Goal: Transaction & Acquisition: Purchase product/service

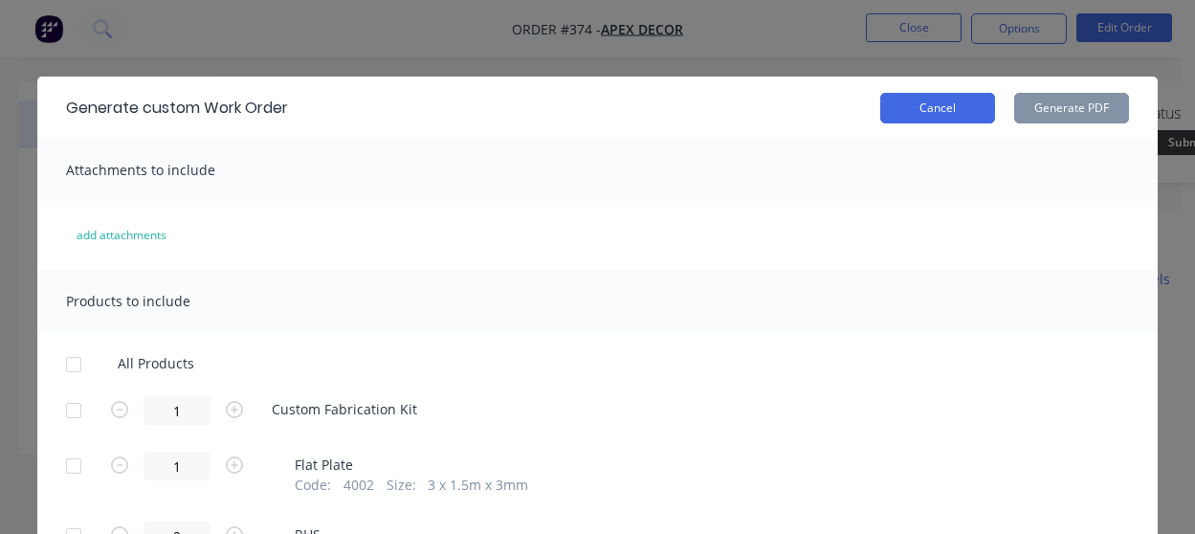
click at [921, 100] on button "Cancel" at bounding box center [937, 108] width 115 height 31
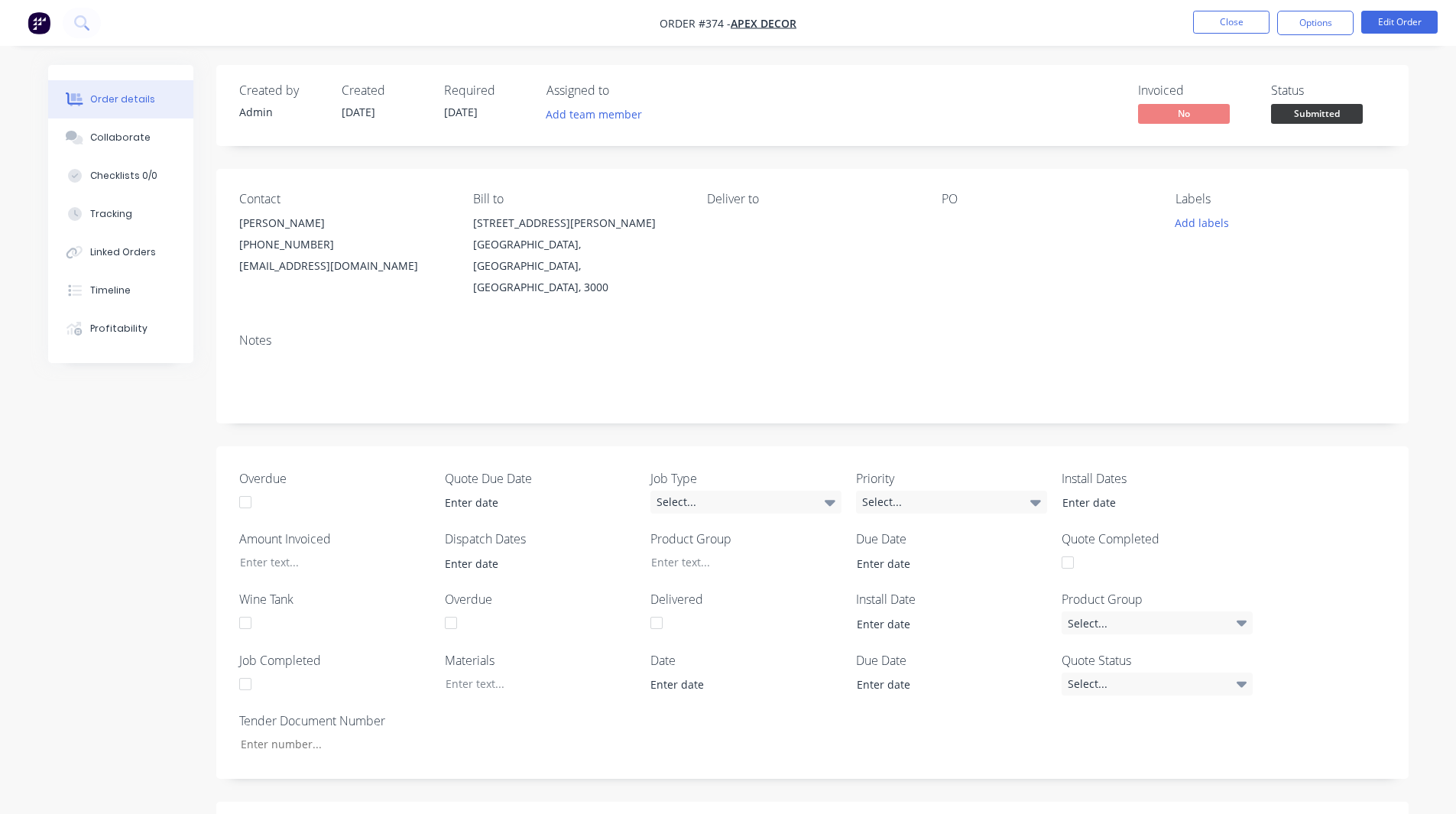
click at [46, 20] on img "button" at bounding box center [38, 22] width 23 height 23
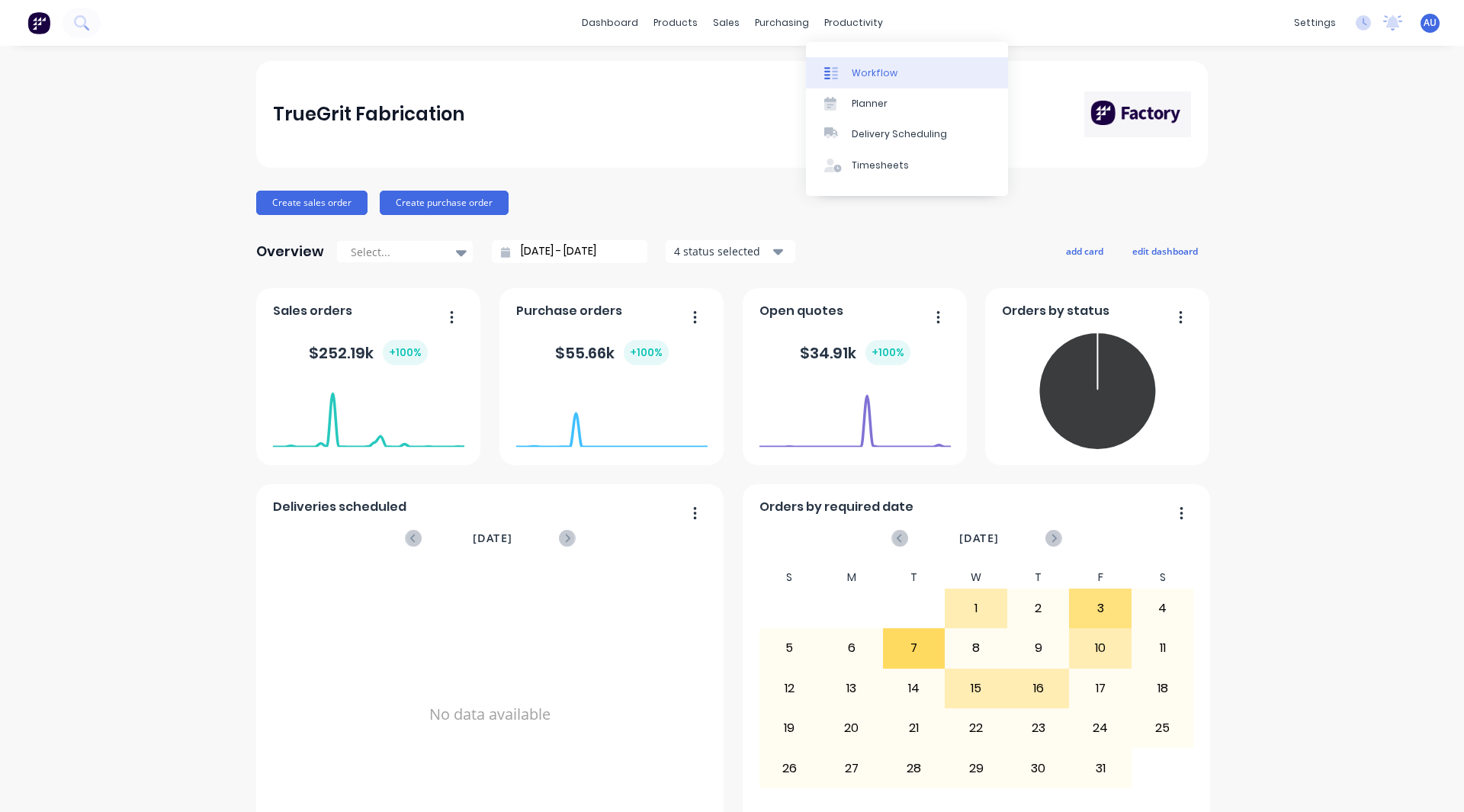
click at [866, 66] on div "Workflow" at bounding box center [874, 73] width 45 height 14
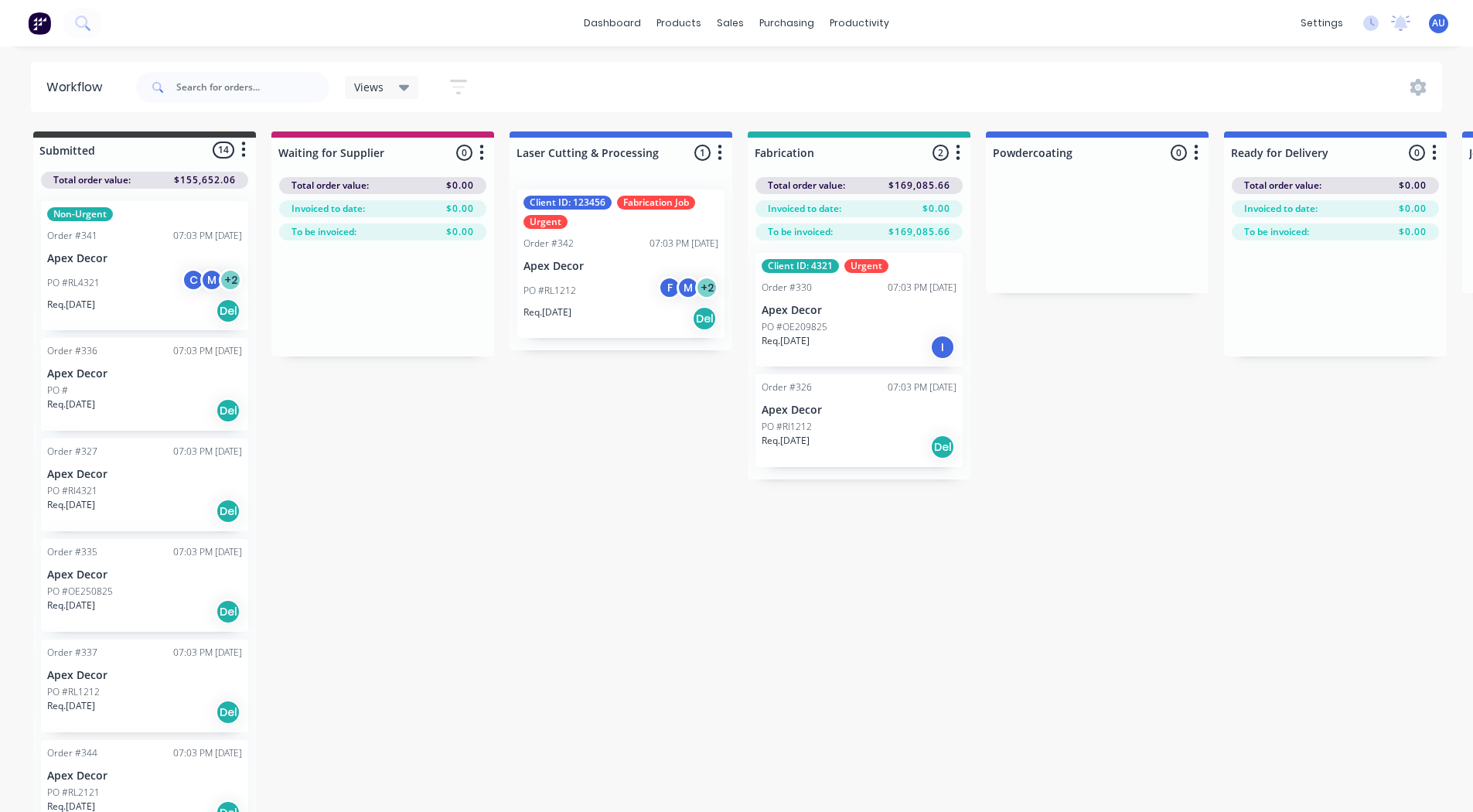
click at [835, 307] on p "Apex Decor" at bounding box center [859, 310] width 195 height 13
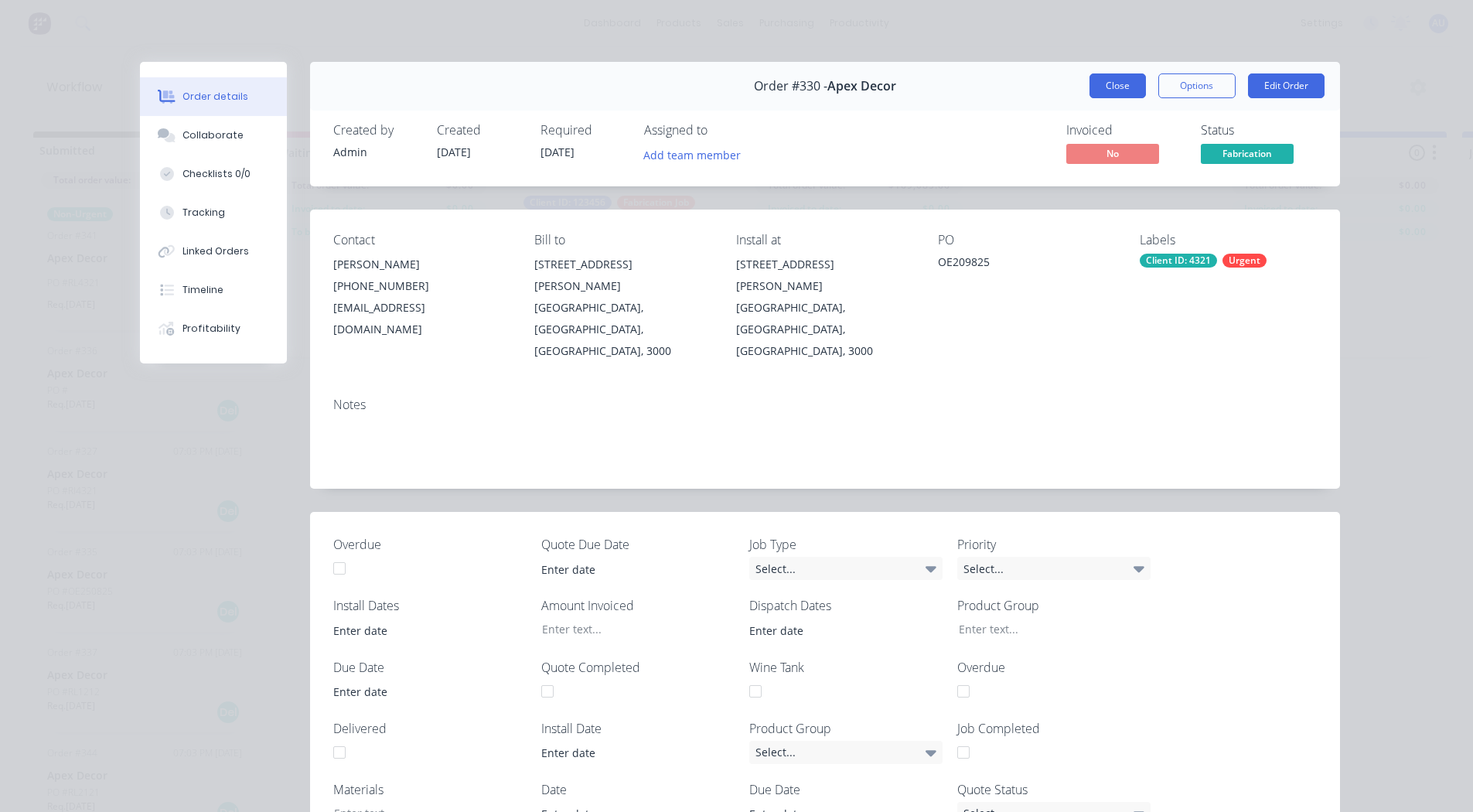
click at [965, 86] on button "Close" at bounding box center [1117, 86] width 57 height 25
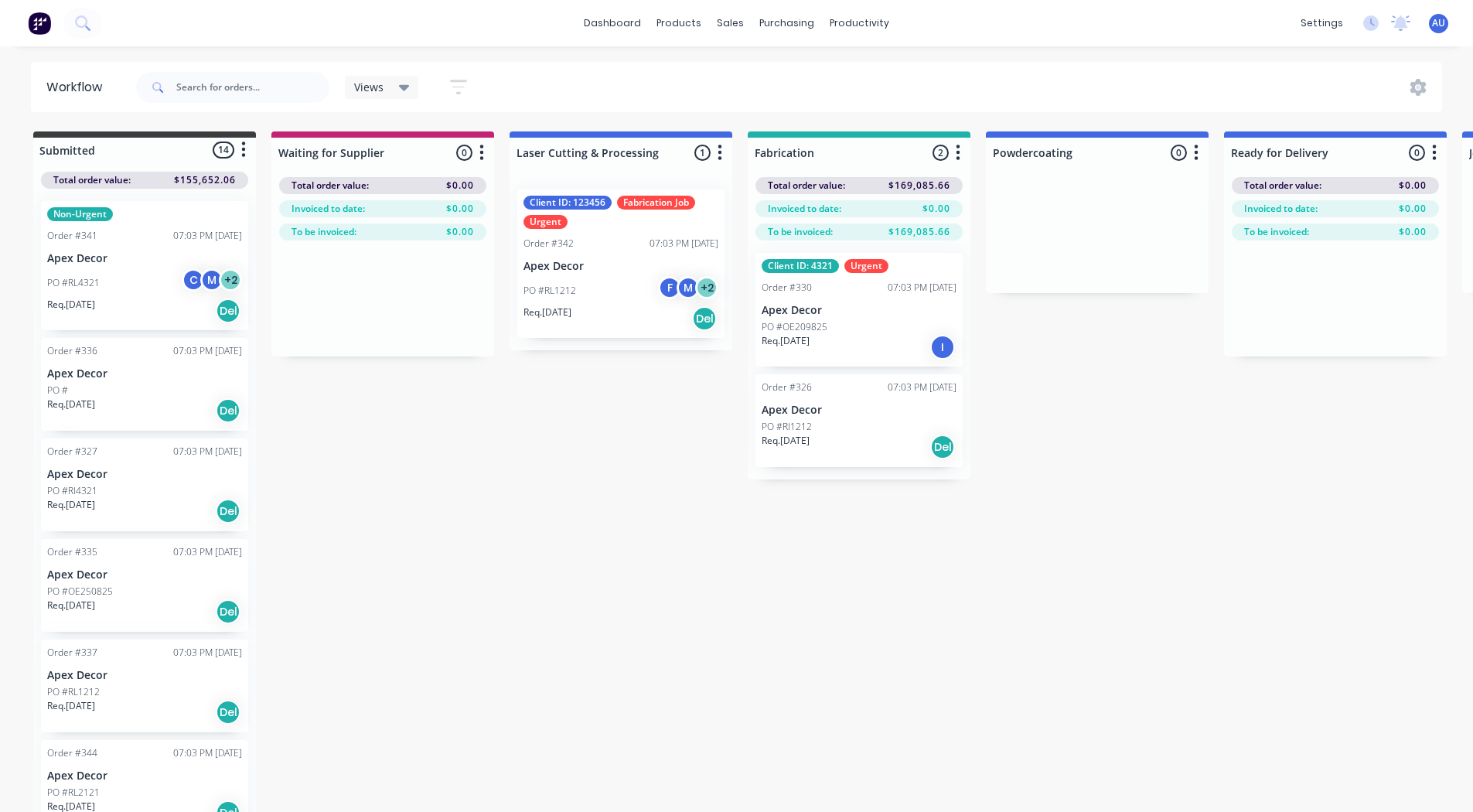
click at [452, 86] on icon "button" at bounding box center [458, 87] width 17 height 19
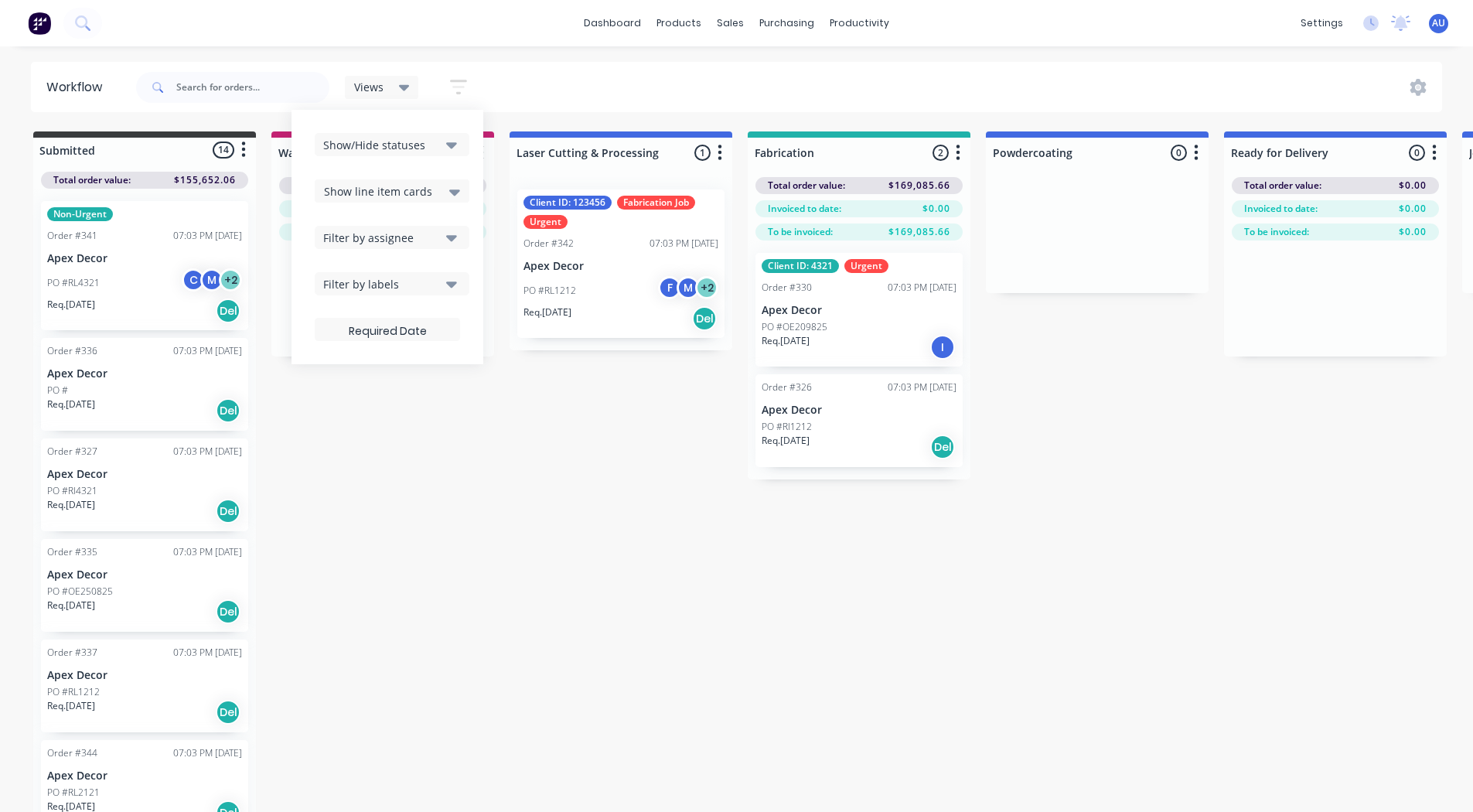
click at [361, 236] on div "Filter by assignee" at bounding box center [381, 238] width 117 height 16
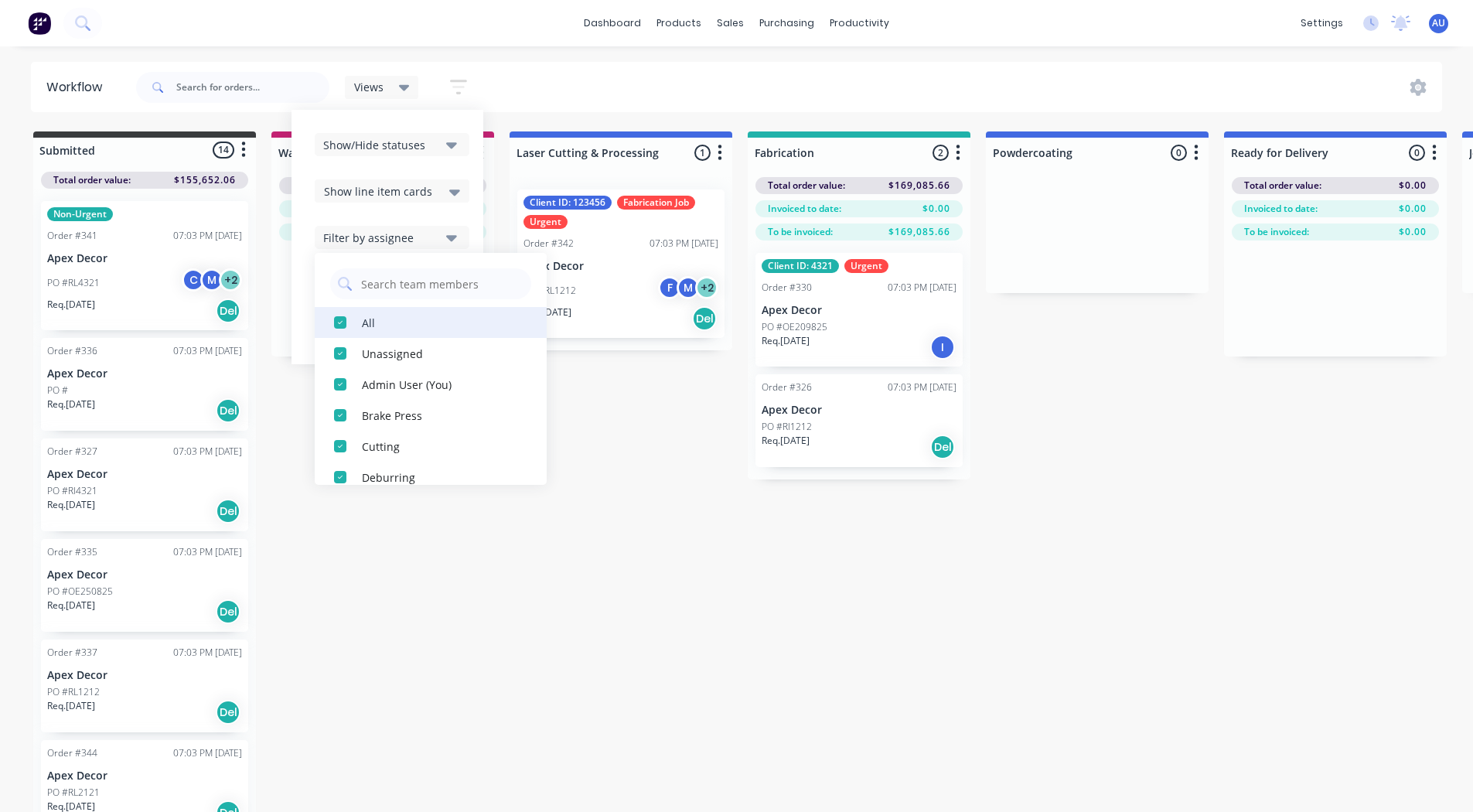
click at [339, 322] on div "button" at bounding box center [340, 322] width 31 height 31
click at [339, 318] on div "button" at bounding box center [340, 322] width 31 height 31
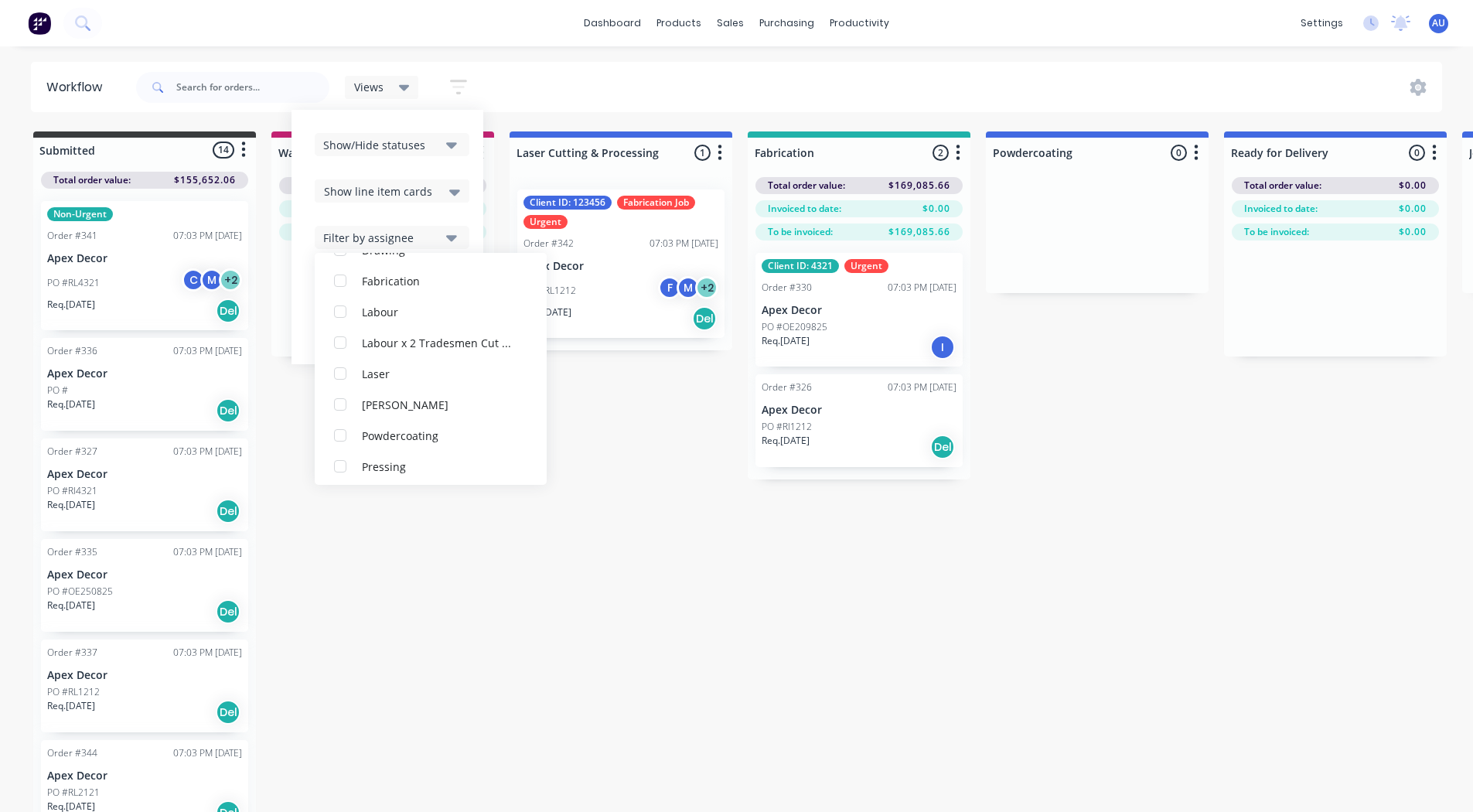
scroll to position [261, 0]
click at [341, 400] on div "button" at bounding box center [340, 402] width 31 height 31
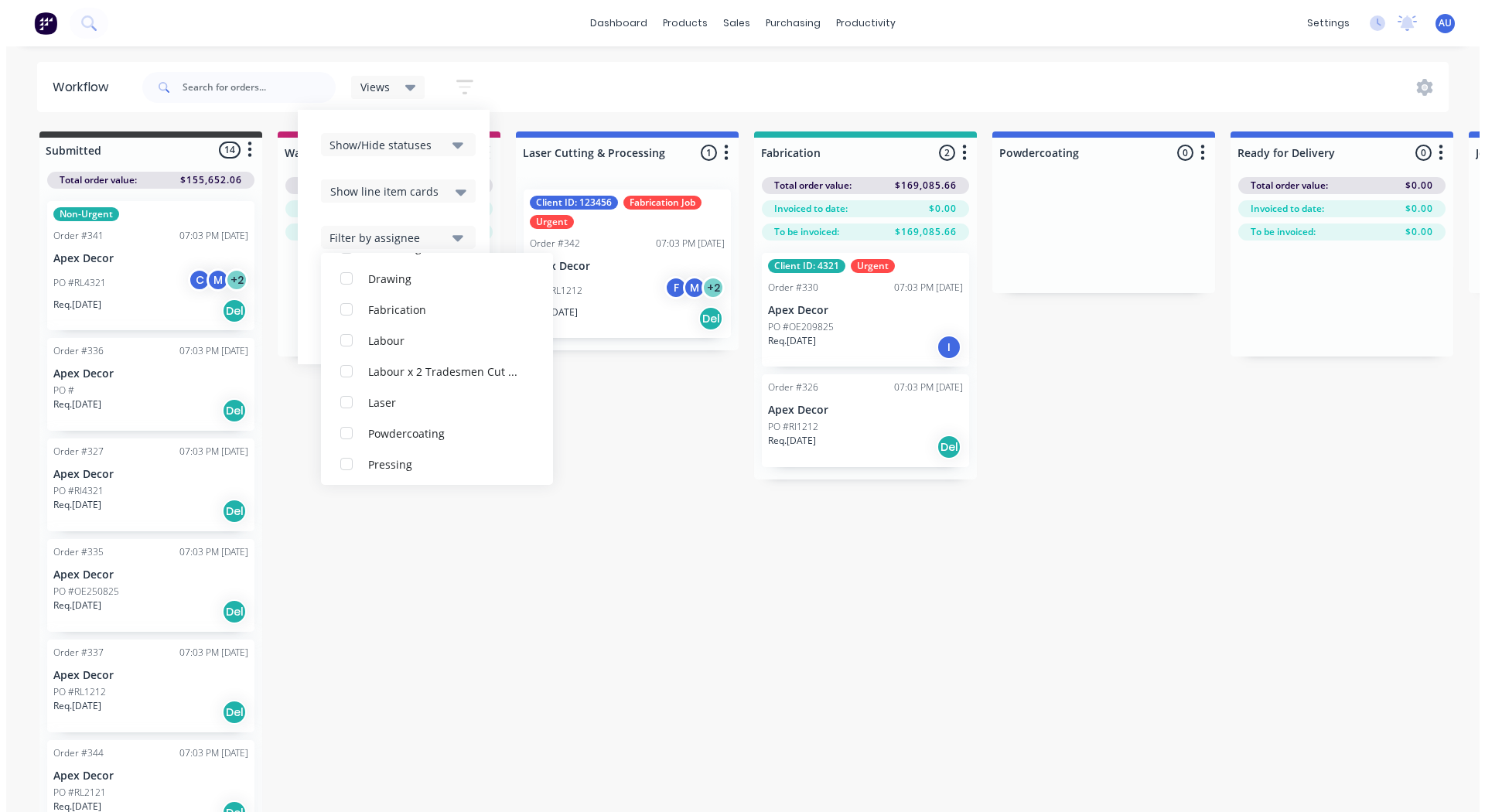
scroll to position [0, 0]
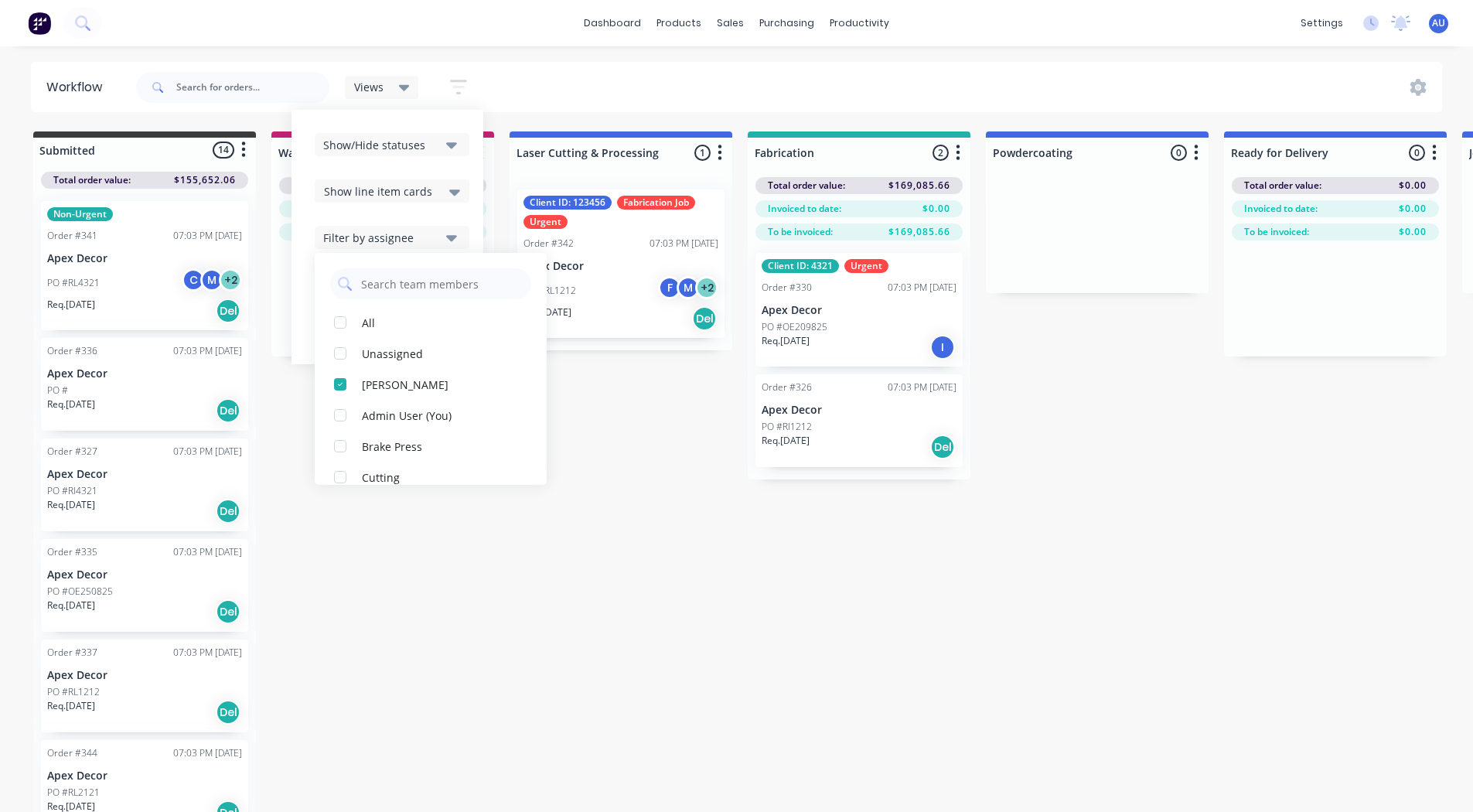
click at [470, 431] on div "Submitted 14 Status colour #3A3C3E hex #3A3C3E Save Cancel Summaries Total orde…" at bounding box center [1054, 473] width 2130 height 684
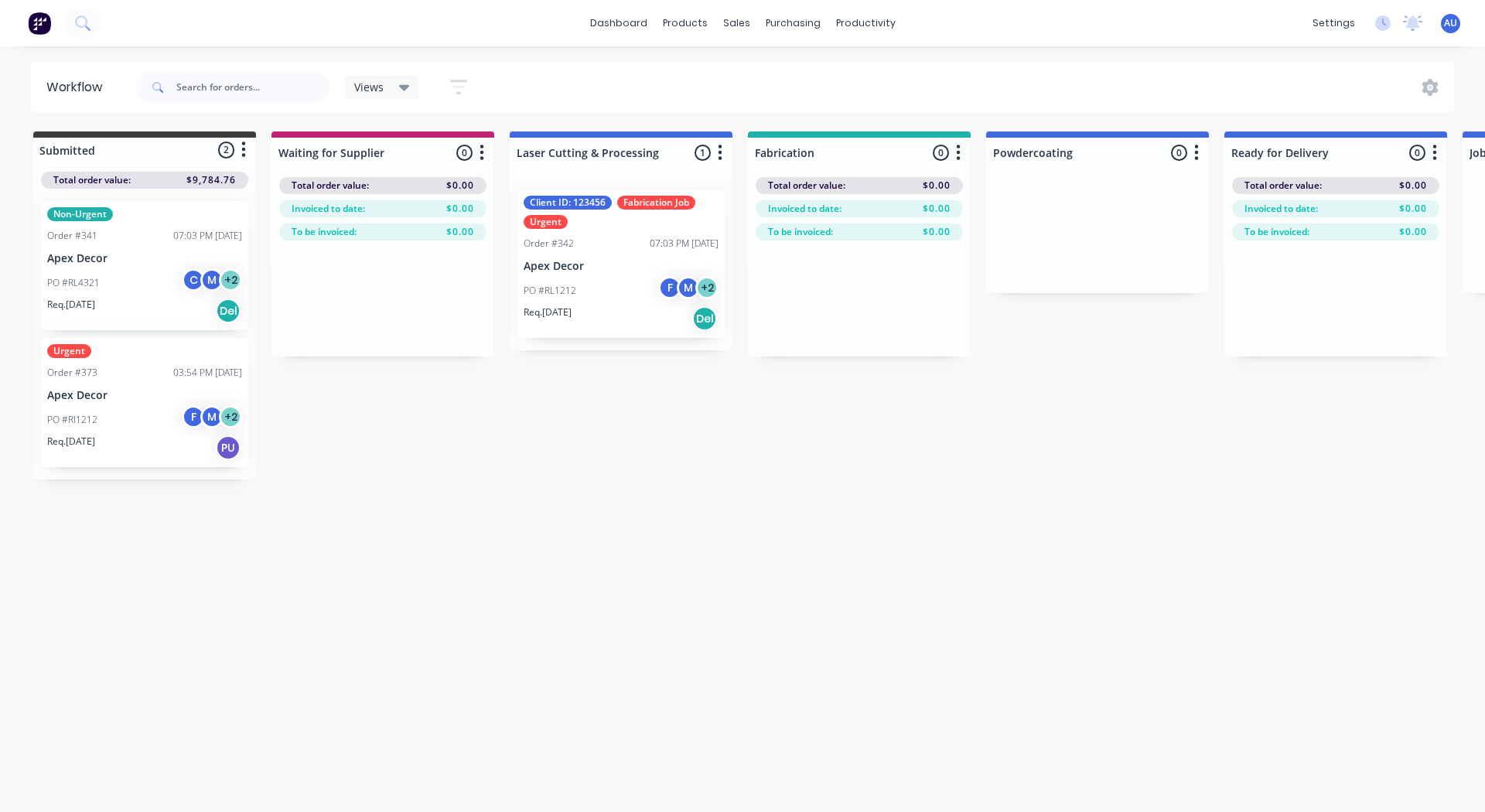
click at [412, 80] on div "Views" at bounding box center [382, 87] width 74 height 23
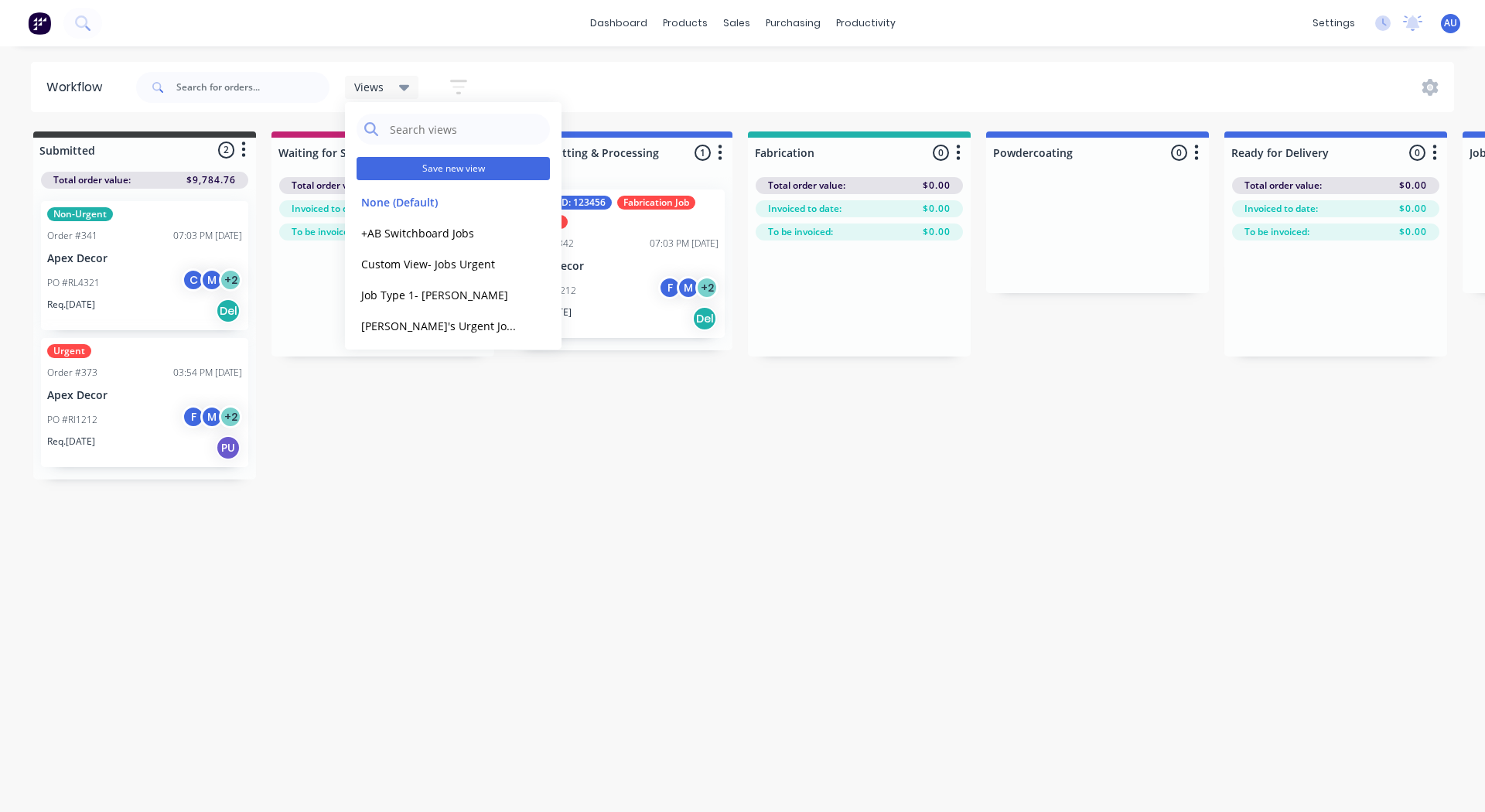
click at [404, 163] on button "Save new view" at bounding box center [453, 168] width 193 height 23
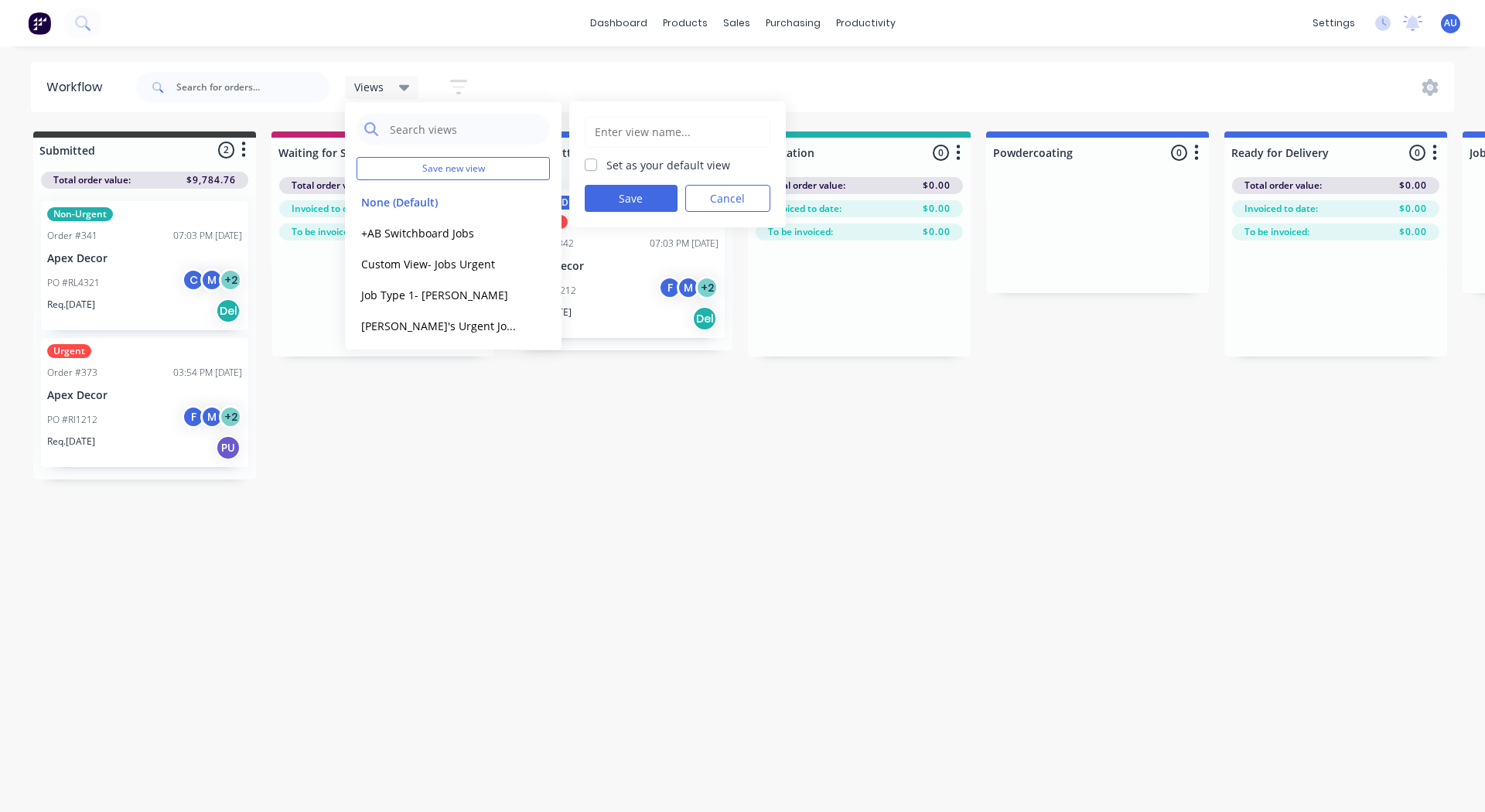
click at [610, 133] on input "text" at bounding box center [677, 132] width 169 height 29
type input "[PERSON_NAME]'s Jobs View"
click at [606, 165] on label "Set as your default view" at bounding box center [668, 165] width 124 height 16
click at [594, 165] on input "Set as your default view" at bounding box center [590, 164] width 12 height 15
click at [606, 165] on label "Set as your default view" at bounding box center [668, 165] width 124 height 16
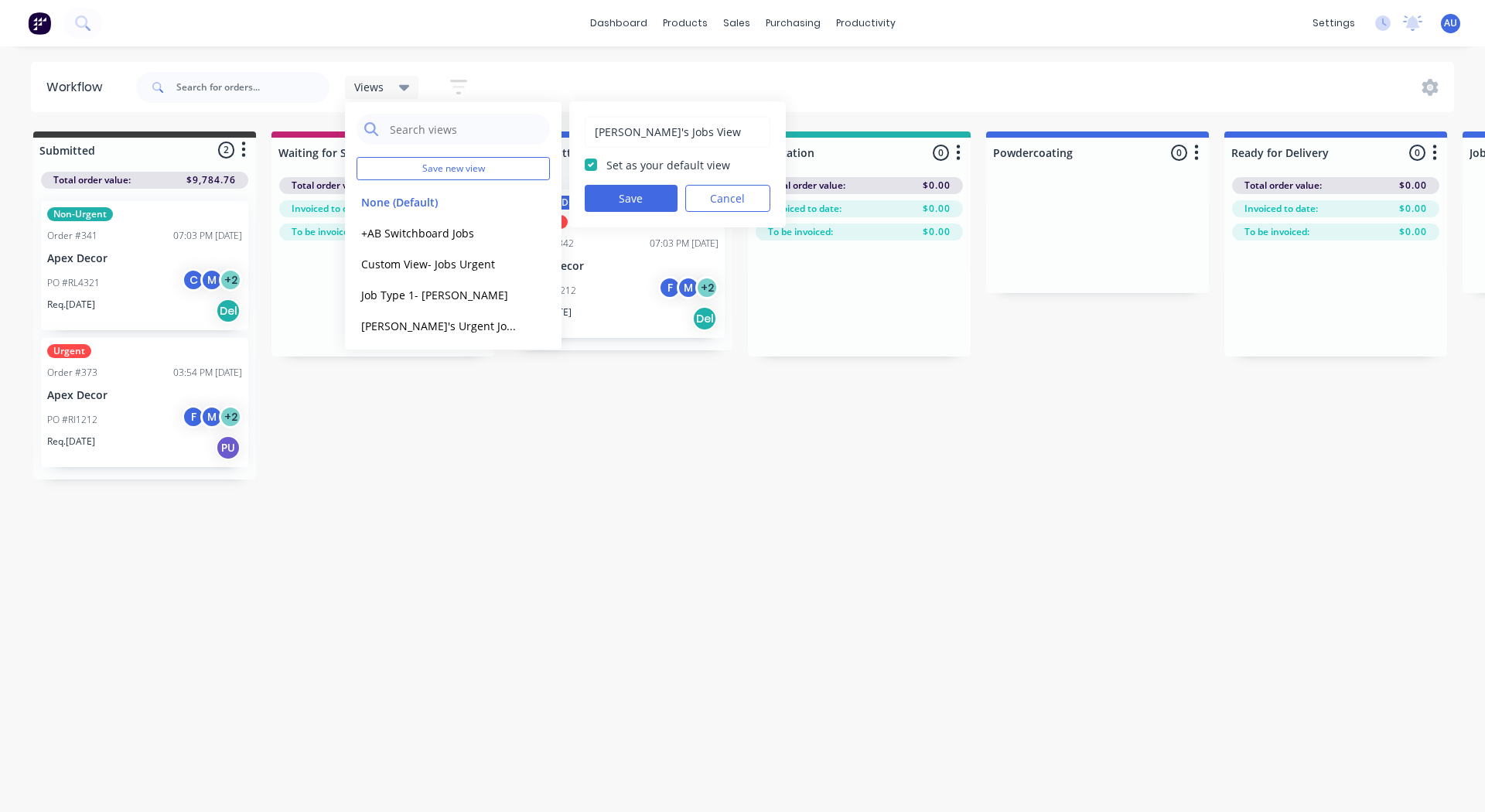
click at [594, 165] on input "Set as your default view" at bounding box center [590, 164] width 12 height 15
click at [606, 165] on label "Set as your default view" at bounding box center [668, 165] width 124 height 16
click at [594, 165] on input "Set as your default view" at bounding box center [590, 164] width 12 height 15
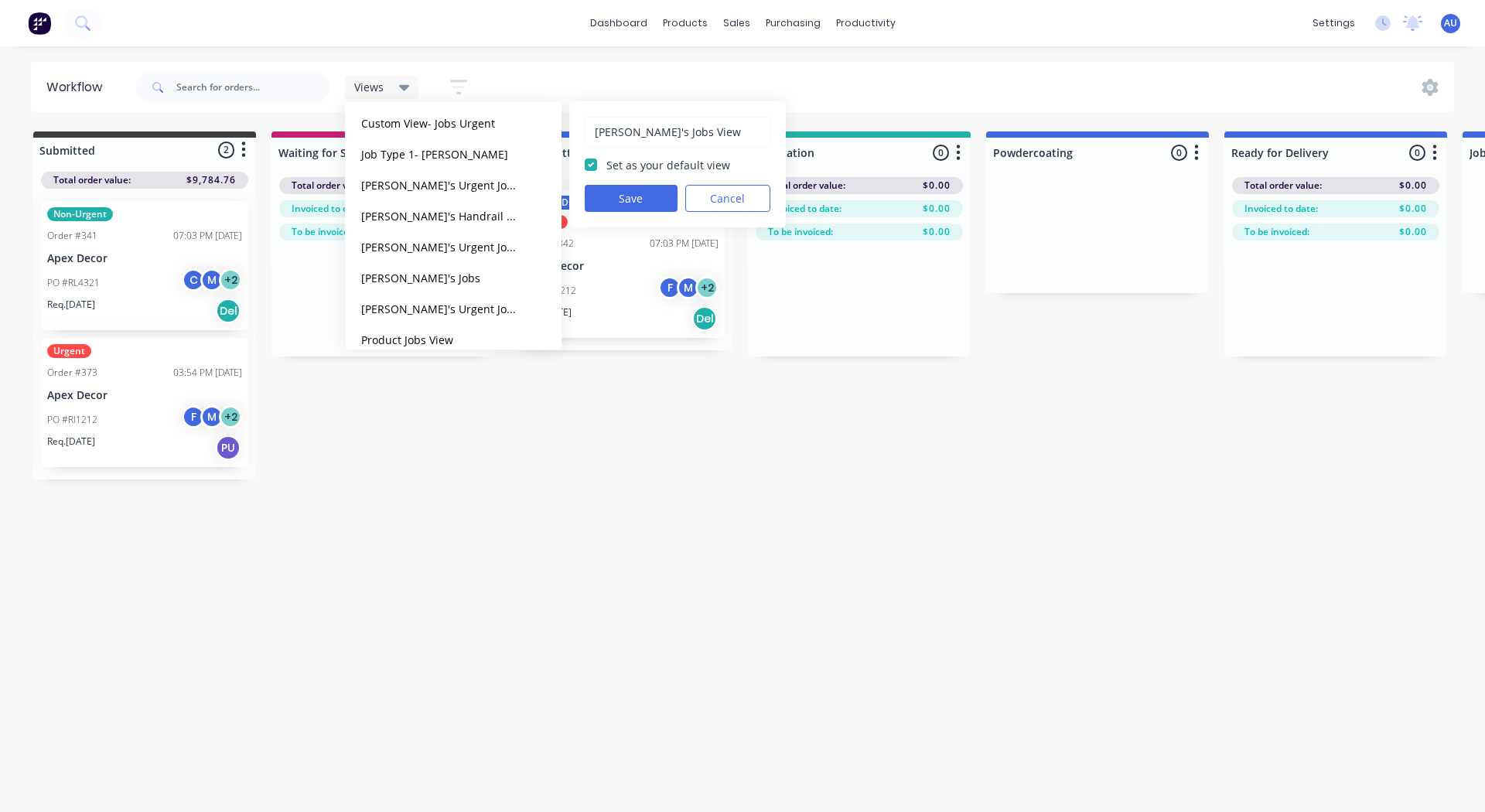
scroll to position [141, 0]
click at [606, 162] on label "Set as your default view" at bounding box center [668, 165] width 124 height 16
click at [594, 162] on input "Set as your default view" at bounding box center [590, 164] width 12 height 15
checkbox input "false"
click at [694, 133] on input "[PERSON_NAME]'s Jobs View" at bounding box center [677, 132] width 169 height 29
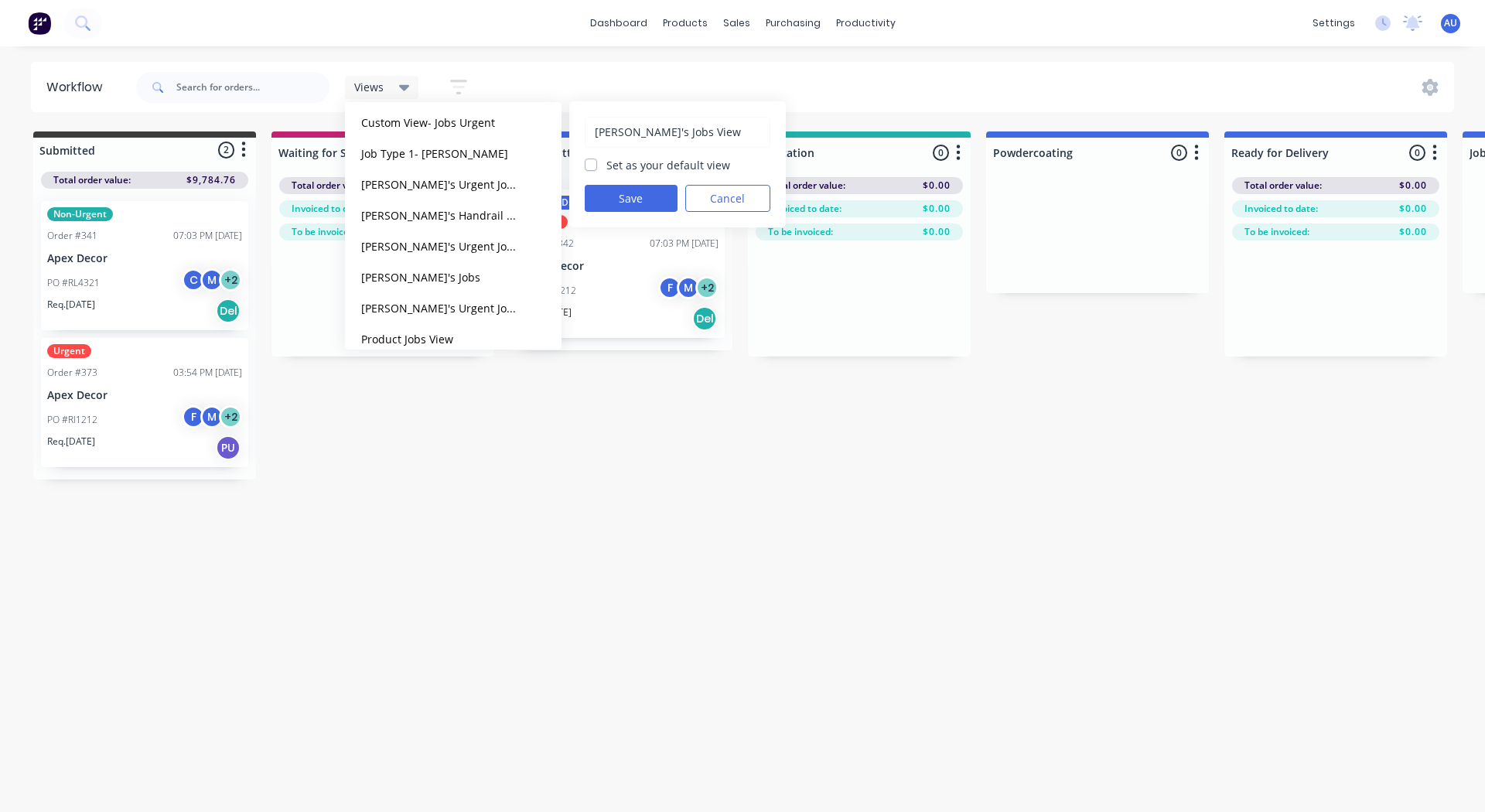
click at [694, 133] on input "[PERSON_NAME]'s Jobs View" at bounding box center [677, 132] width 169 height 29
click at [717, 196] on button "Cancel" at bounding box center [728, 198] width 85 height 27
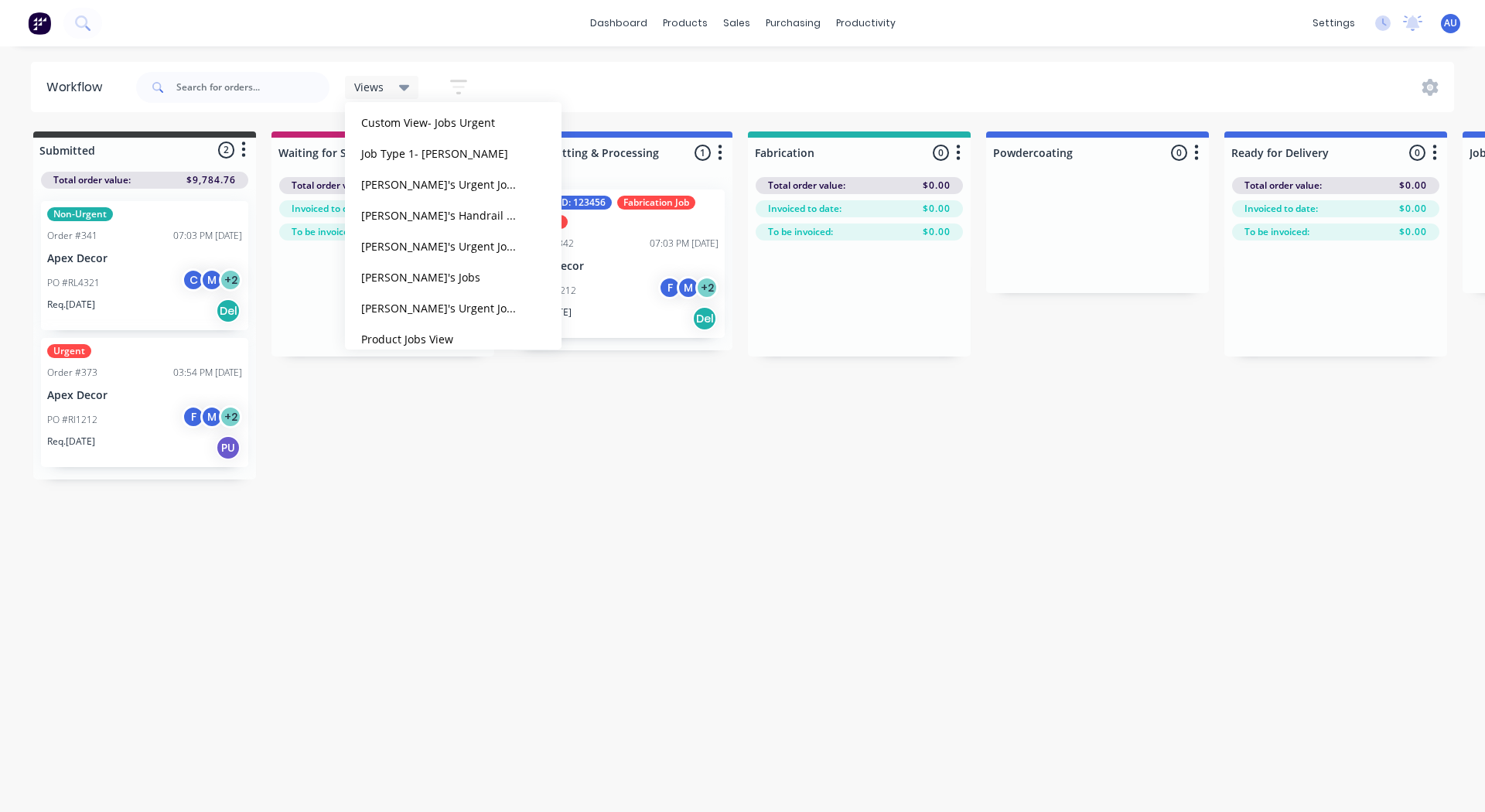
click at [629, 92] on div "Views Save new view None (Default) edit +AB Switchboard Jobs edit Custom View- …" at bounding box center [794, 86] width 1322 height 46
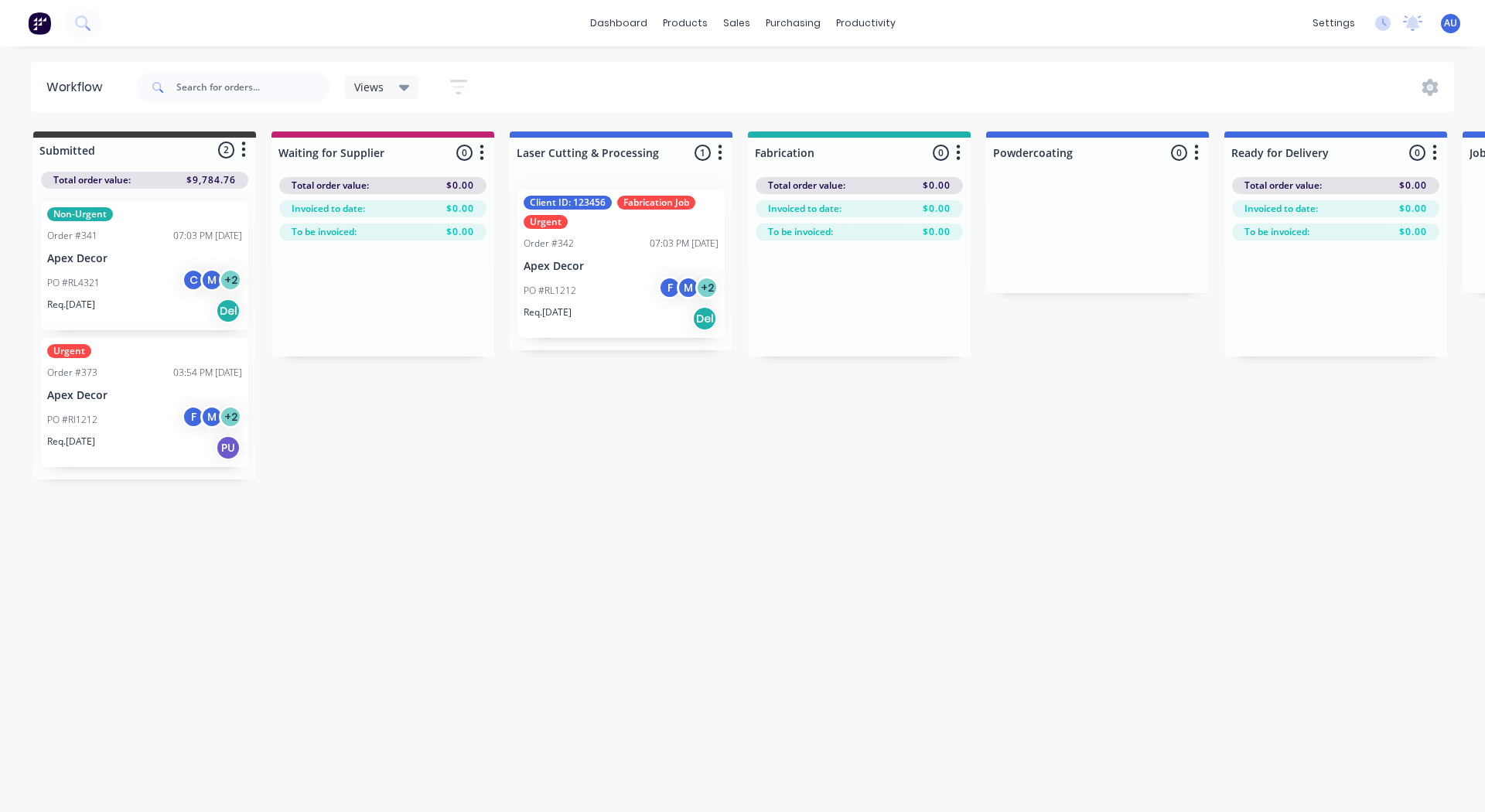
click at [464, 84] on icon "button" at bounding box center [458, 87] width 17 height 19
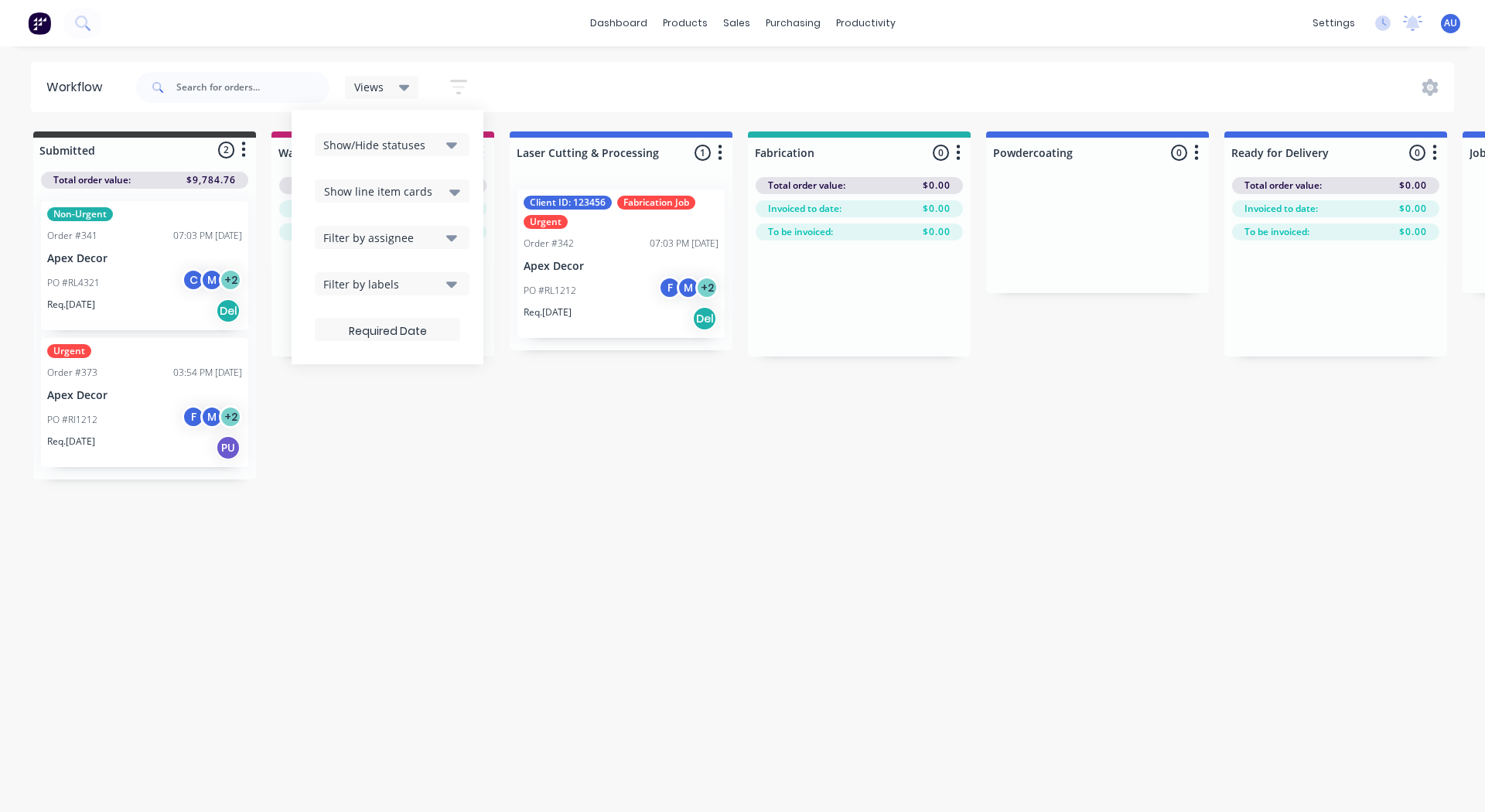
click at [373, 187] on span "Show line item cards" at bounding box center [378, 191] width 108 height 16
click at [383, 221] on div "Show line item cards" at bounding box center [391, 224] width 154 height 27
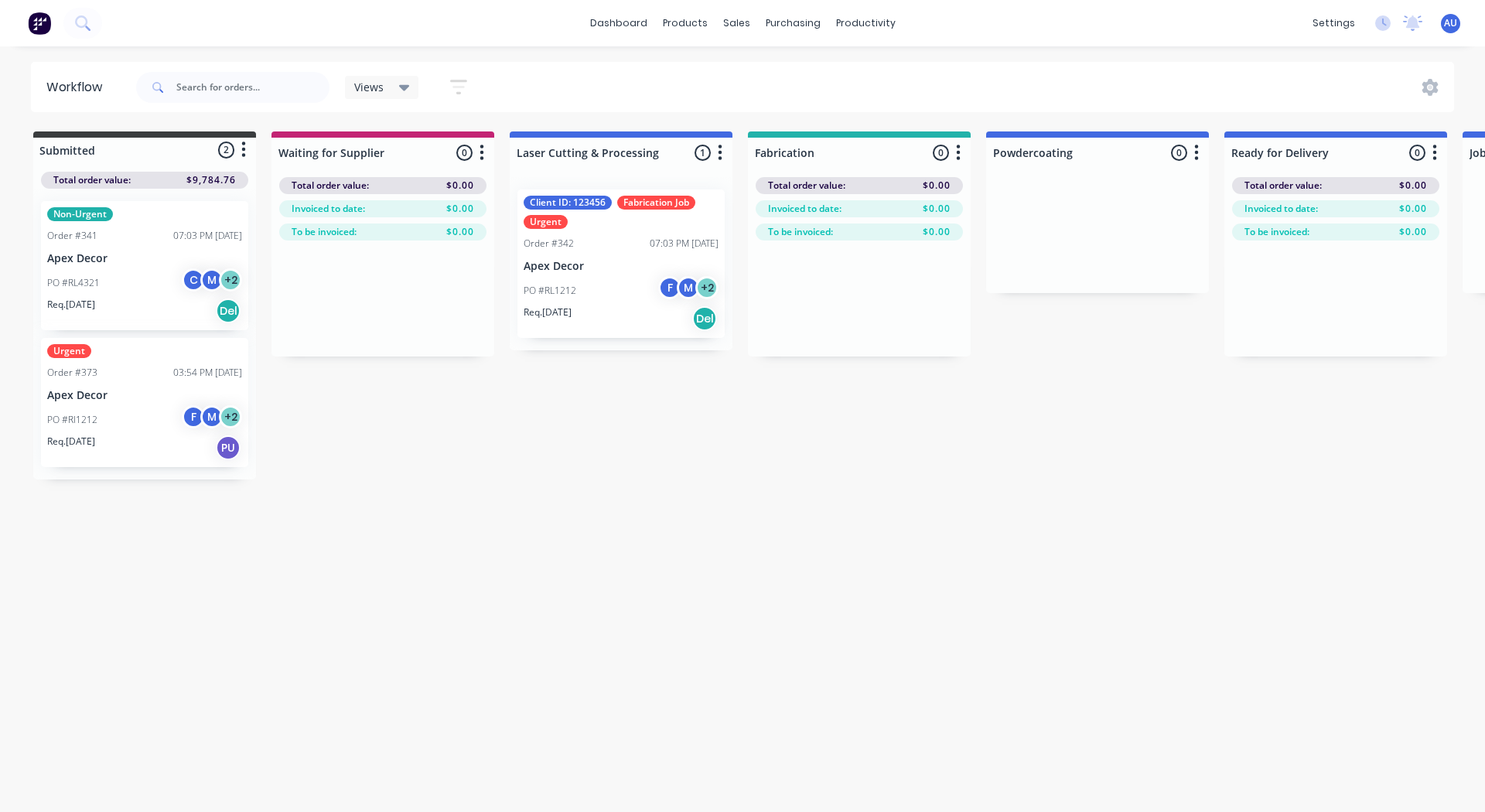
click at [405, 431] on div "Workflow Views Save new view None (Default) edit +AB Switchboard Jobs edit Cust…" at bounding box center [742, 422] width 1485 height 719
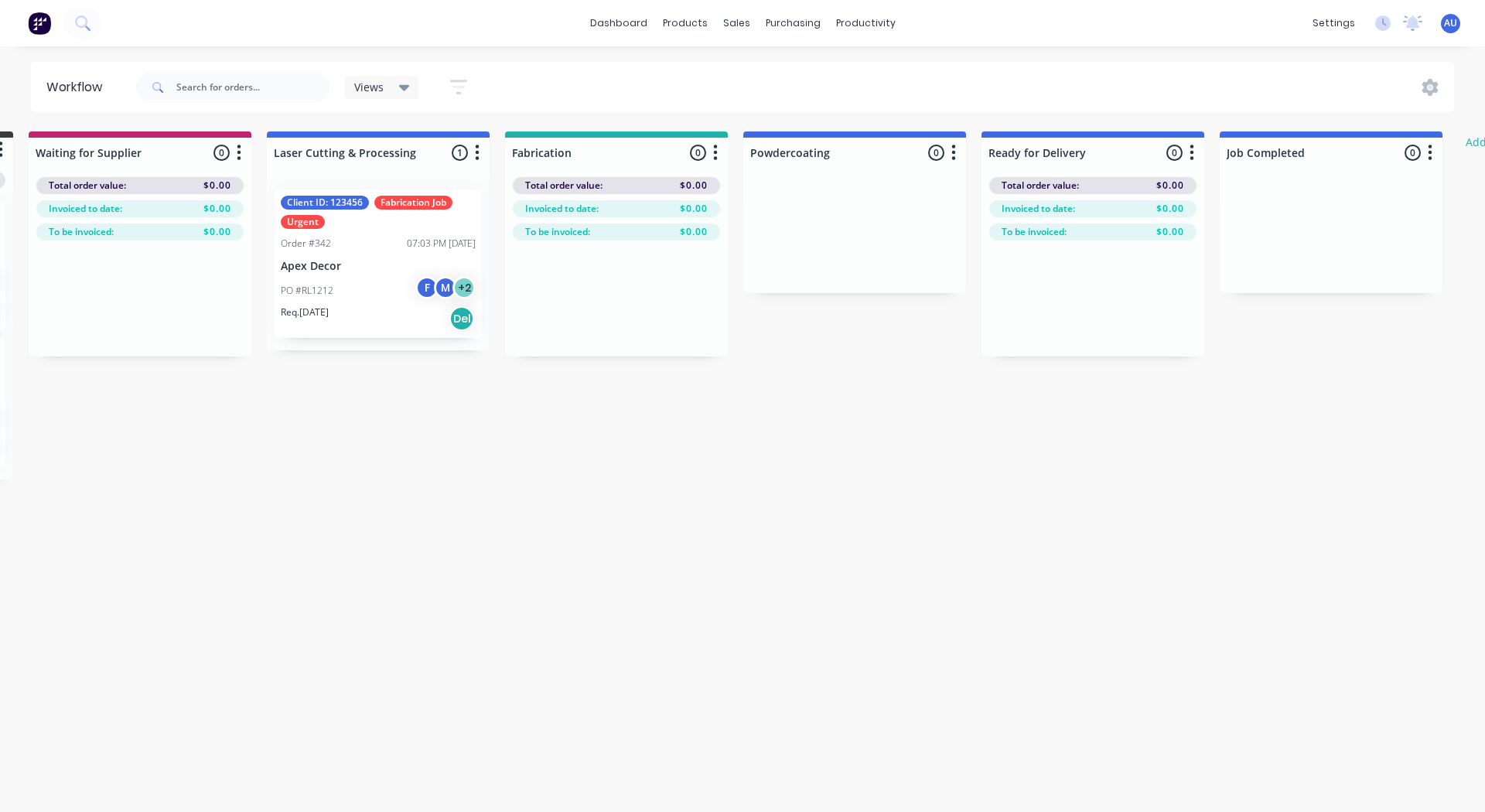
scroll to position [0, 0]
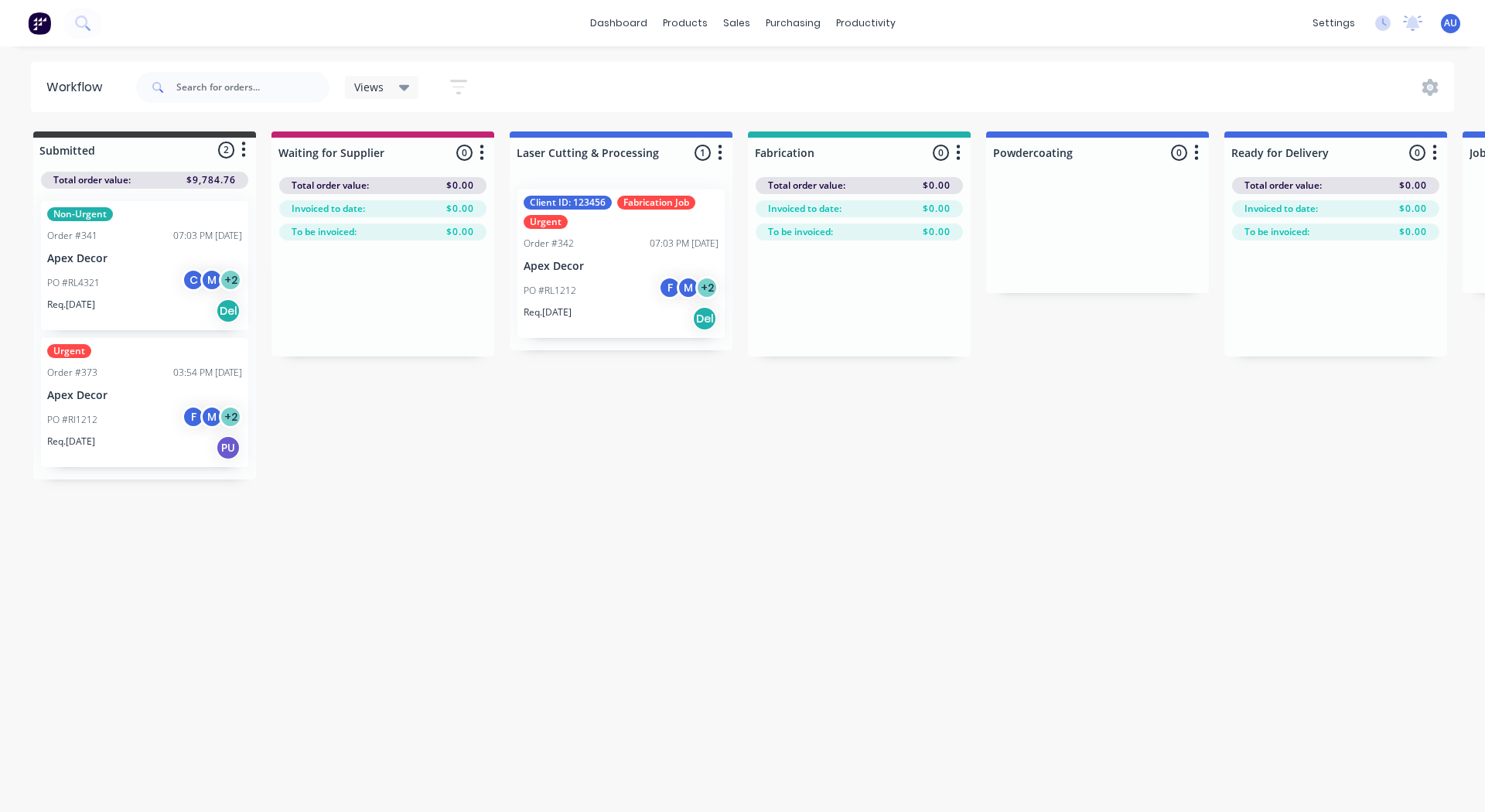
click at [720, 149] on icon "button" at bounding box center [720, 153] width 5 height 19
click at [568, 295] on p "PO #RL1212" at bounding box center [550, 290] width 53 height 14
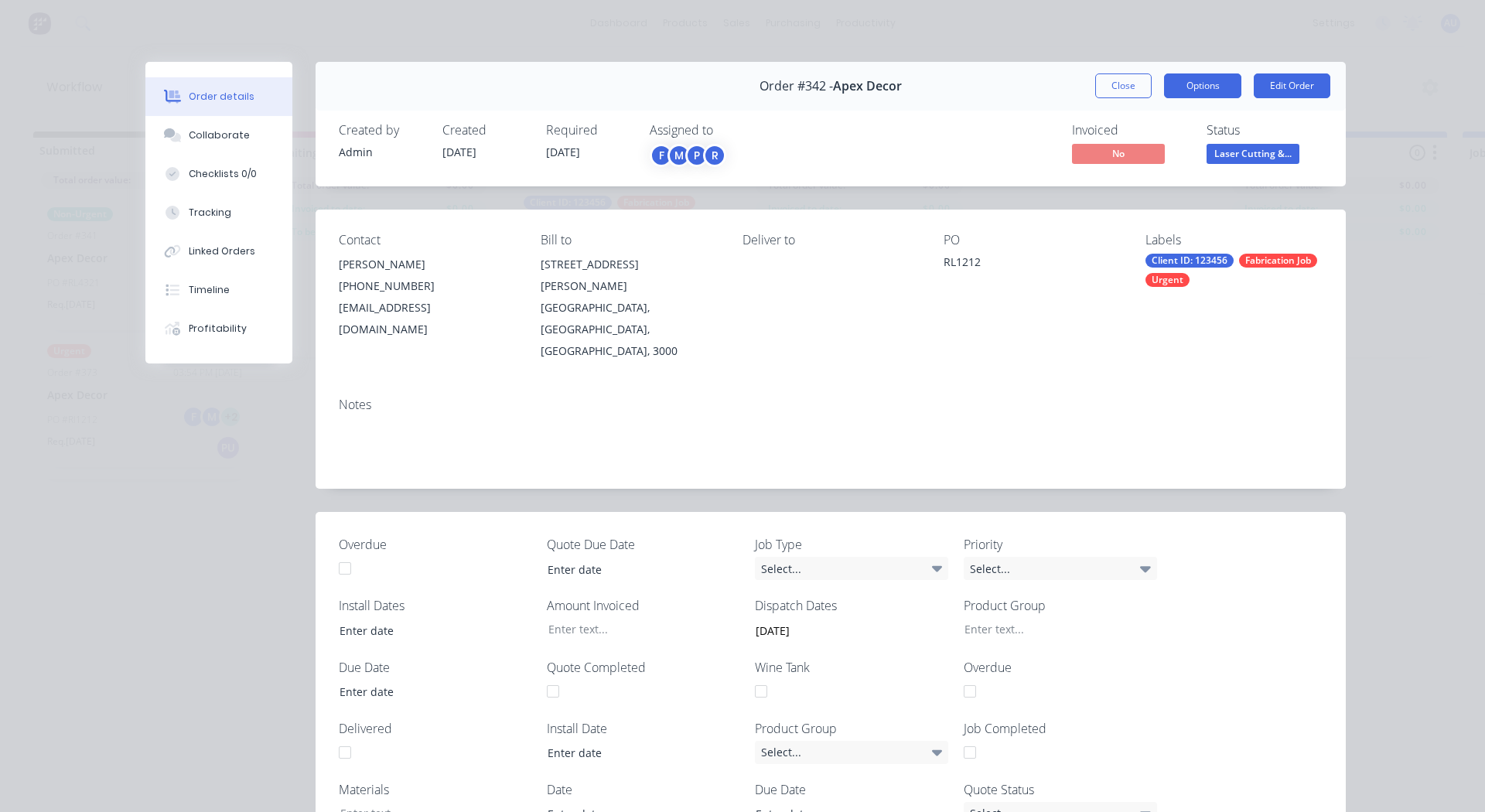
click at [965, 95] on button "Options" at bounding box center [1203, 86] width 78 height 25
click at [965, 123] on div "Invoiced No Status Laser Cutting &..." at bounding box center [1063, 145] width 518 height 45
click at [965, 91] on button "Close" at bounding box center [1124, 86] width 57 height 25
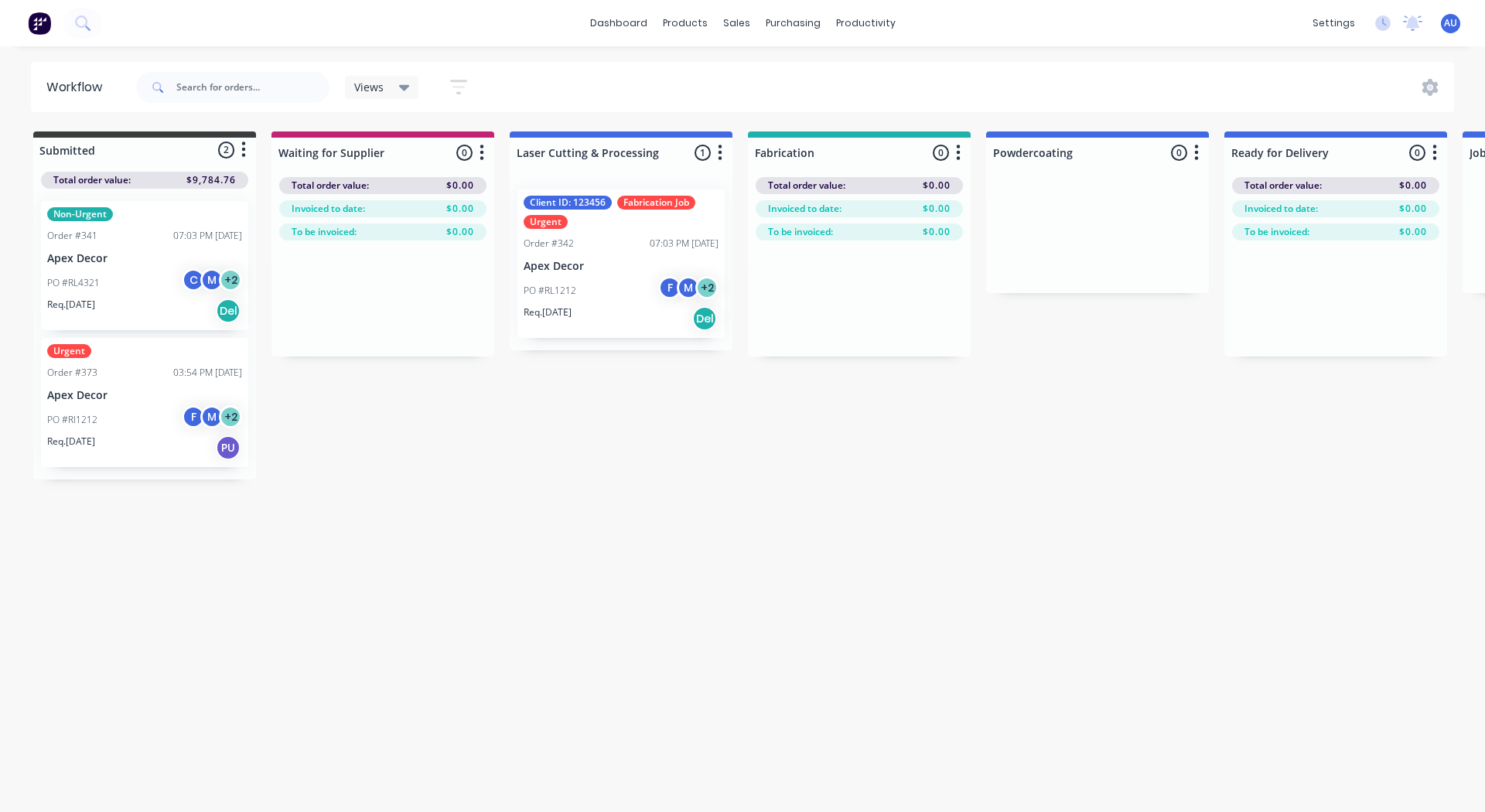
click at [598, 247] on div "Order #342 07:03 PM [DATE]" at bounding box center [621, 243] width 195 height 14
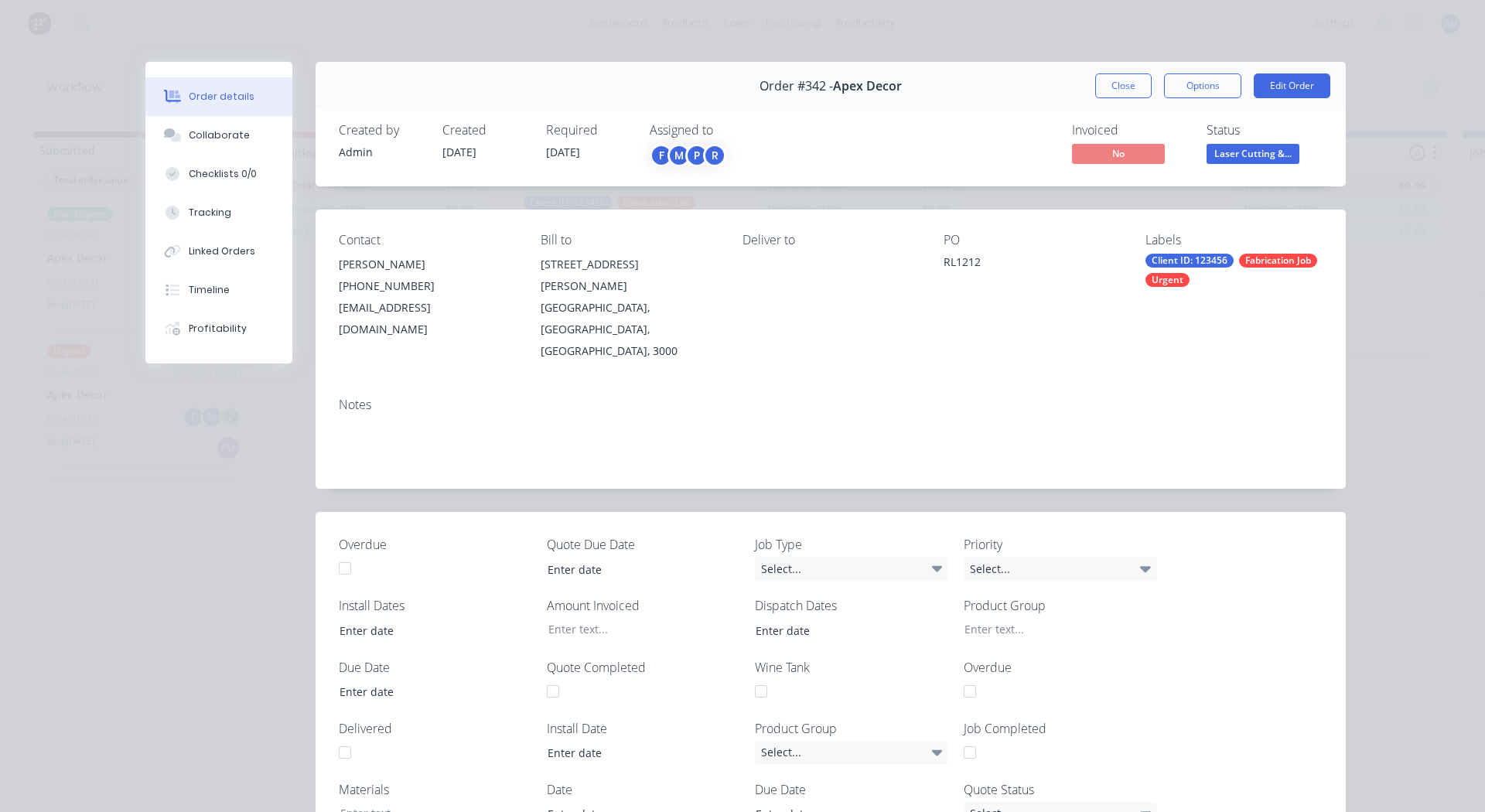
type input "[DATE]"
click at [212, 135] on div "Collaborate" at bounding box center [220, 135] width 61 height 14
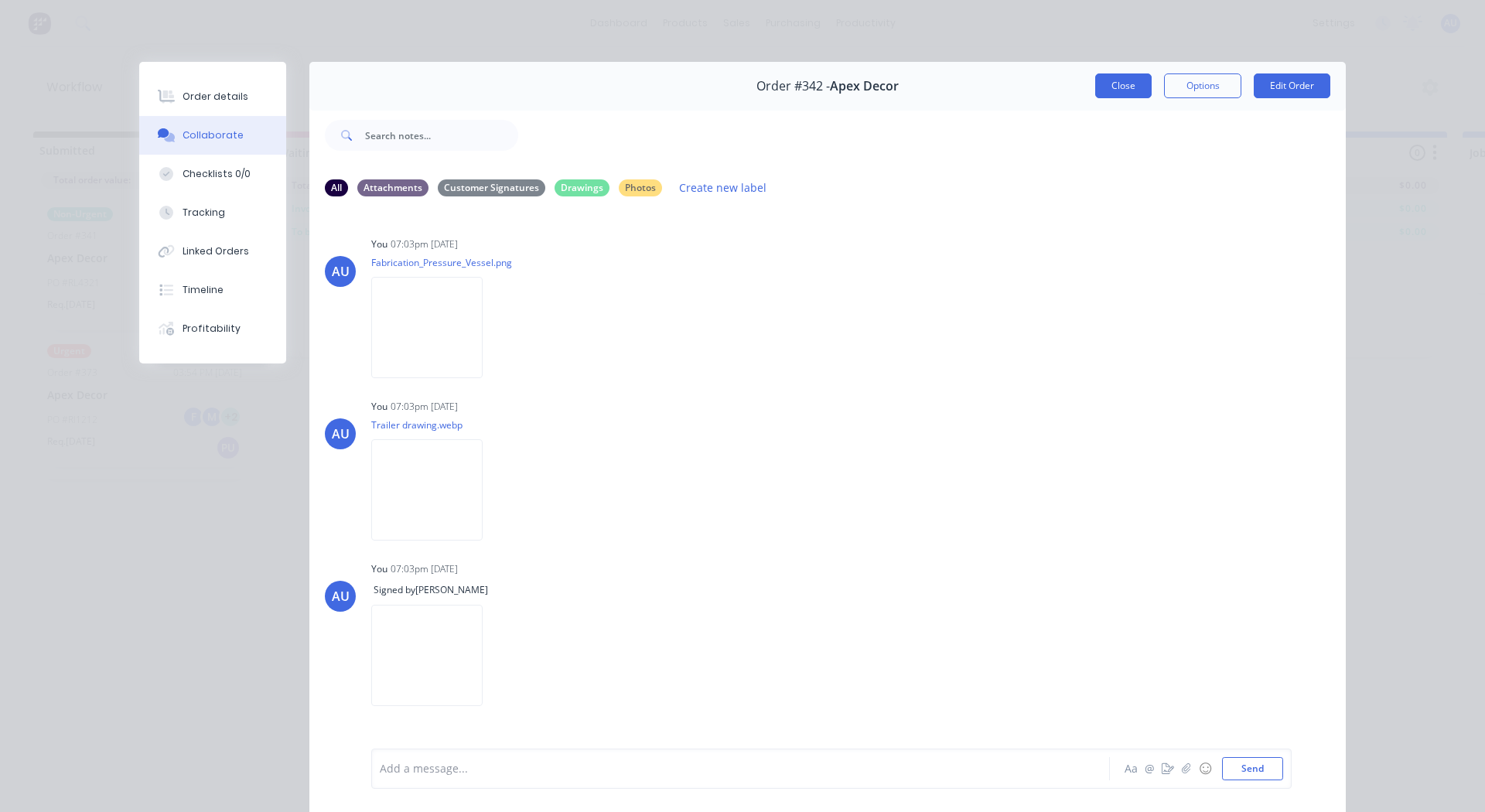
click at [965, 81] on button "Close" at bounding box center [1124, 86] width 57 height 25
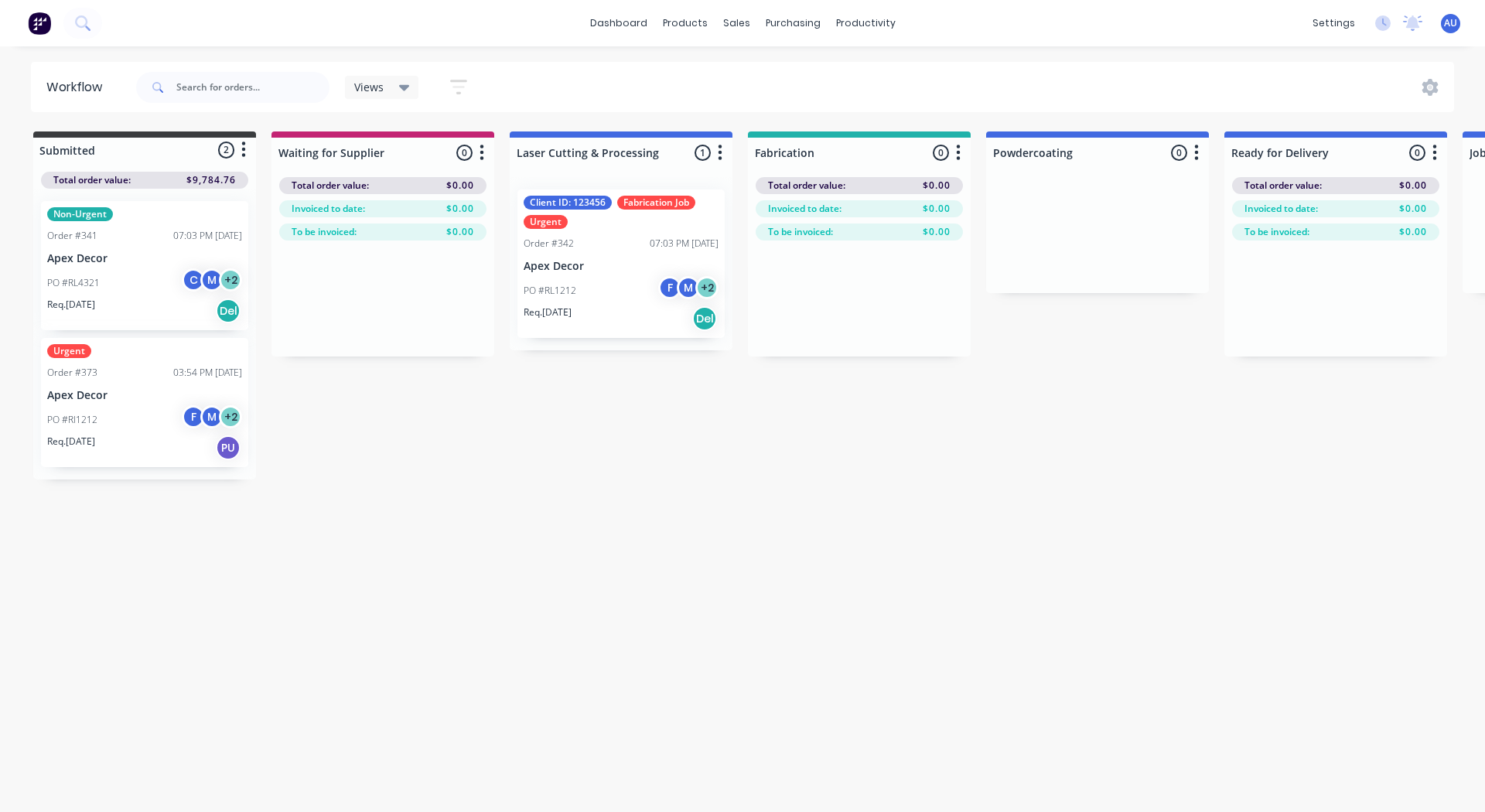
click at [560, 431] on div "Workflow Views Save new view None (Default) edit +AB Switchboard Jobs edit Cust…" at bounding box center [742, 422] width 1485 height 719
click at [614, 253] on div "Client ID: 123456 Fabrication Job Urgent Order #342 07:03 PM [DATE] Apex Decor …" at bounding box center [621, 263] width 207 height 149
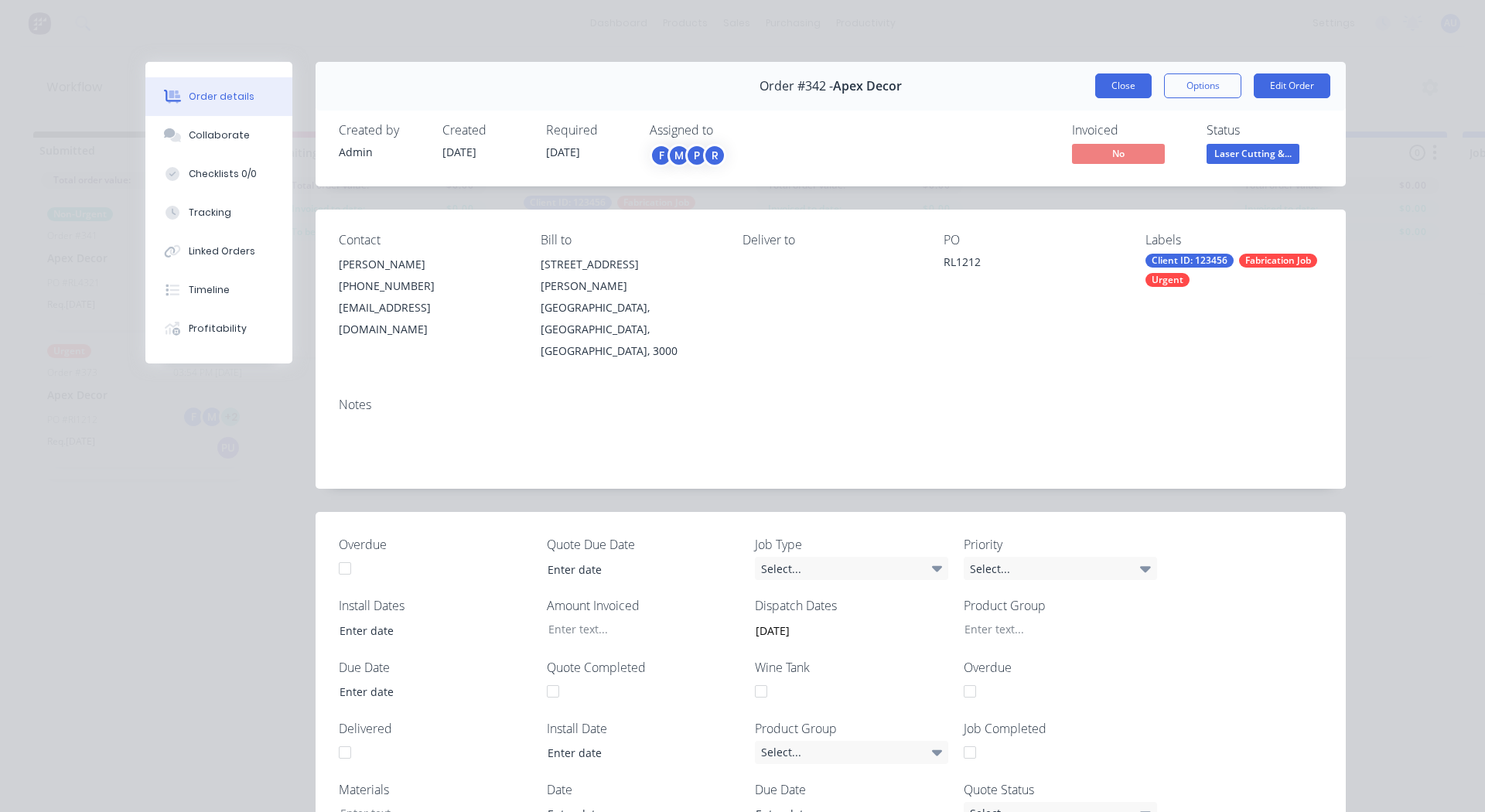
click at [965, 90] on button "Close" at bounding box center [1124, 86] width 57 height 25
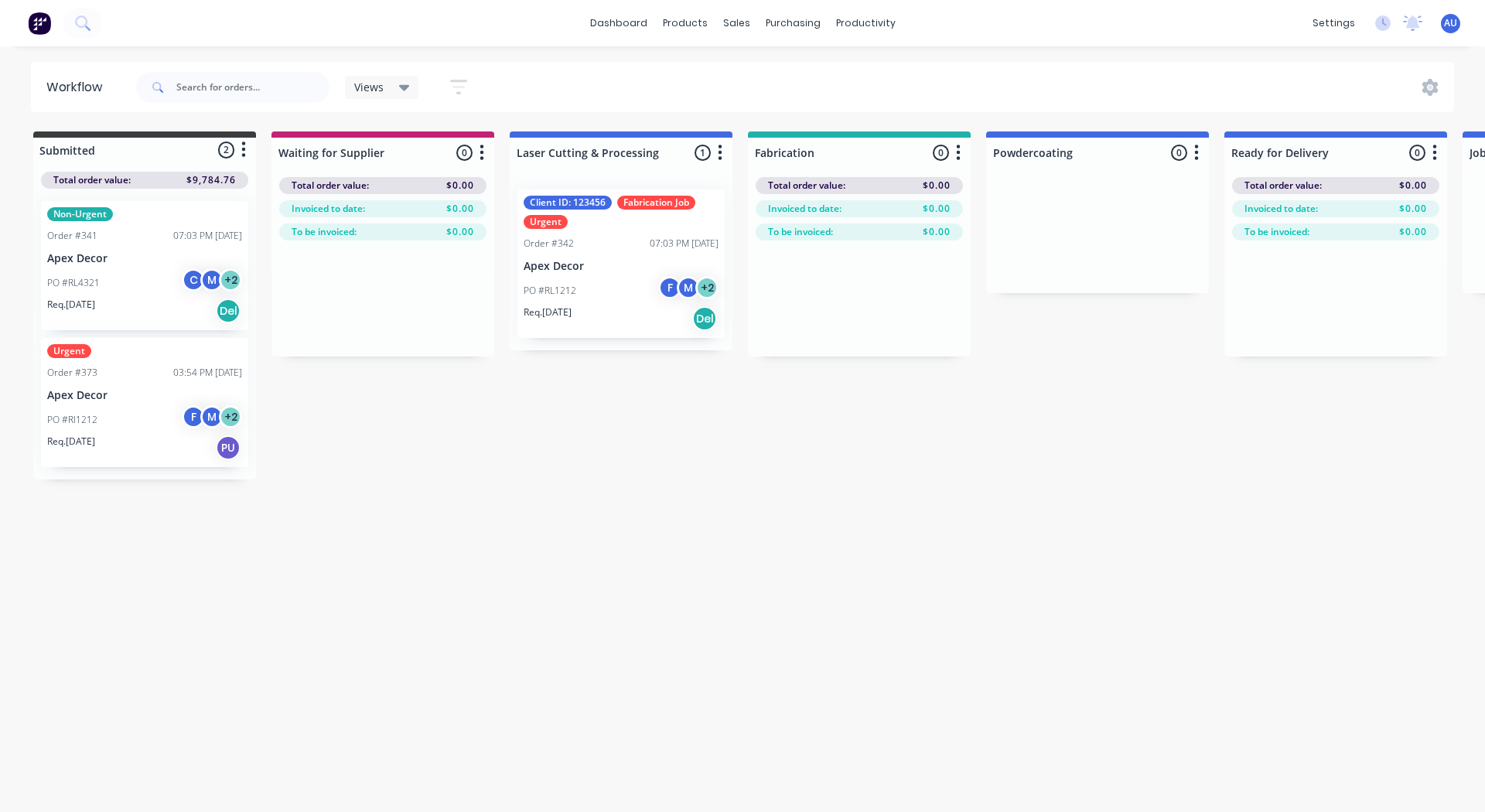
click at [618, 263] on p "Apex Decor" at bounding box center [621, 267] width 195 height 13
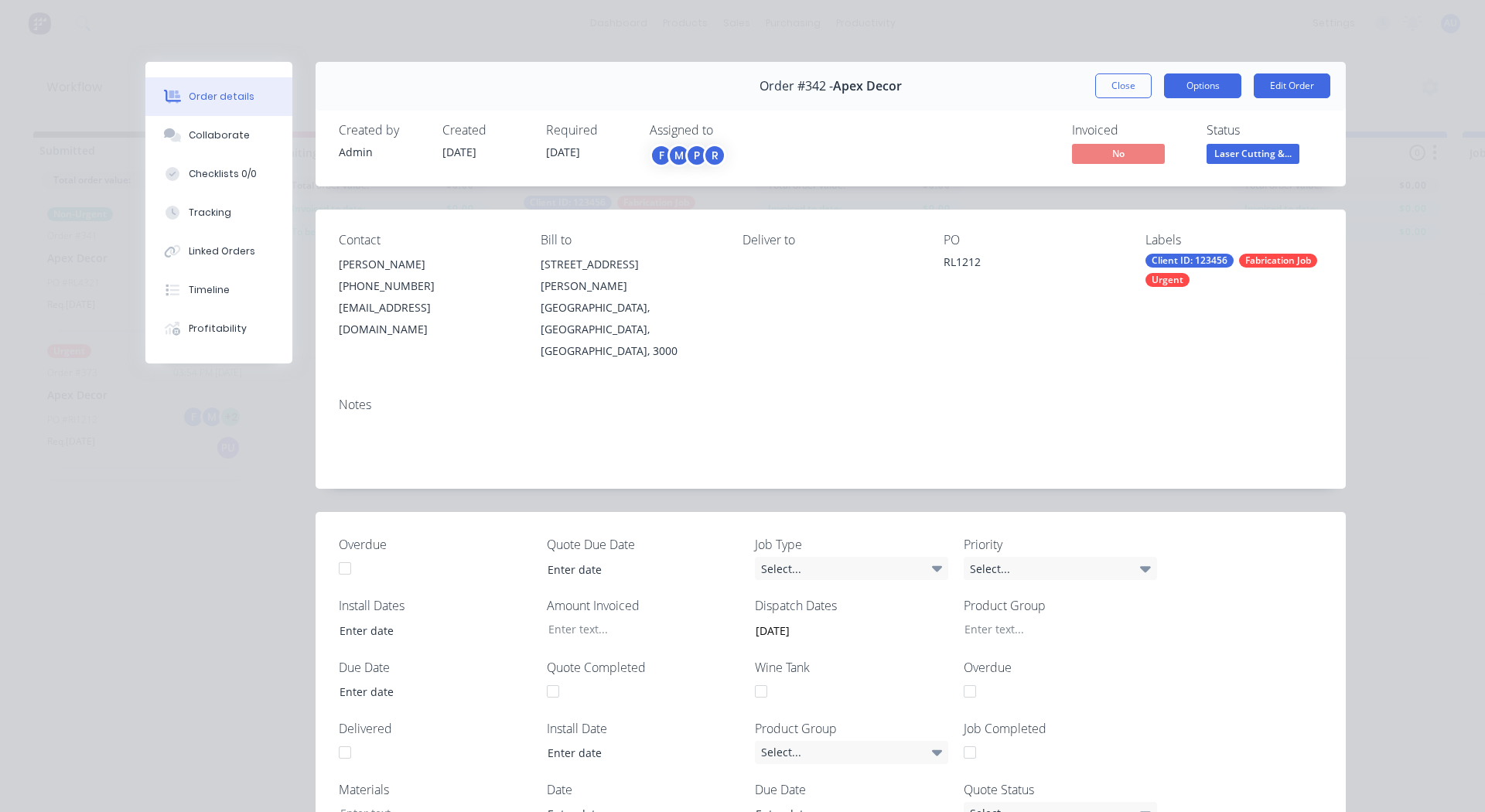
click at [965, 86] on button "Options" at bounding box center [1203, 86] width 78 height 25
click at [209, 138] on div "Collaborate" at bounding box center [220, 135] width 61 height 14
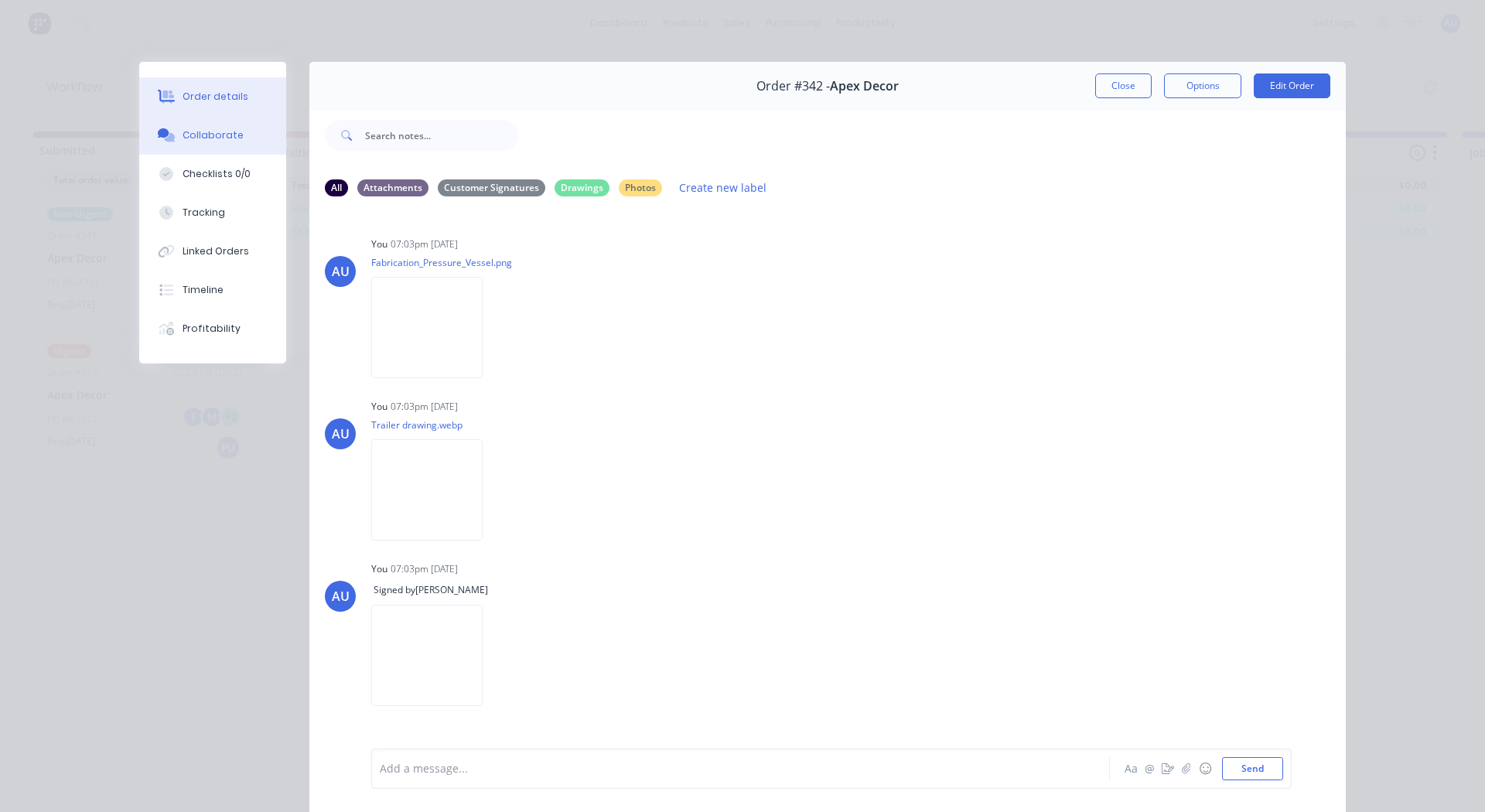
click at [211, 95] on div "Order details" at bounding box center [215, 96] width 65 height 14
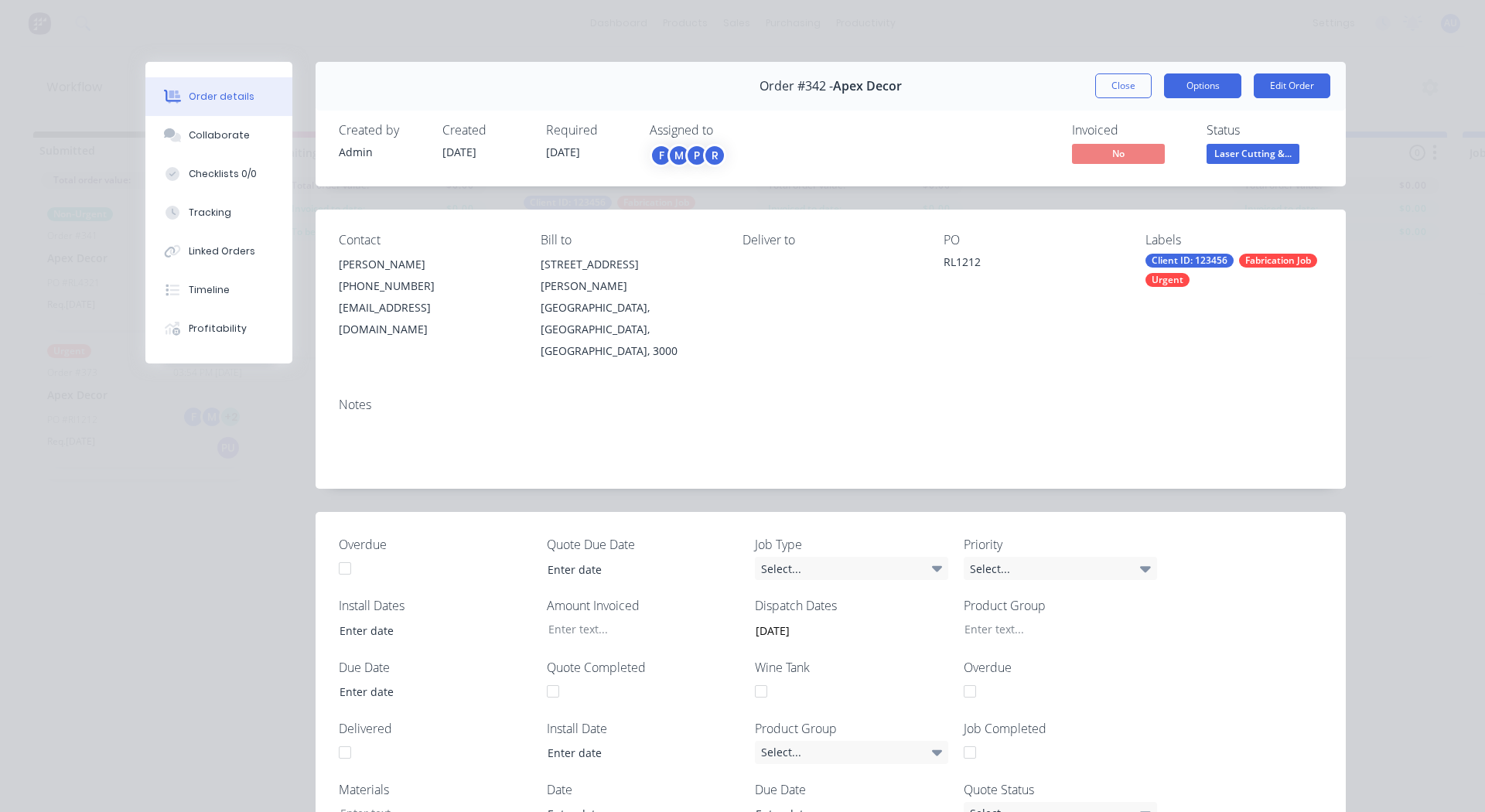
click at [965, 79] on button "Options" at bounding box center [1203, 86] width 78 height 25
click at [965, 157] on div "Work Order" at bounding box center [1160, 157] width 135 height 23
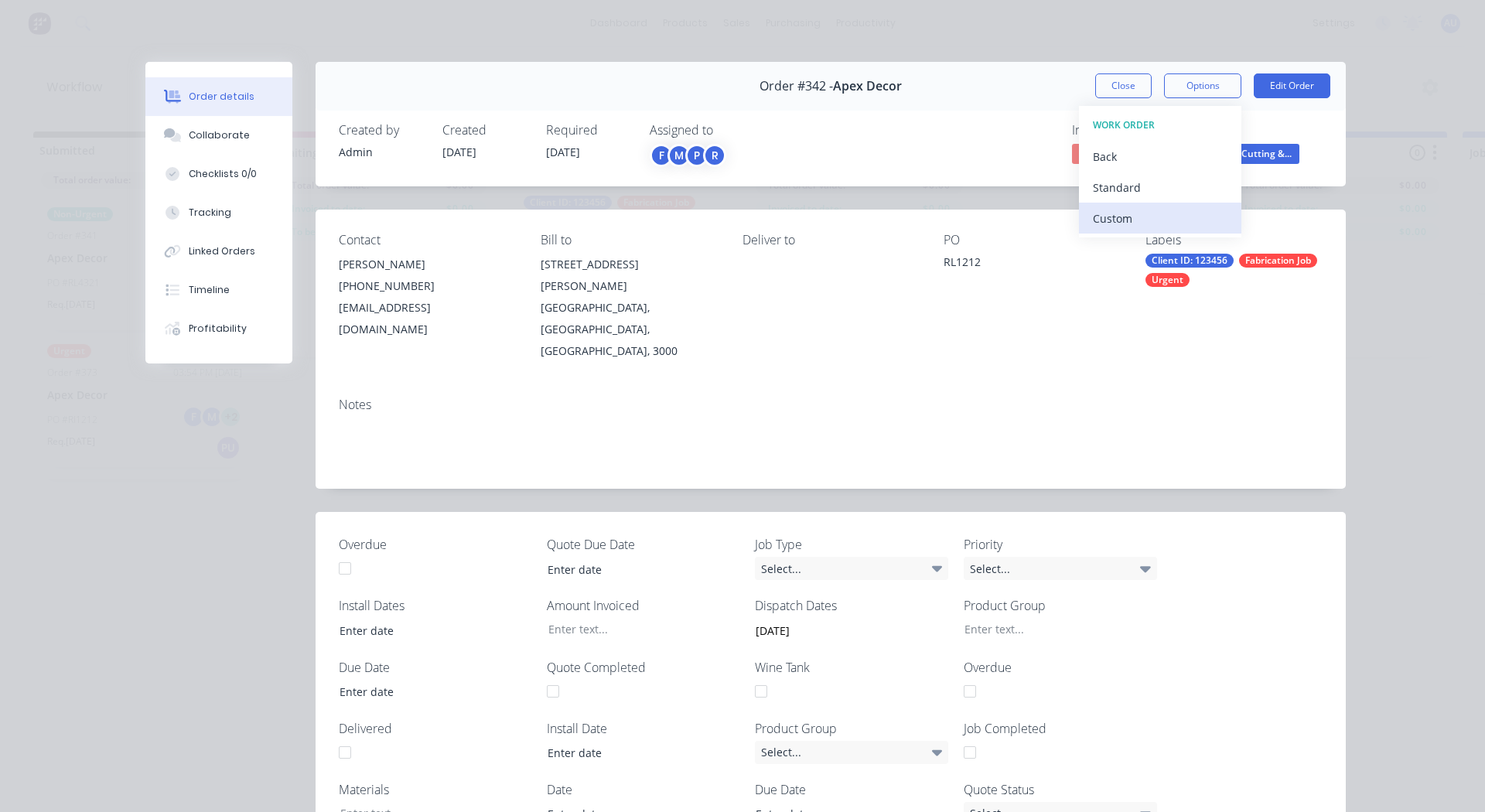
click at [965, 217] on div "Custom" at bounding box center [1160, 218] width 135 height 23
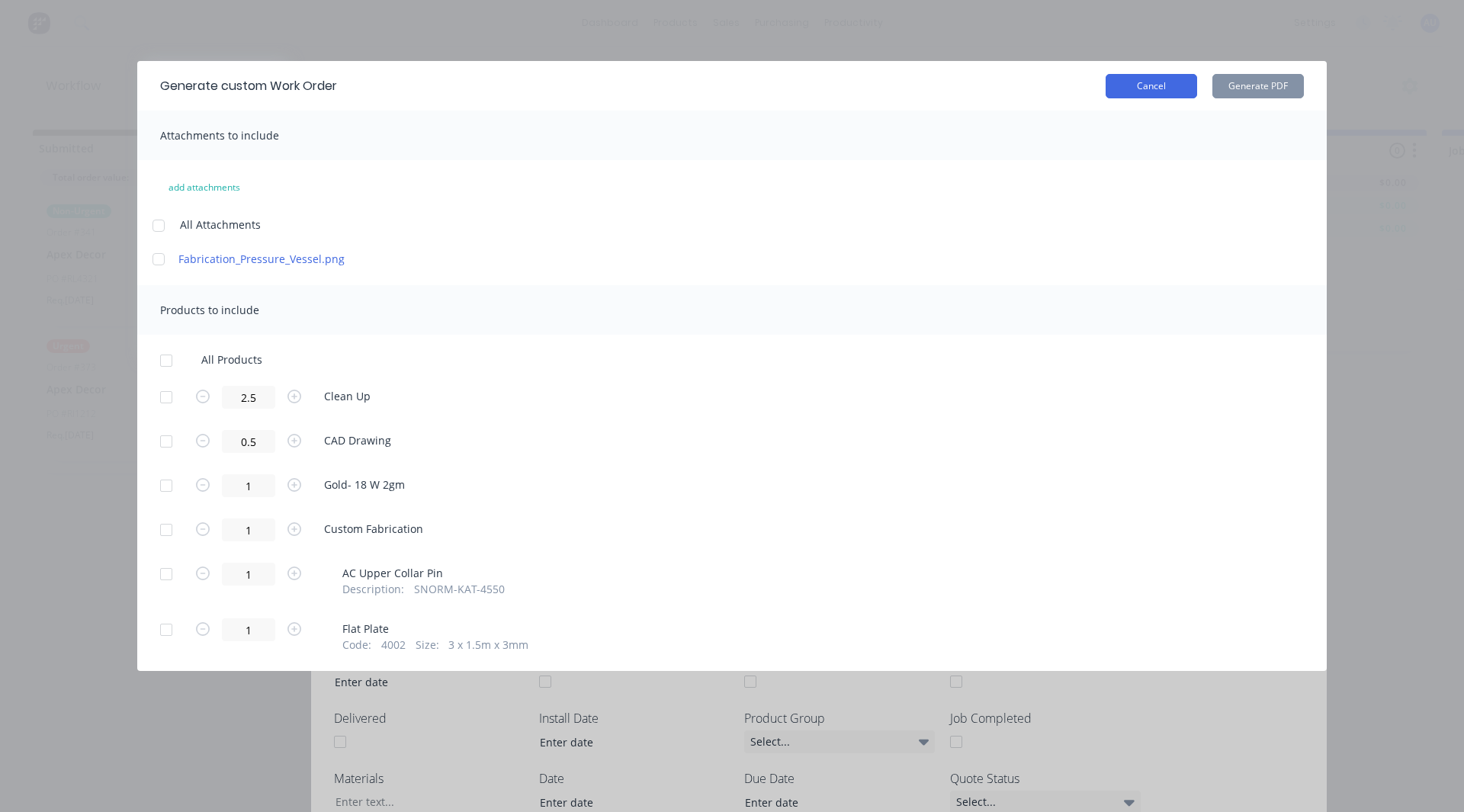
click at [952, 92] on button "Cancel" at bounding box center [1152, 86] width 92 height 25
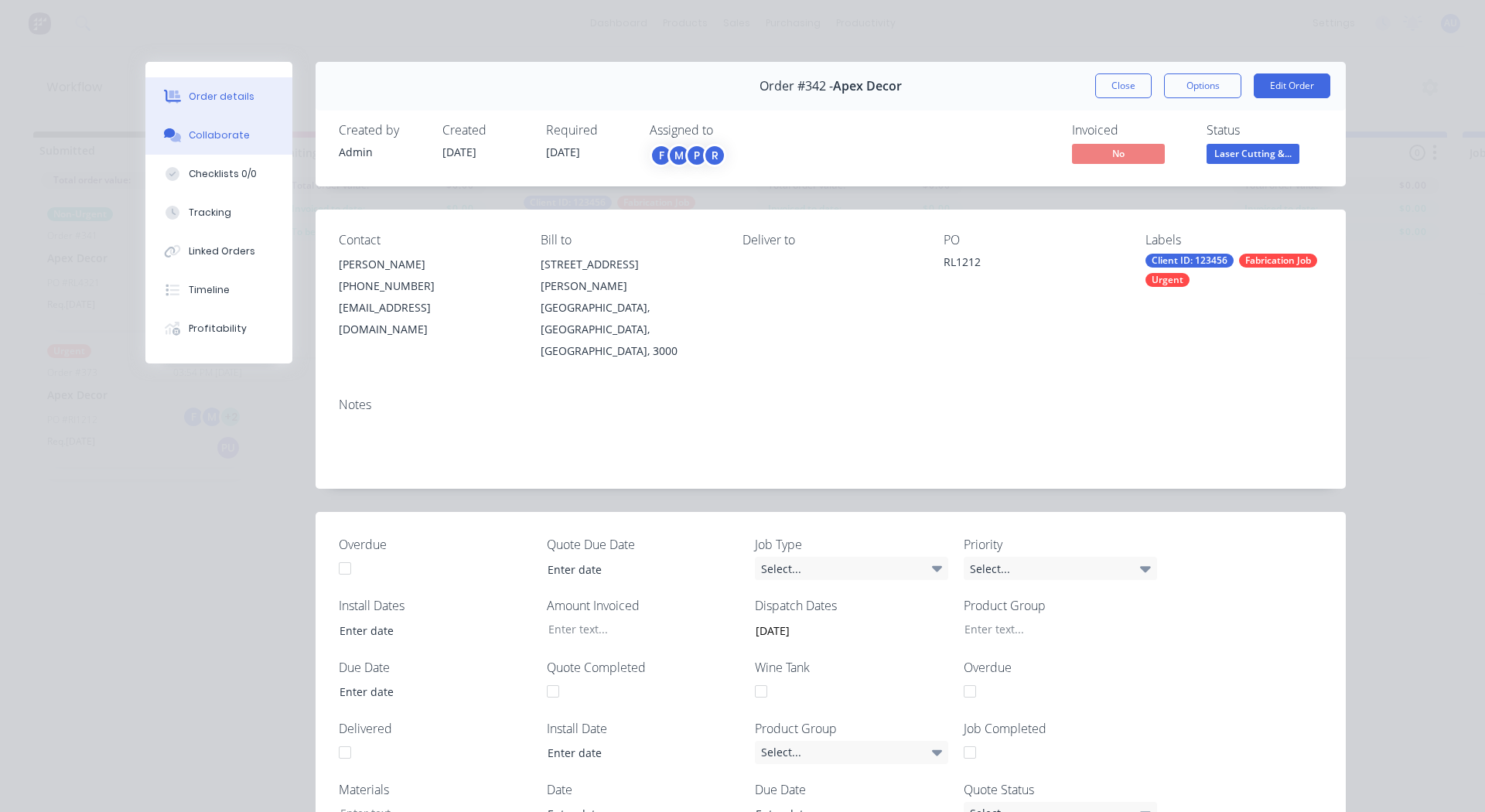
click at [217, 131] on div "Collaborate" at bounding box center [220, 135] width 61 height 14
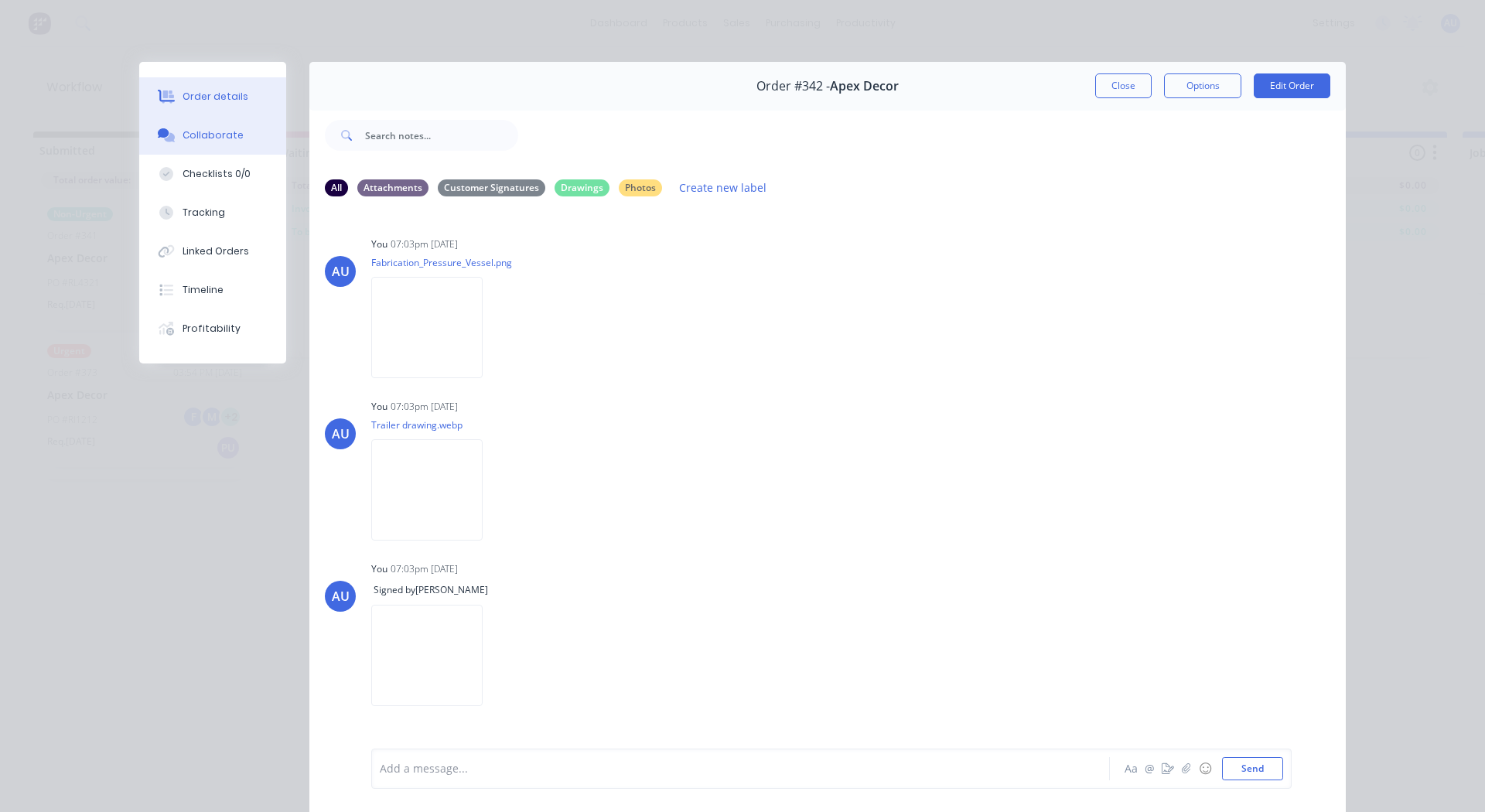
click at [198, 98] on div "Order details" at bounding box center [215, 96] width 65 height 14
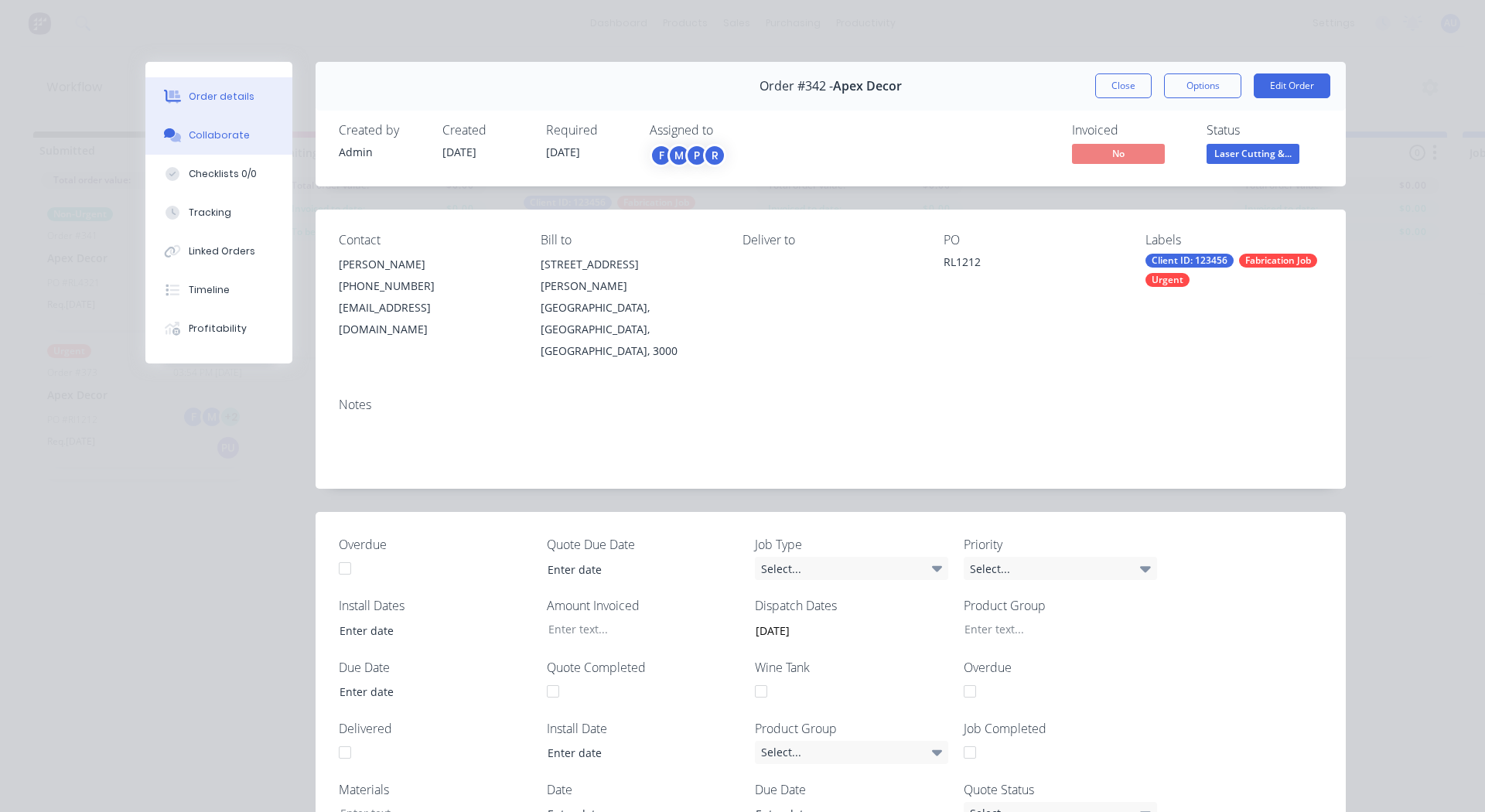
click at [195, 133] on div "Collaborate" at bounding box center [220, 135] width 61 height 14
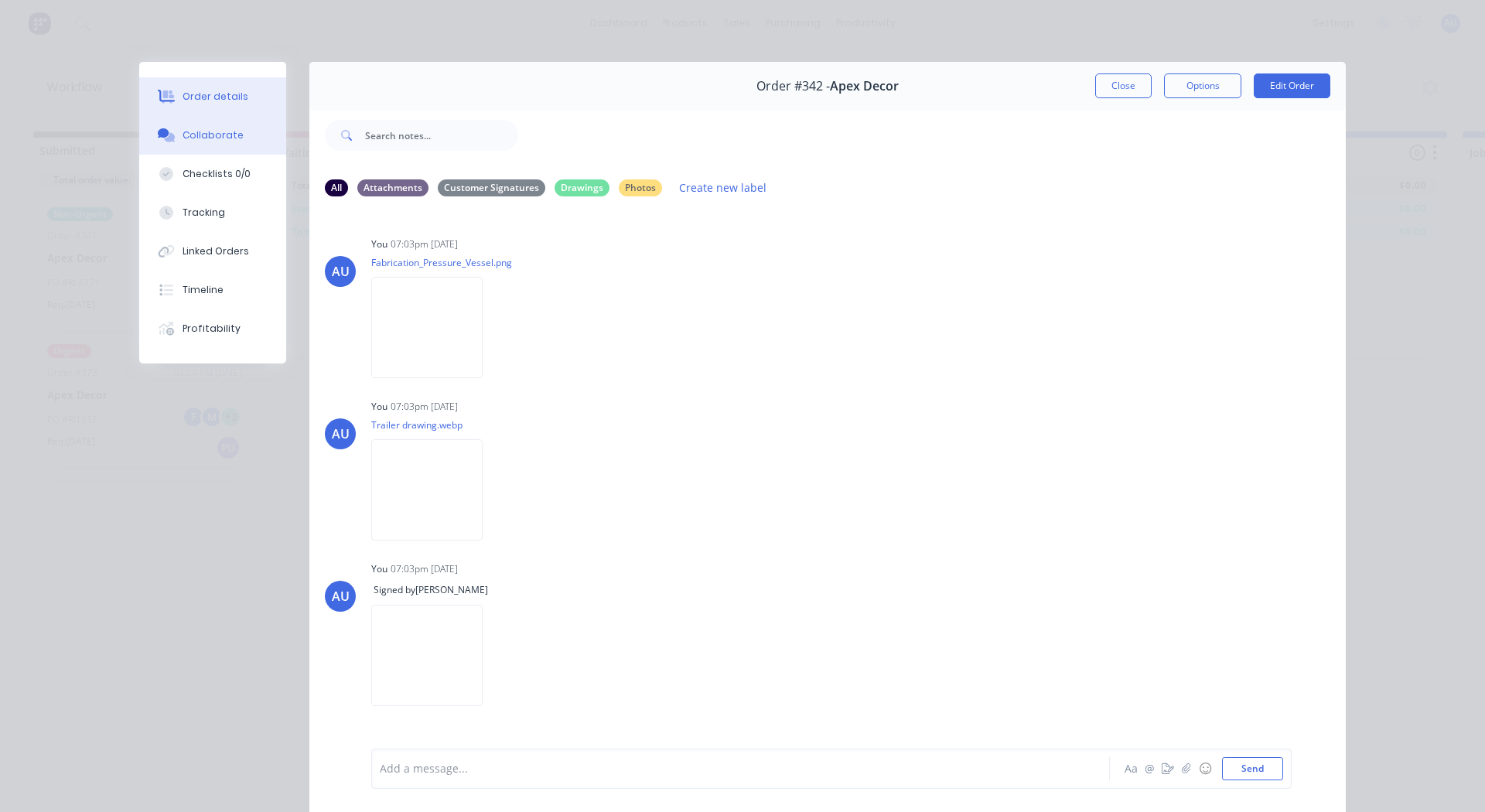
click at [222, 102] on div "Order details" at bounding box center [215, 96] width 65 height 14
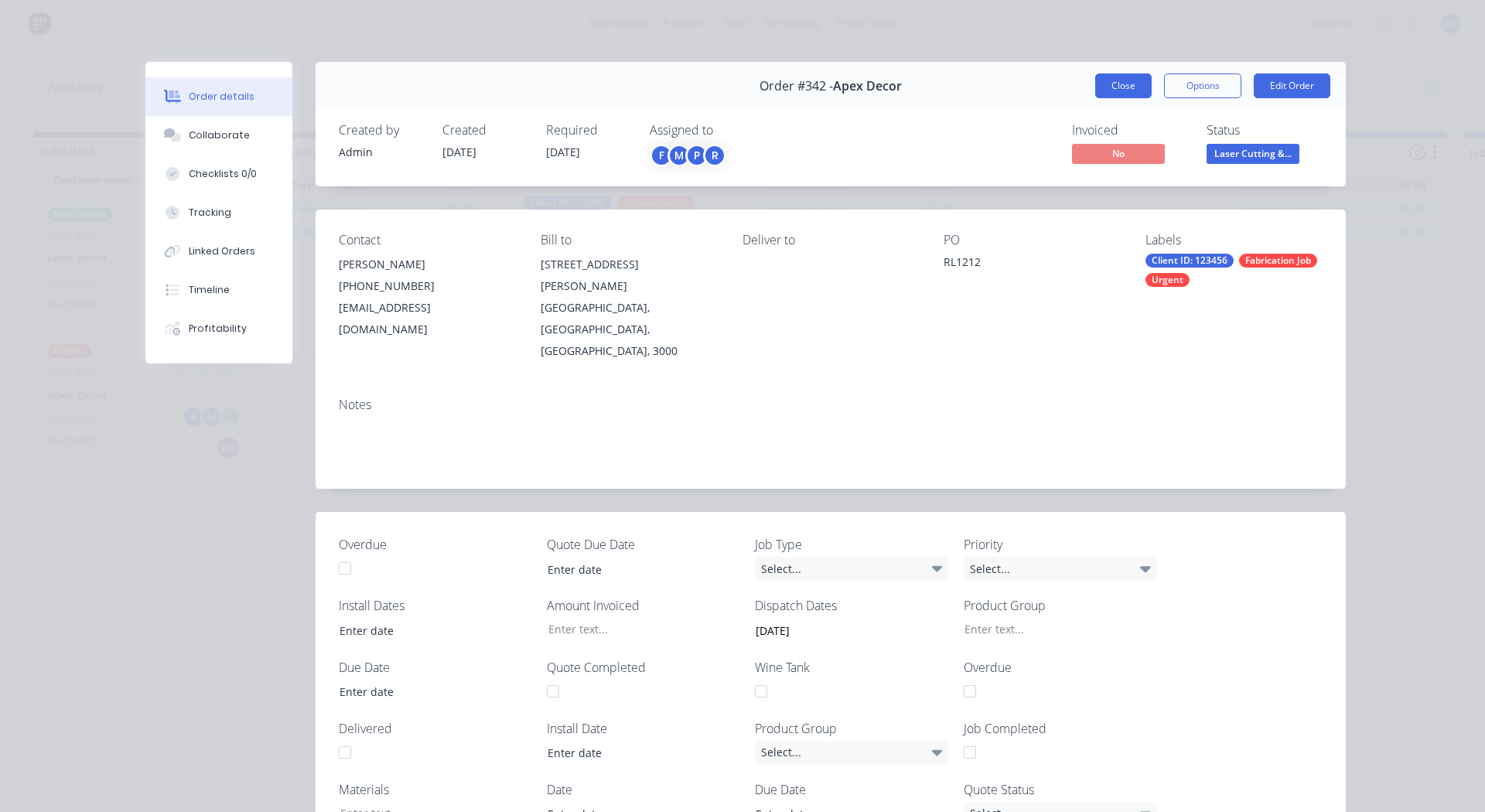
click at [965, 82] on button "Close" at bounding box center [1124, 86] width 57 height 25
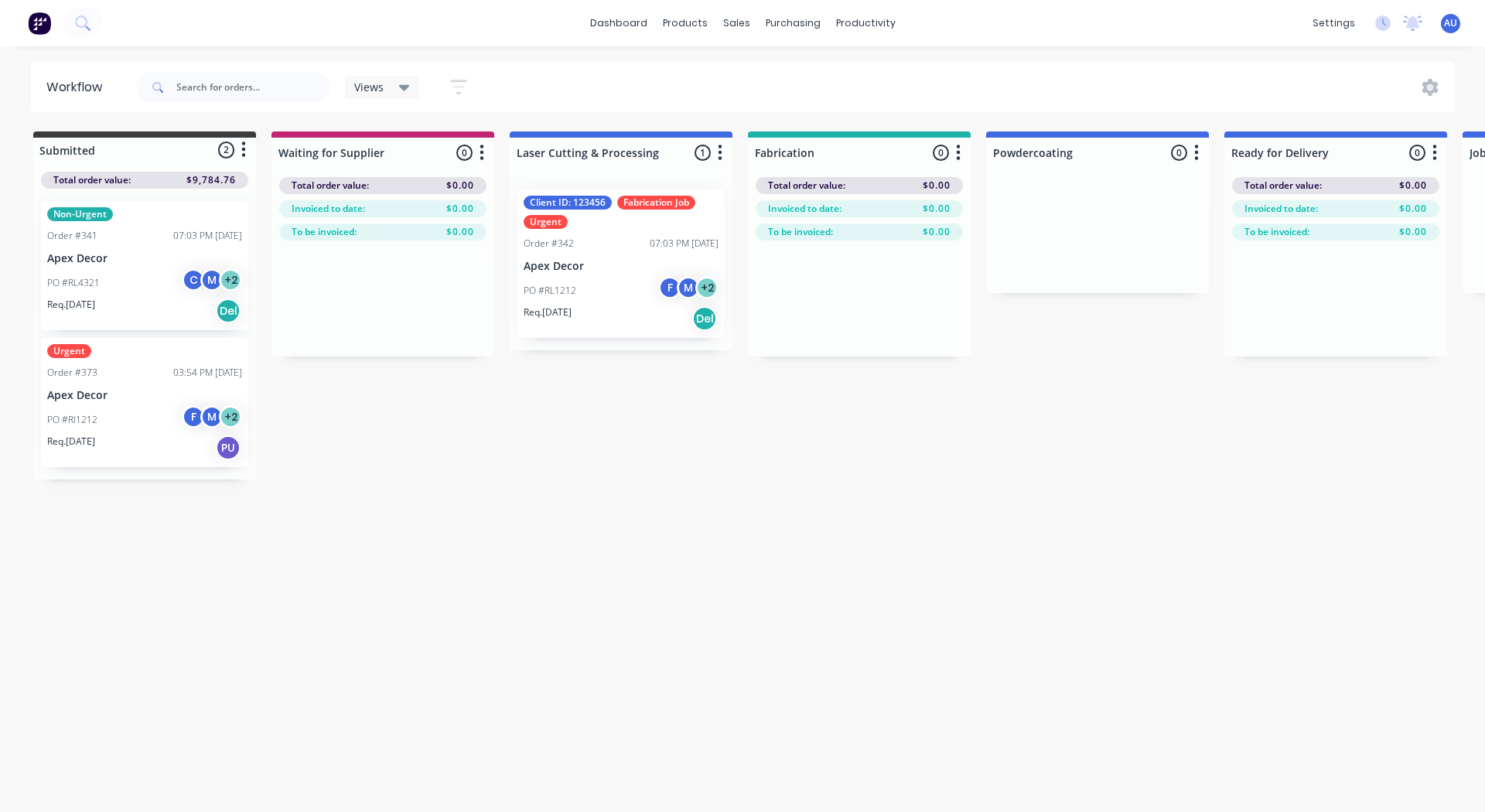
click at [684, 238] on div "07:03 PM [DATE]" at bounding box center [684, 243] width 69 height 14
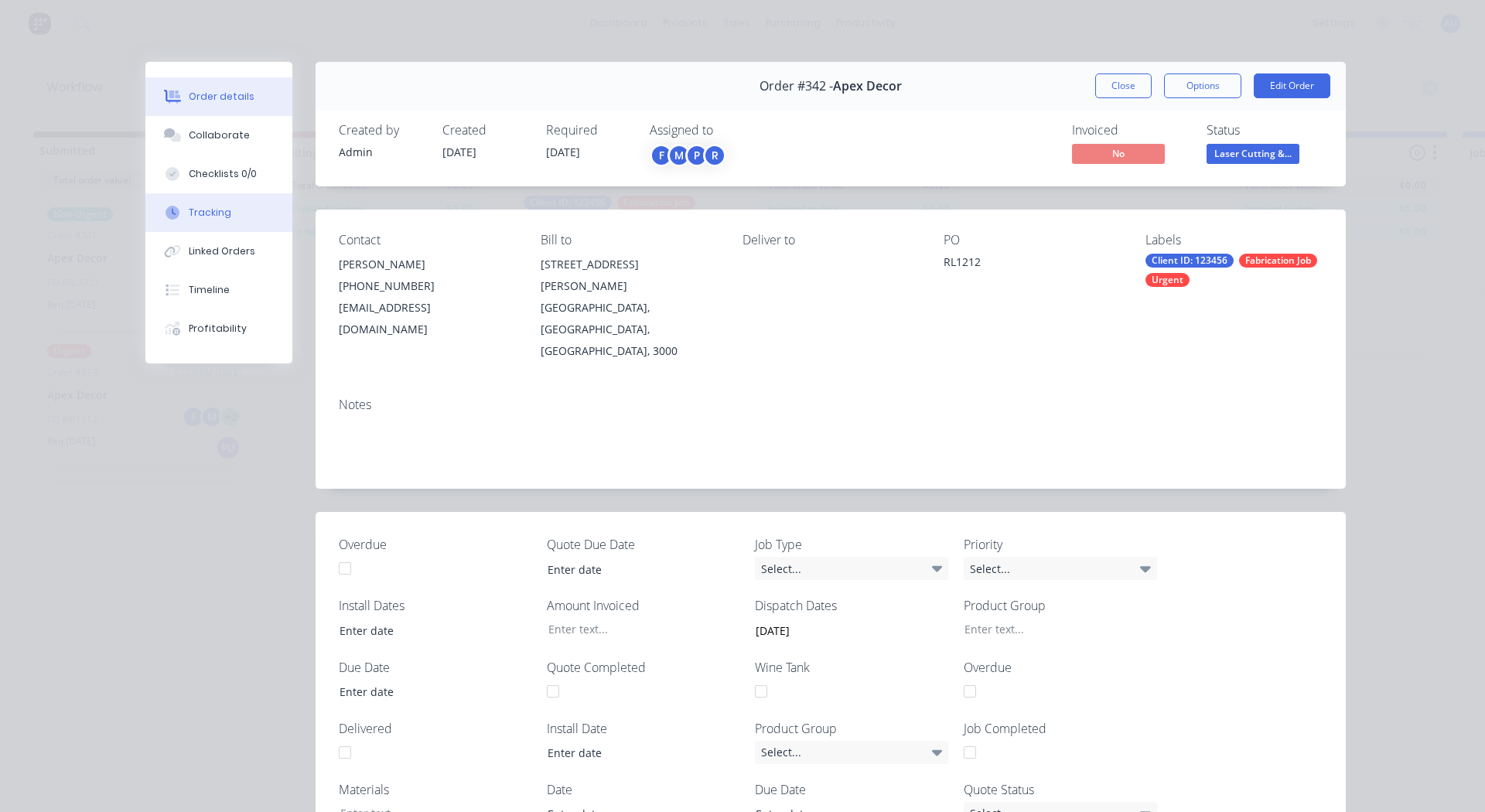
click at [221, 209] on div "Tracking" at bounding box center [210, 212] width 43 height 14
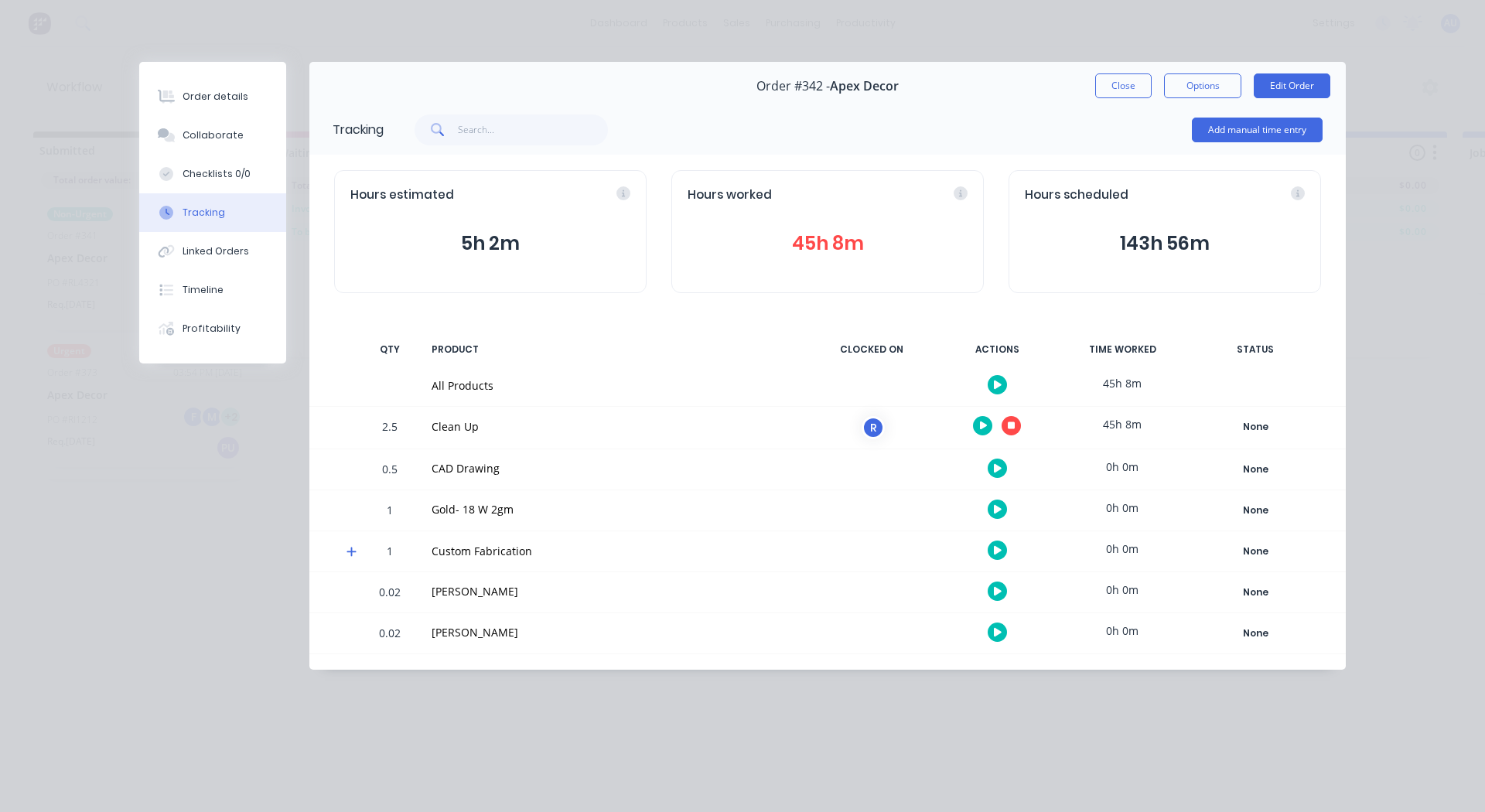
click at [965, 423] on icon "button" at bounding box center [1012, 426] width 8 height 10
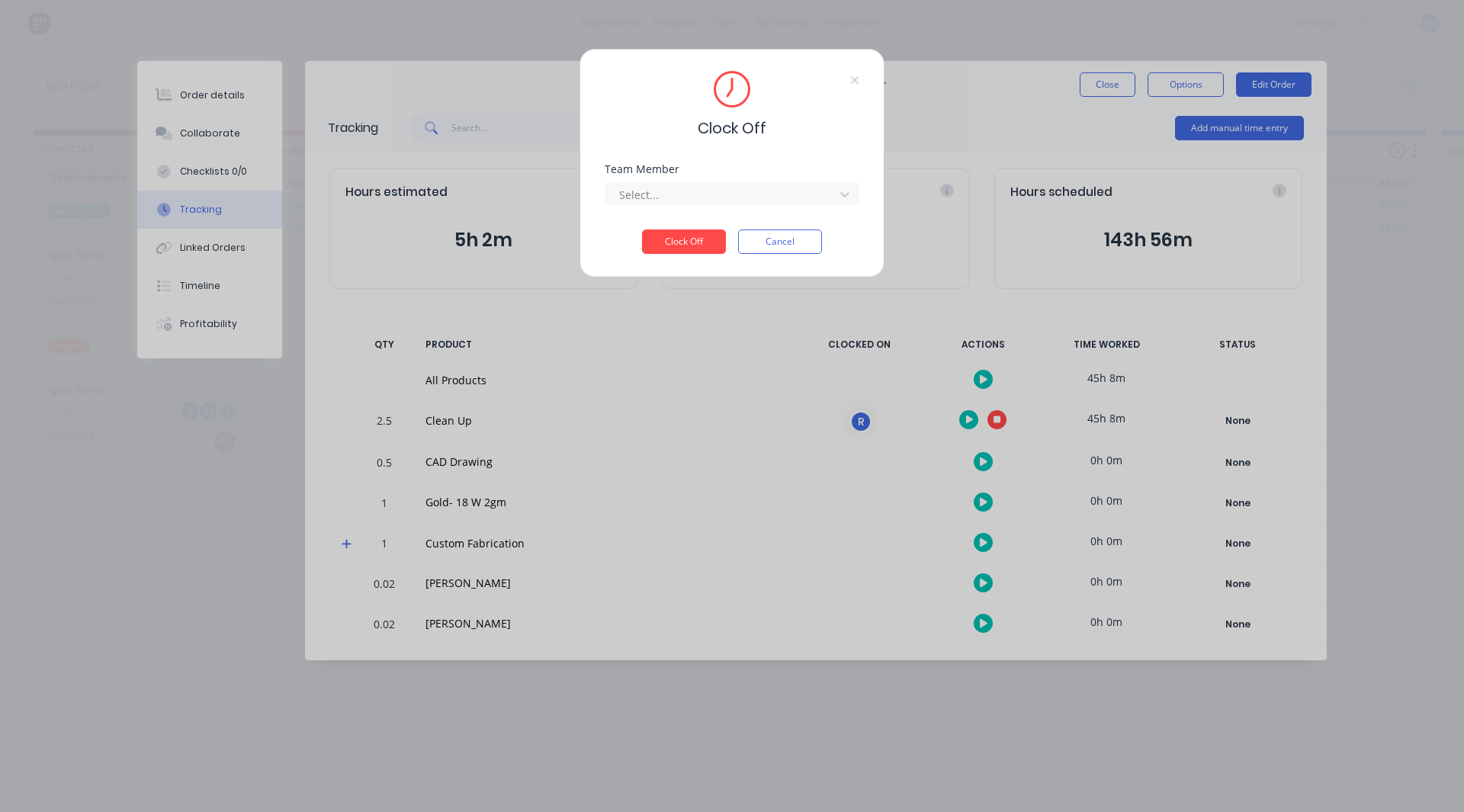
drag, startPoint x: 735, startPoint y: 197, endPoint x: 700, endPoint y: 226, distance: 45.5
drag, startPoint x: 700, startPoint y: 226, endPoint x: 662, endPoint y: 193, distance: 50.3
click at [662, 193] on div at bounding box center [722, 195] width 209 height 19
click at [654, 227] on div "[PERSON_NAME]" at bounding box center [732, 228] width 255 height 28
click at [659, 243] on button "Clock Off" at bounding box center [684, 241] width 84 height 25
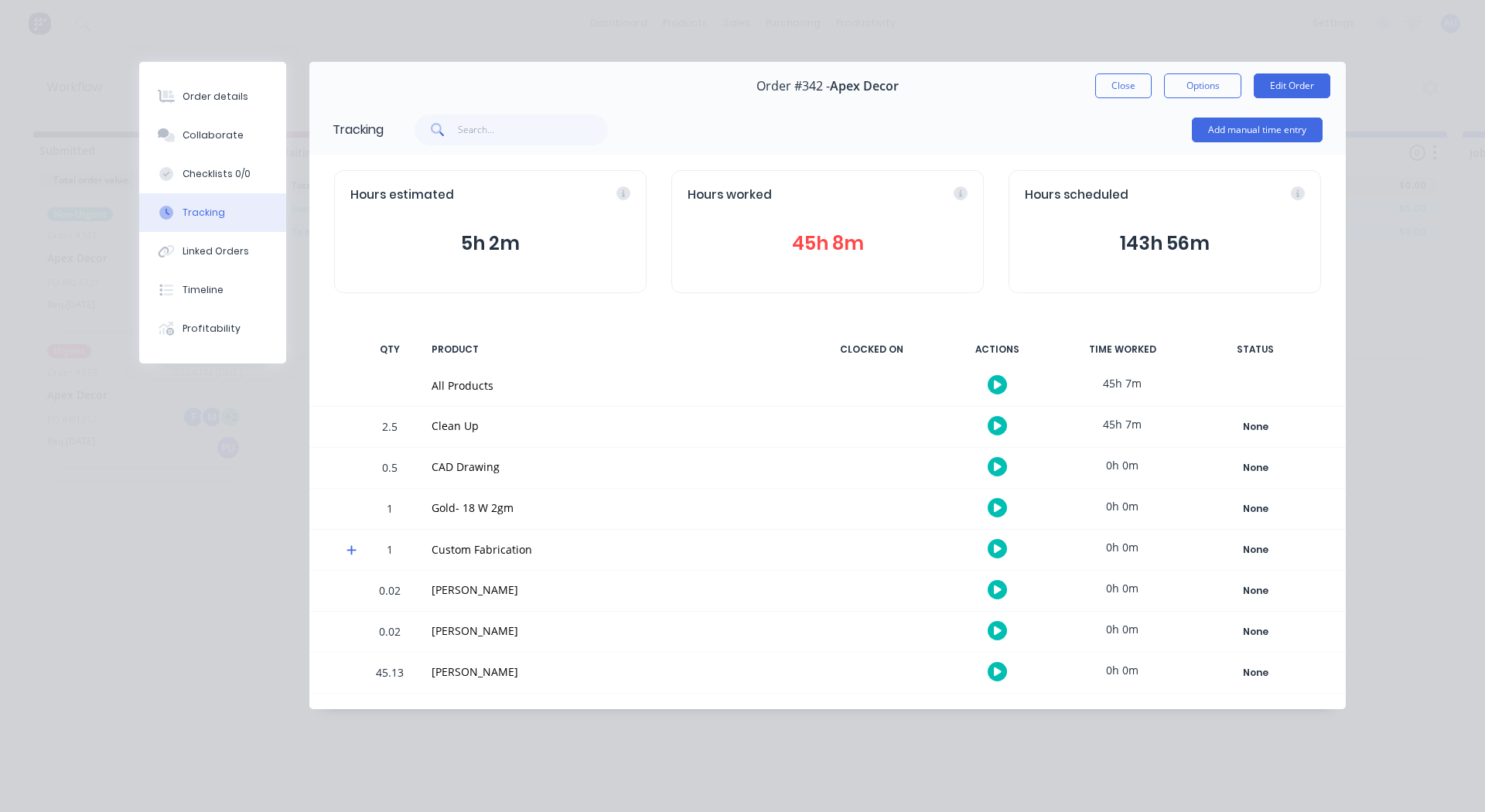
drag, startPoint x: 1128, startPoint y: 89, endPoint x: 1079, endPoint y: 90, distance: 49.0
click at [965, 90] on div "Order #342 - Apex Decor Close Options Edit Order" at bounding box center [828, 86] width 1036 height 48
click at [965, 86] on button "Close" at bounding box center [1124, 86] width 57 height 25
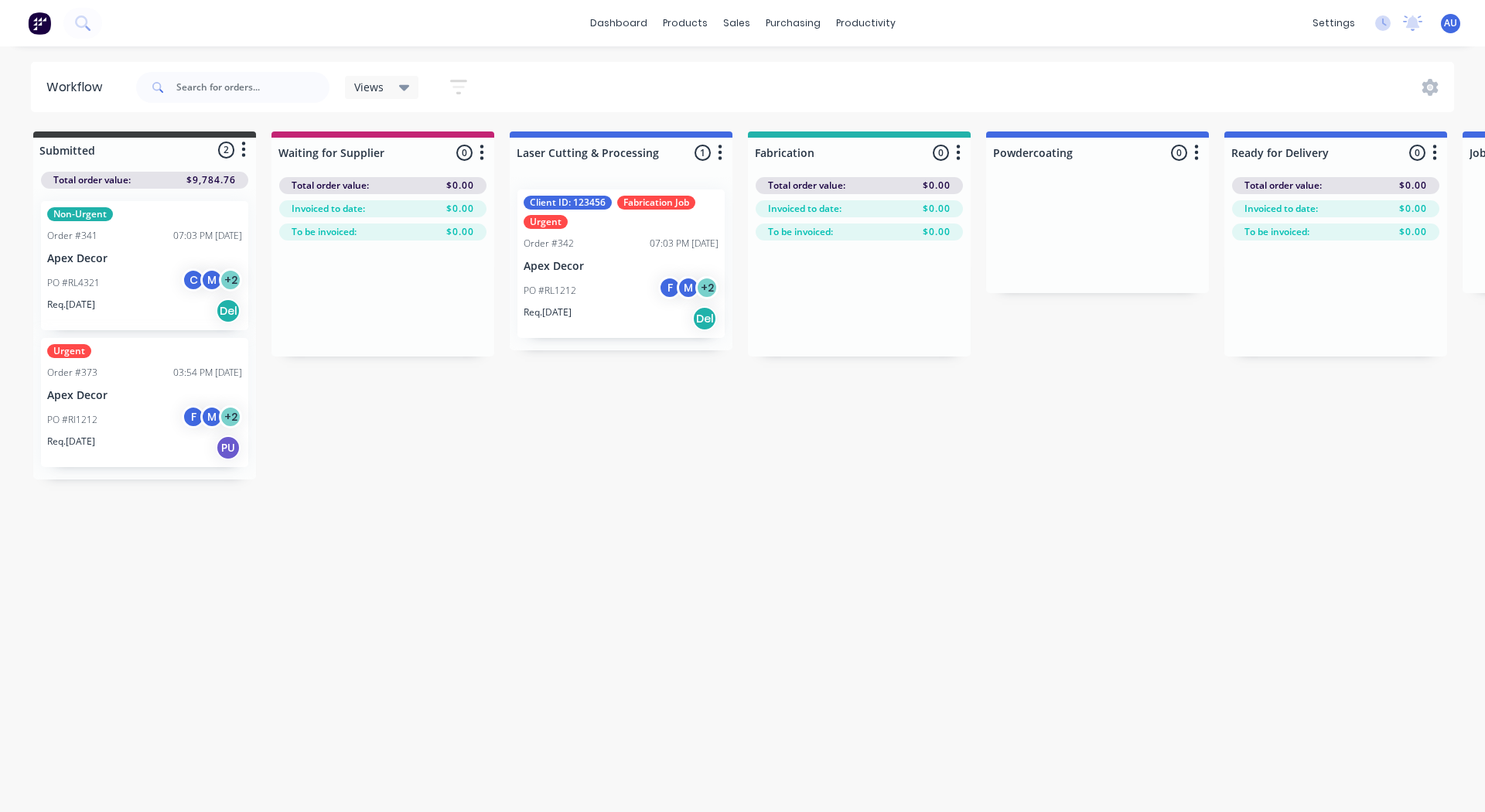
click at [605, 271] on p "Apex Decor" at bounding box center [621, 267] width 195 height 13
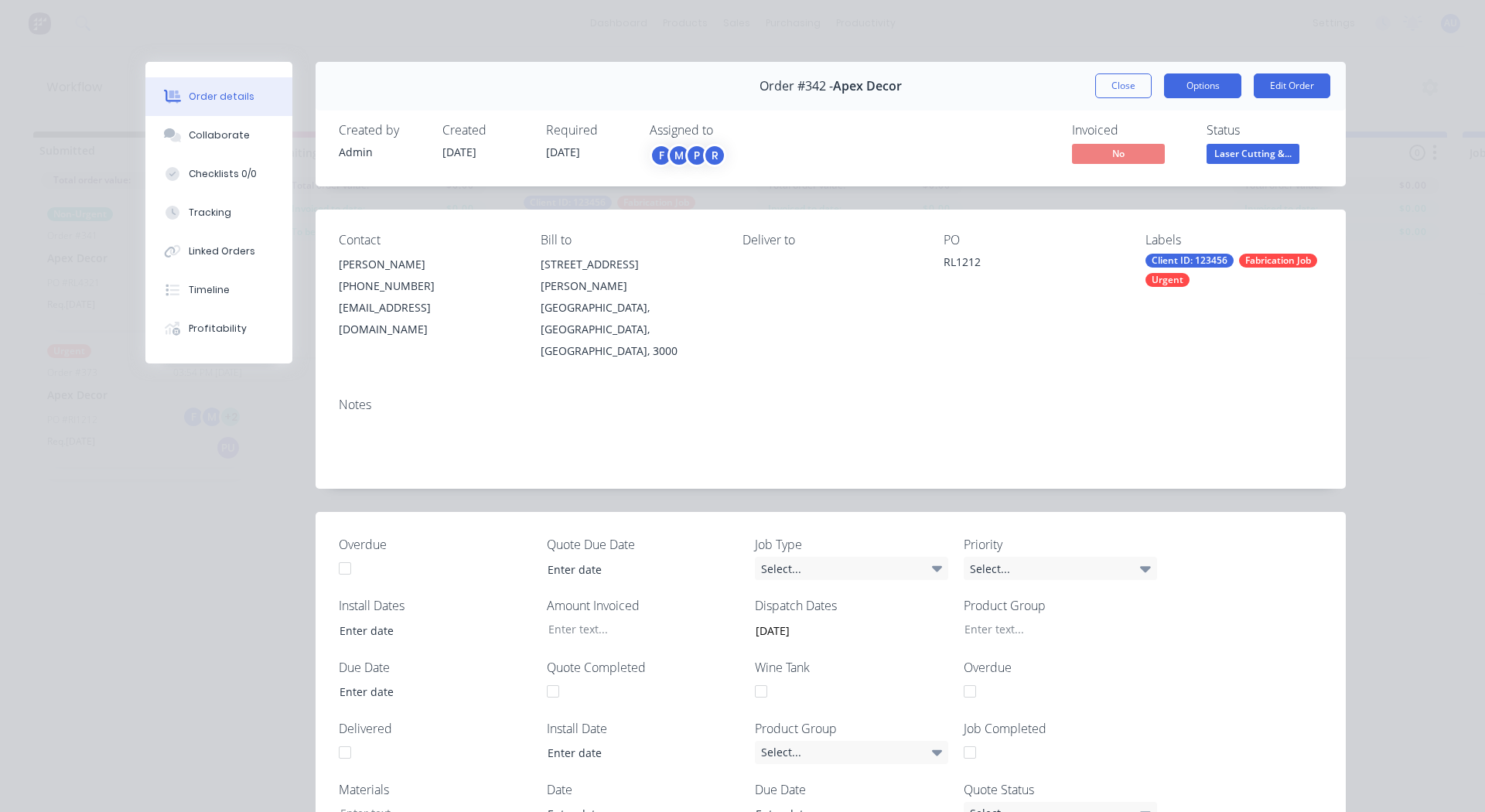
click at [965, 83] on button "Options" at bounding box center [1203, 86] width 78 height 25
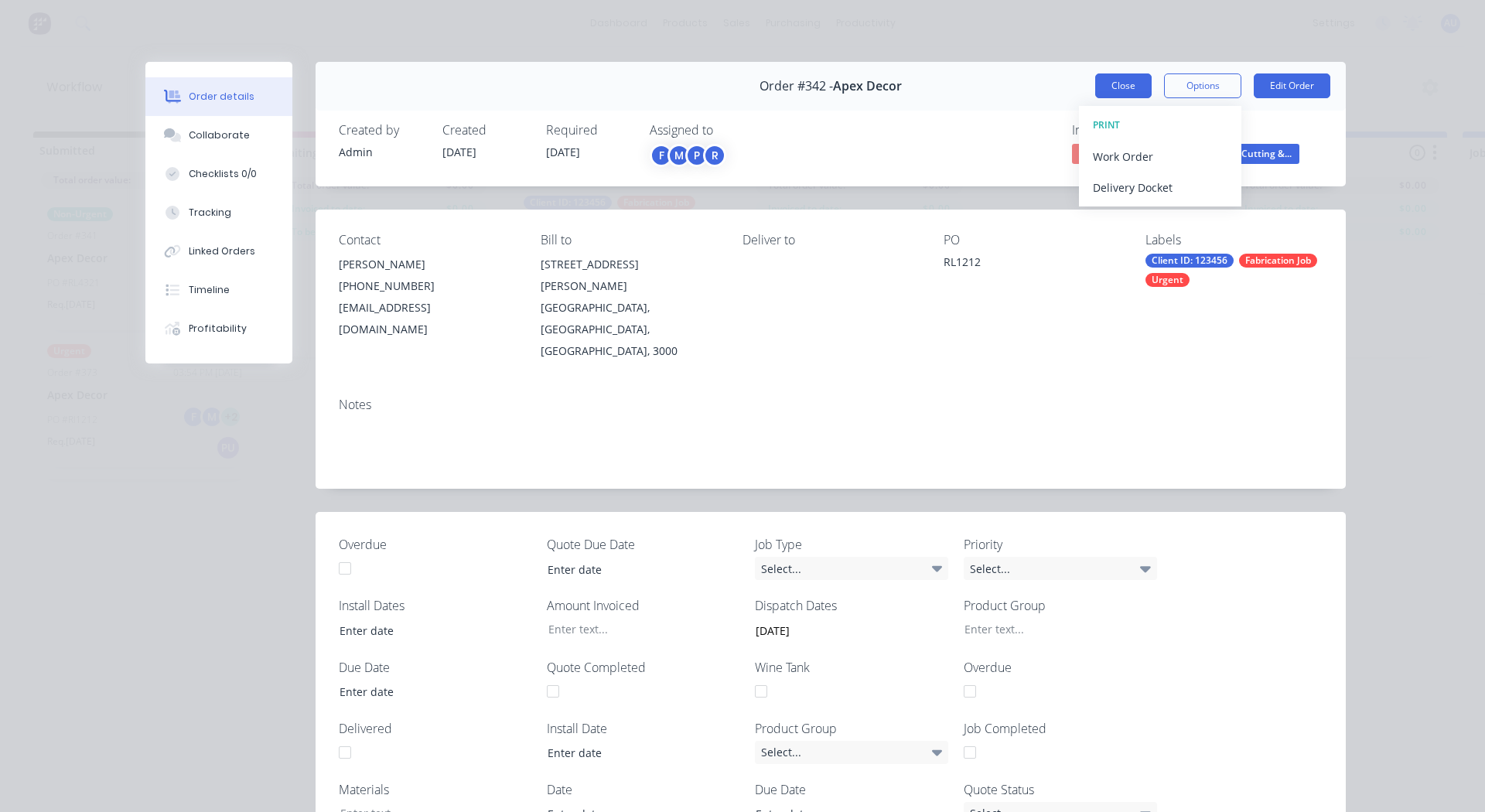
click at [965, 76] on button "Close" at bounding box center [1124, 86] width 57 height 25
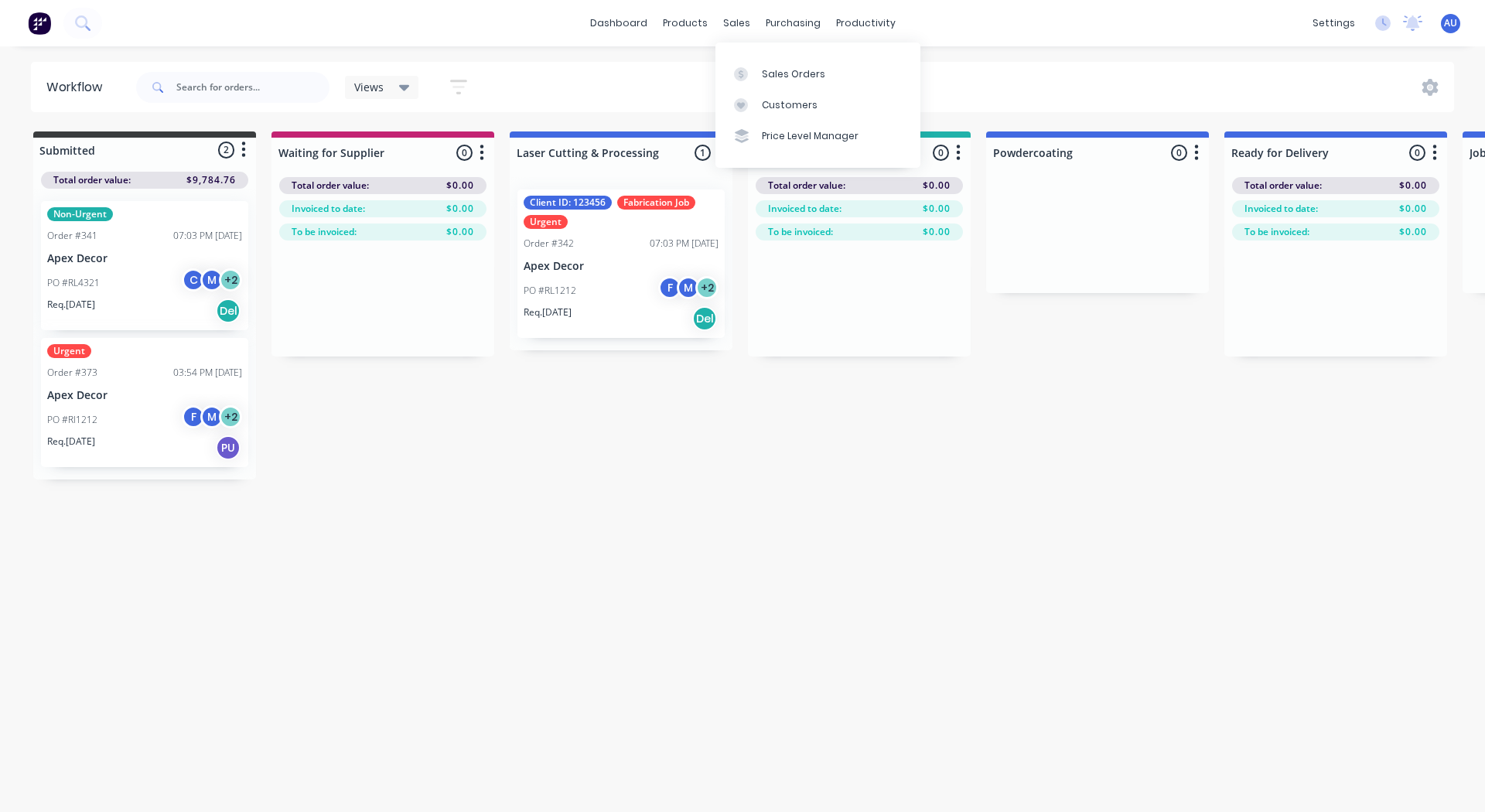
click at [770, 51] on div "Sales Orders Customers Price Level Manager" at bounding box center [818, 105] width 205 height 124
click at [778, 65] on link "Sales Orders" at bounding box center [818, 74] width 205 height 31
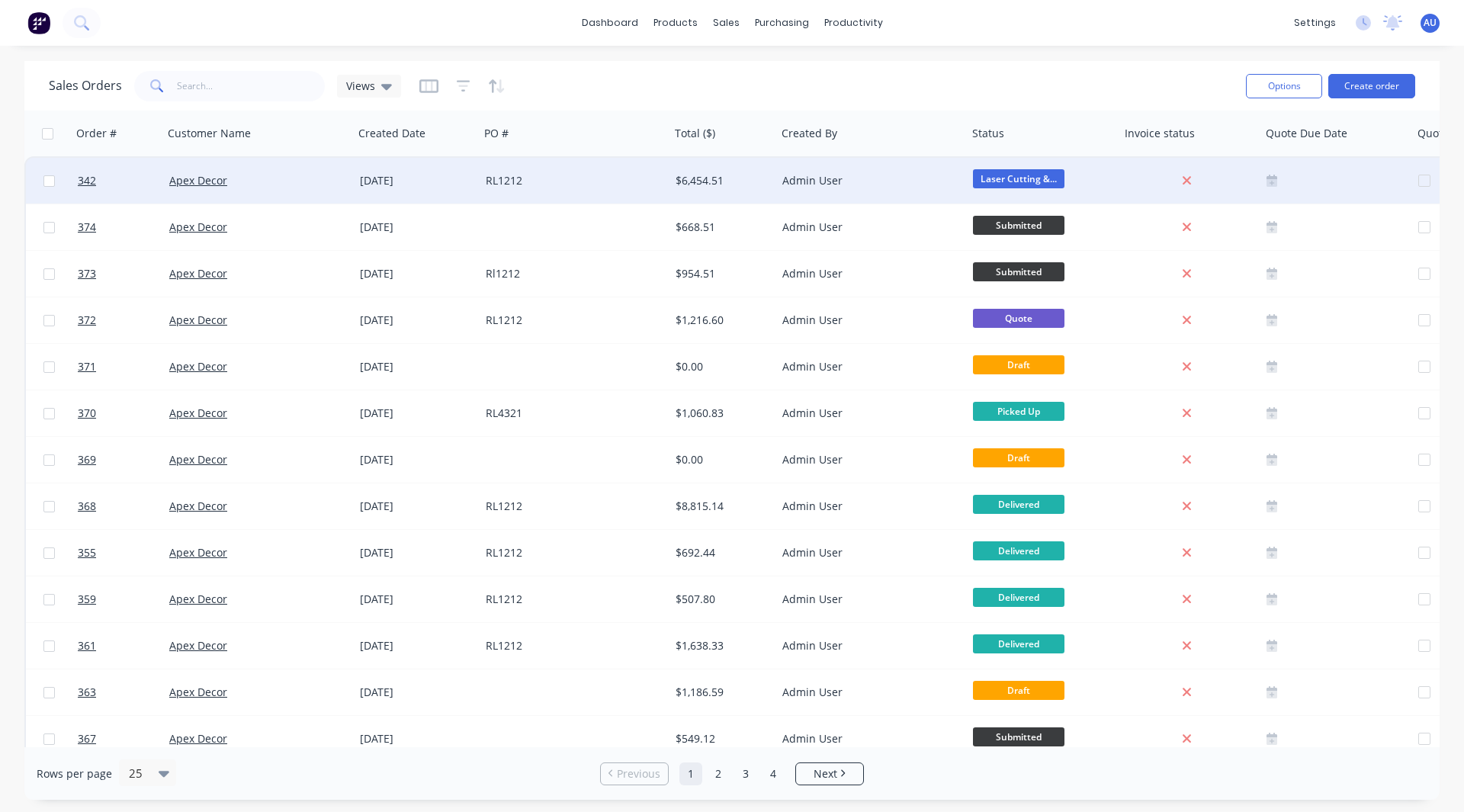
click at [257, 191] on div "Apex Decor" at bounding box center [258, 180] width 190 height 45
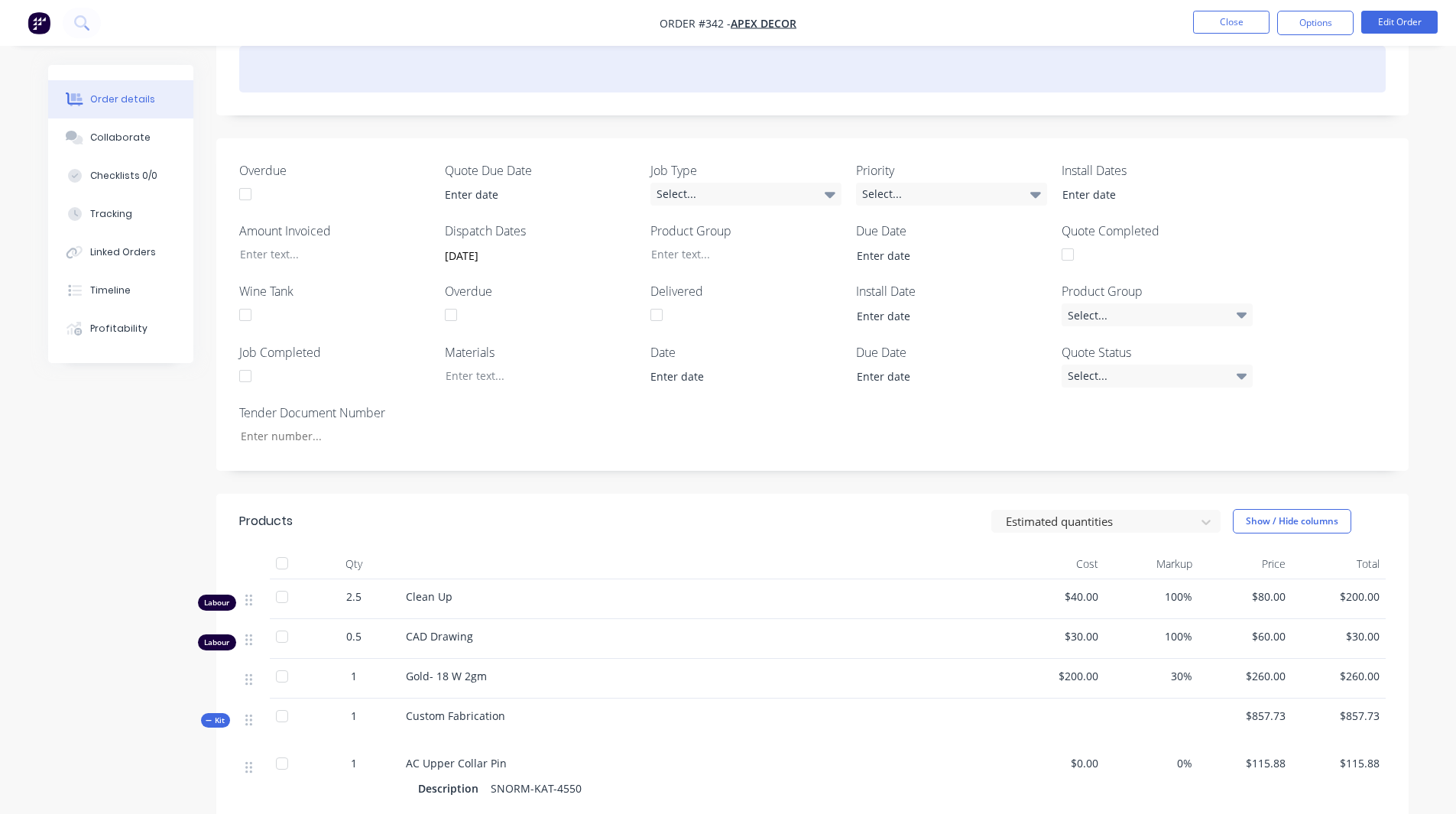
scroll to position [513, 0]
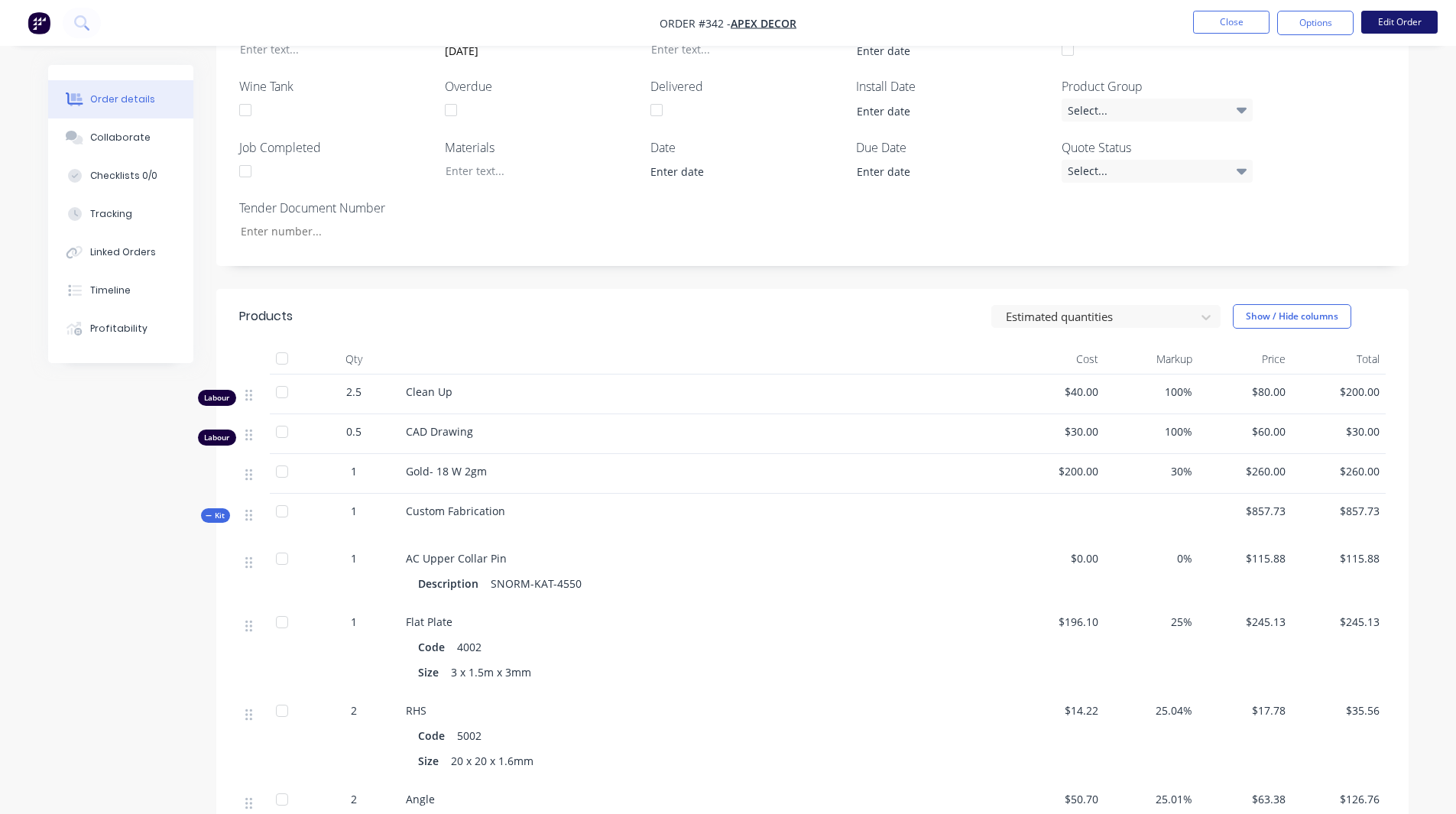
click at [954, 18] on button "Edit Order" at bounding box center [1399, 22] width 77 height 23
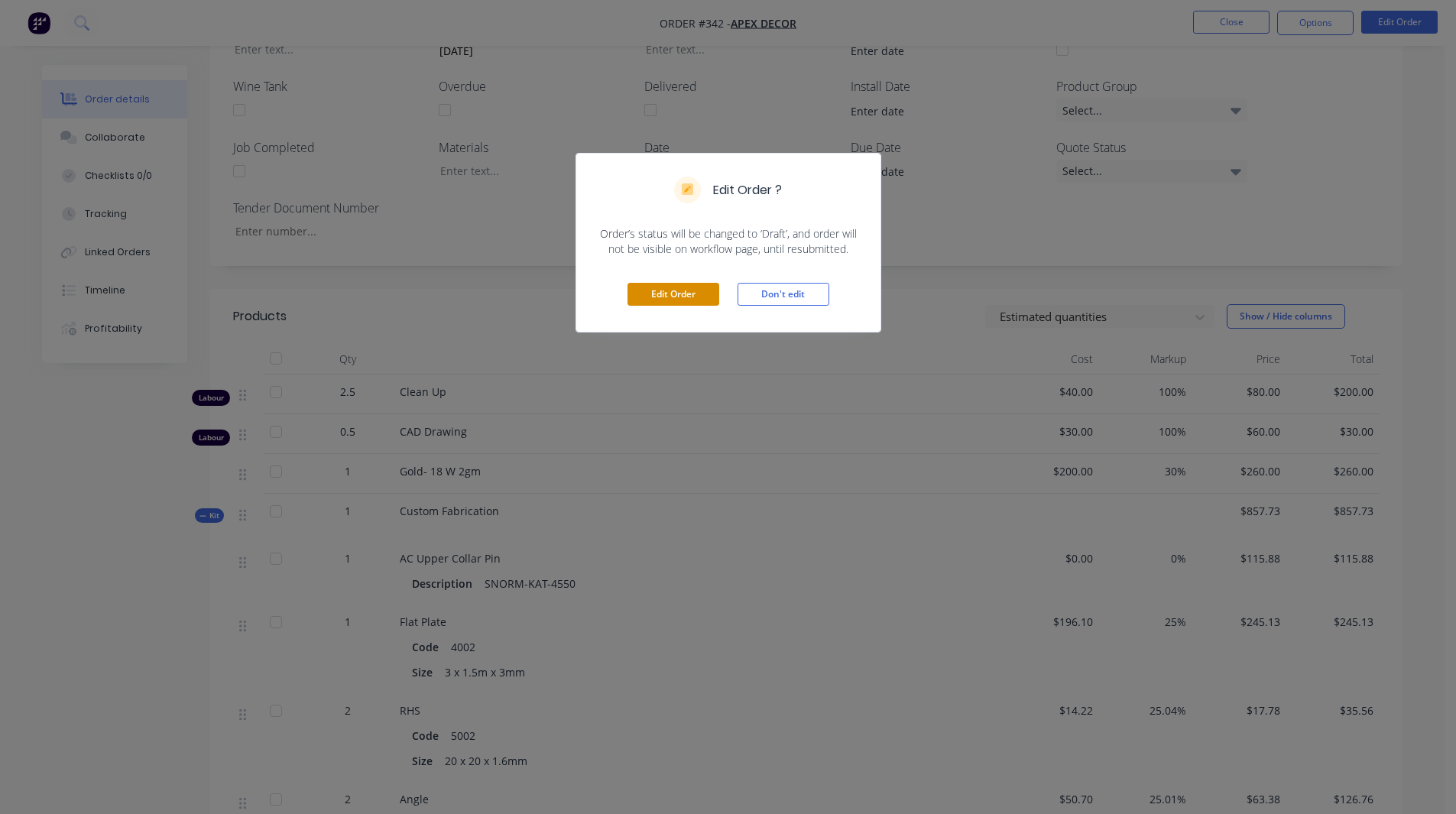
click at [678, 295] on button "Edit Order" at bounding box center [673, 294] width 92 height 23
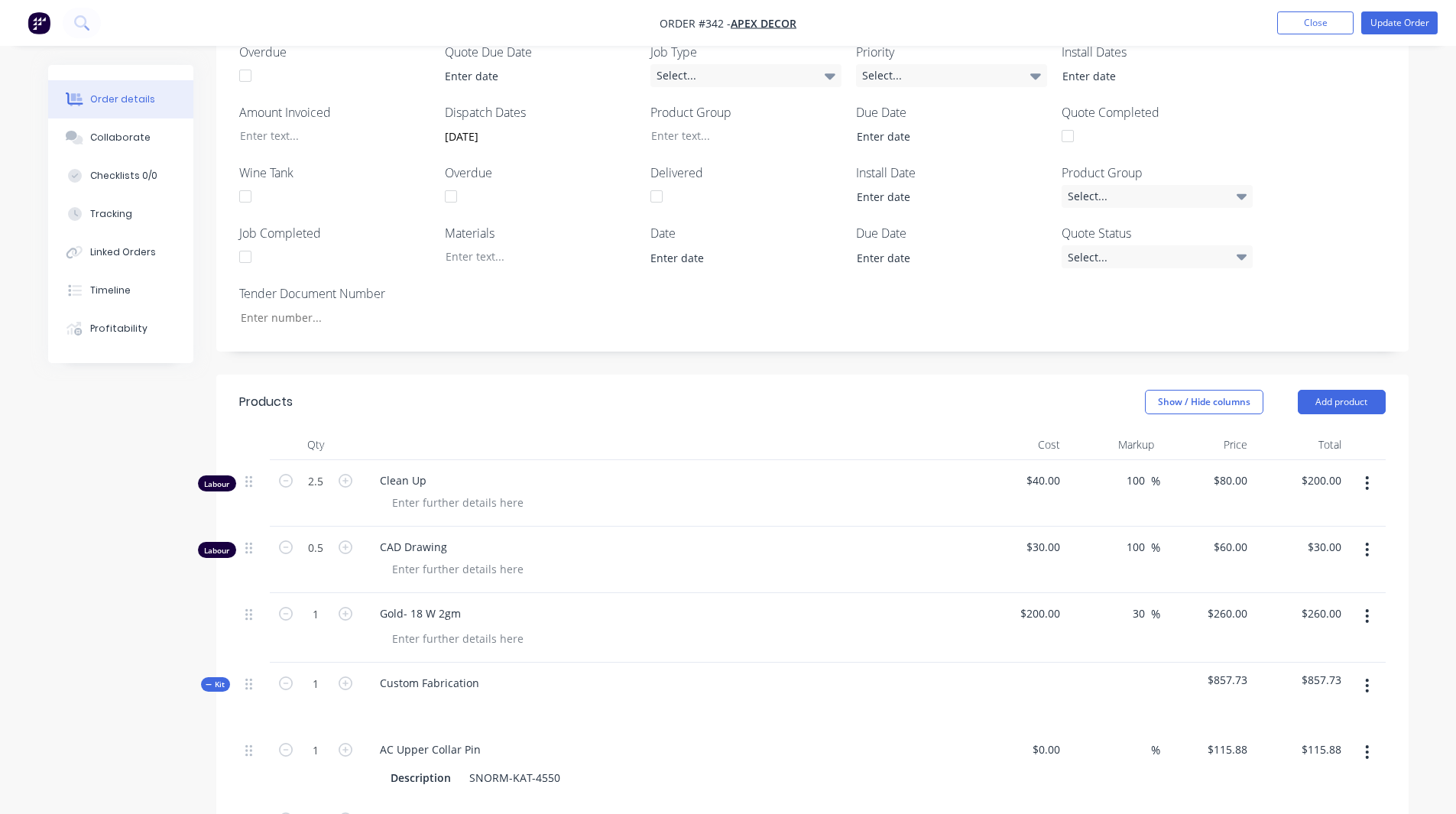
scroll to position [553, 0]
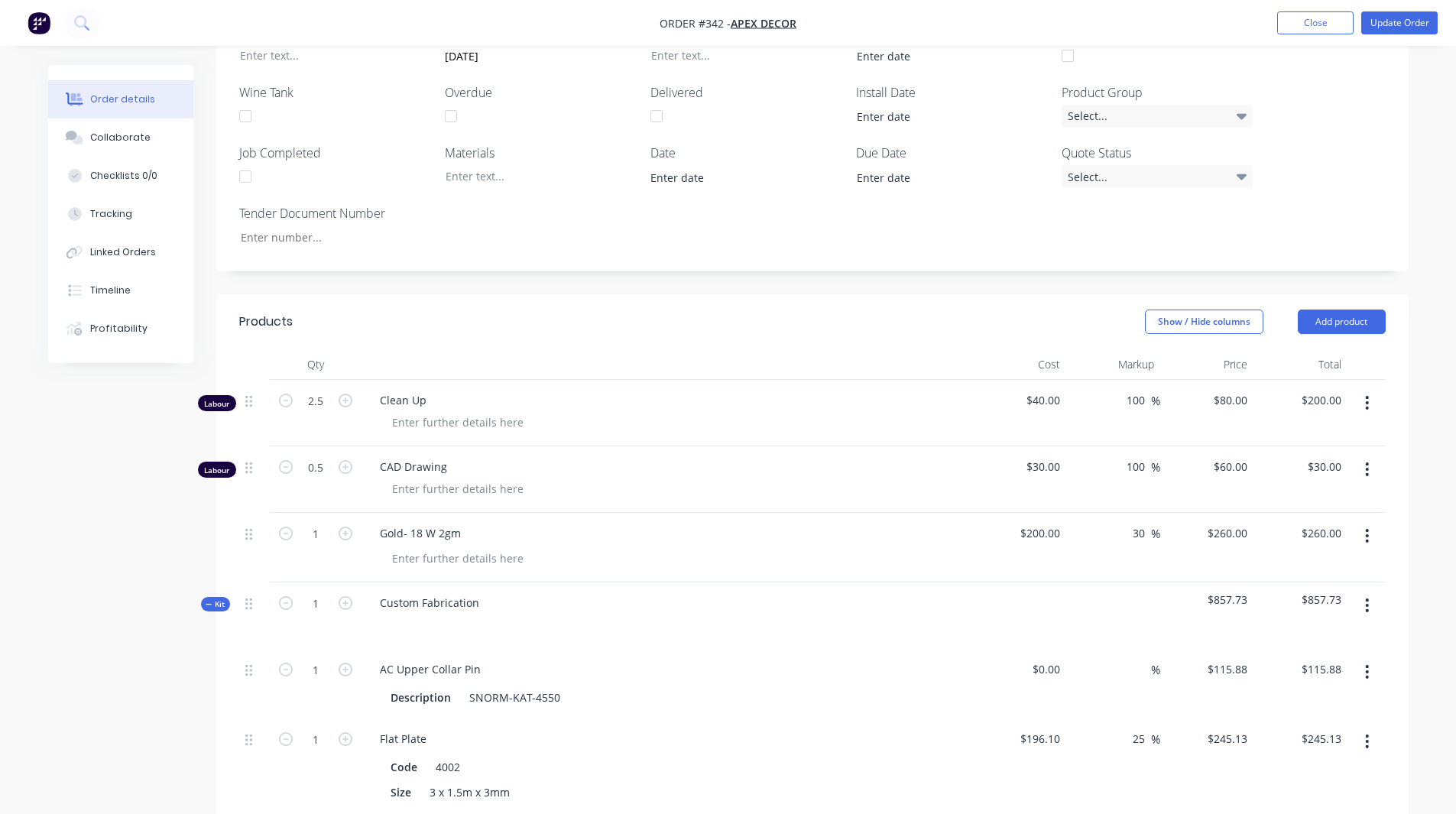
click at [954, 389] on button "button" at bounding box center [1367, 403] width 36 height 27
click at [954, 426] on div "Delete" at bounding box center [1312, 535] width 117 height 22
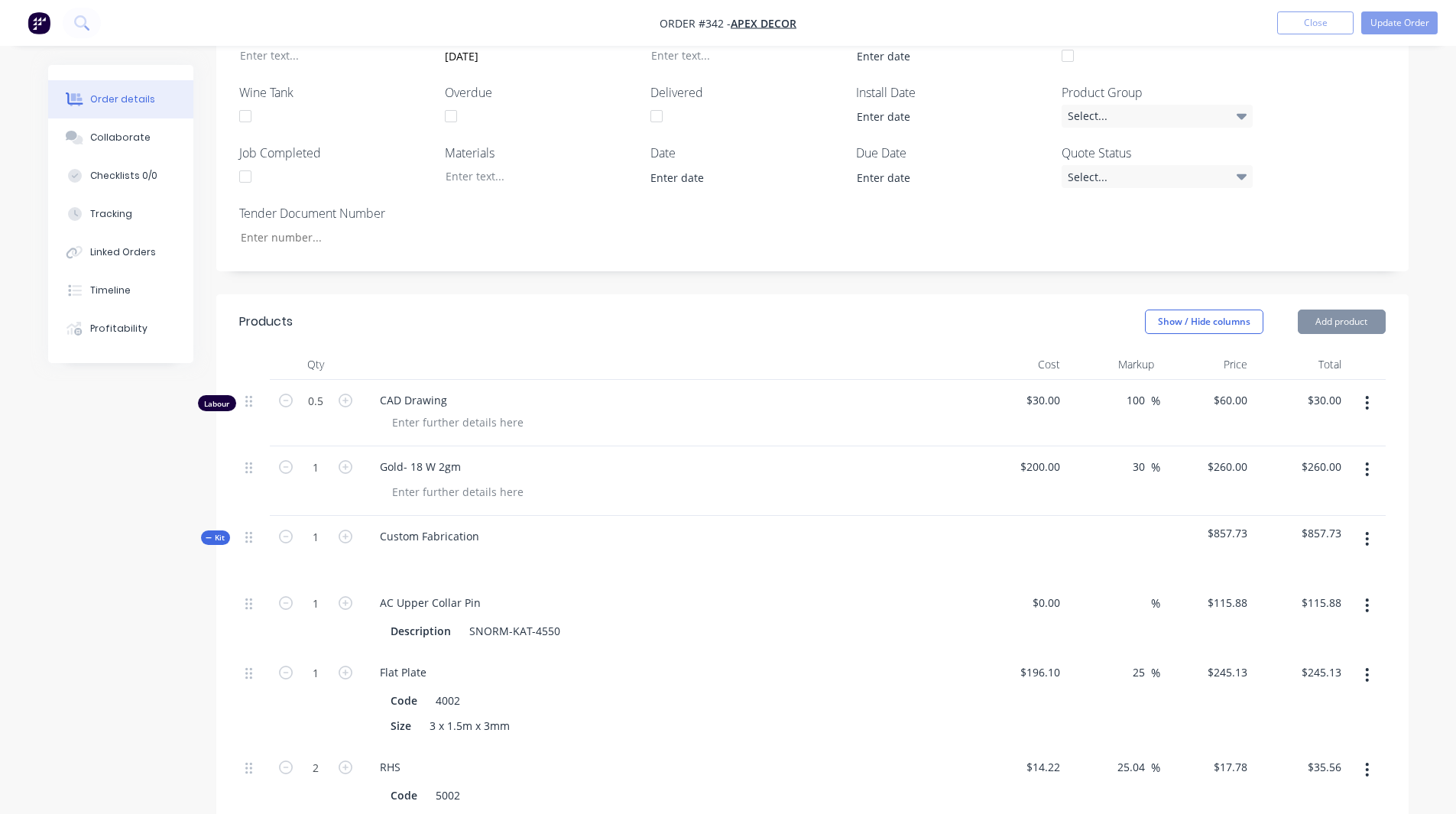
click at [954, 396] on icon "button" at bounding box center [1367, 403] width 3 height 14
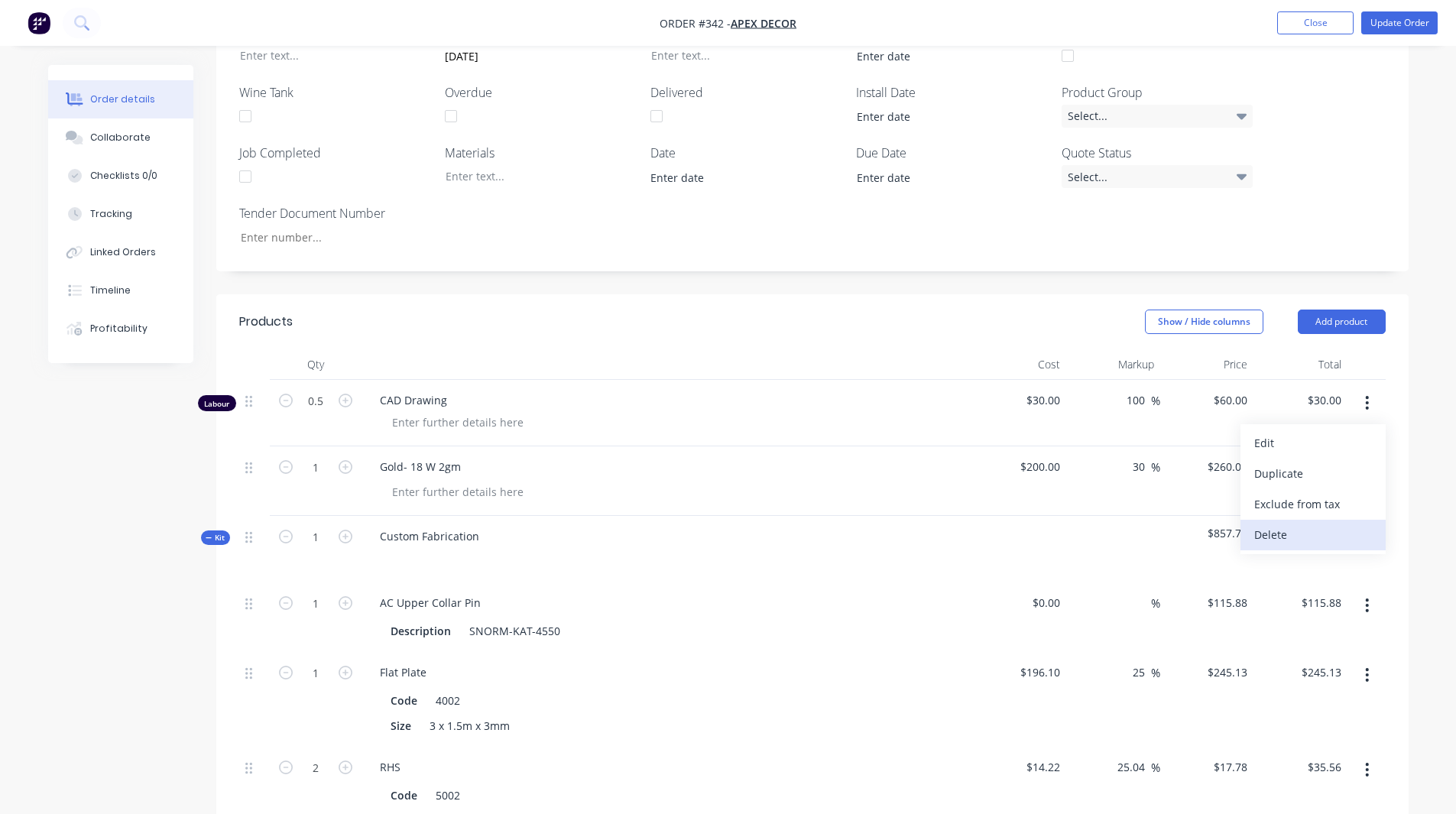
click at [954, 426] on div "Delete" at bounding box center [1312, 535] width 117 height 22
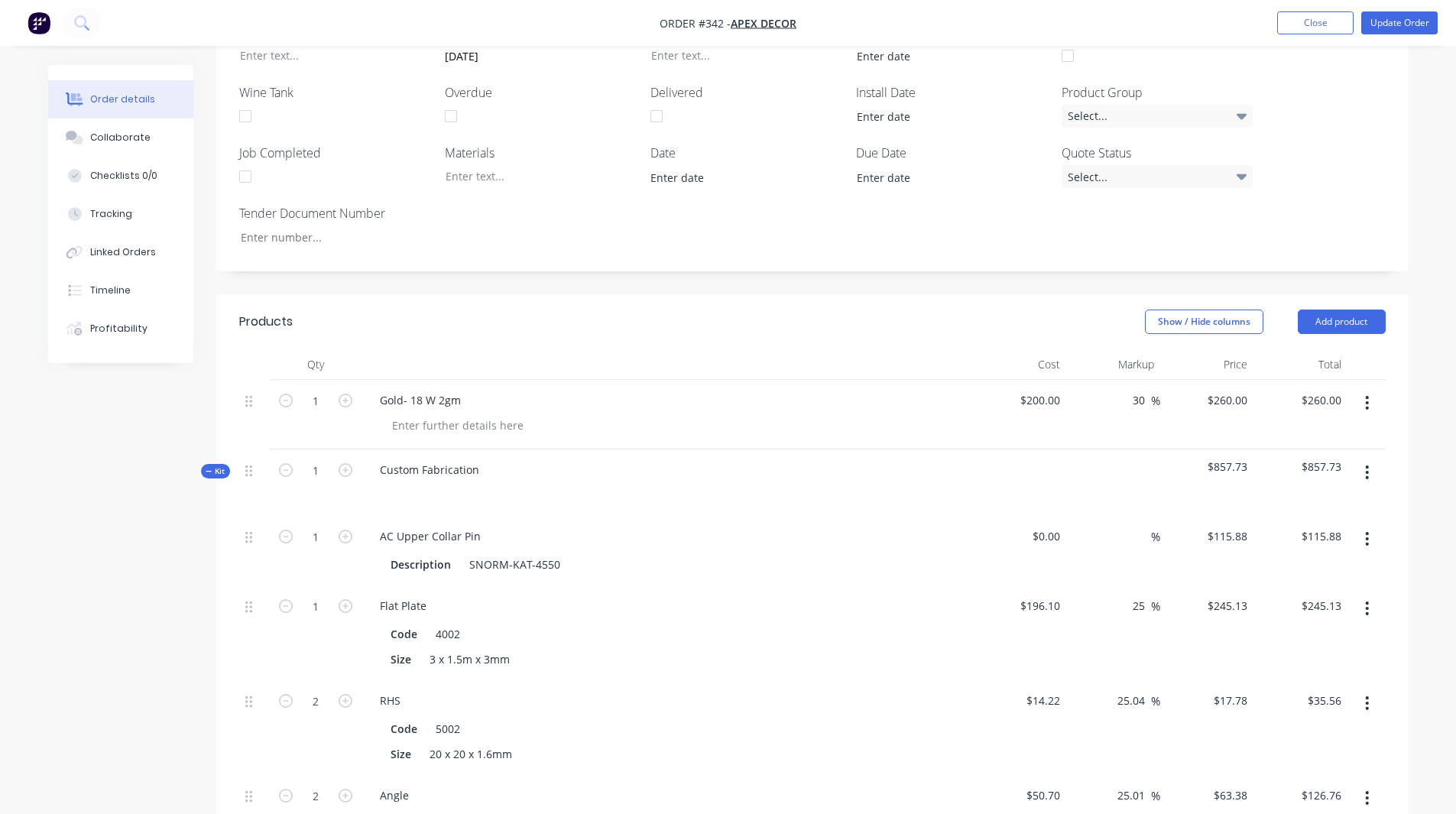
click at [954, 395] on icon "button" at bounding box center [1367, 403] width 4 height 17
click at [954, 426] on div "Delete" at bounding box center [1312, 535] width 117 height 22
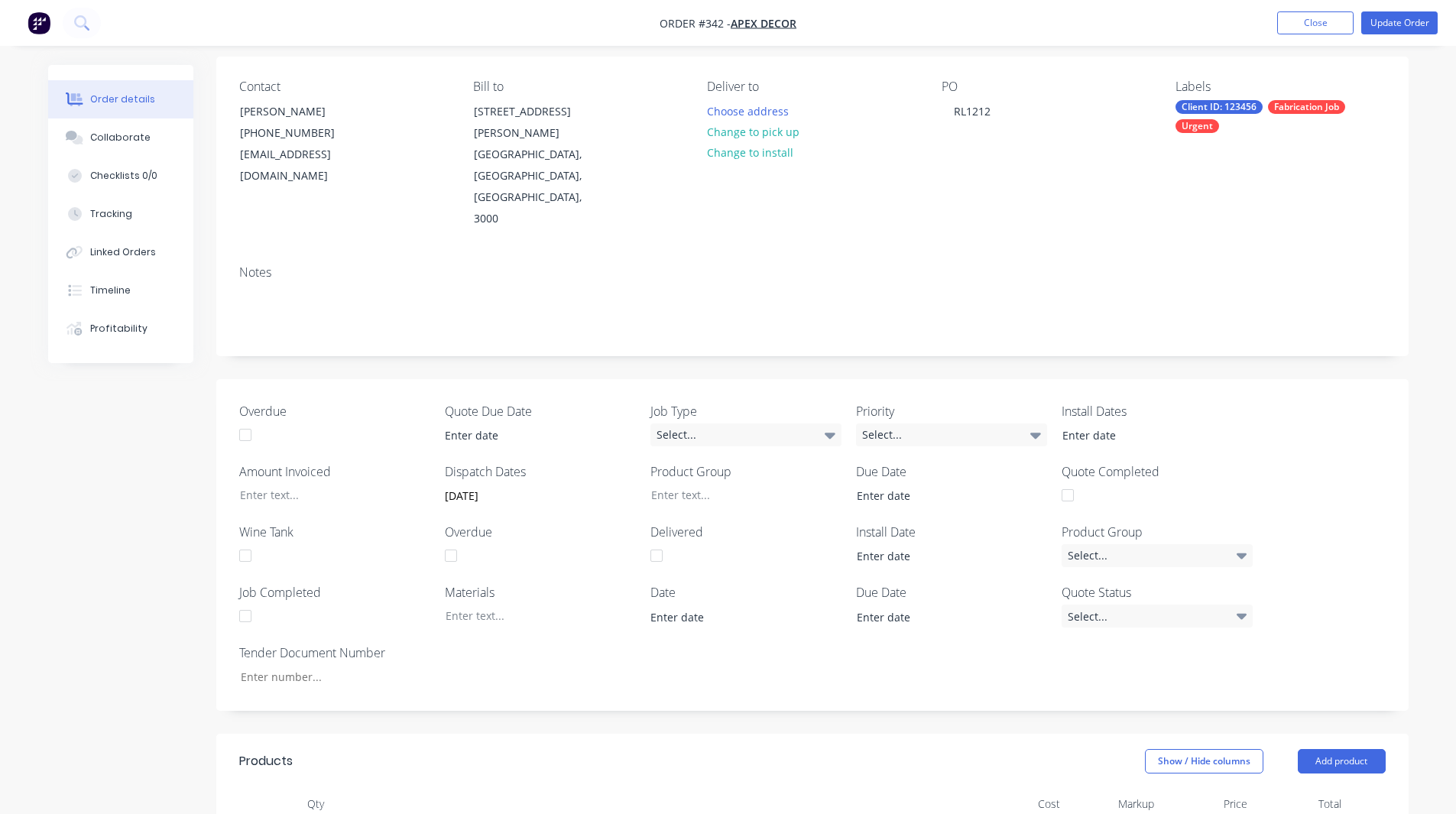
scroll to position [0, 0]
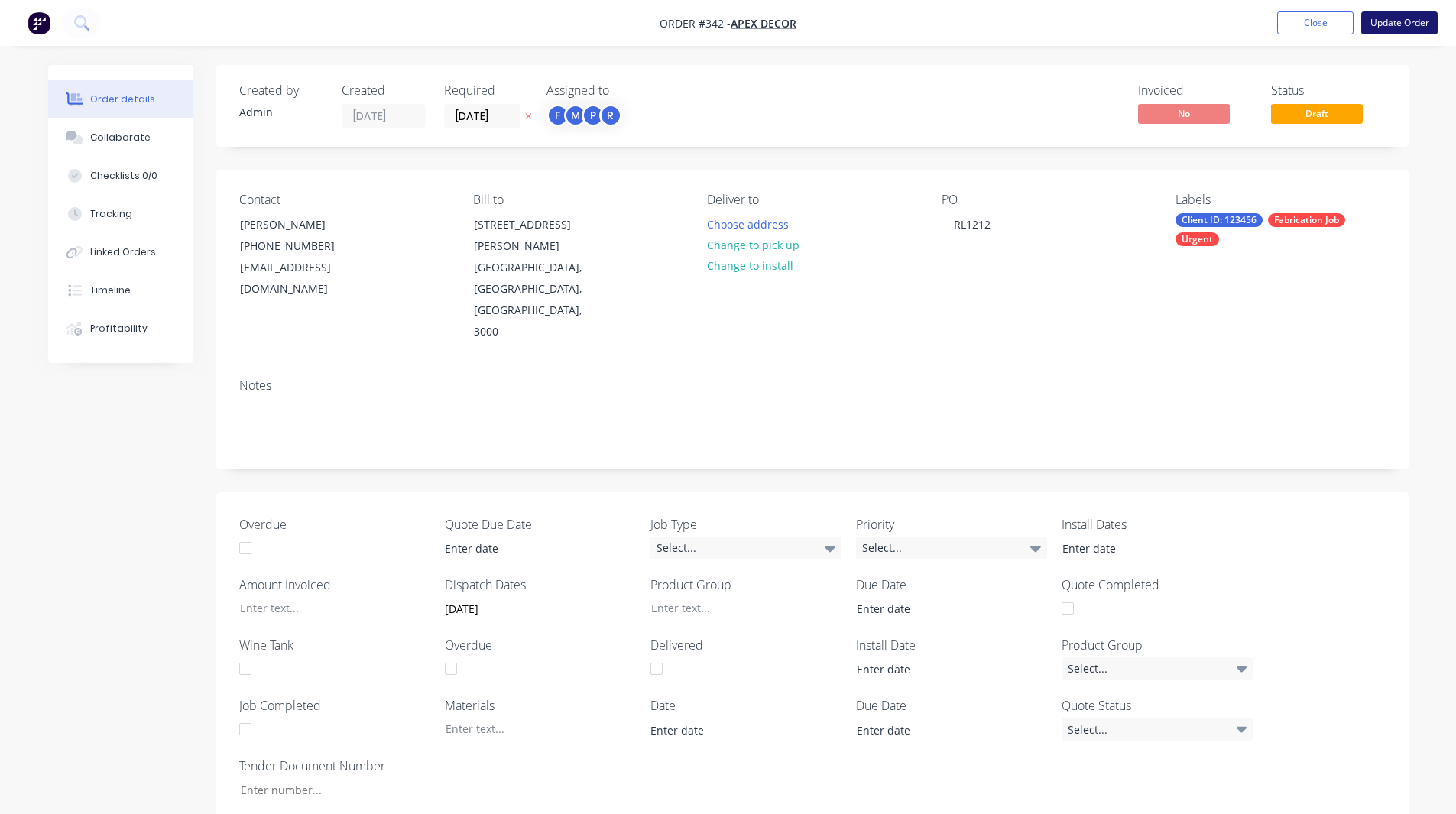
click at [954, 32] on button "Update Order" at bounding box center [1399, 22] width 77 height 23
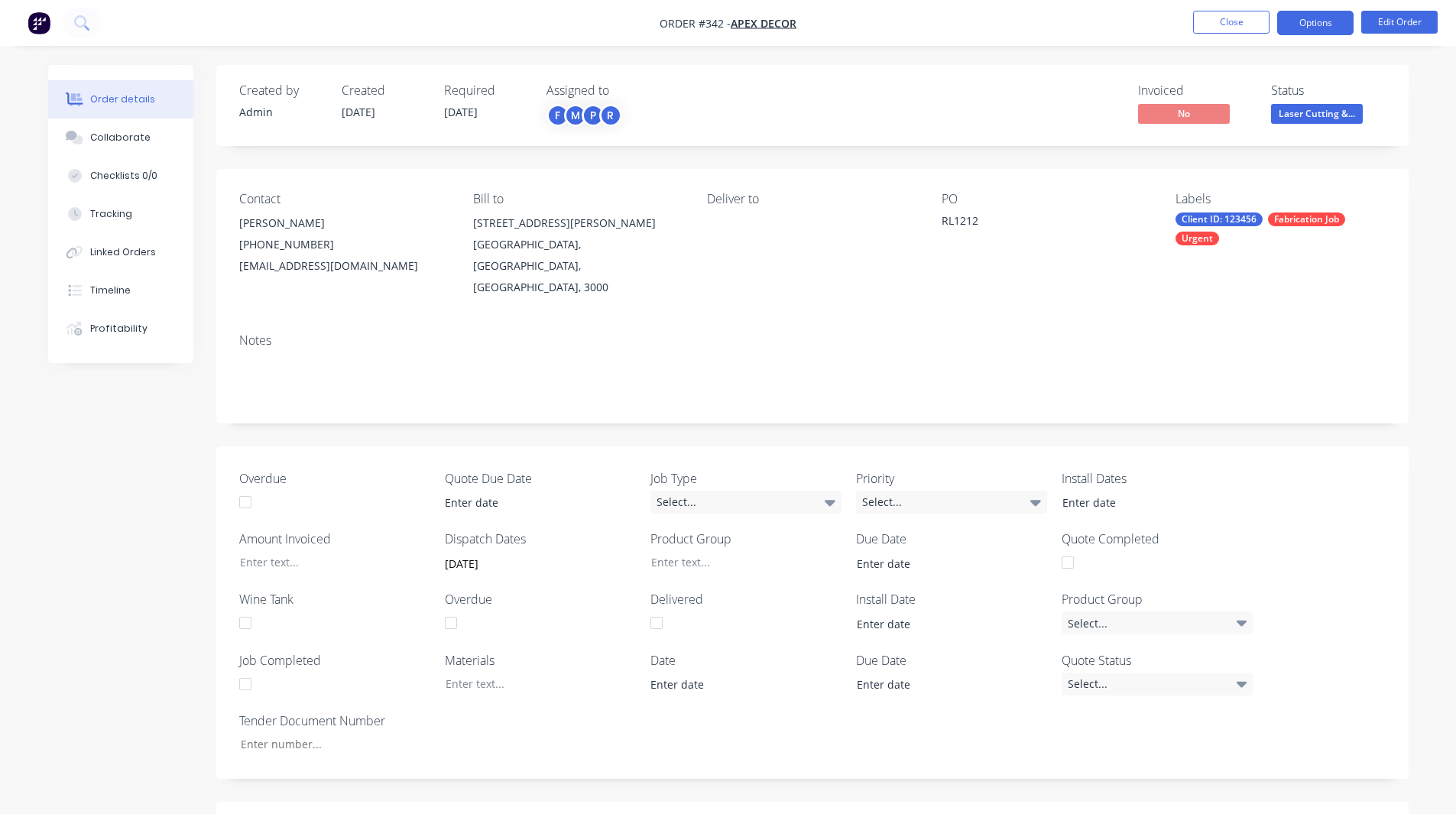
click at [954, 21] on button "Options" at bounding box center [1315, 22] width 77 height 25
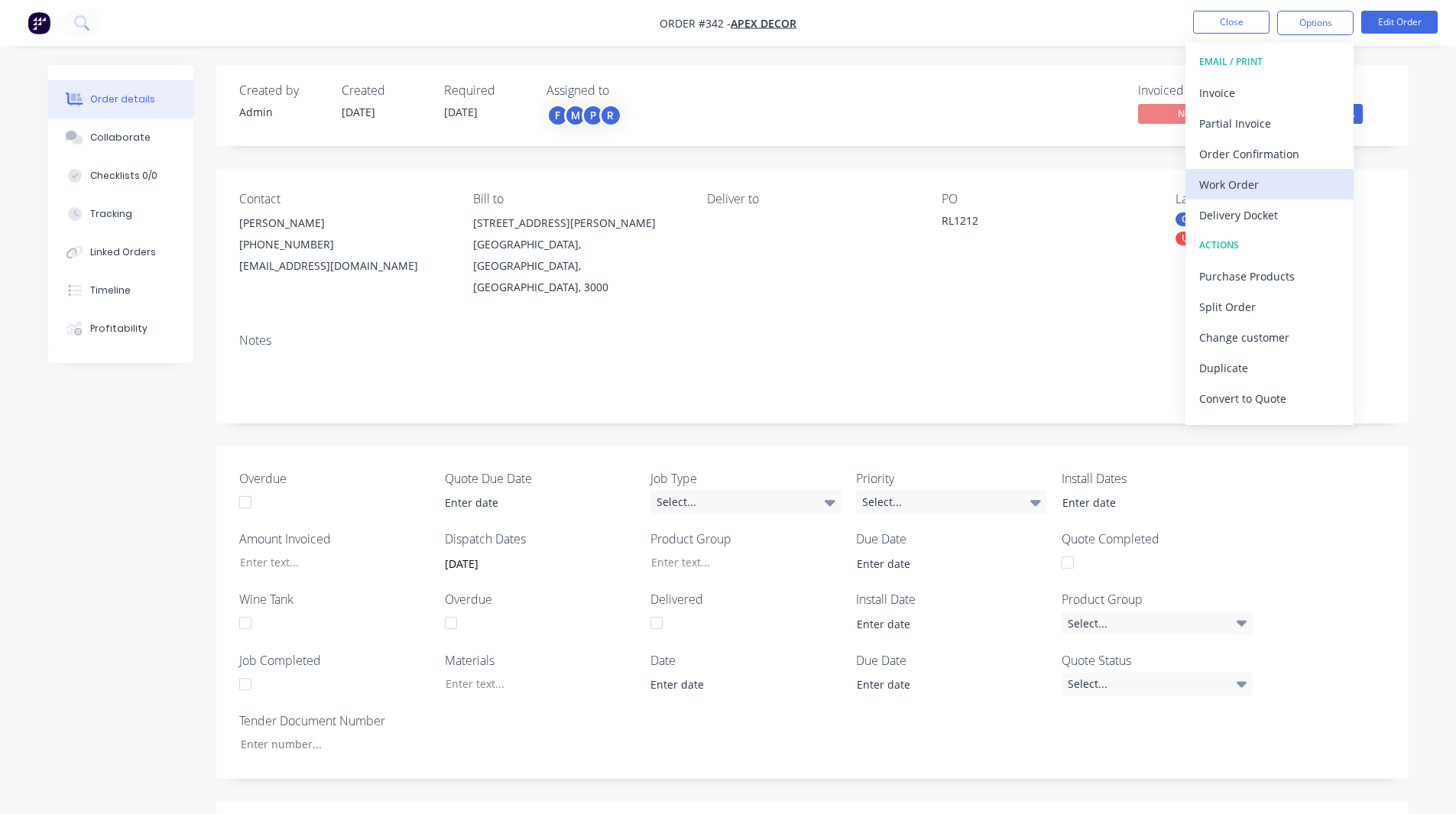
click at [954, 188] on div "Work Order" at bounding box center [1270, 185] width 141 height 22
click at [954, 178] on div "Custom" at bounding box center [1270, 185] width 141 height 22
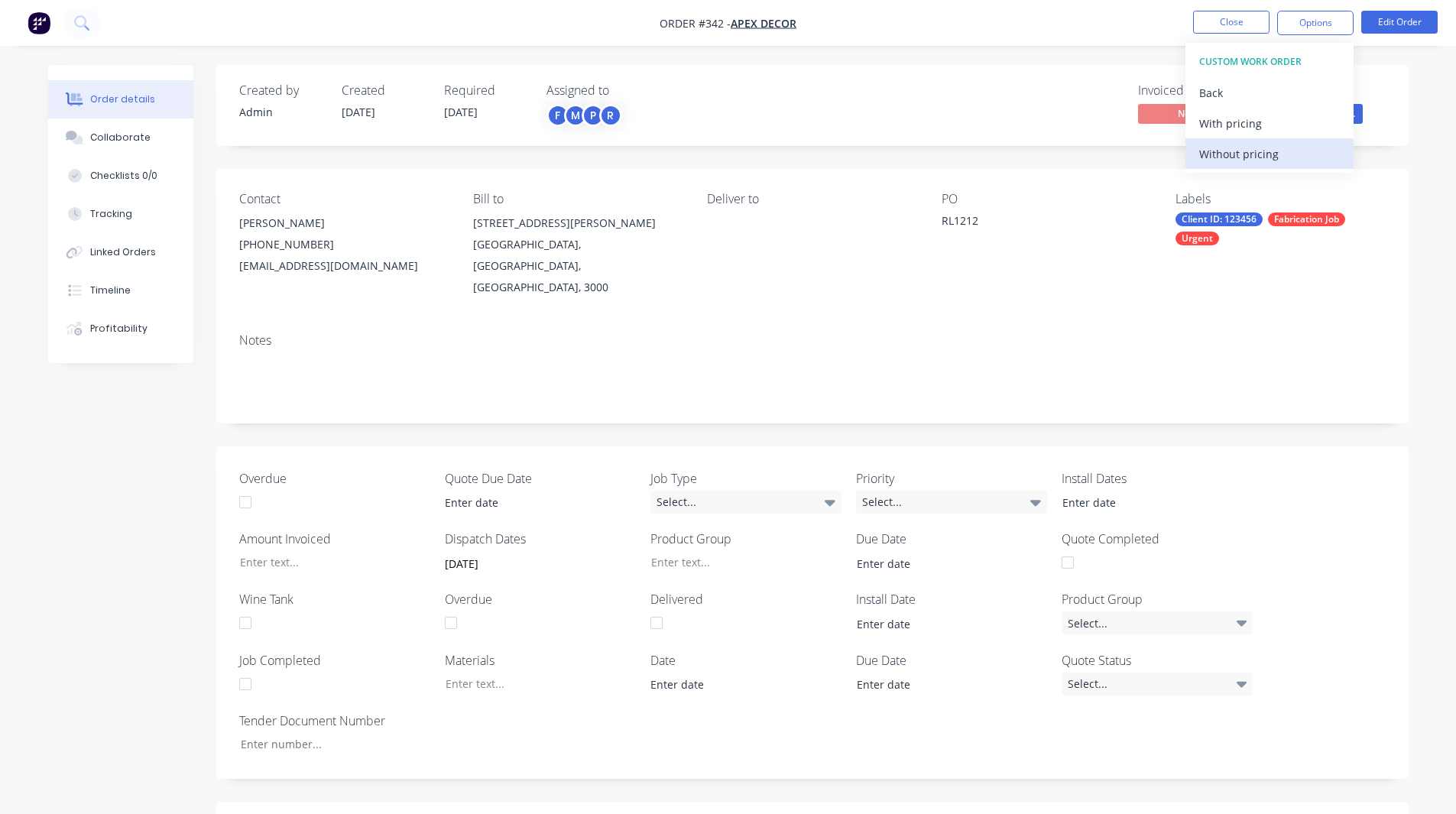
click at [954, 155] on div "Without pricing" at bounding box center [1270, 154] width 141 height 22
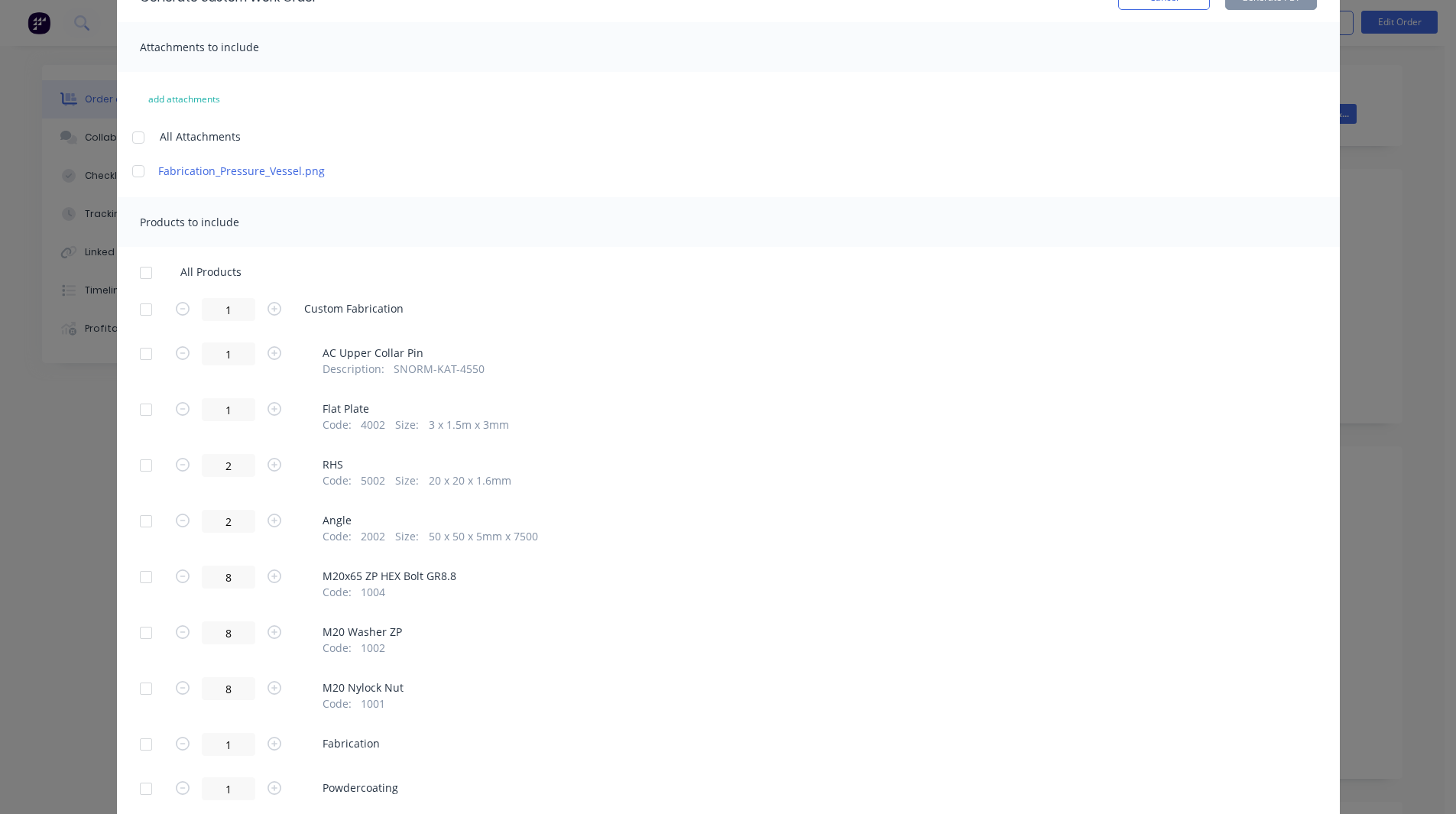
scroll to position [96, 0]
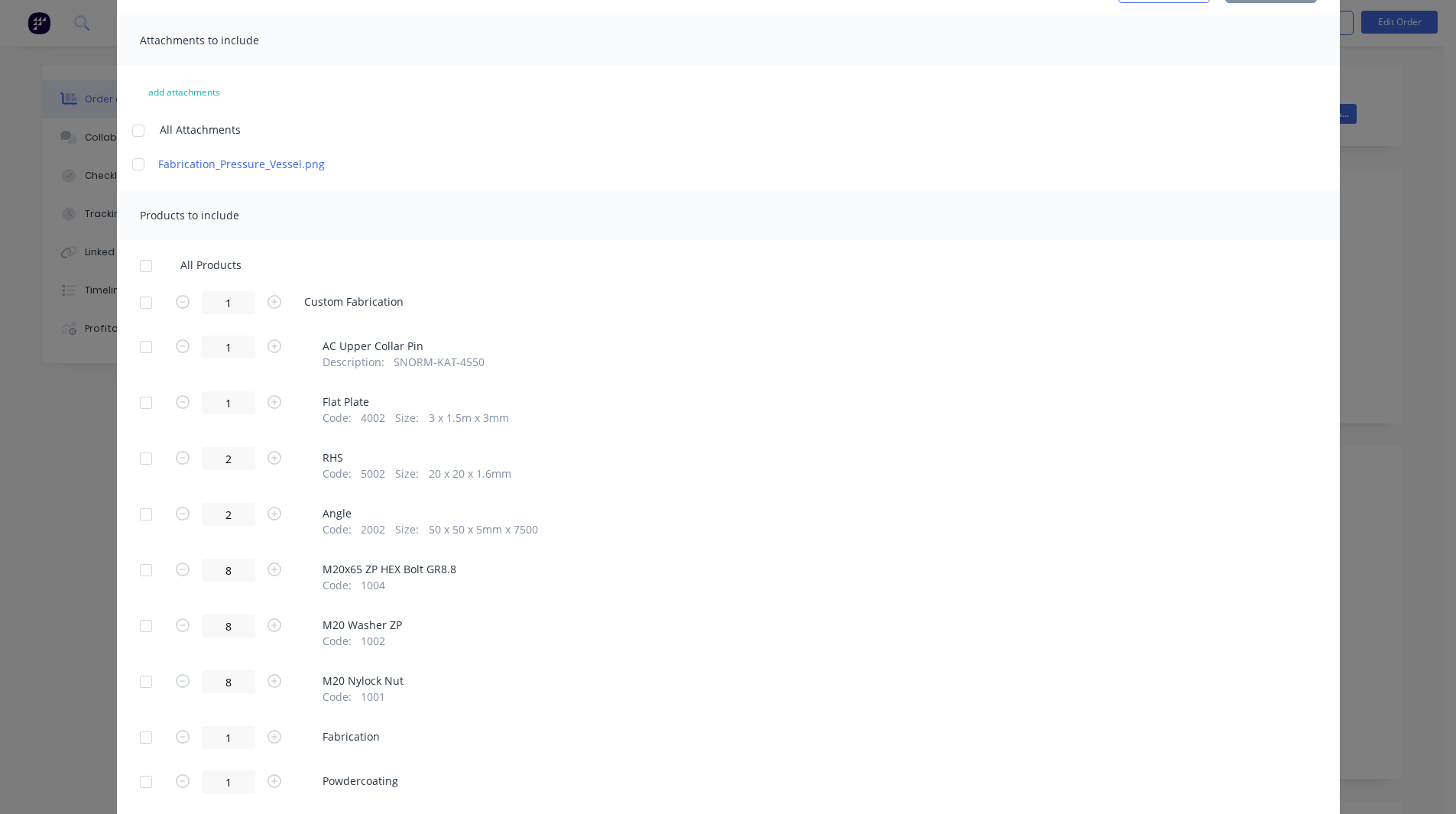
click at [137, 347] on div at bounding box center [146, 347] width 30 height 30
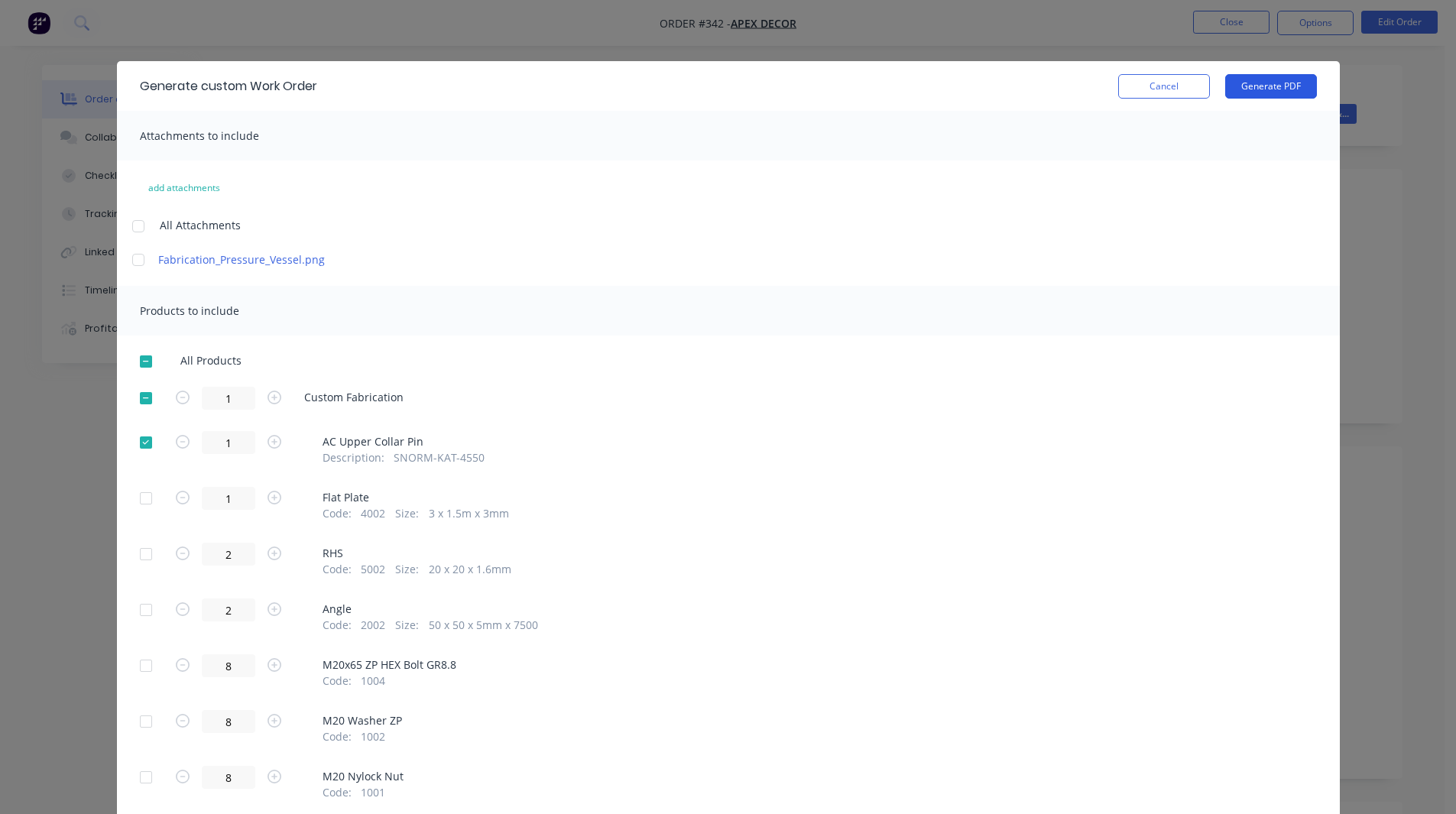
click at [954, 83] on button "Generate PDF" at bounding box center [1271, 86] width 92 height 25
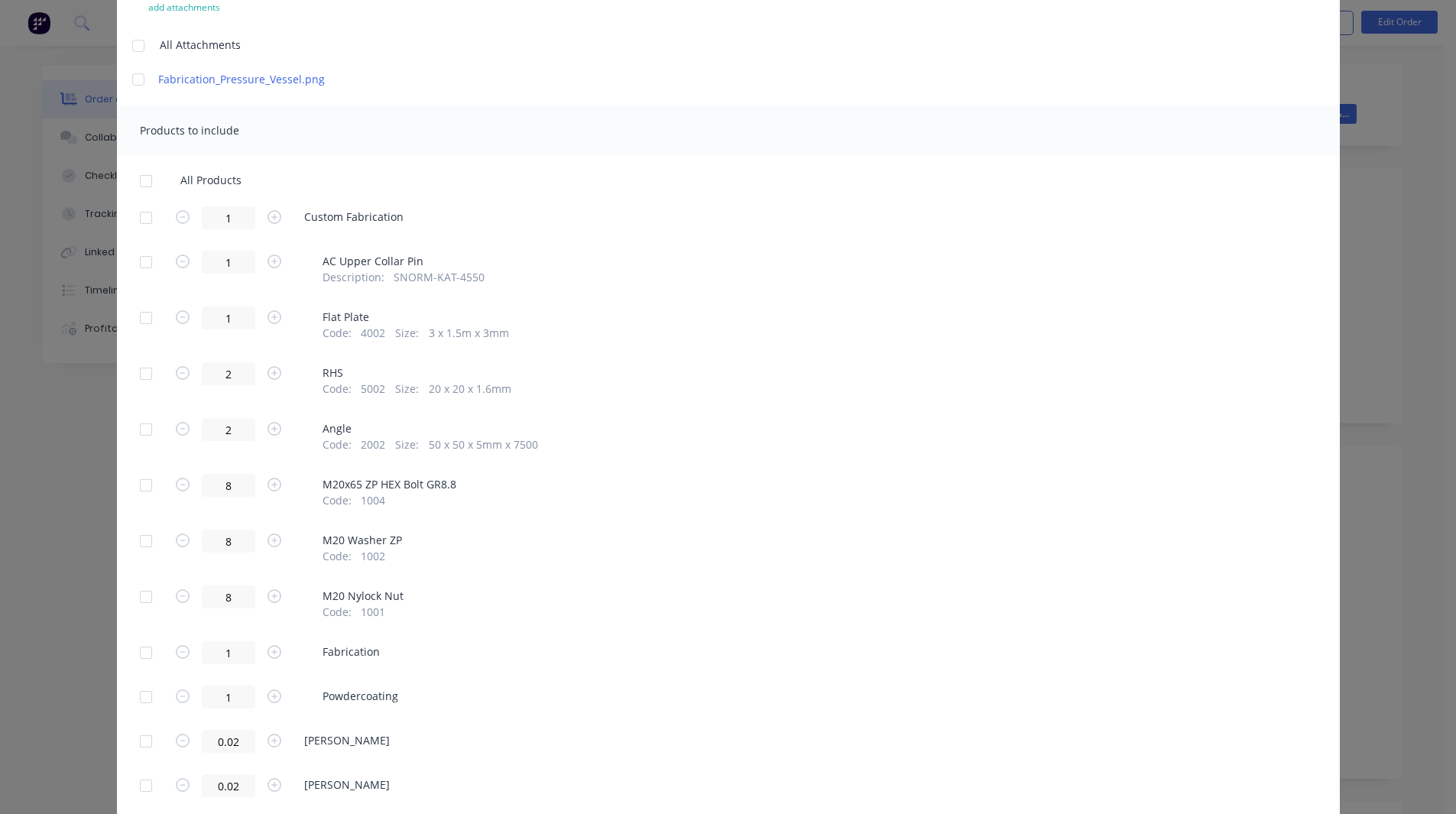
click at [138, 320] on div at bounding box center [146, 318] width 30 height 30
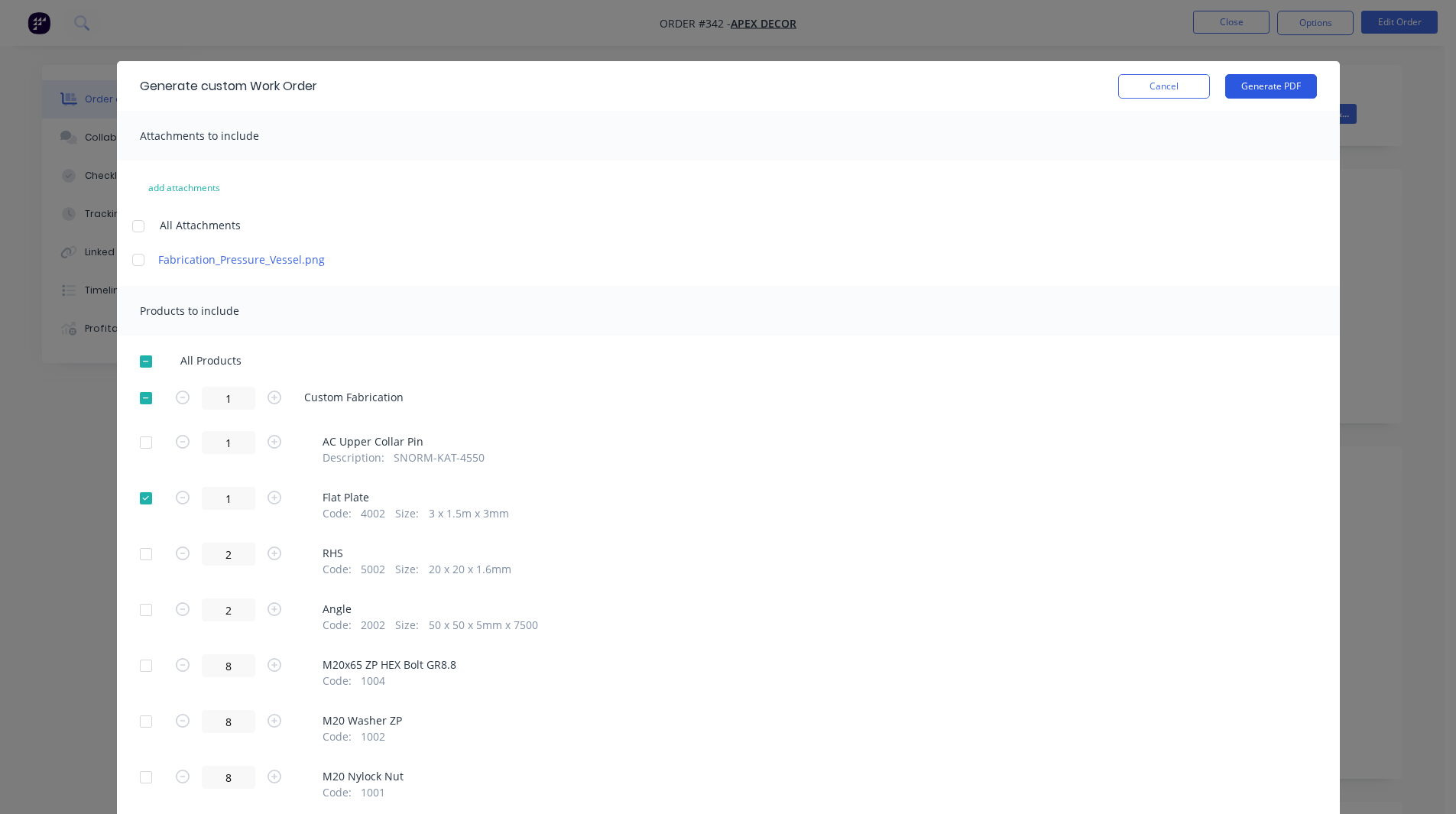
click at [954, 80] on button "Generate PDF" at bounding box center [1271, 86] width 92 height 25
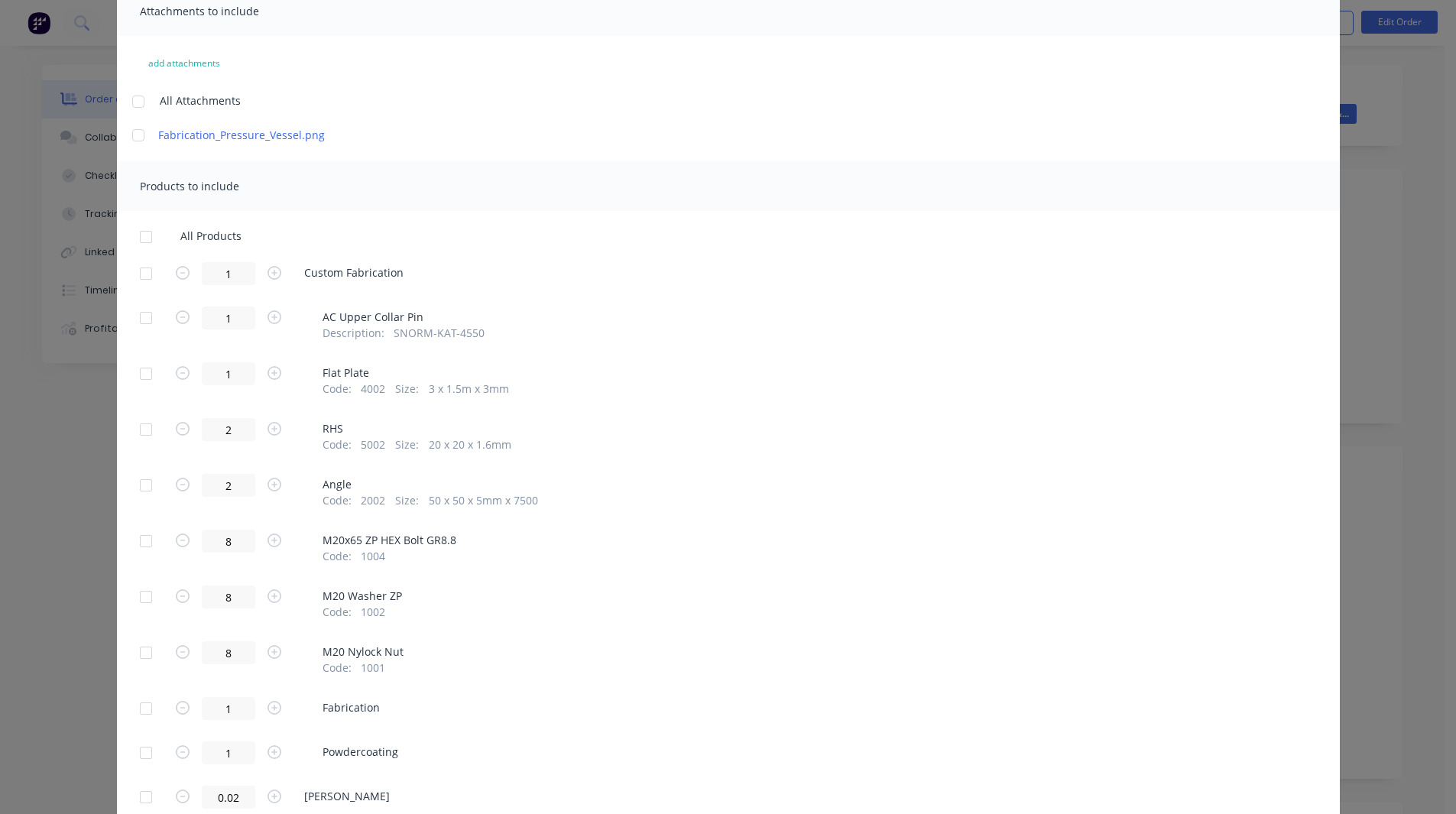
scroll to position [125, 0]
click at [138, 424] on div at bounding box center [146, 429] width 30 height 30
click at [142, 426] on div at bounding box center [146, 485] width 30 height 30
click at [140, 426] on div at bounding box center [146, 540] width 30 height 30
click at [138, 426] on div at bounding box center [146, 596] width 30 height 30
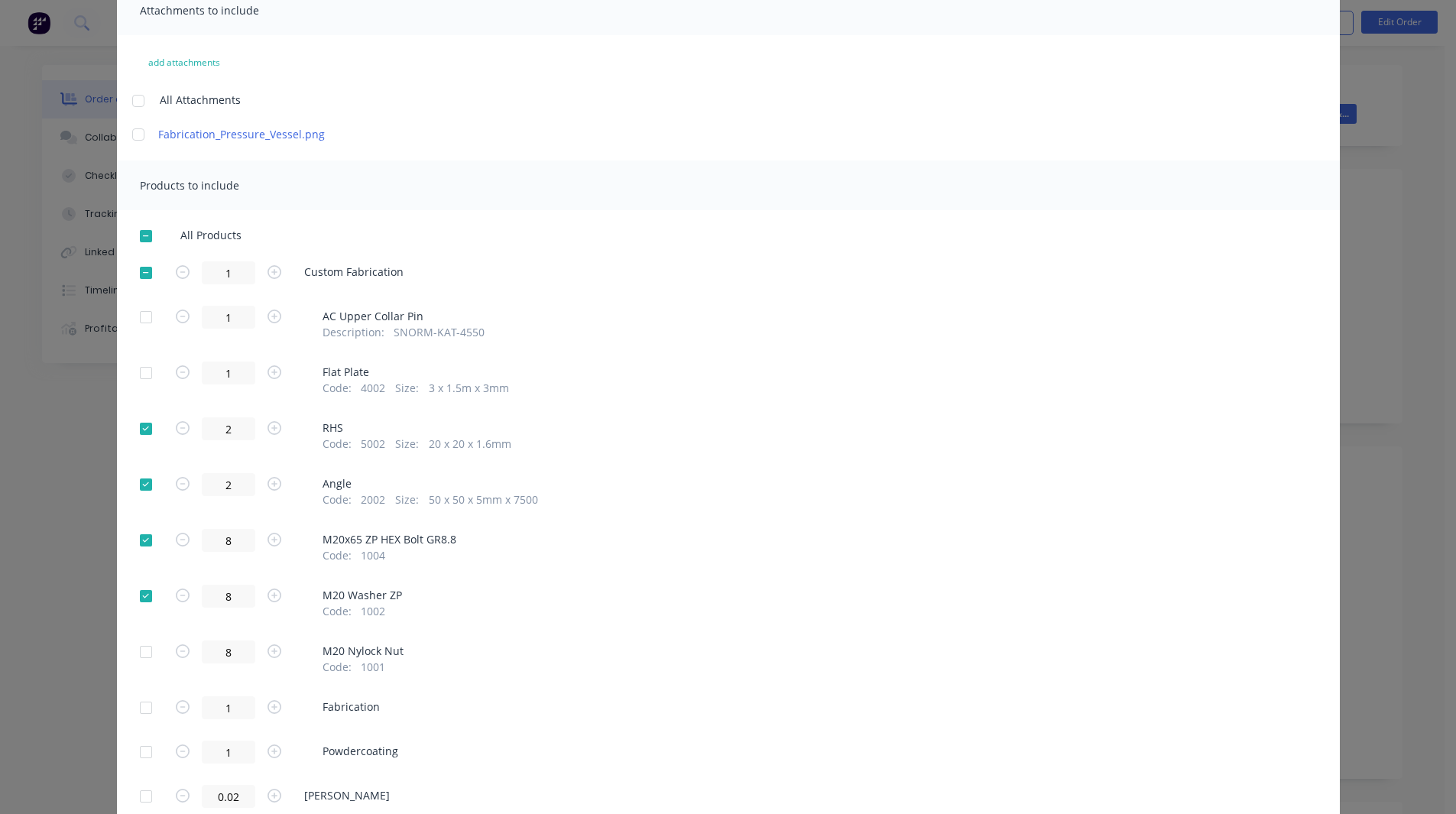
click at [137, 426] on div at bounding box center [146, 540] width 30 height 30
click at [141, 426] on div at bounding box center [146, 596] width 30 height 30
click at [141, 426] on div at bounding box center [146, 485] width 30 height 30
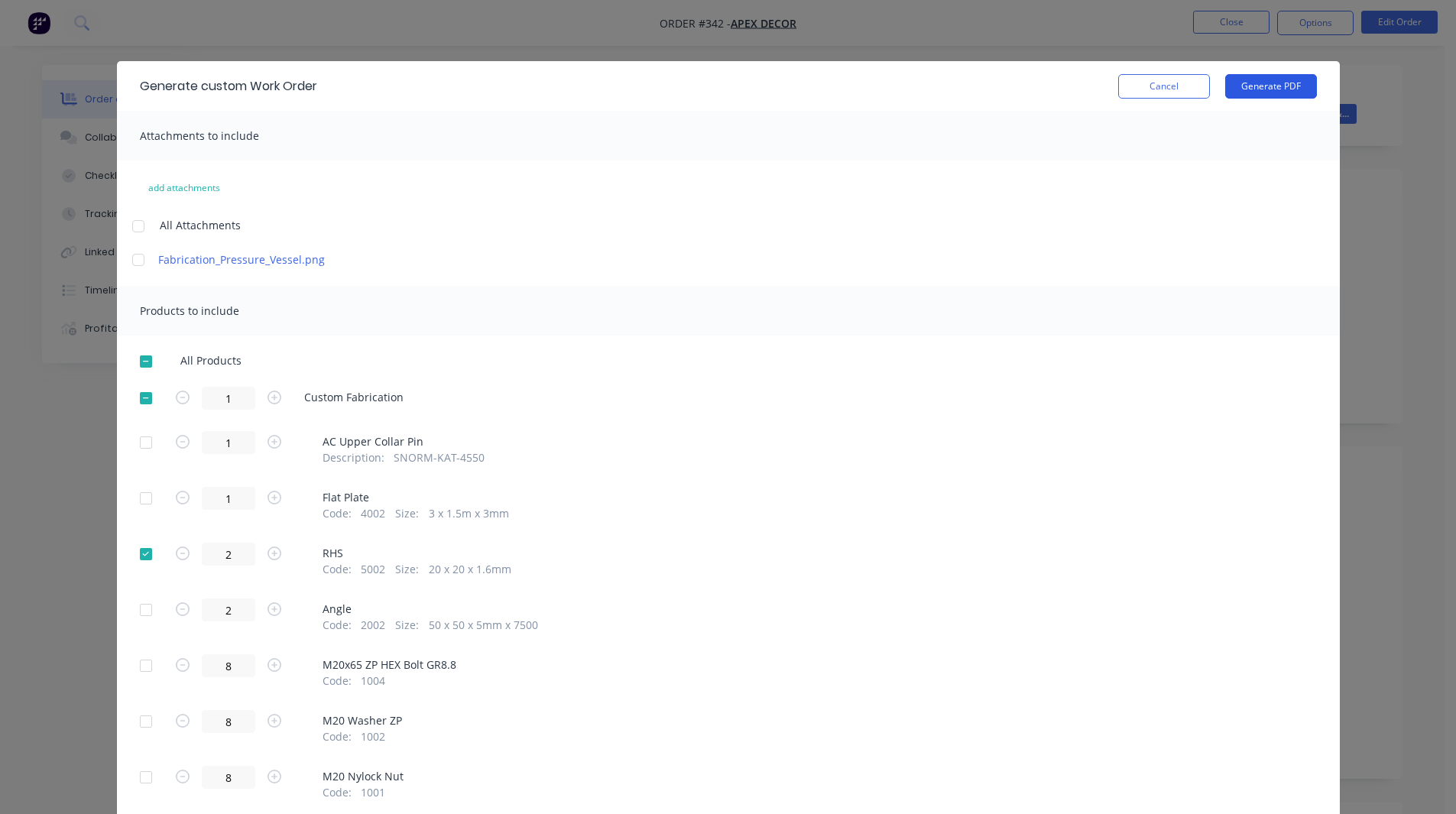
drag, startPoint x: 1254, startPoint y: 80, endPoint x: 1263, endPoint y: 85, distance: 10.3
click at [954, 85] on button "Generate PDF" at bounding box center [1271, 86] width 92 height 25
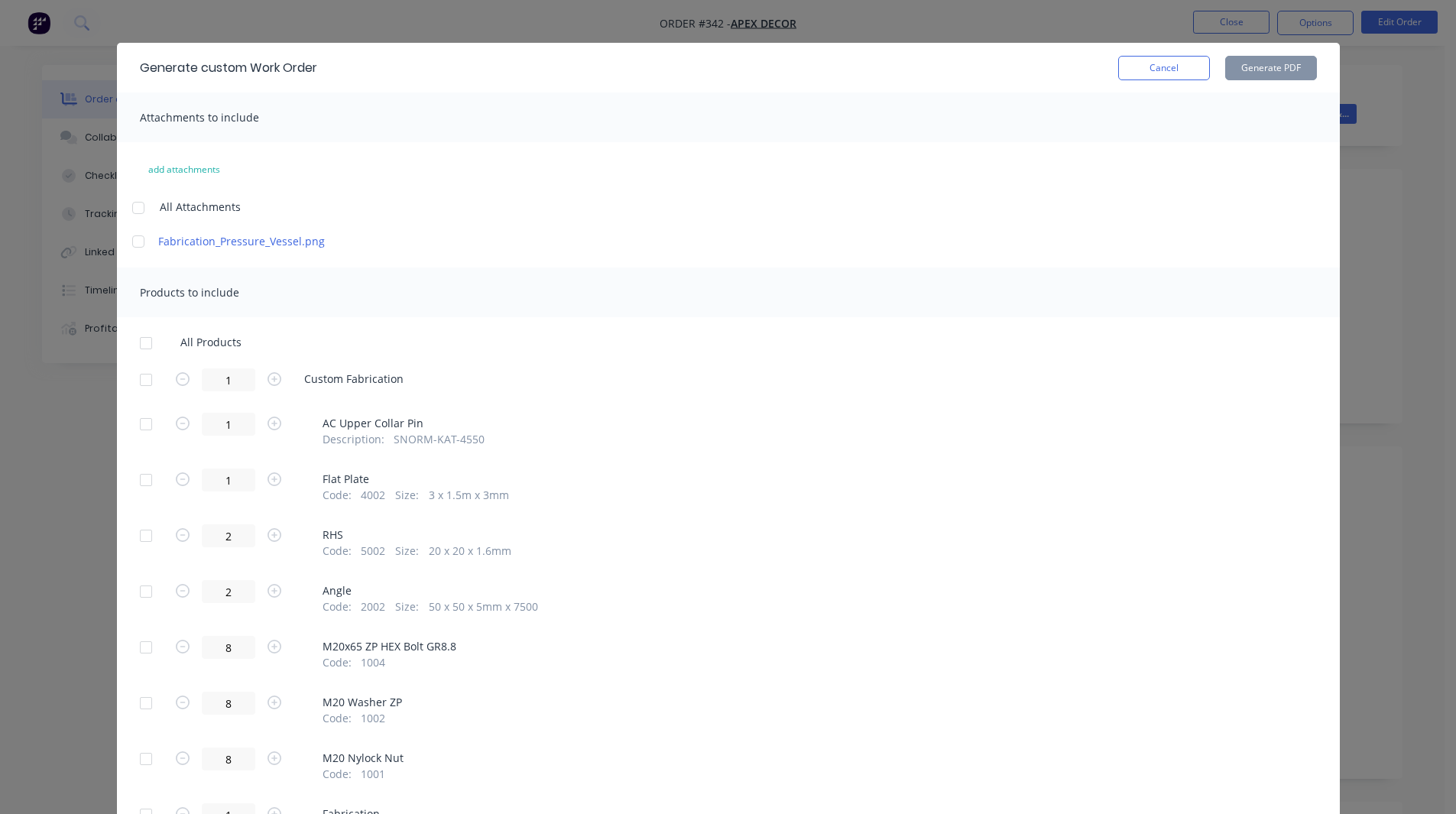
scroll to position [20, 0]
click at [954, 62] on button "Cancel" at bounding box center [1164, 66] width 92 height 25
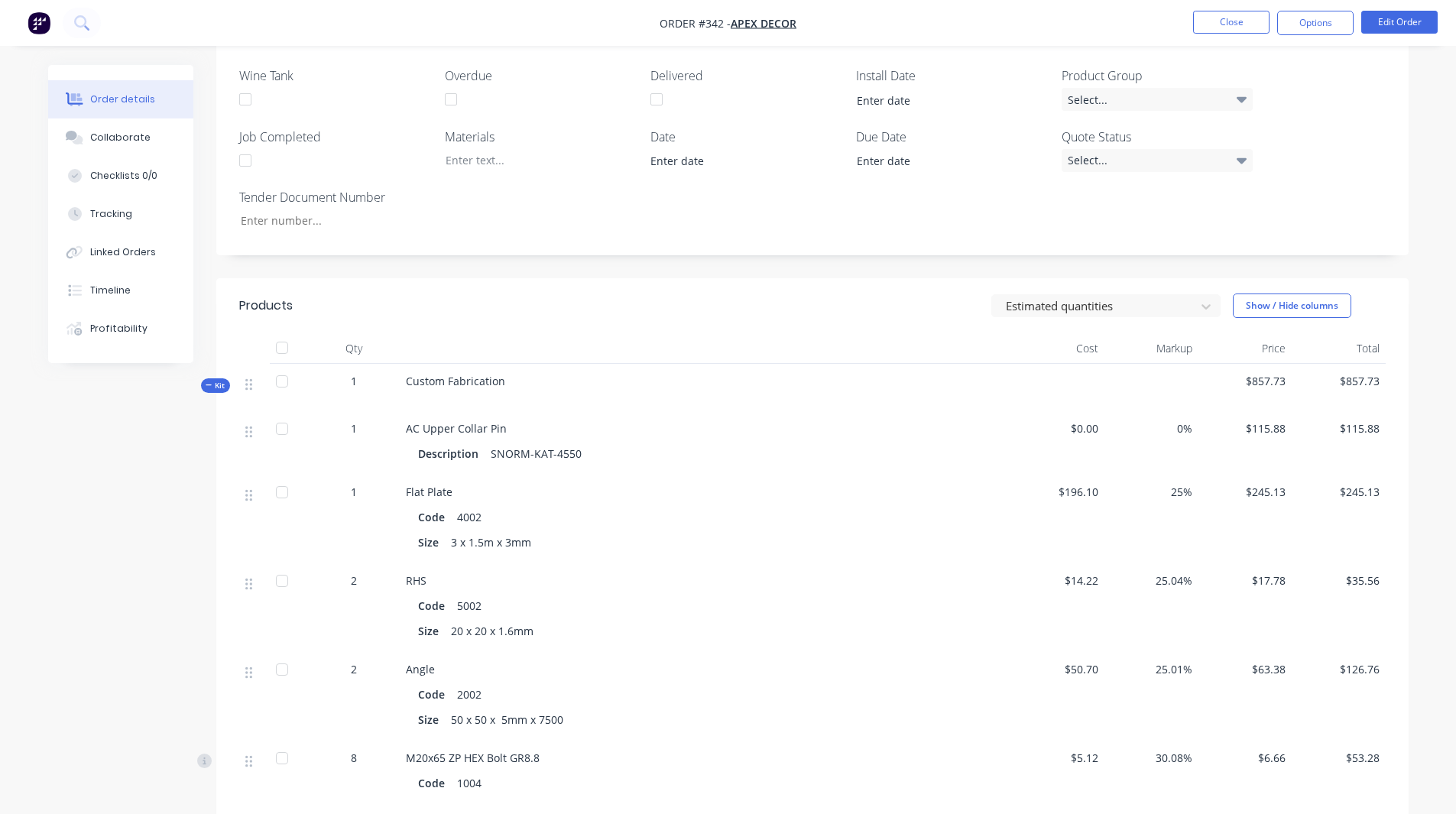
scroll to position [518, 0]
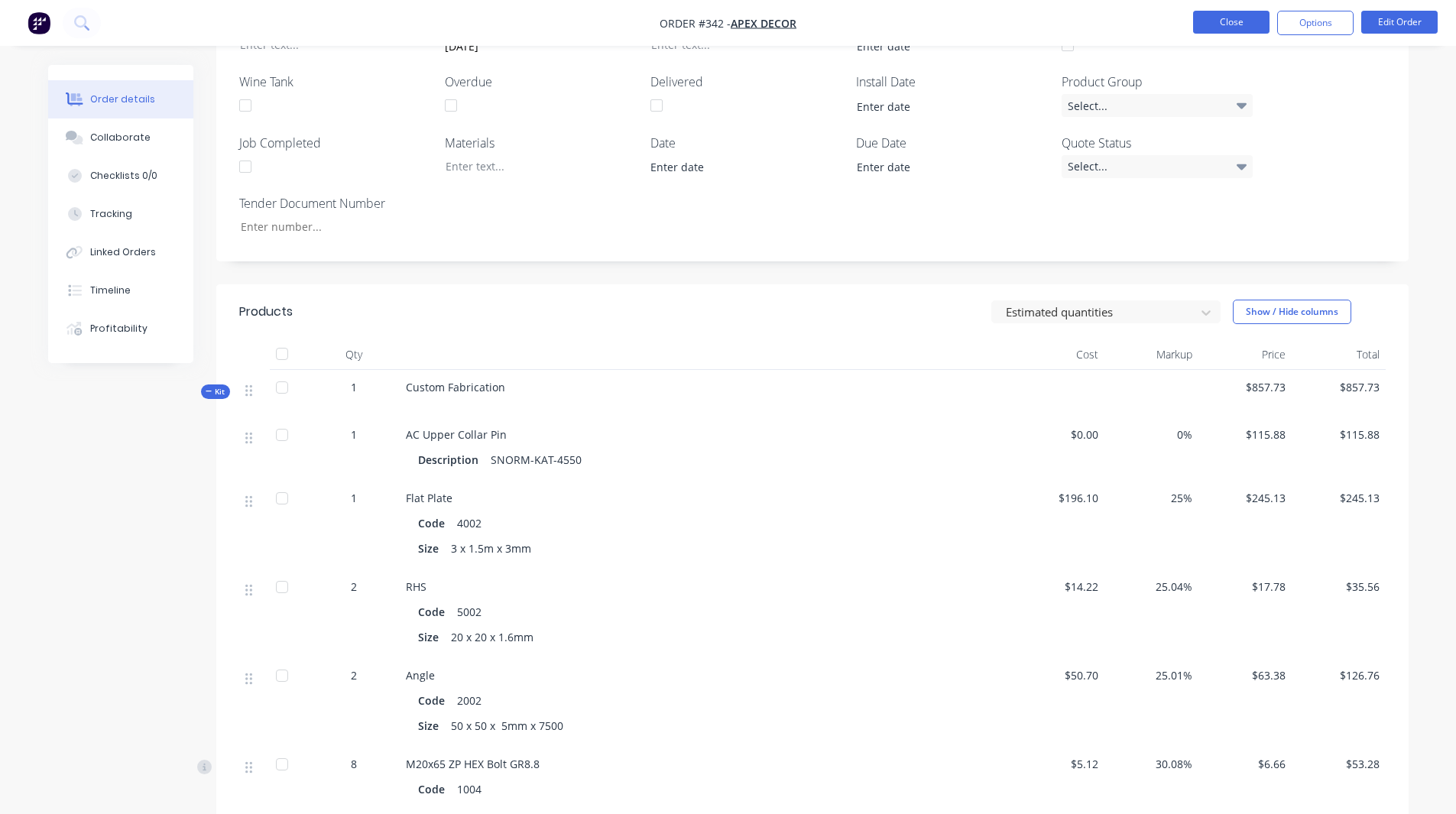
click at [954, 20] on button "Close" at bounding box center [1232, 22] width 77 height 23
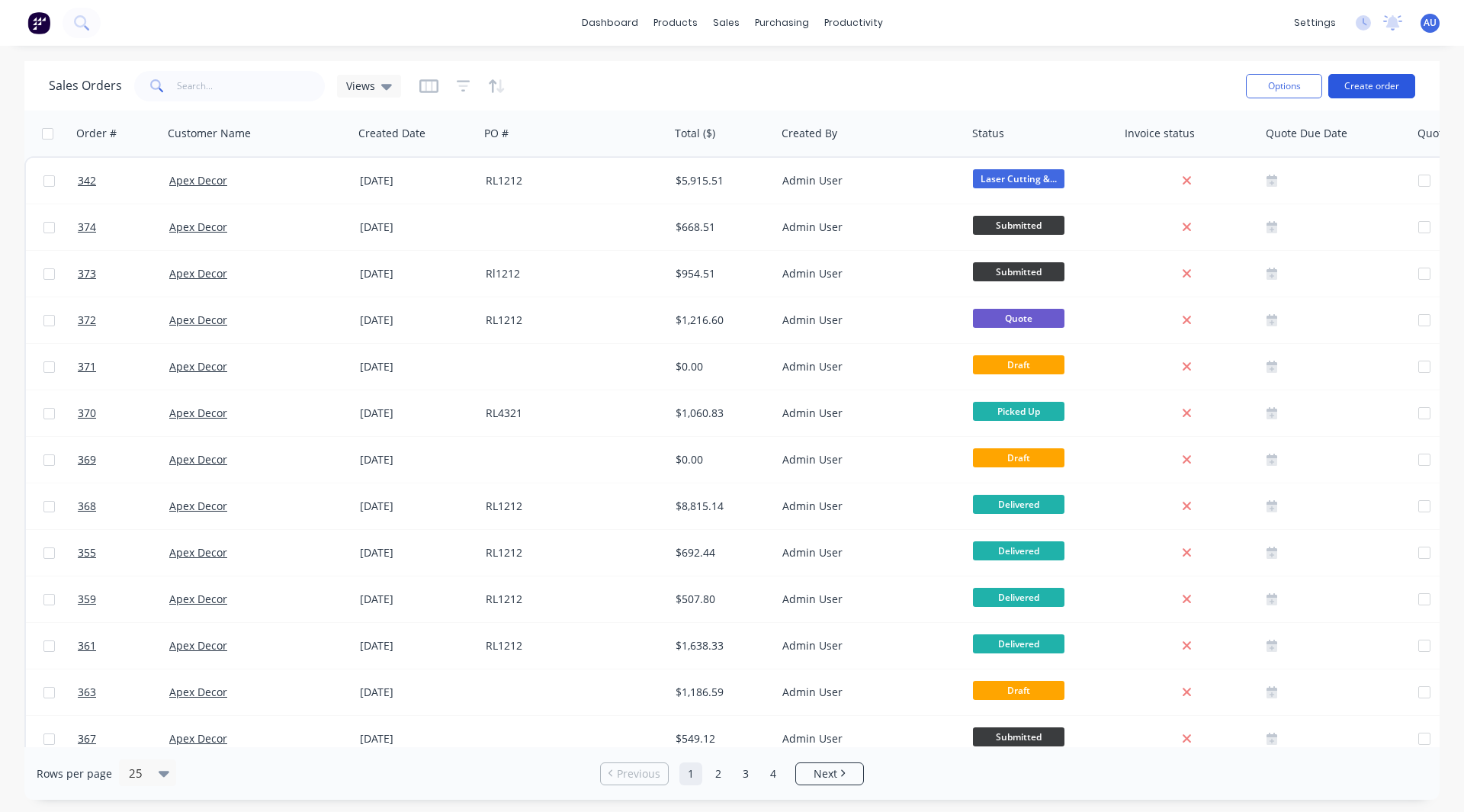
click at [952, 88] on button "Create order" at bounding box center [1372, 86] width 87 height 25
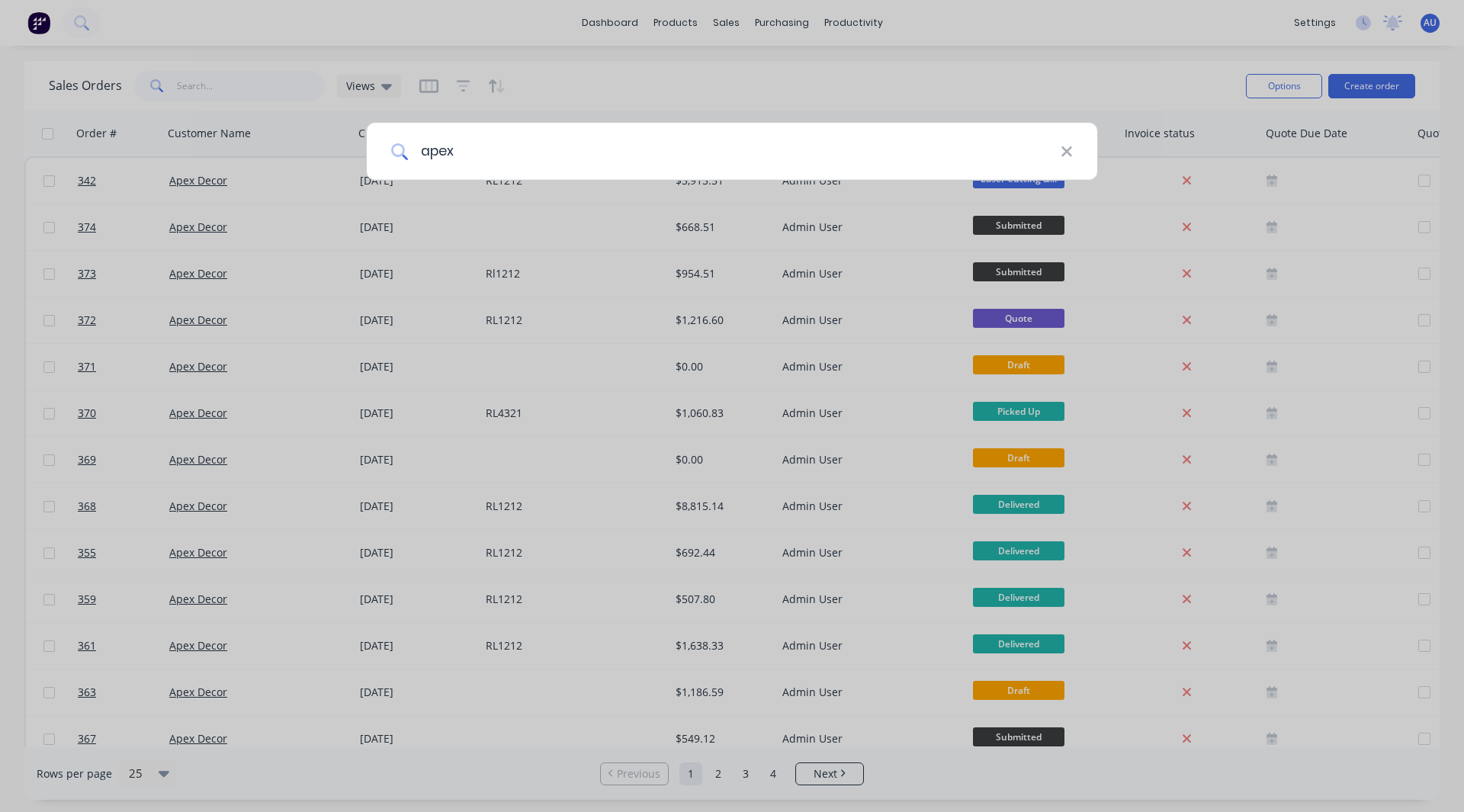
click at [750, 149] on input "apex" at bounding box center [734, 151] width 653 height 57
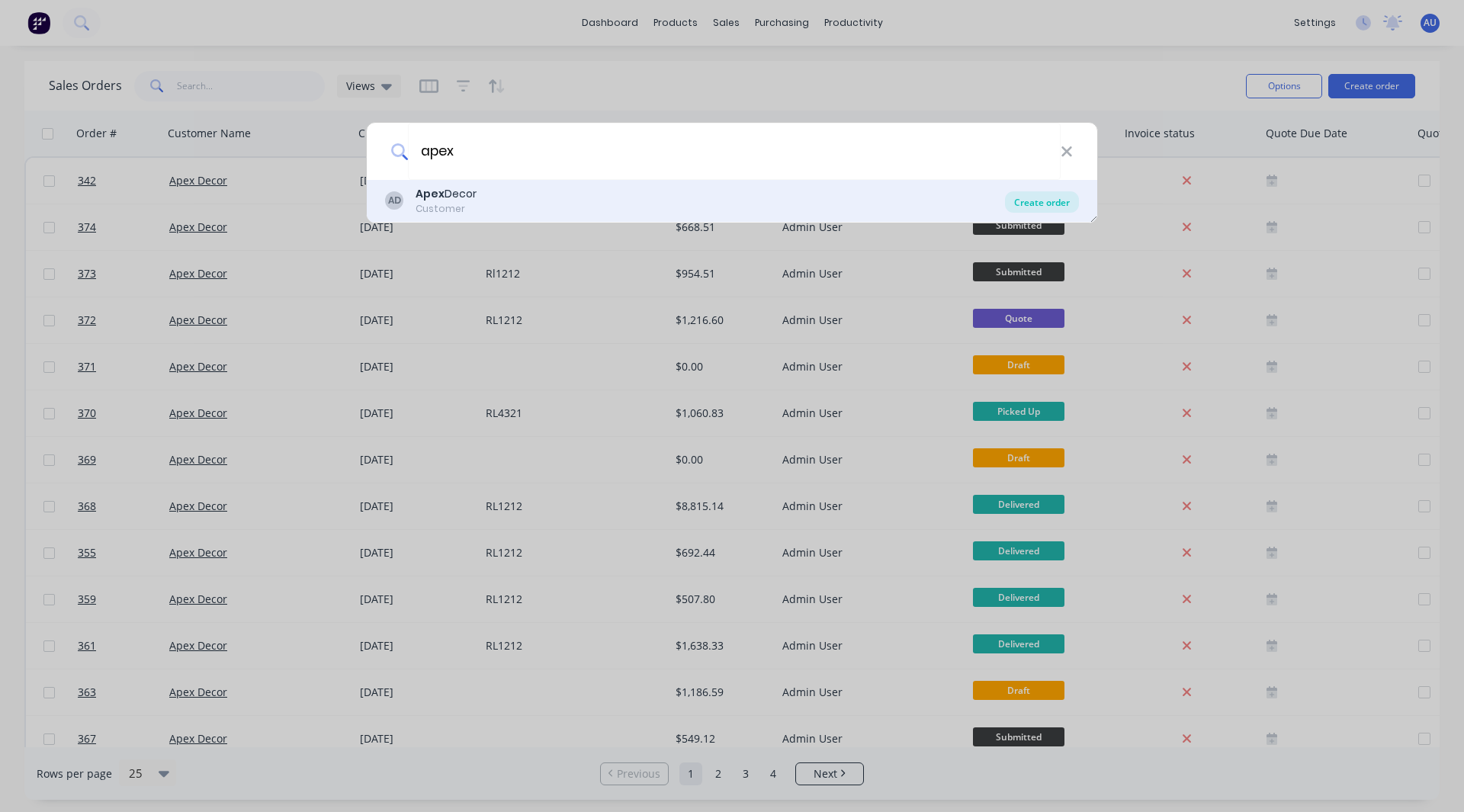
type input "apex"
click at [952, 206] on div "Create order" at bounding box center [1042, 202] width 74 height 22
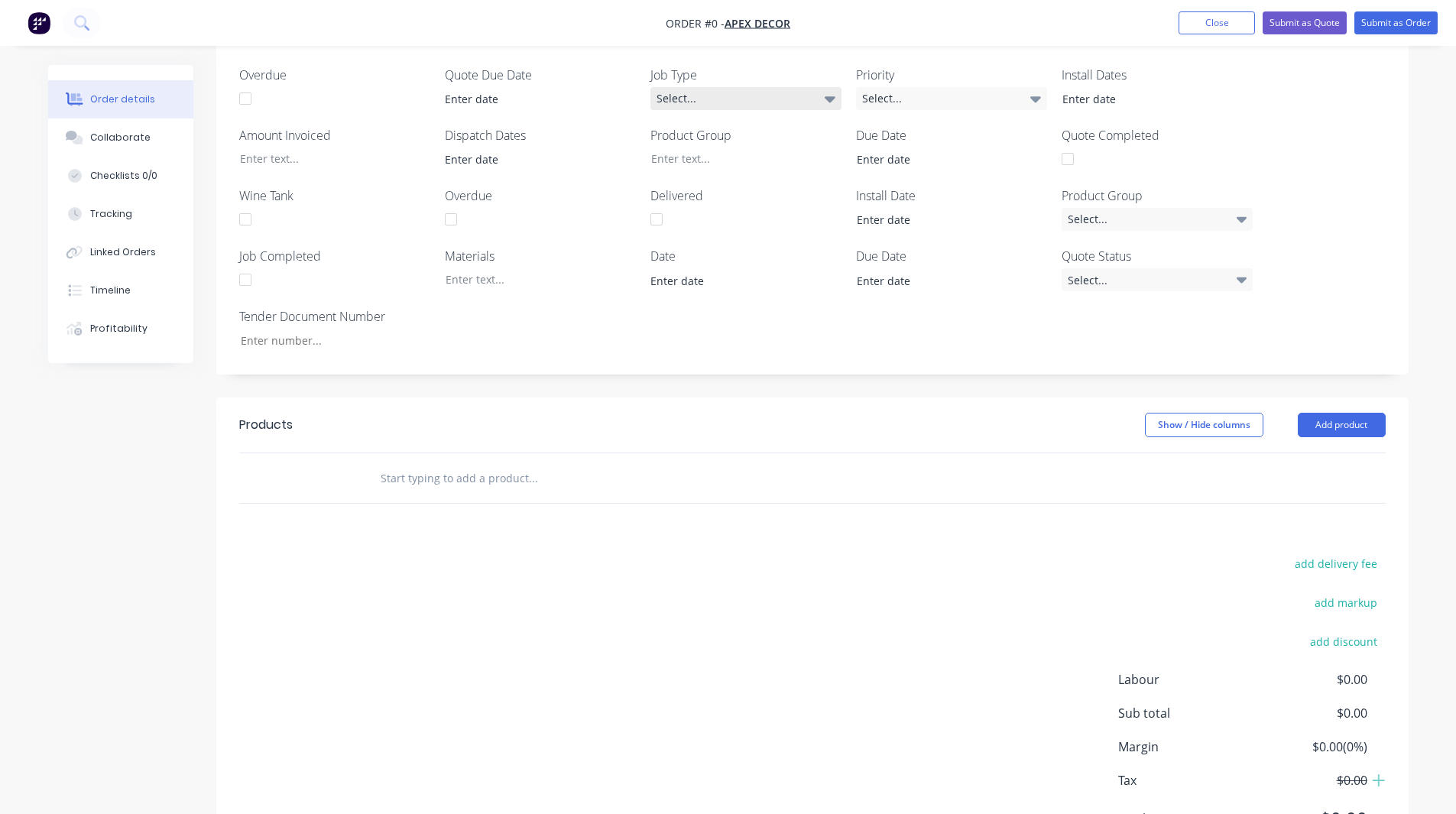
scroll to position [465, 0]
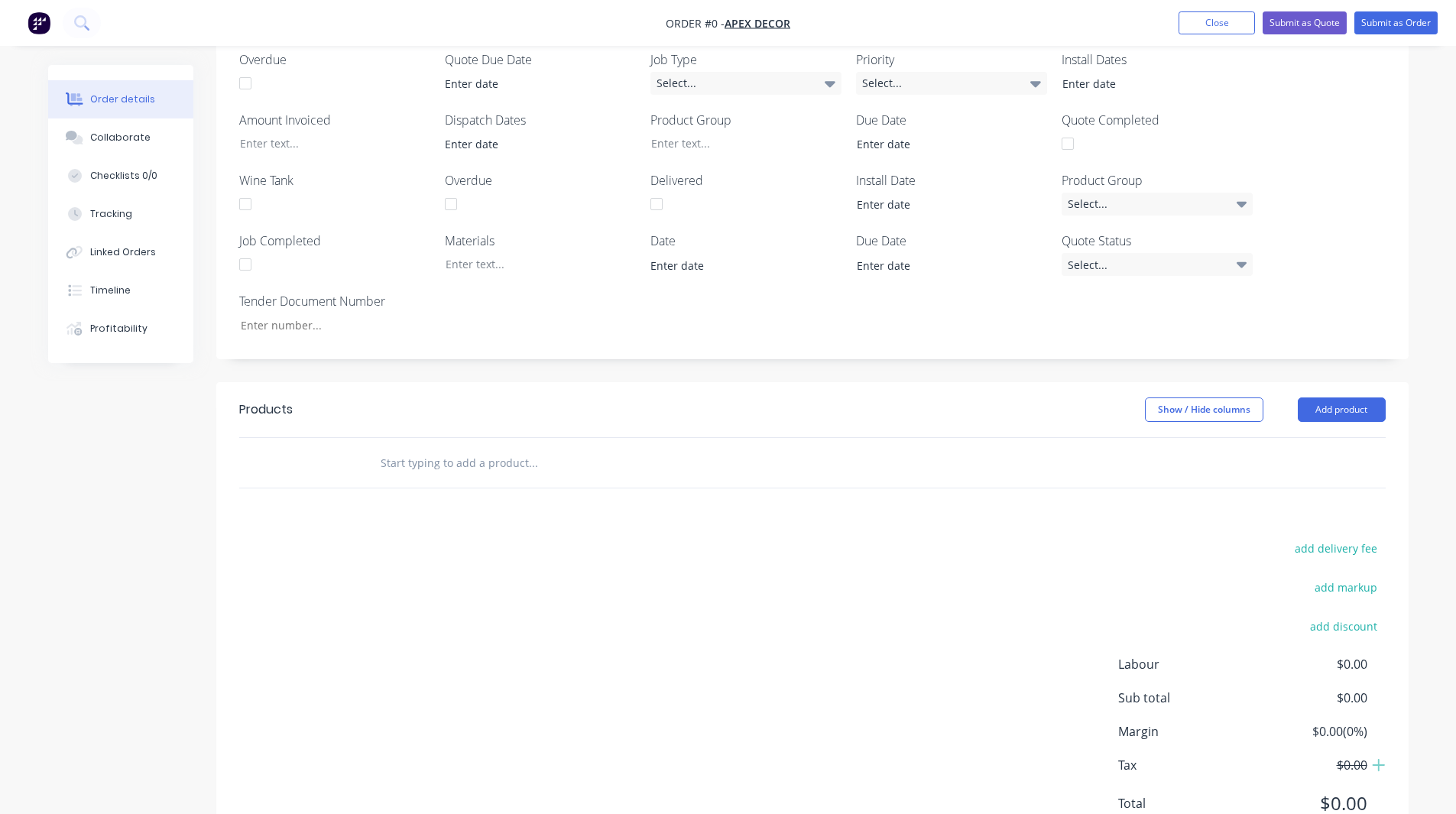
click at [475, 426] on input "text" at bounding box center [533, 463] width 306 height 30
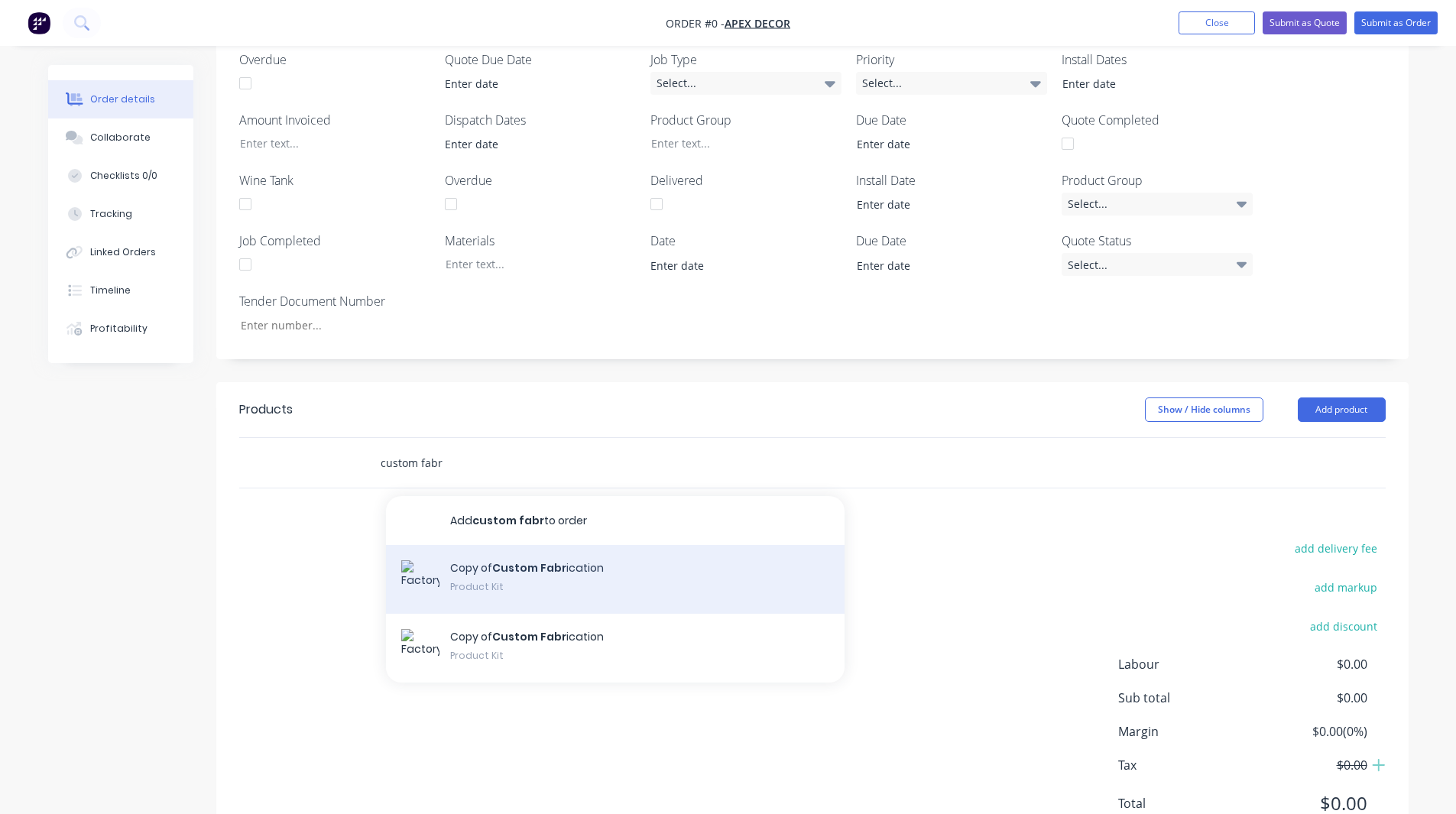
type input "custom fabr"
click at [569, 426] on div "Copy of Custom Fabr ication Product Kit" at bounding box center [615, 579] width 458 height 69
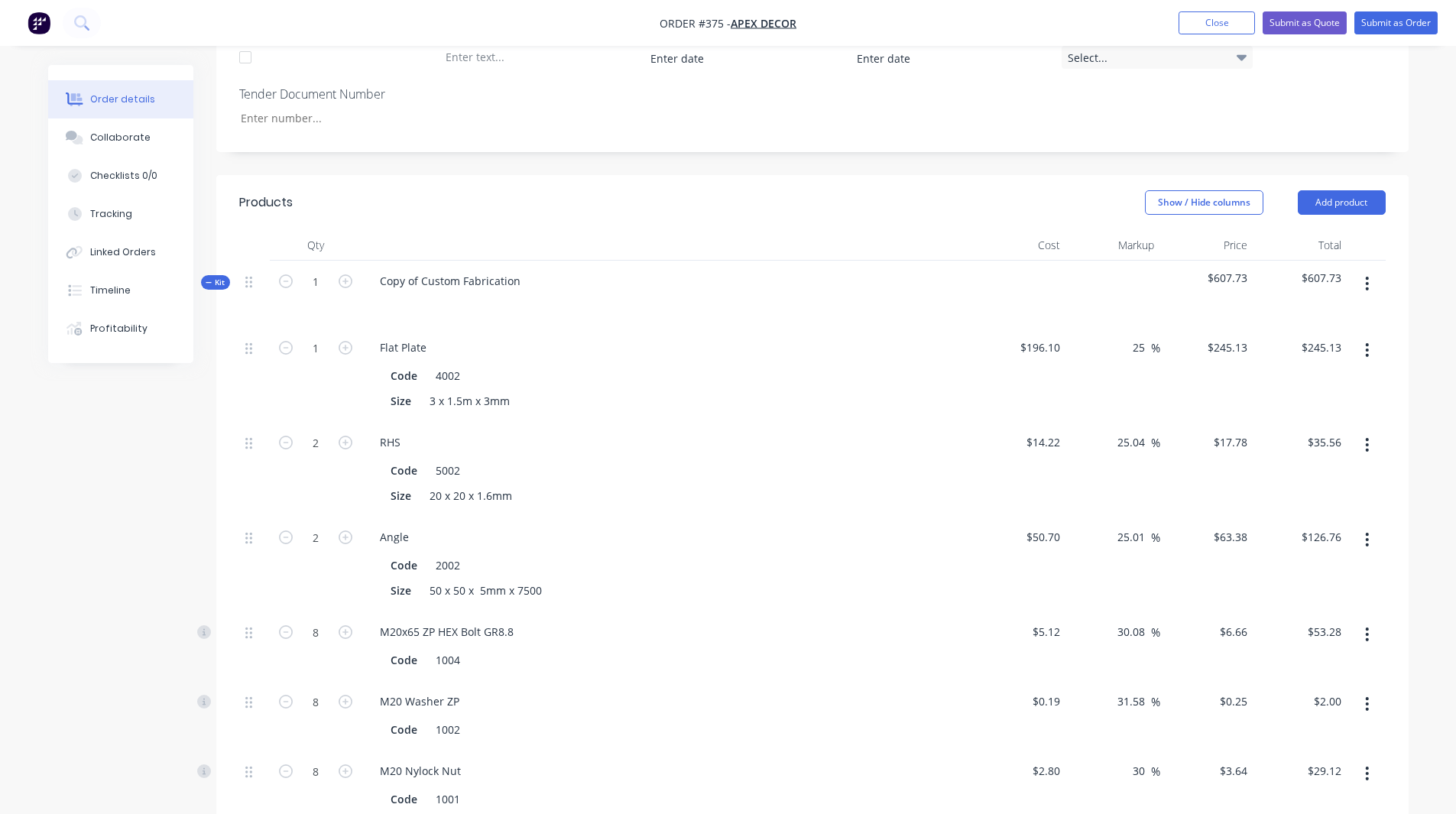
scroll to position [676, 0]
click at [954, 426] on button "button" at bounding box center [1367, 441] width 36 height 27
click at [954, 426] on div "$126.76 $126.76" at bounding box center [1300, 560] width 94 height 95
click at [954, 426] on button "button" at bounding box center [1367, 441] width 36 height 27
click at [954, 426] on div "Delete" at bounding box center [1312, 542] width 117 height 22
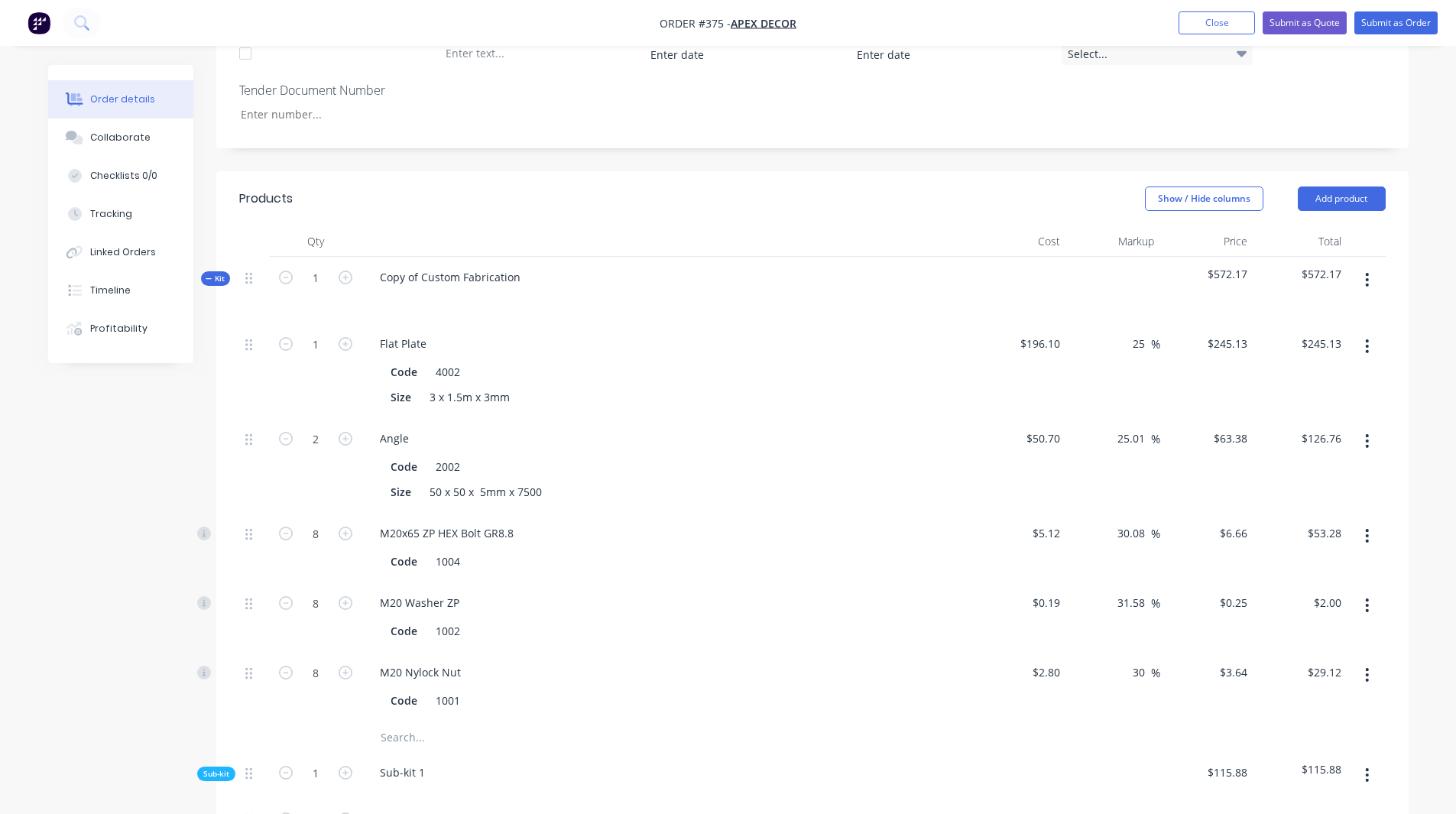
click at [954, 426] on button "button" at bounding box center [1367, 441] width 36 height 27
click at [954, 426] on div "Delete" at bounding box center [1312, 542] width 117 height 22
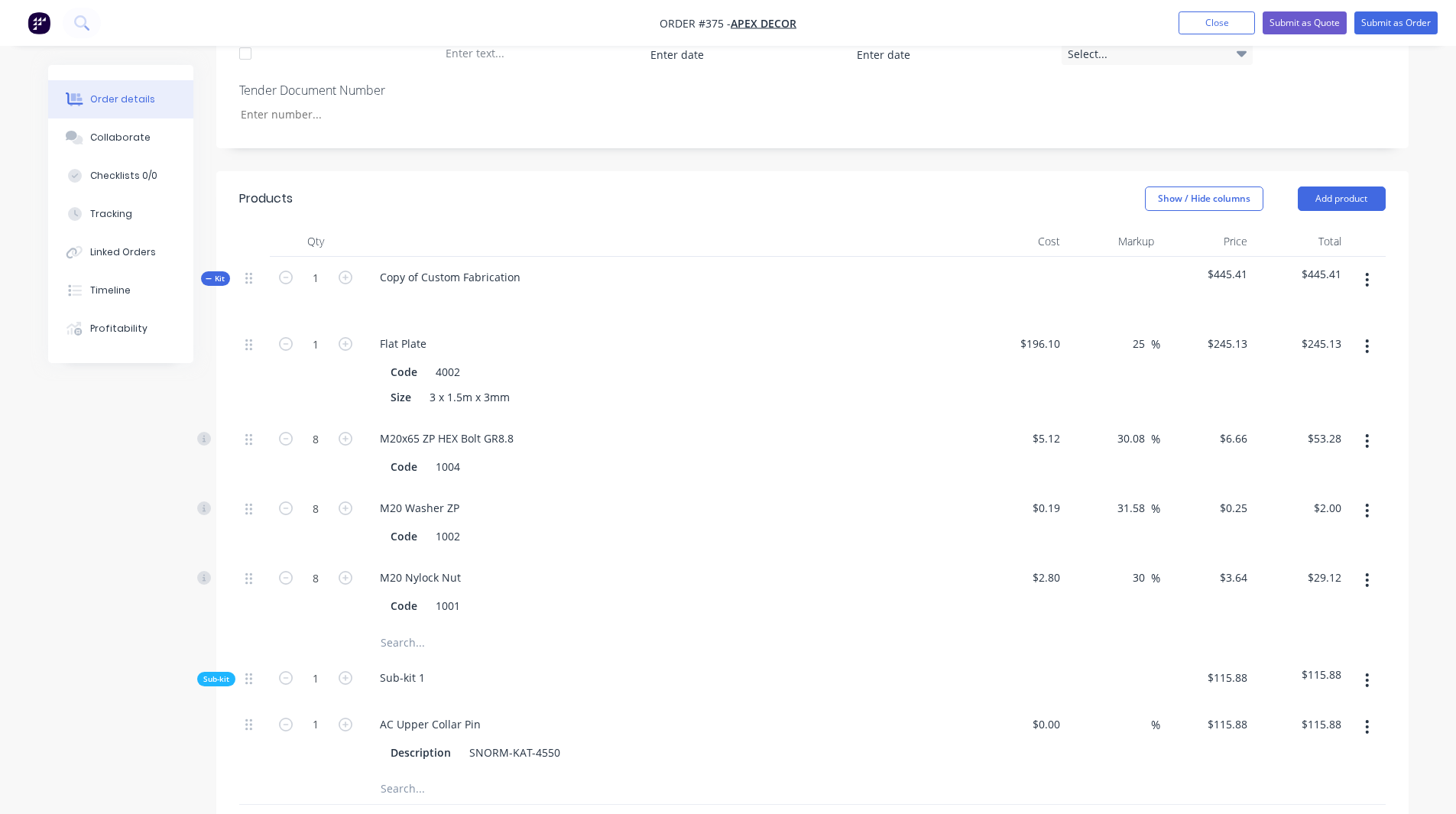
click at [954, 426] on icon "button" at bounding box center [1367, 441] width 4 height 17
click at [954, 426] on div "Delete" at bounding box center [1312, 542] width 117 height 22
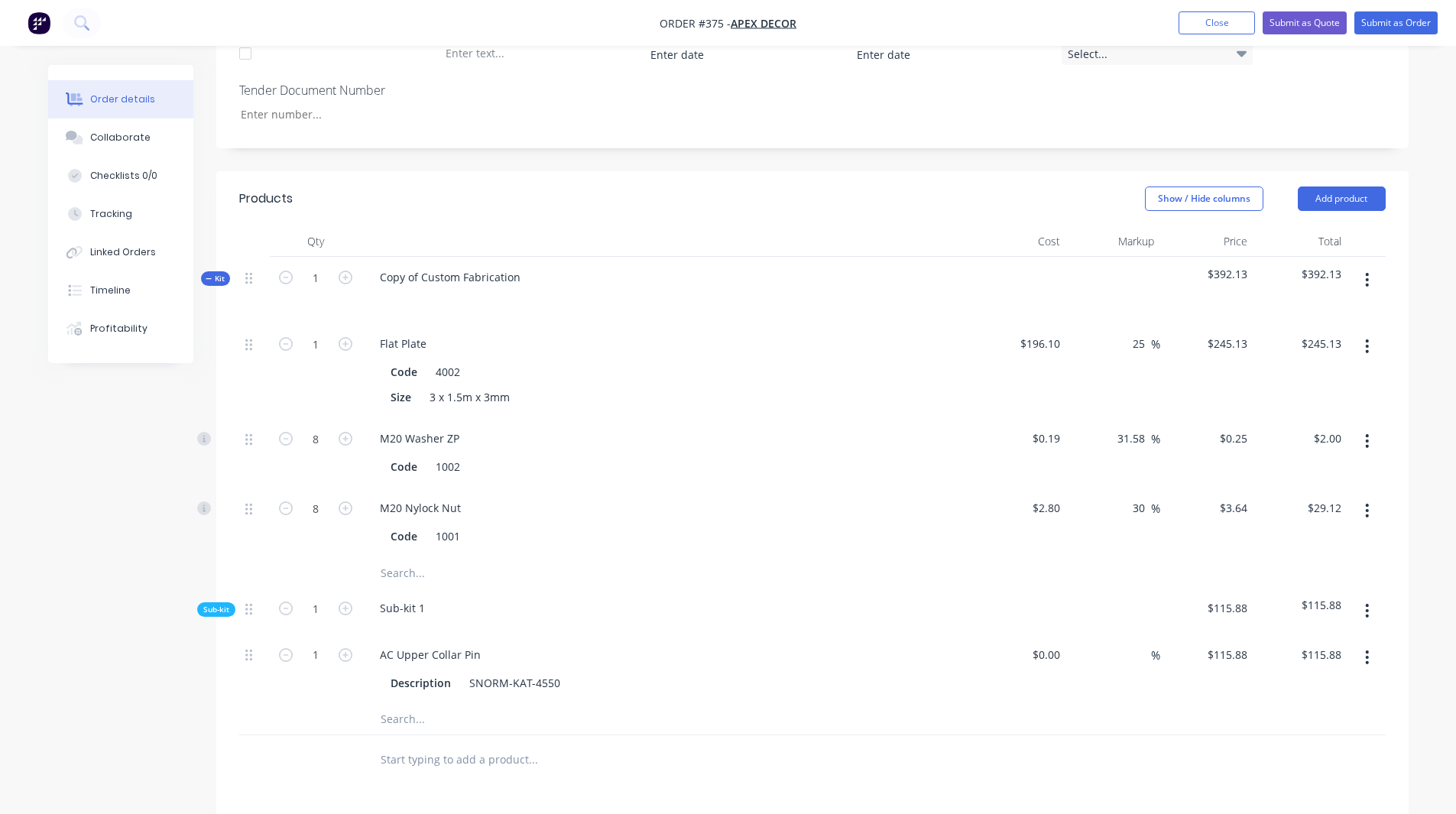
click at [954, 426] on button "button" at bounding box center [1367, 441] width 36 height 27
click at [954, 426] on div "Delete" at bounding box center [1312, 542] width 117 height 22
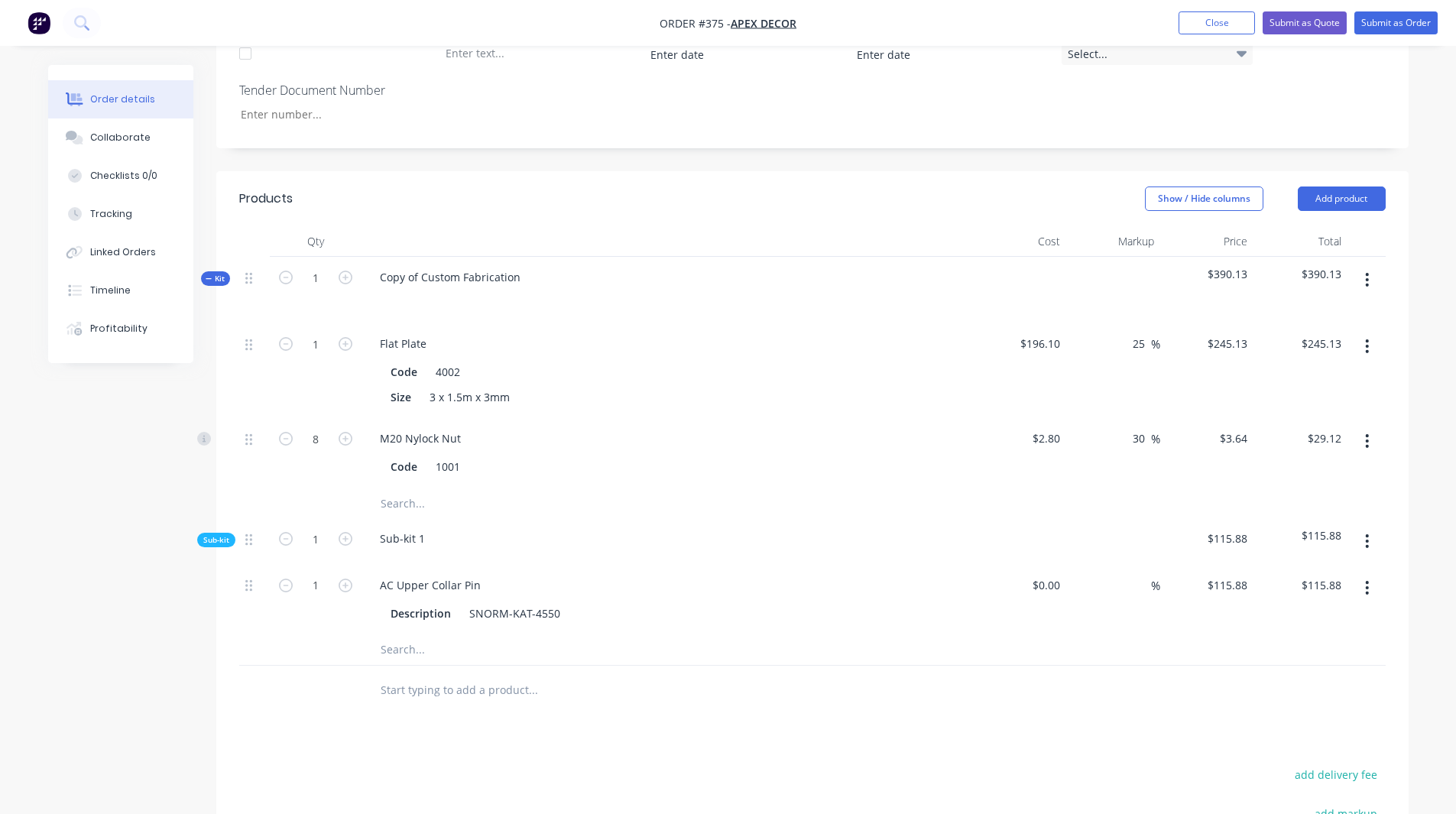
click at [954, 426] on icon "button" at bounding box center [1367, 441] width 4 height 17
click at [954, 426] on div "Delete" at bounding box center [1312, 542] width 117 height 22
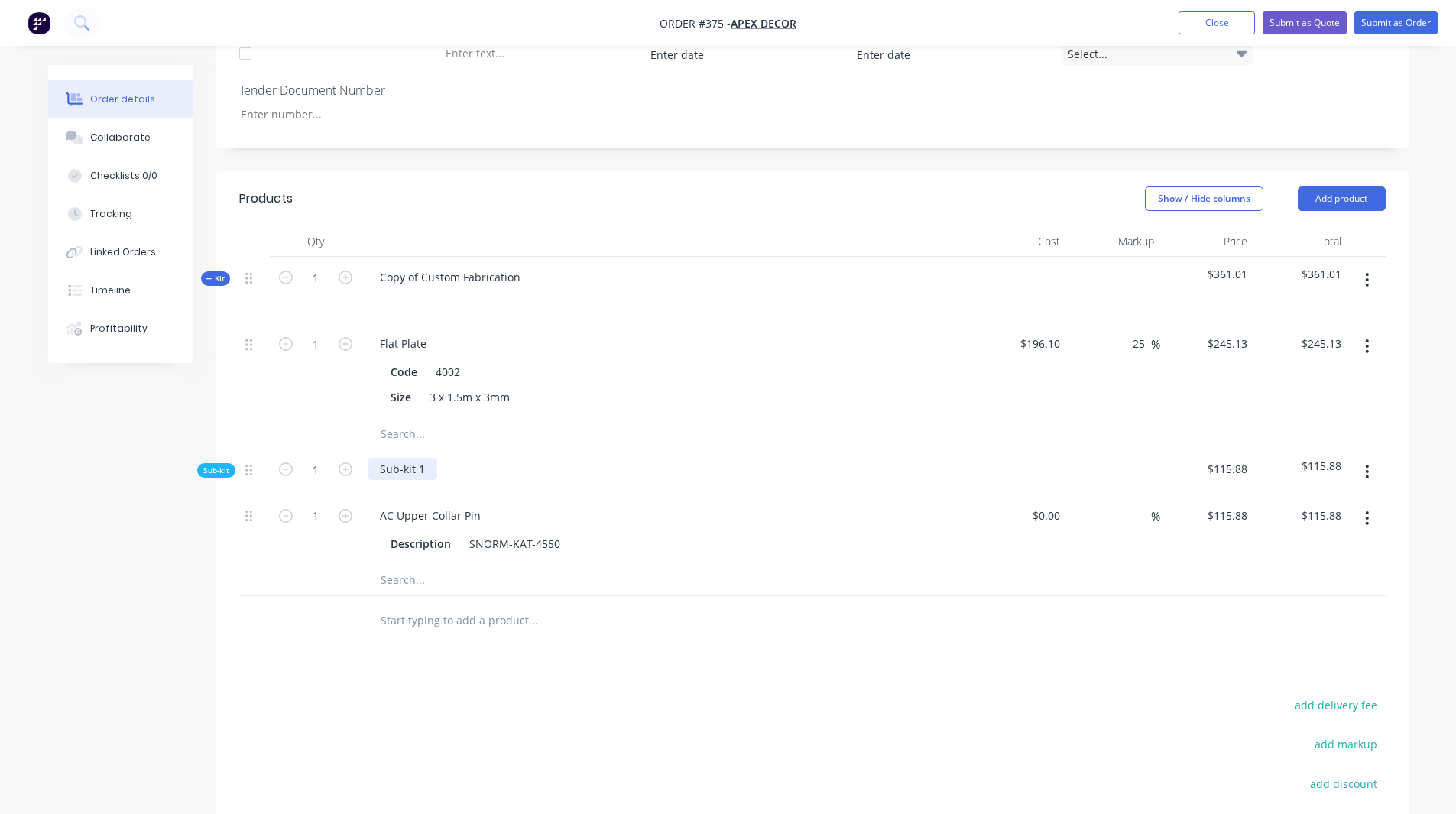
click at [407, 426] on div "Sub-kit 1" at bounding box center [402, 469] width 69 height 22
click at [954, 426] on button "button" at bounding box center [1367, 518] width 36 height 27
click at [954, 426] on button "Delete" at bounding box center [1313, 620] width 145 height 30
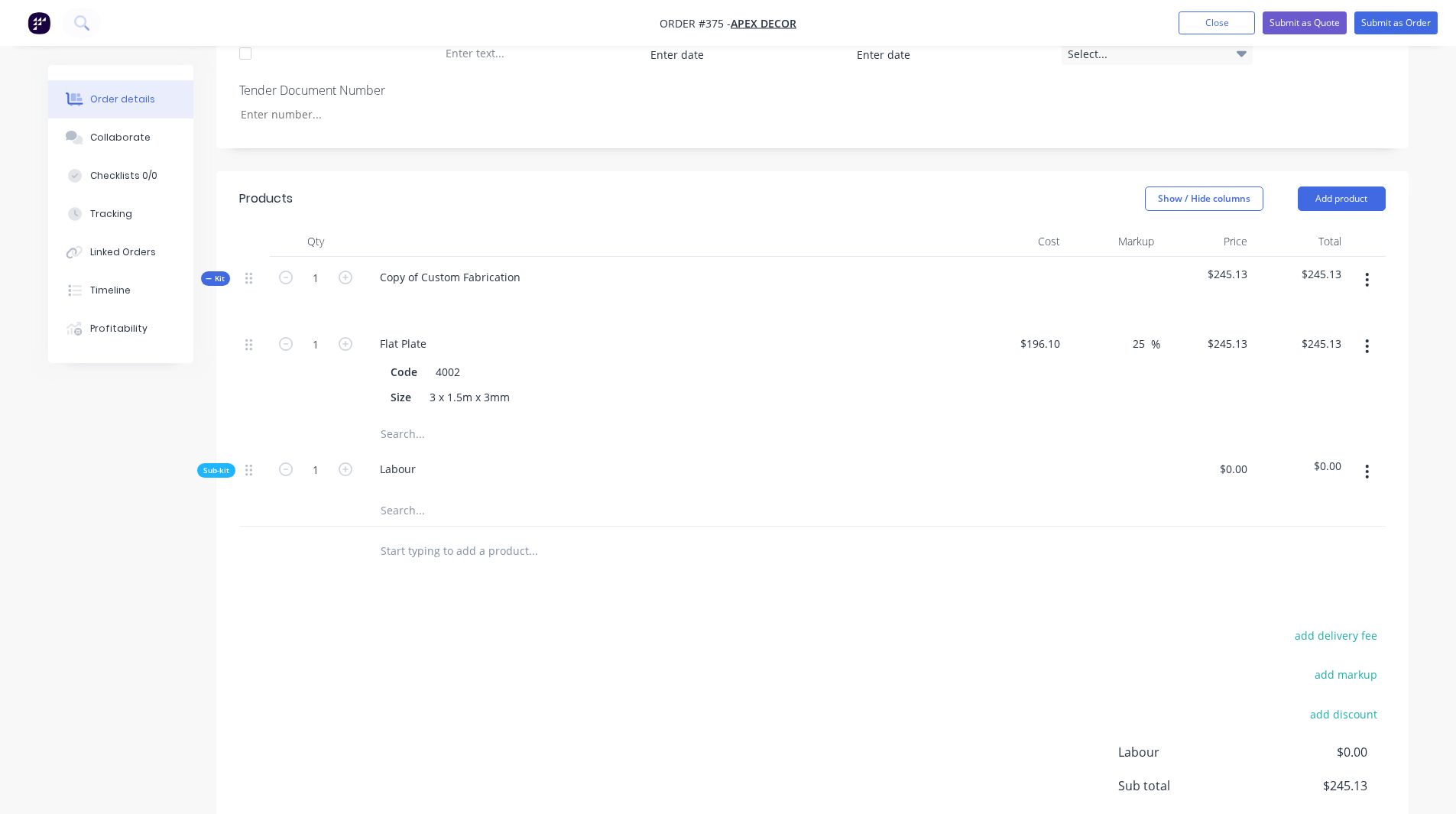
click at [642, 426] on div "add delivery fee add markup add discount Labour $0.00 Sub total $245.13 Margin …" at bounding box center [812, 772] width 1146 height 295
click at [471, 266] on div "Copy of Custom Fabrication" at bounding box center [450, 277] width 165 height 22
click at [215, 273] on span "Kit" at bounding box center [215, 279] width 20 height 11
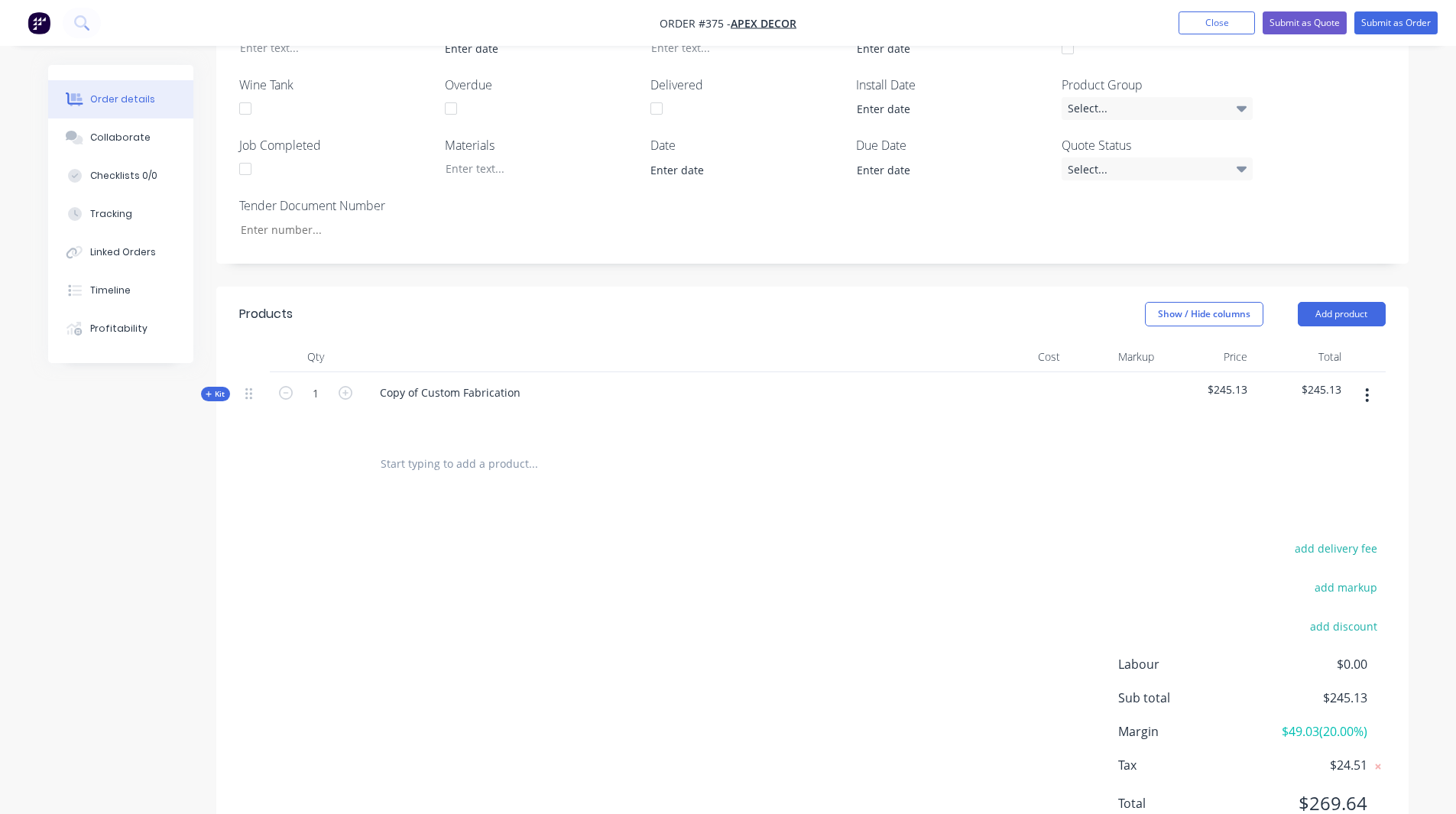
click at [220, 388] on span "Kit" at bounding box center [215, 394] width 20 height 11
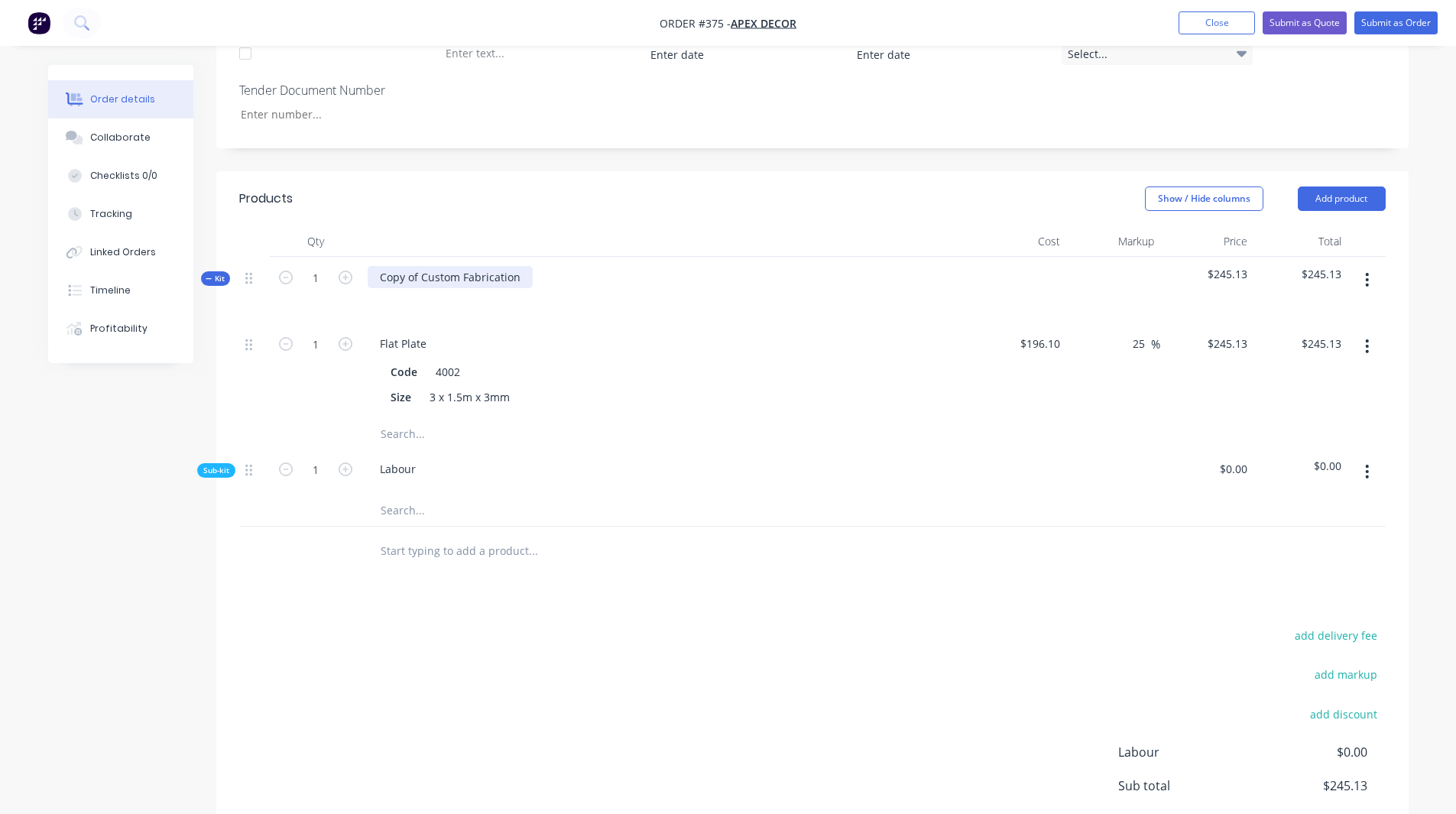
click at [463, 266] on div "Copy of Custom Fabrication" at bounding box center [450, 277] width 165 height 22
click at [395, 288] on div at bounding box center [392, 300] width 25 height 22
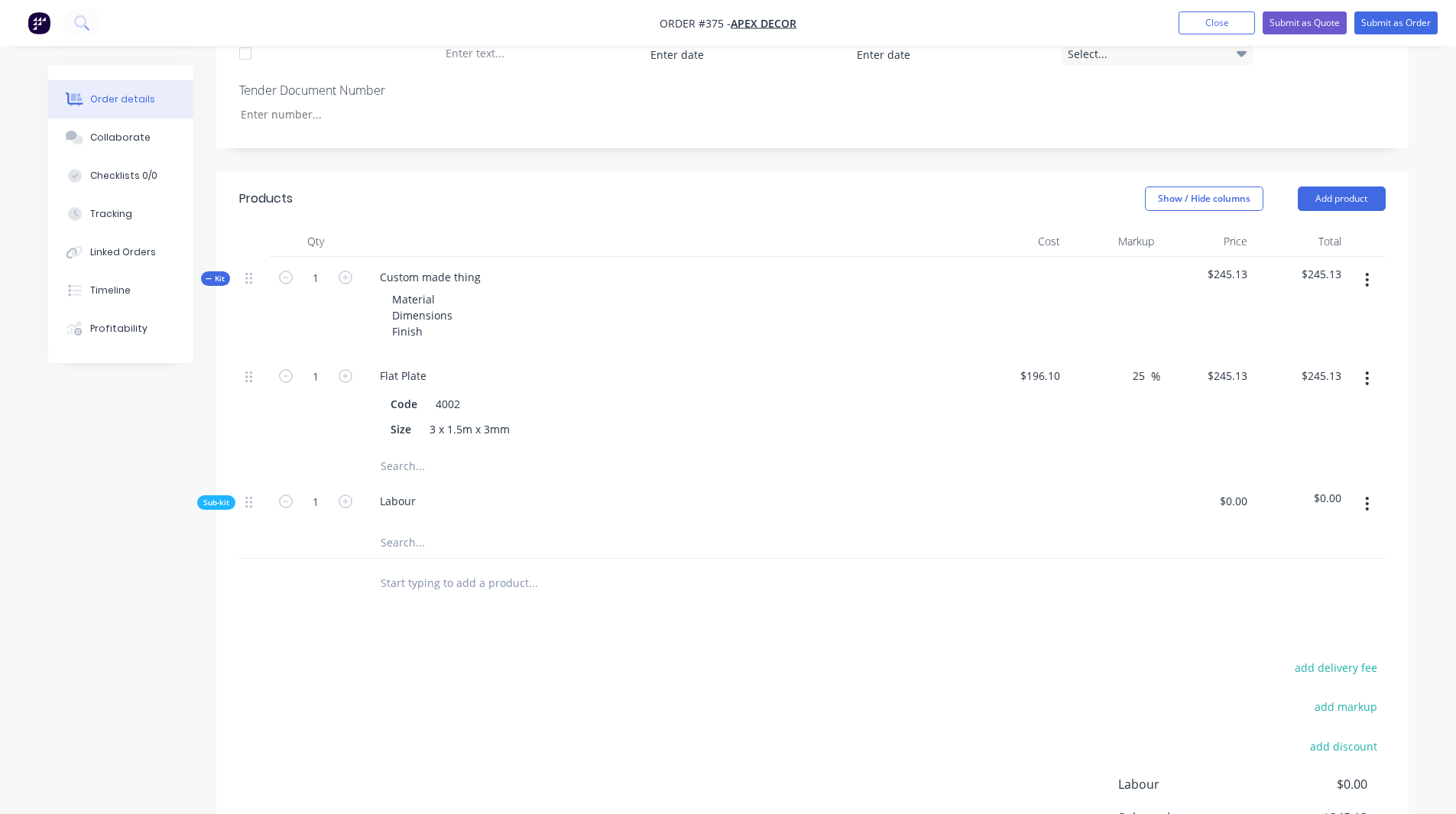
click at [310, 426] on div "Products Show / Hide columns Add product Qty Cost Markup Price Total Kit 1 Cust…" at bounding box center [812, 573] width 1192 height 804
click at [212, 225] on div "Order details Collaborate Checklists 0/0 Tracking Linked Orders Timeline Profit…" at bounding box center [132, 213] width 169 height 298
click at [220, 273] on span "Kit" at bounding box center [215, 279] width 20 height 11
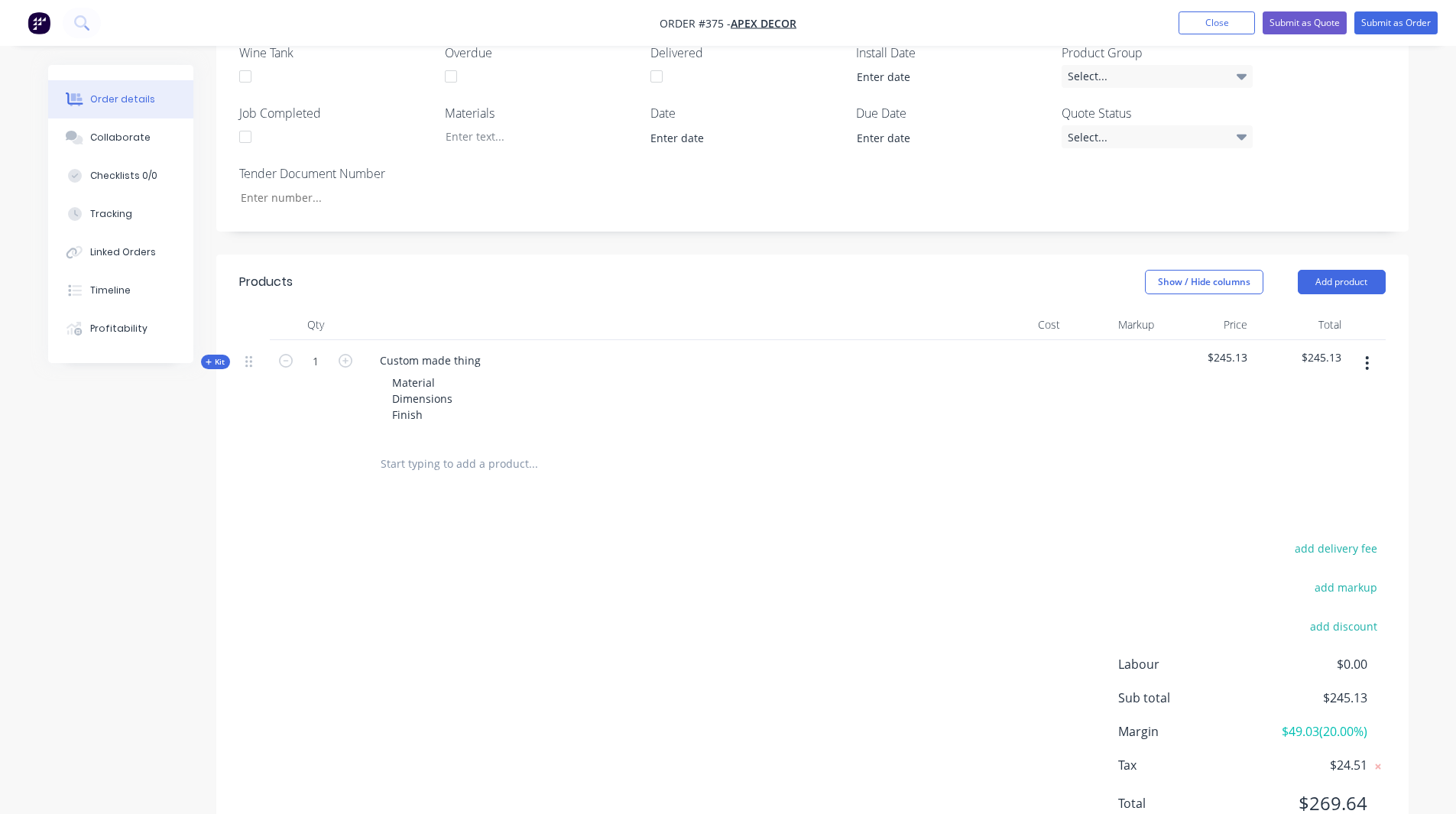
click at [206, 359] on icon "button" at bounding box center [208, 363] width 7 height 8
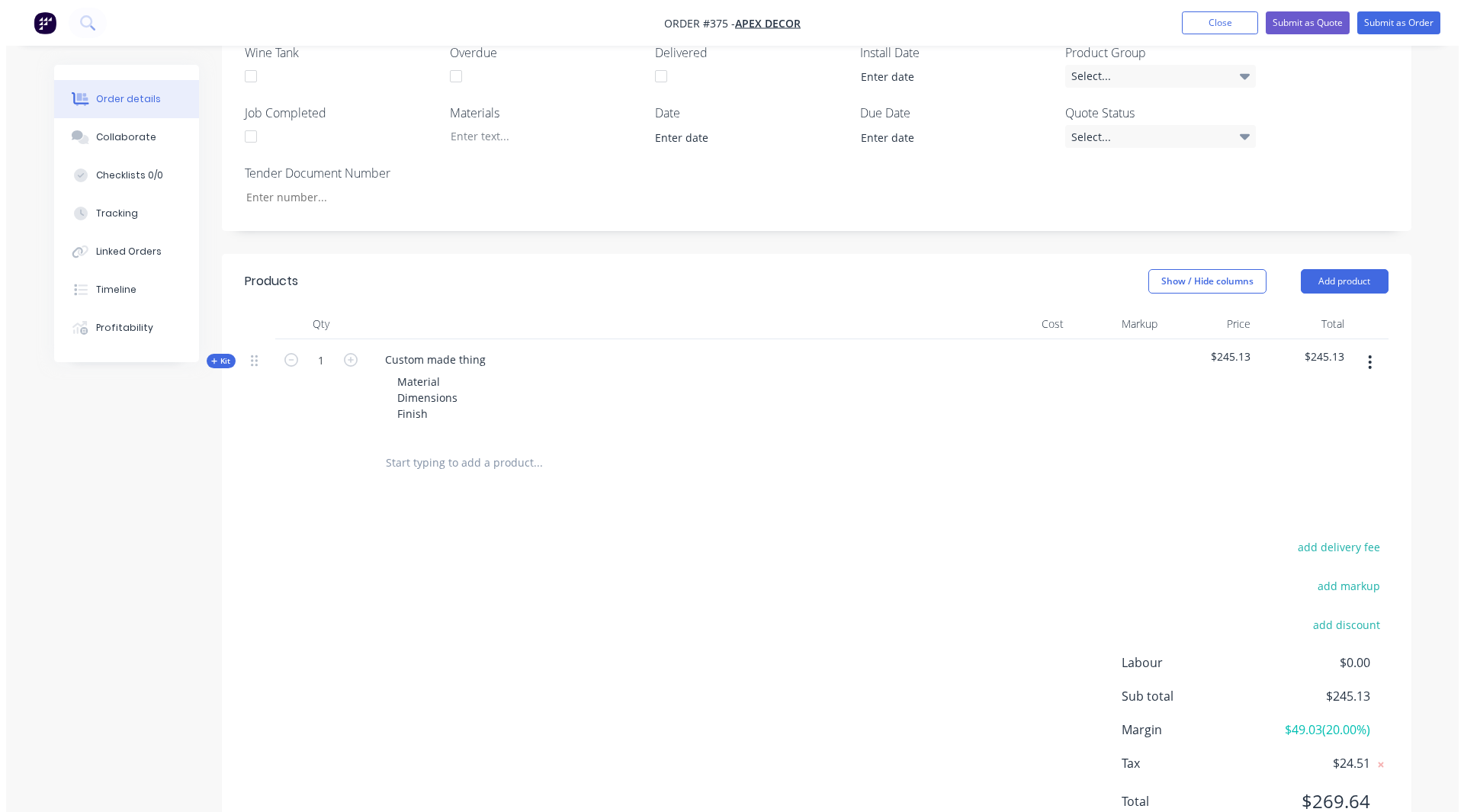
scroll to position [674, 0]
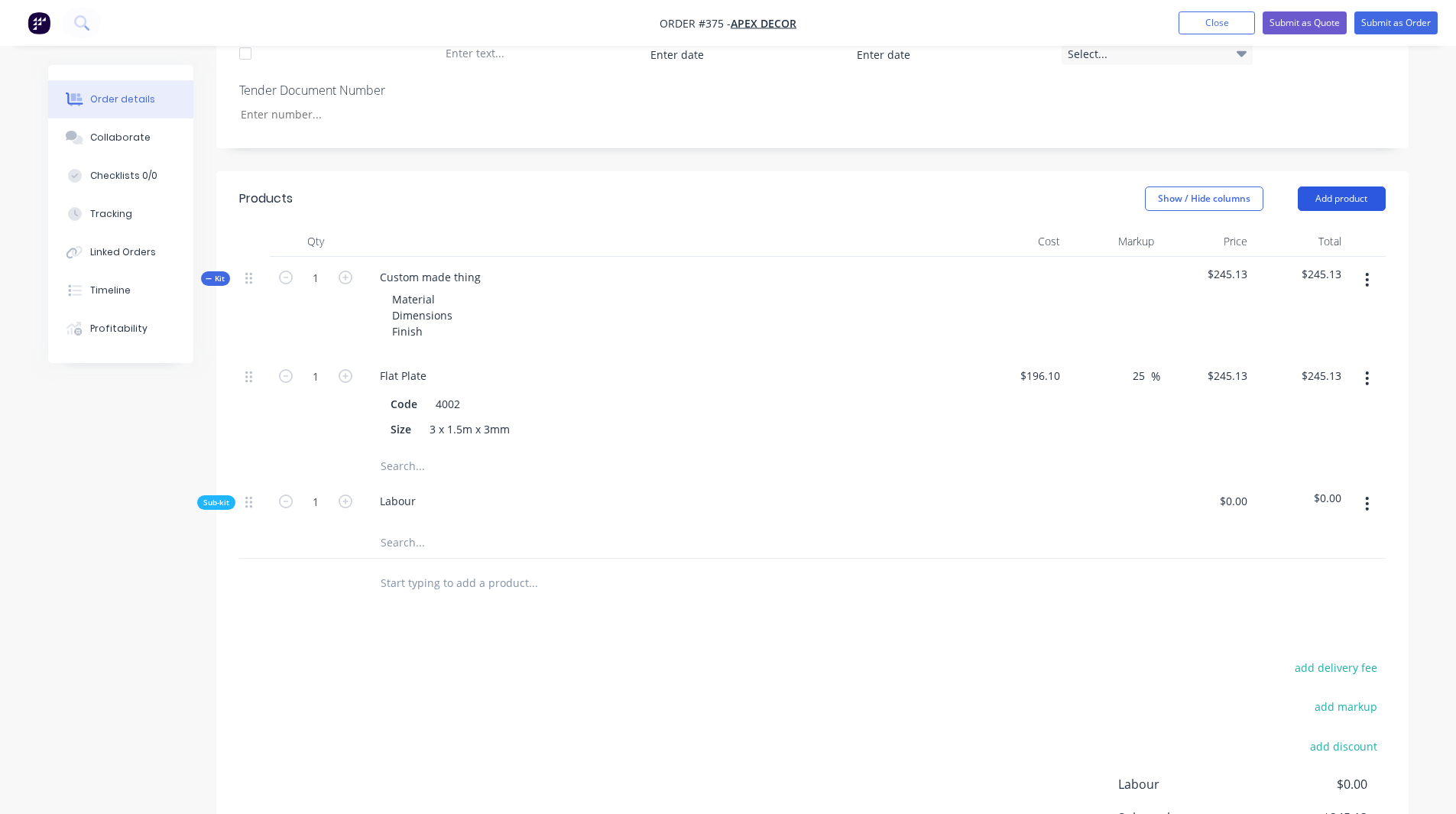
click at [954, 187] on button "Add product" at bounding box center [1342, 199] width 88 height 25
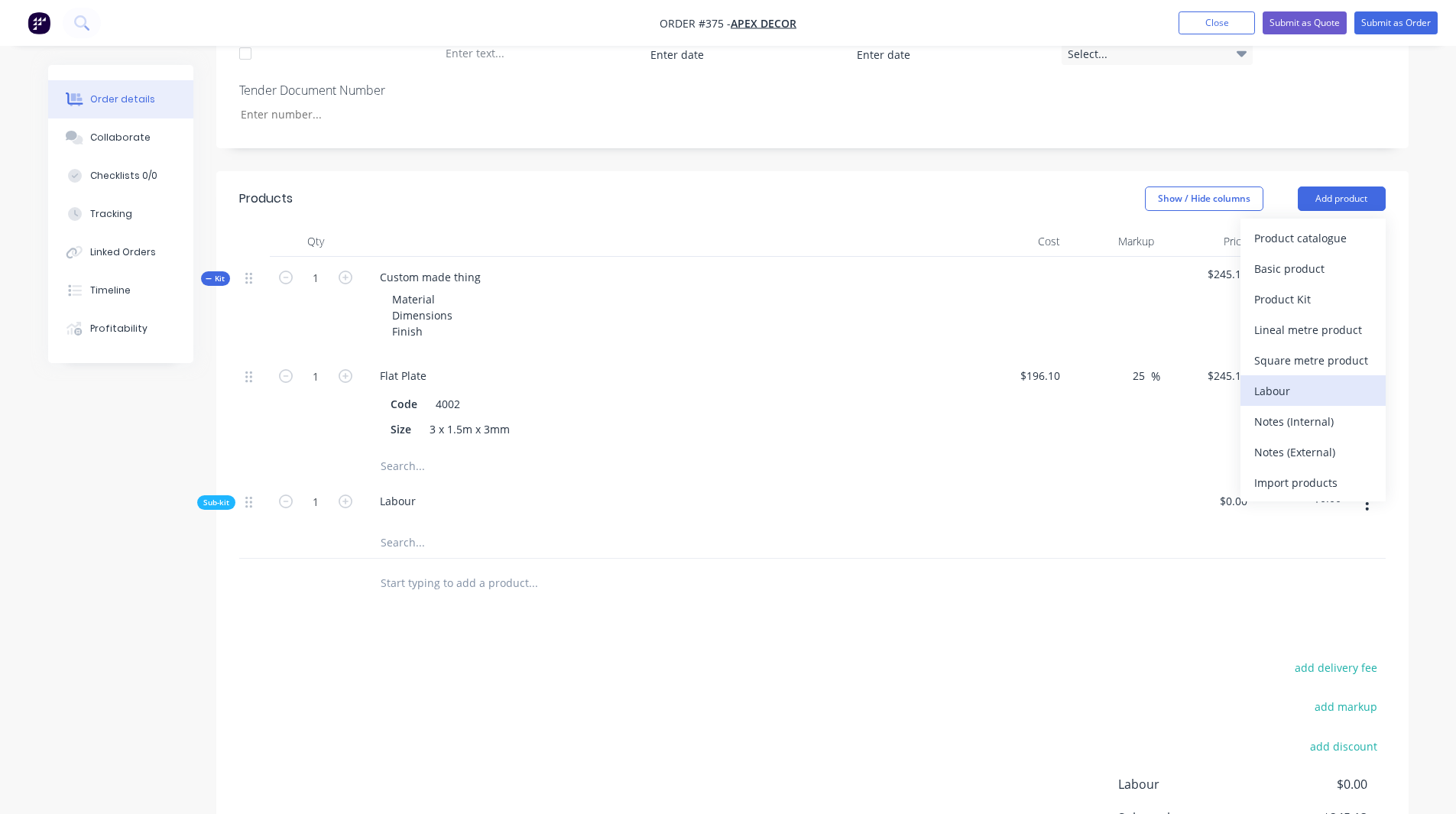
click at [954, 380] on div "Labour" at bounding box center [1312, 391] width 117 height 22
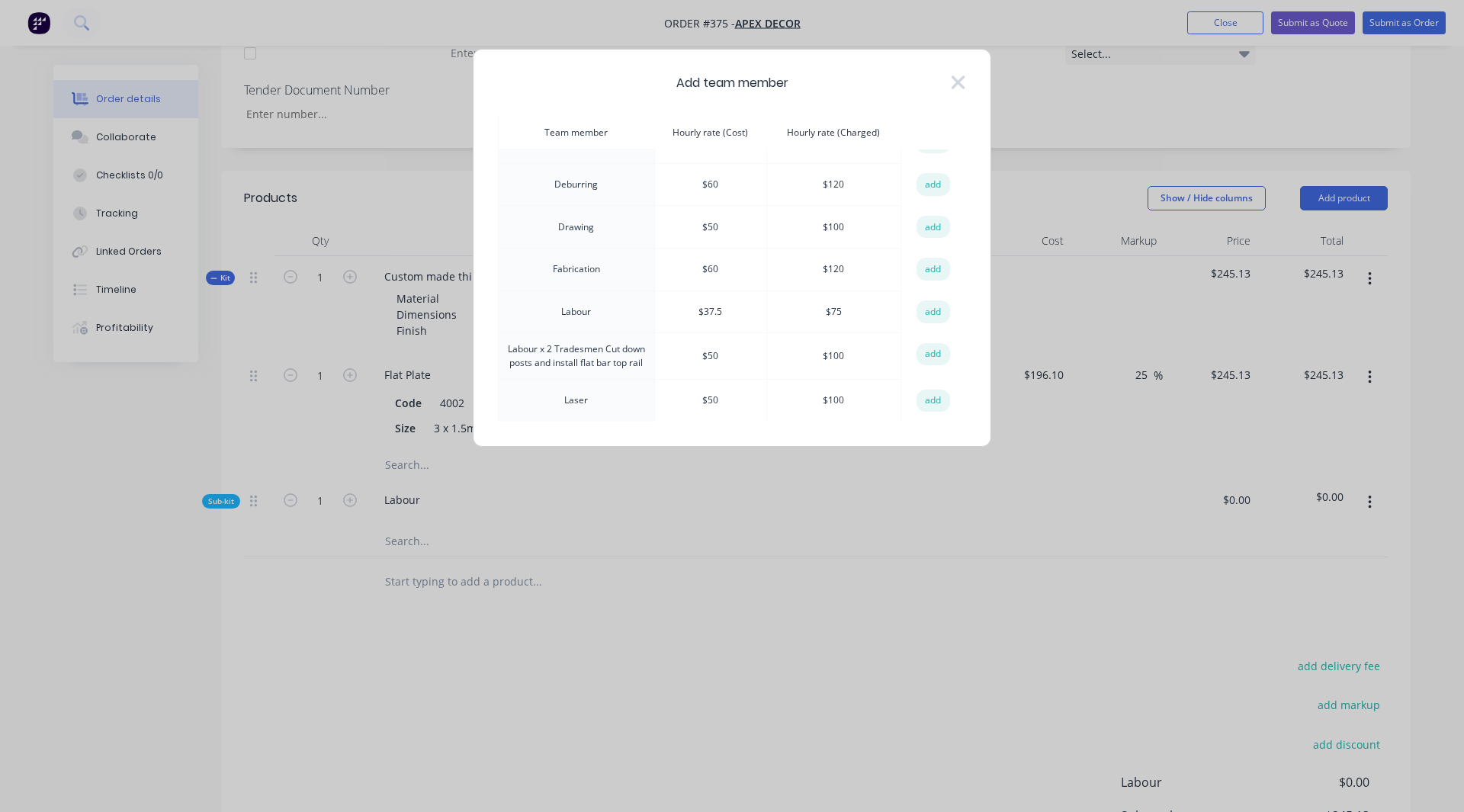
scroll to position [114, 0]
click at [934, 265] on button "add" at bounding box center [933, 269] width 33 height 23
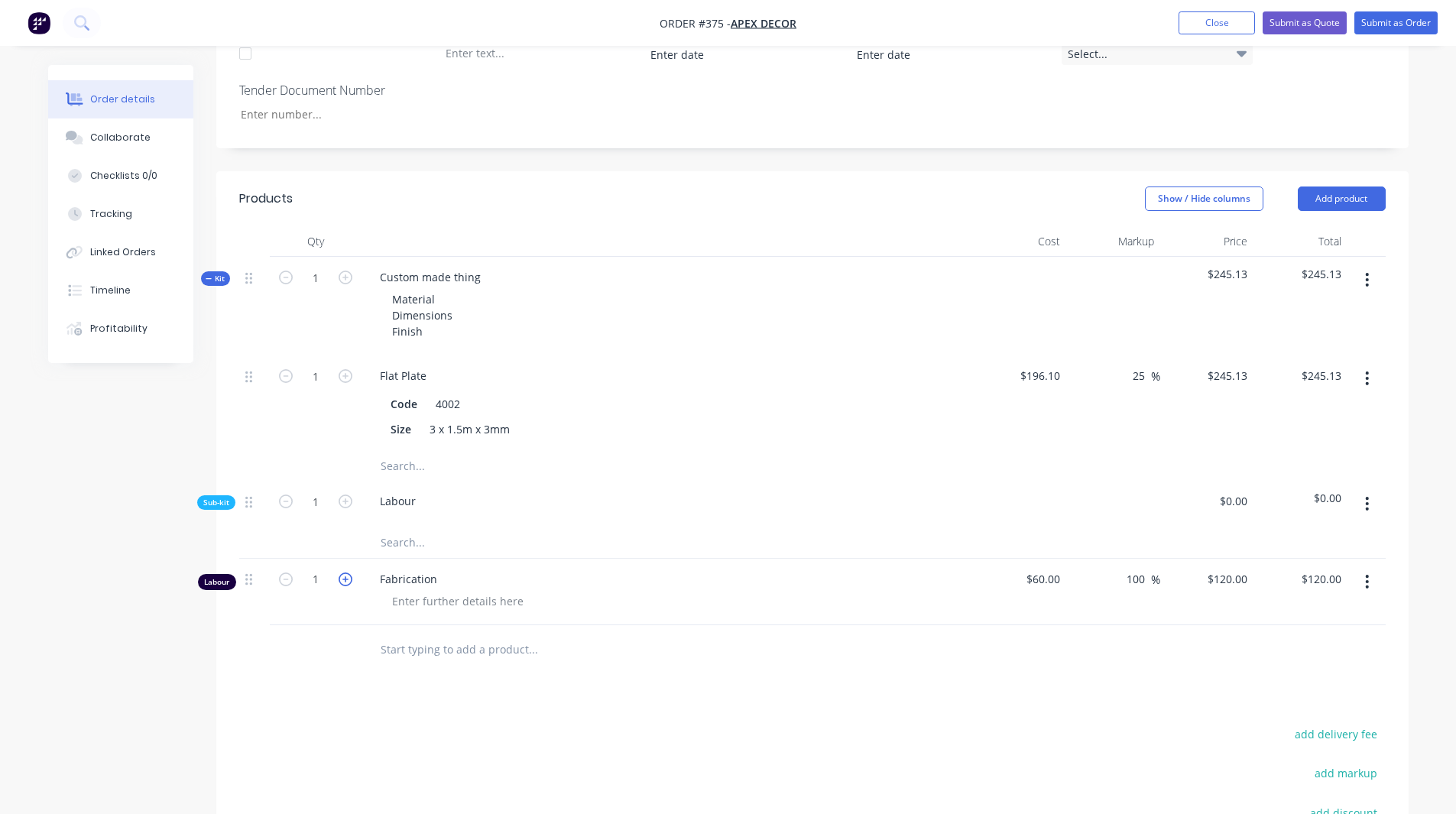
click at [343, 426] on icon "button" at bounding box center [345, 579] width 14 height 14
type input "2"
type input "$240.00"
click at [954, 426] on button "button" at bounding box center [1367, 582] width 36 height 27
click at [954, 426] on div "Delete" at bounding box center [1312, 713] width 117 height 22
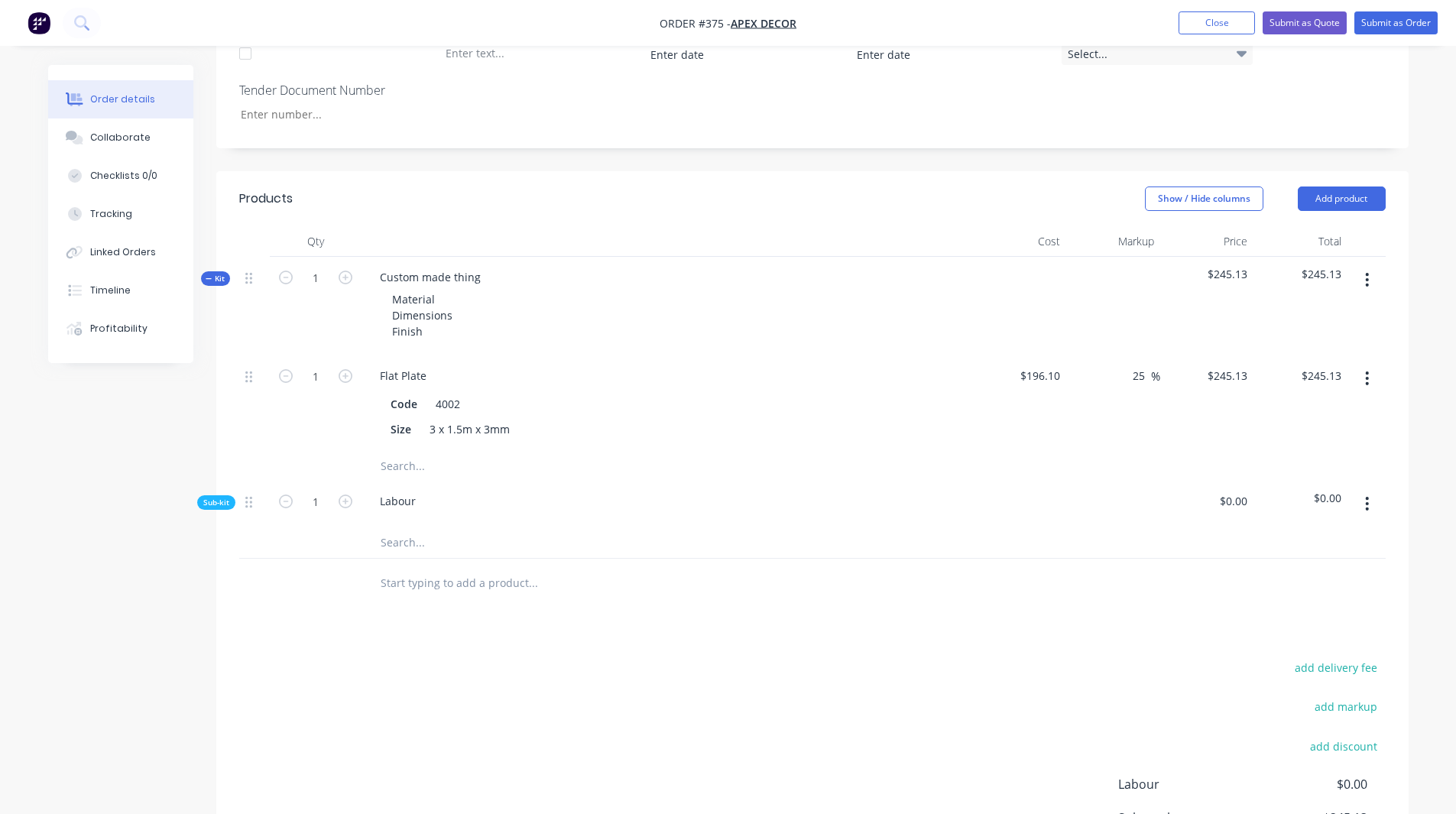
click at [573, 426] on input "text" at bounding box center [533, 542] width 306 height 30
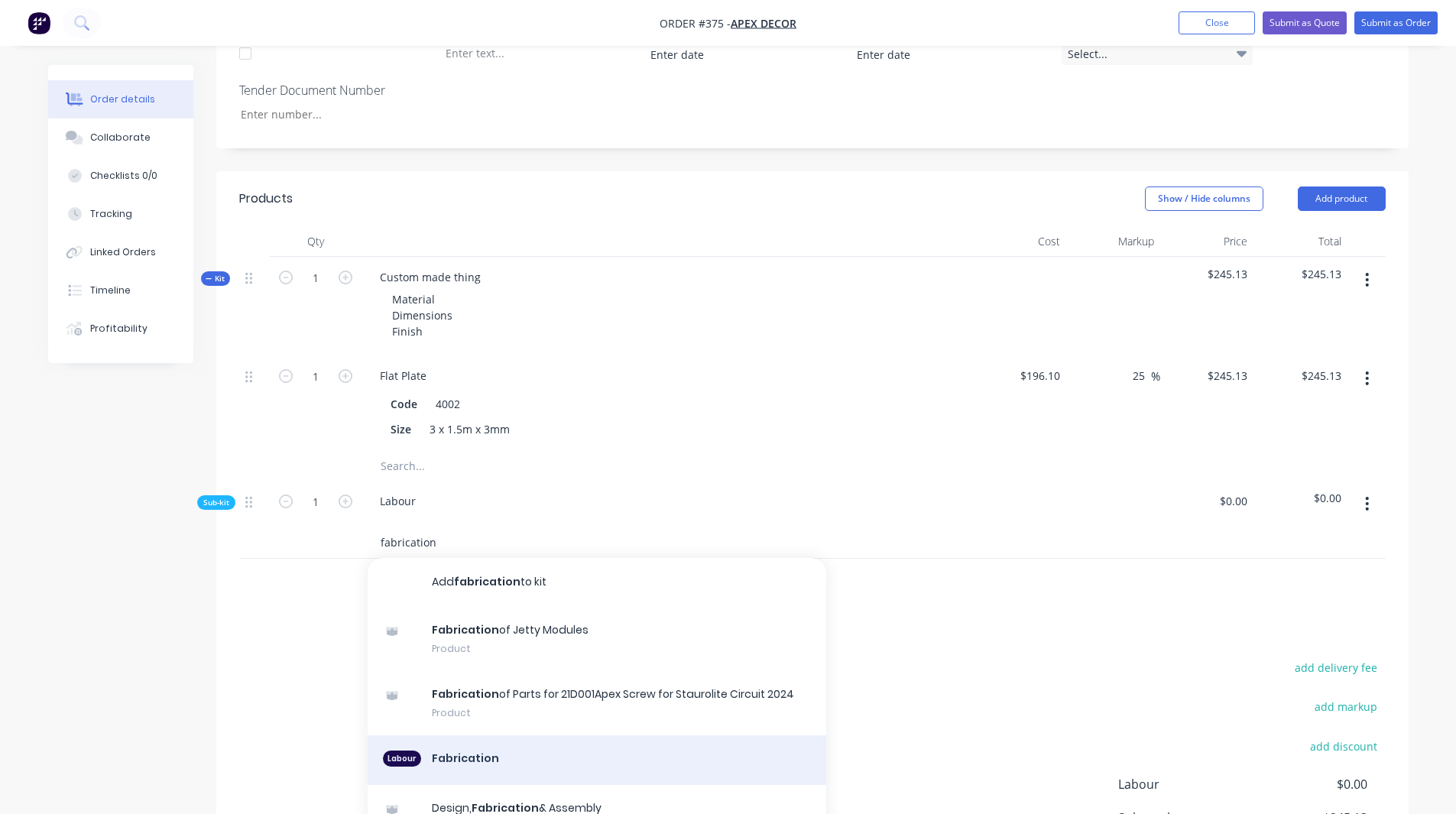
type input "fabrication"
click at [512, 426] on div "Labour Fabrication" at bounding box center [597, 760] width 458 height 50
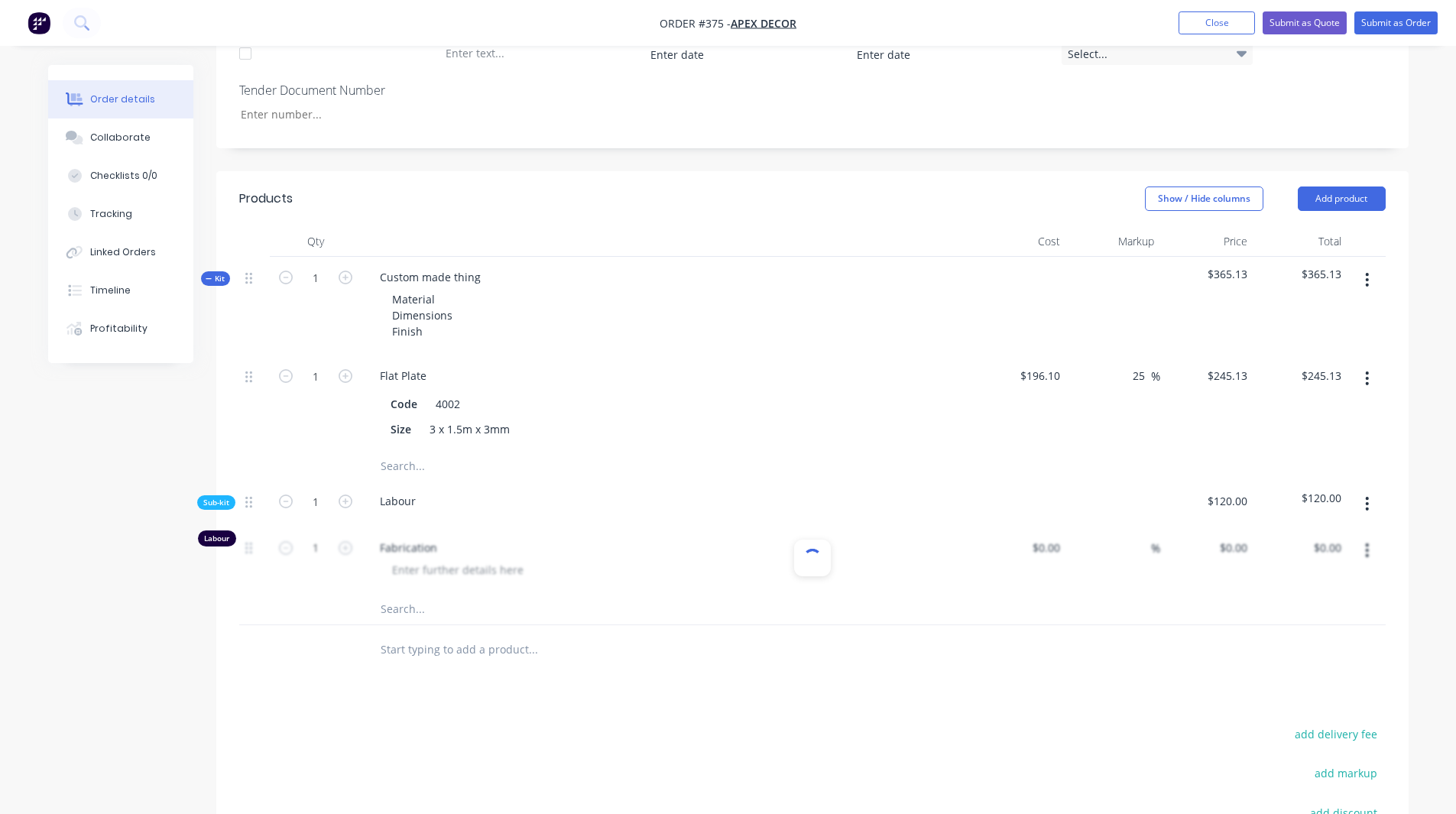
type input "$60.00"
type input "100"
type input "$120.00"
click at [343, 426] on icon "button" at bounding box center [345, 548] width 14 height 14
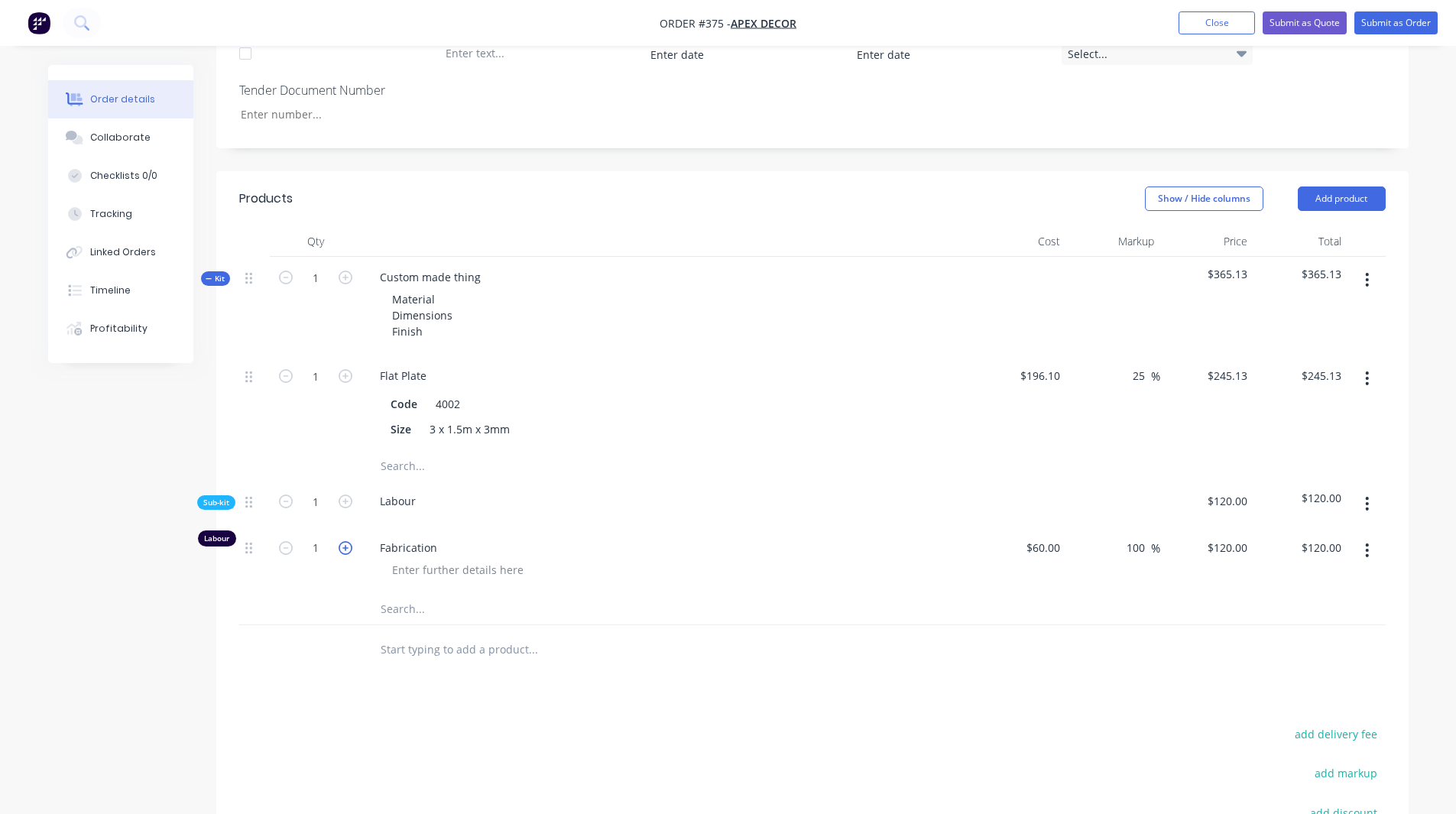
type input "2"
type input "$240.00"
click at [954, 187] on button "Add product" at bounding box center [1342, 199] width 88 height 25
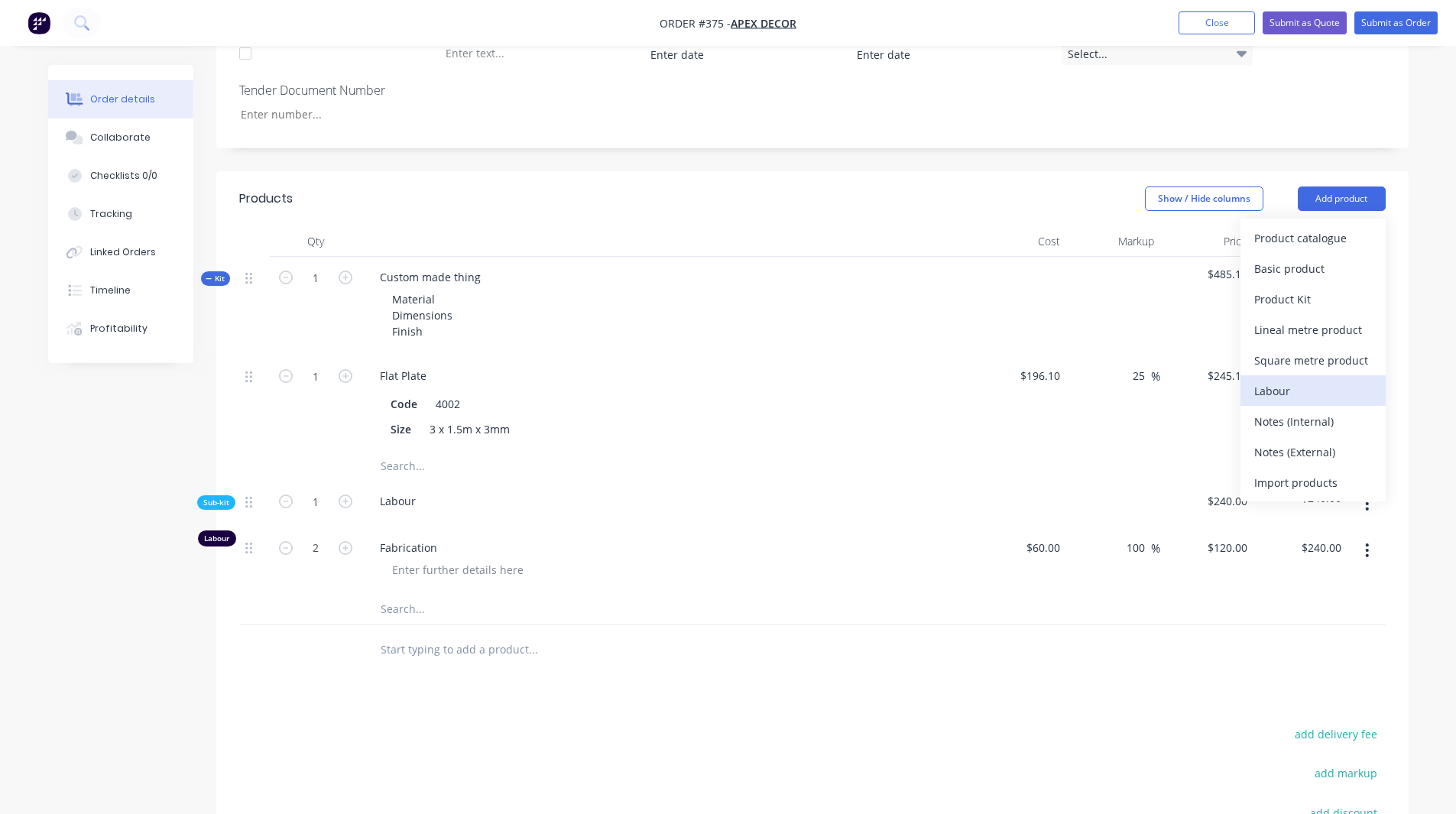
click at [954, 380] on div "Labour" at bounding box center [1312, 391] width 117 height 22
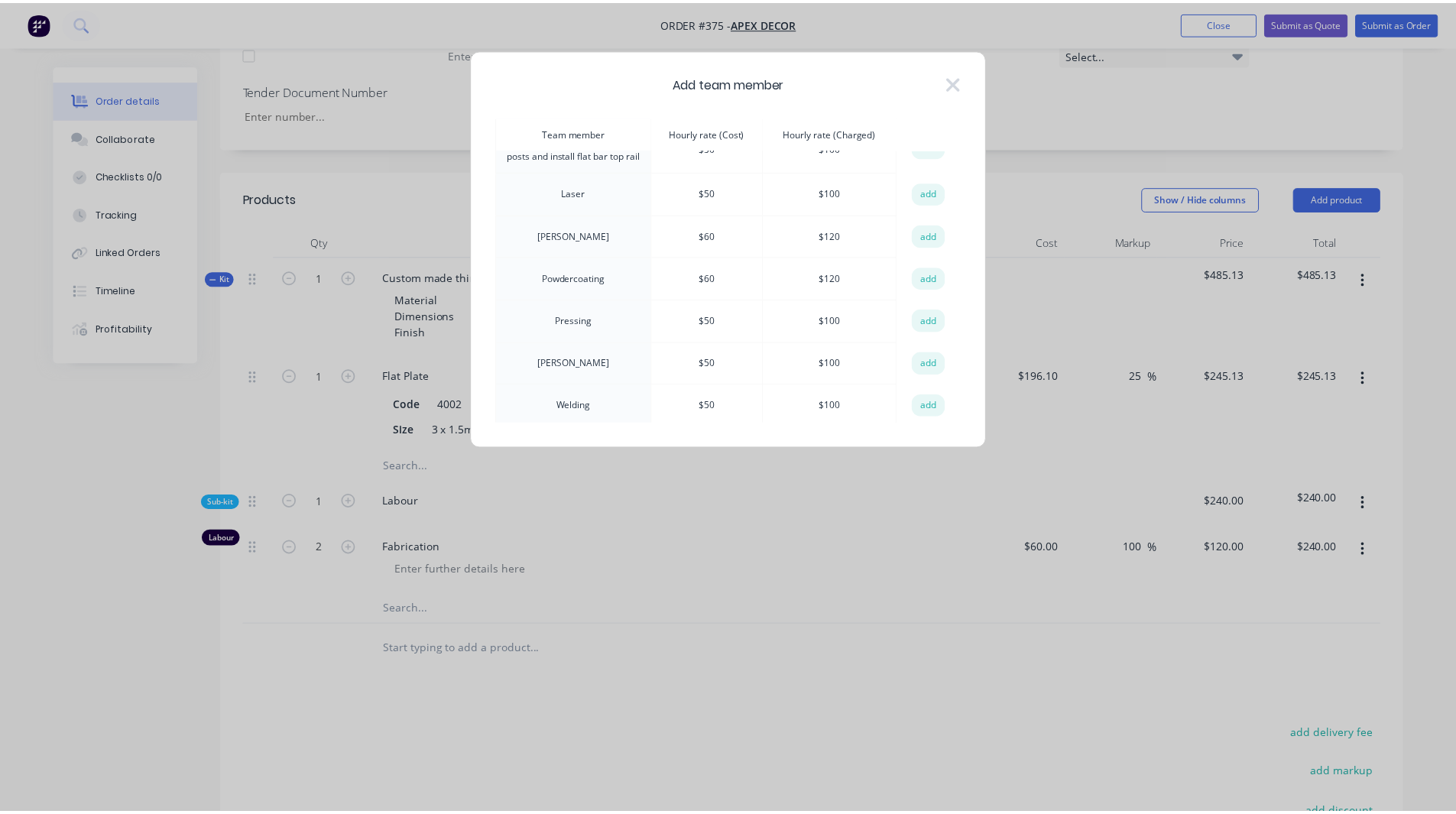
scroll to position [327, 0]
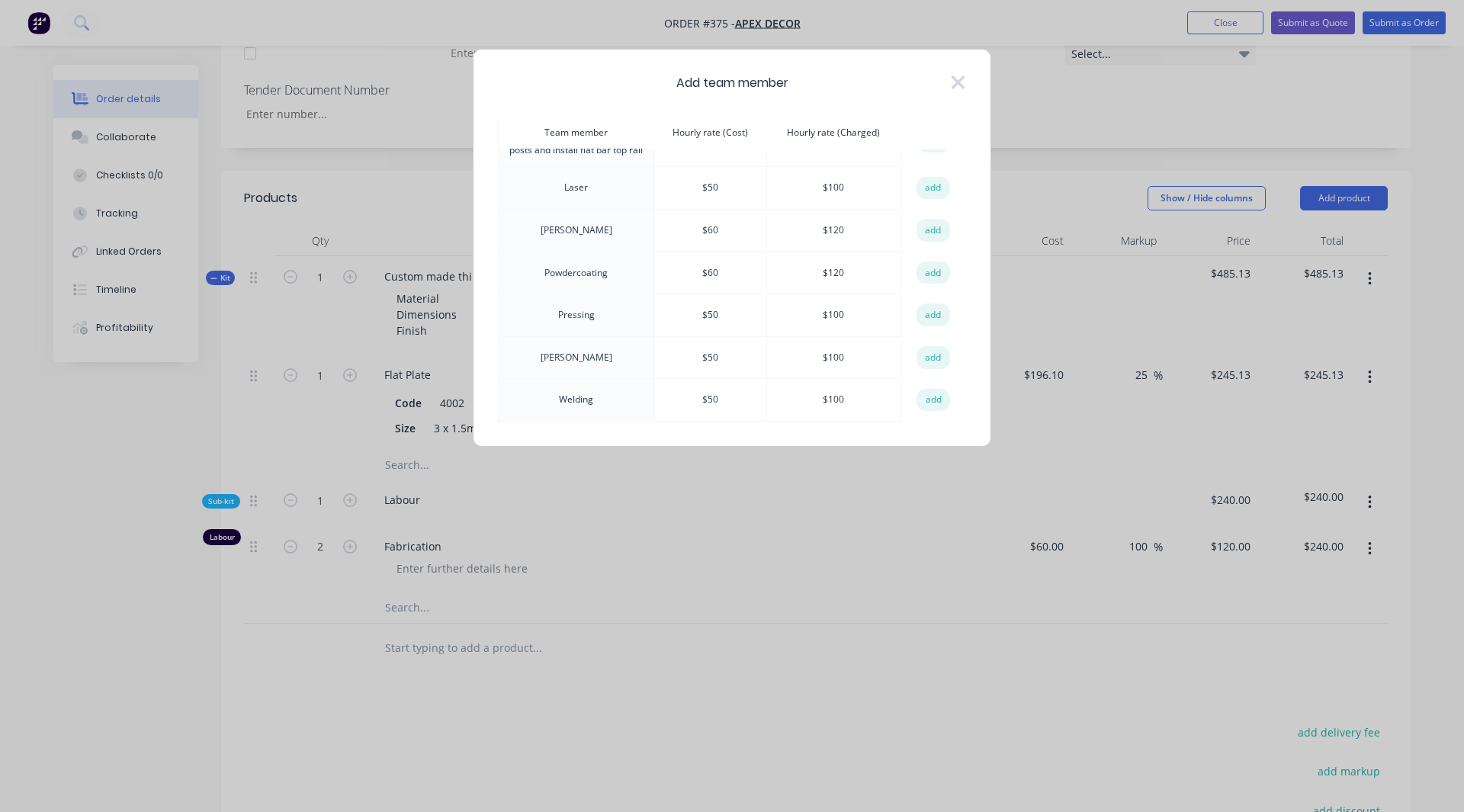
click at [760, 425] on div "Add team member Team member Hourly rate (Cost) Hourly rate (Charged) action Adm…" at bounding box center [732, 406] width 1464 height 812
click at [952, 83] on icon at bounding box center [958, 82] width 16 height 22
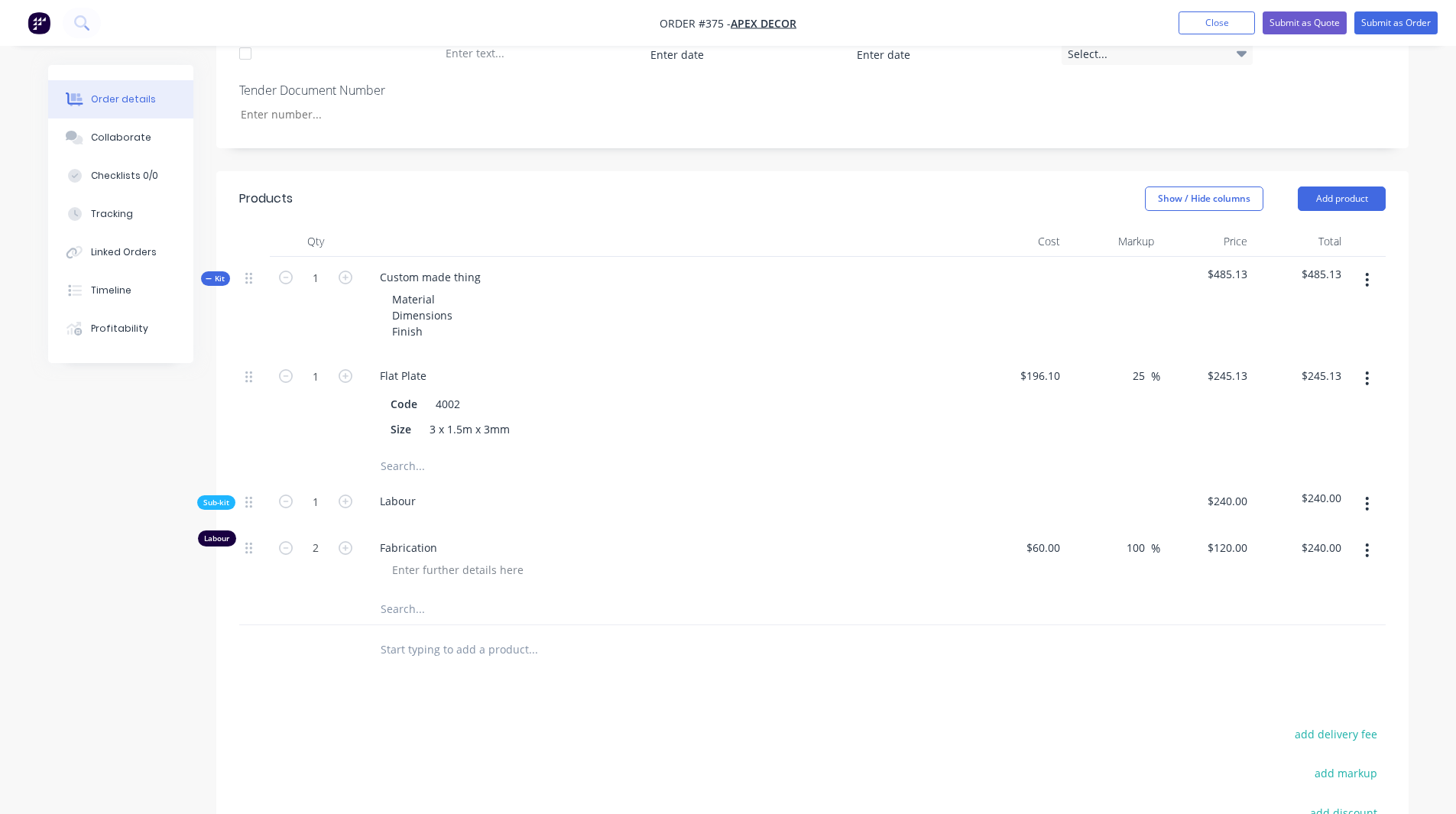
click at [438, 426] on input "text" at bounding box center [533, 610] width 306 height 30
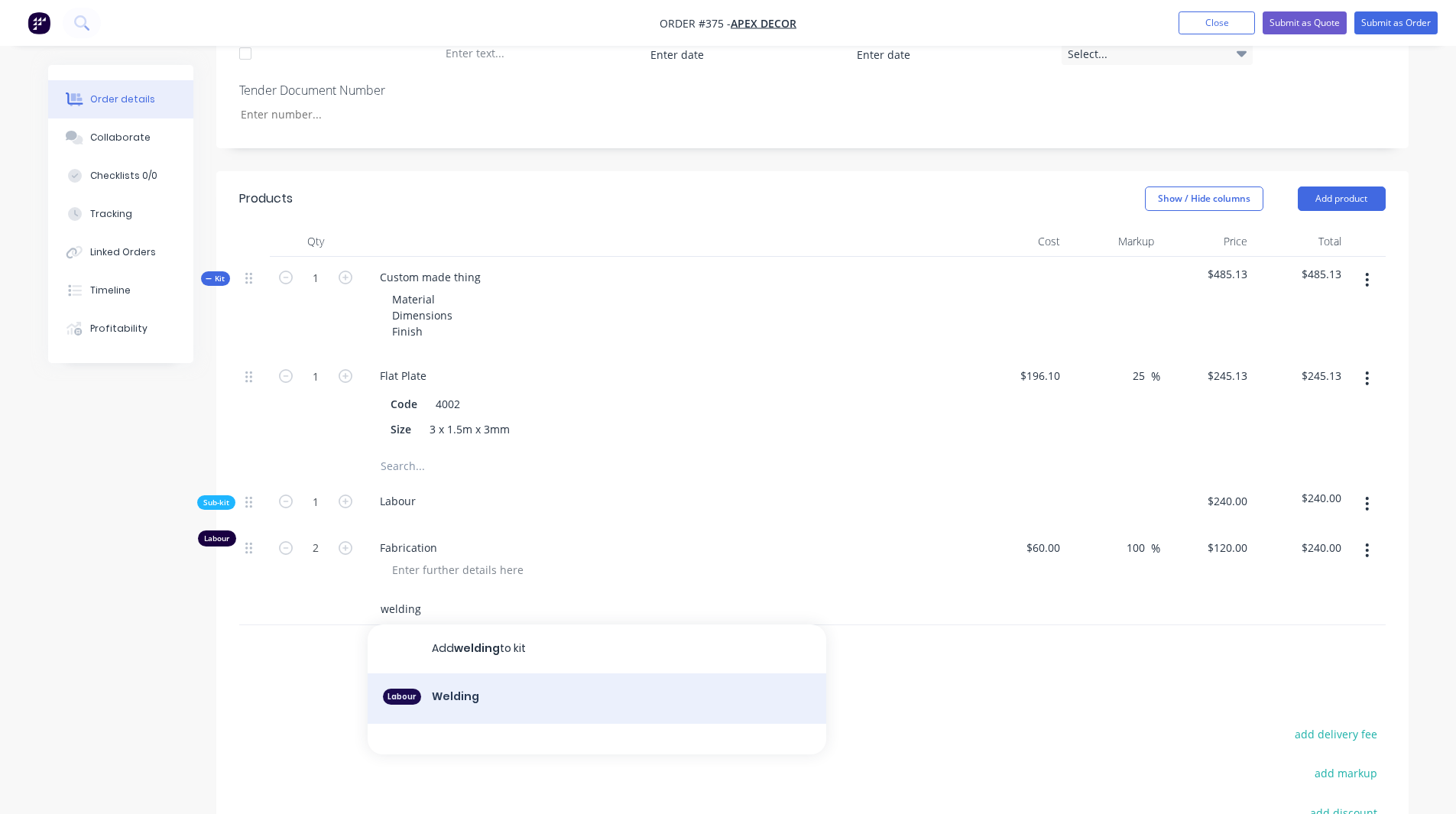
type input "welding"
click at [463, 426] on div "Labour Welding" at bounding box center [597, 698] width 458 height 50
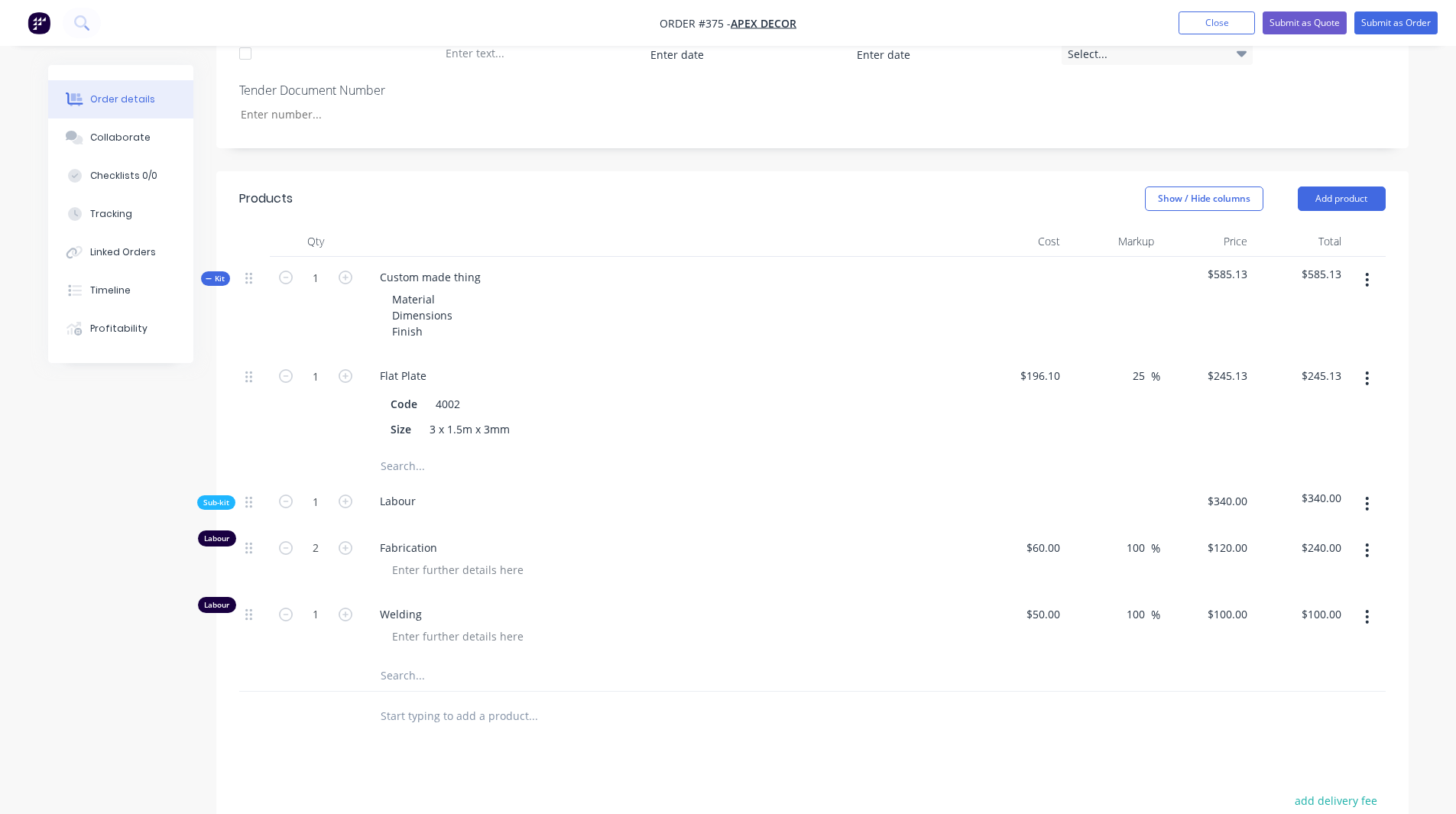
click at [215, 273] on span "Kit" at bounding box center [215, 279] width 20 height 11
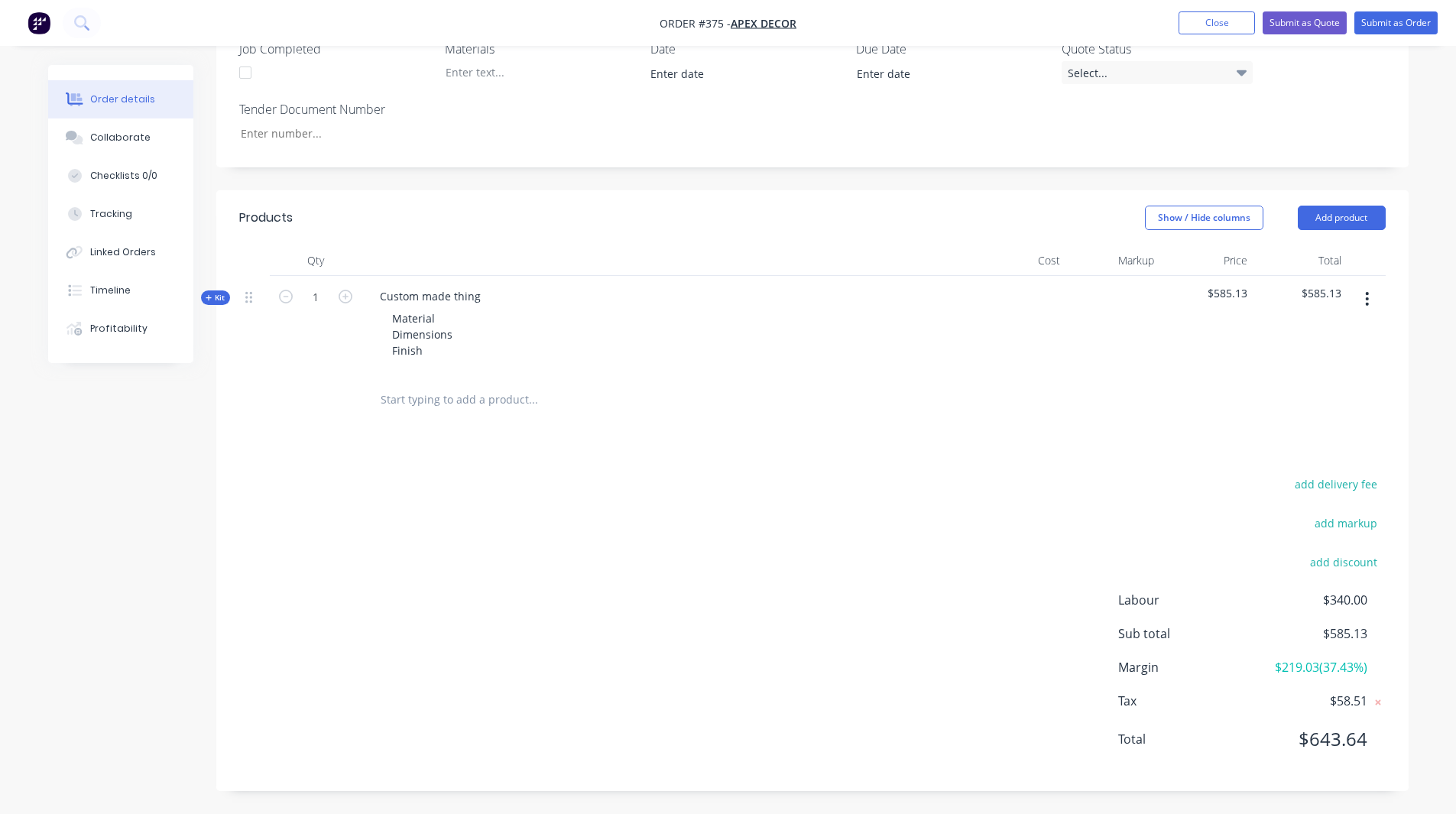
scroll to position [593, 0]
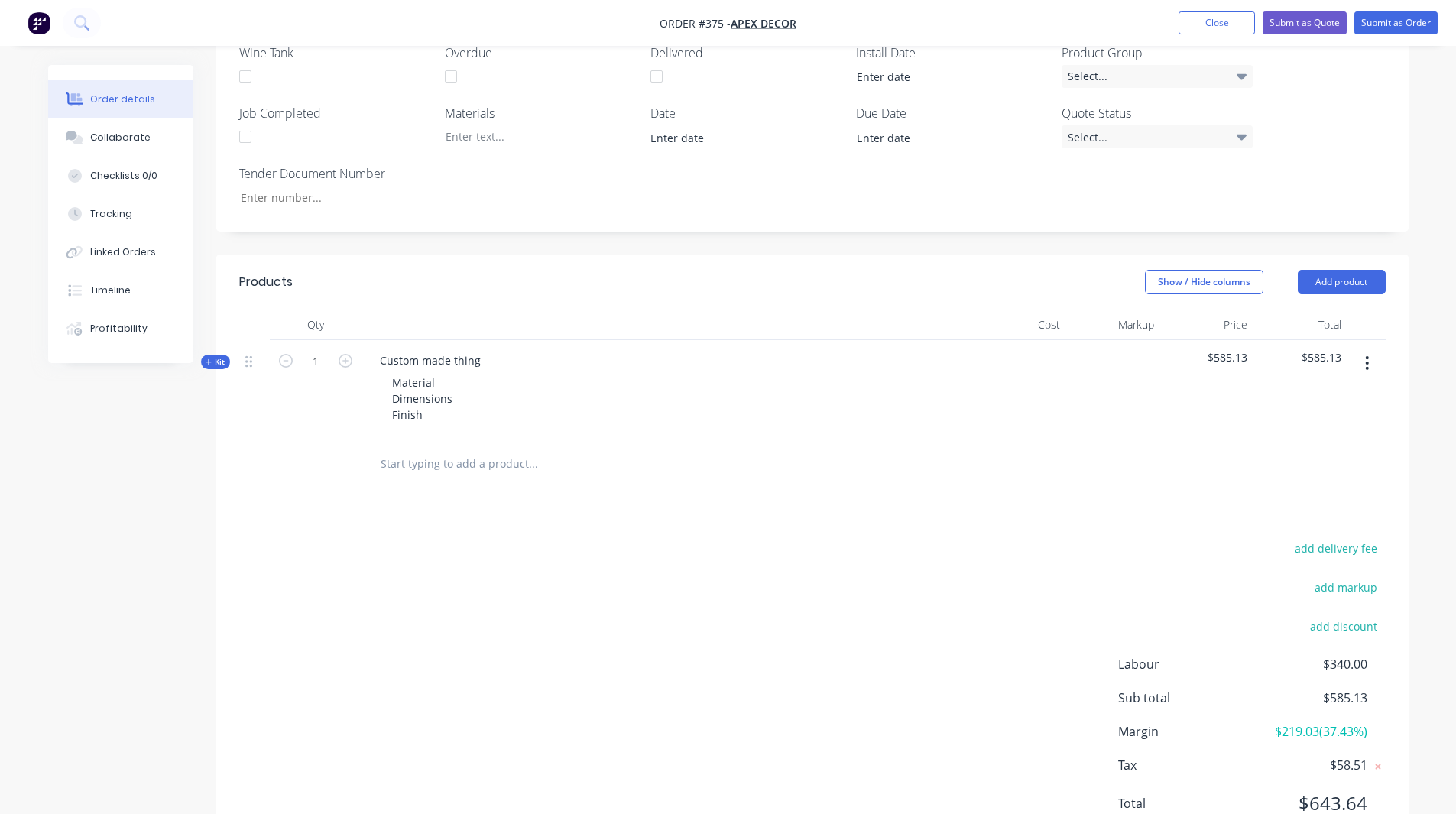
click at [212, 359] on icon "button" at bounding box center [208, 363] width 7 height 8
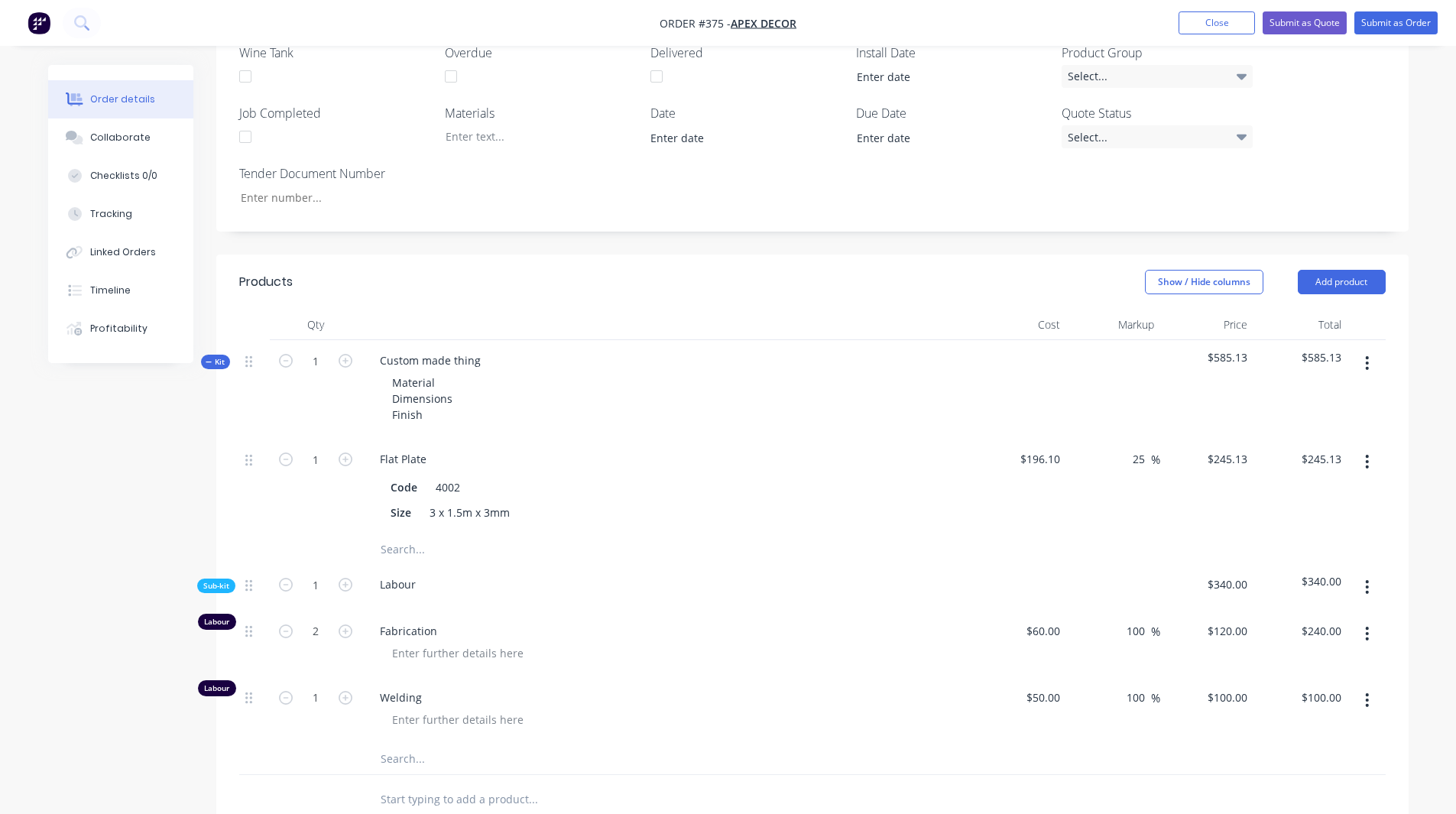
scroll to position [676, 0]
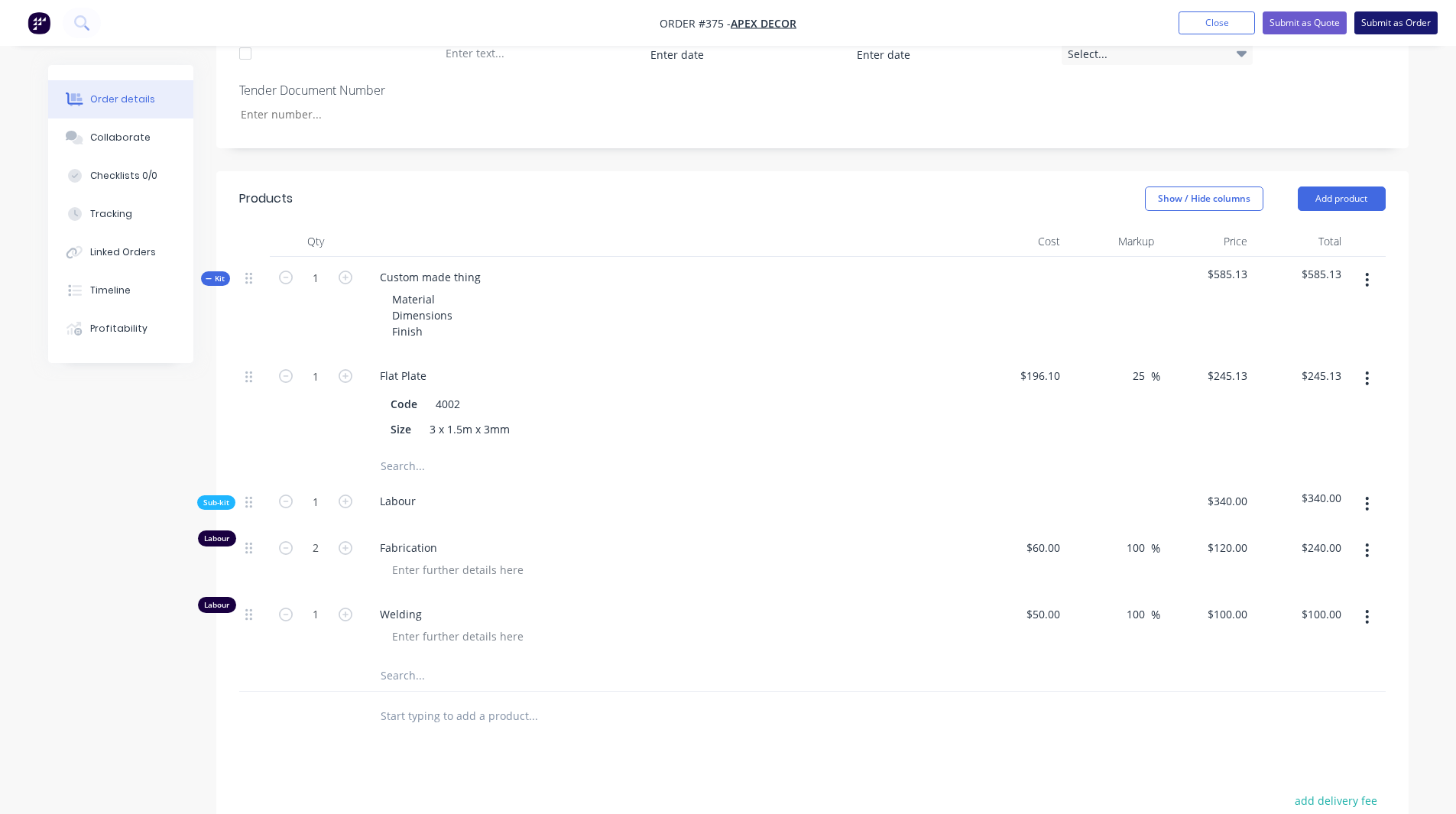
click at [954, 11] on button "Submit as Order" at bounding box center [1396, 22] width 83 height 23
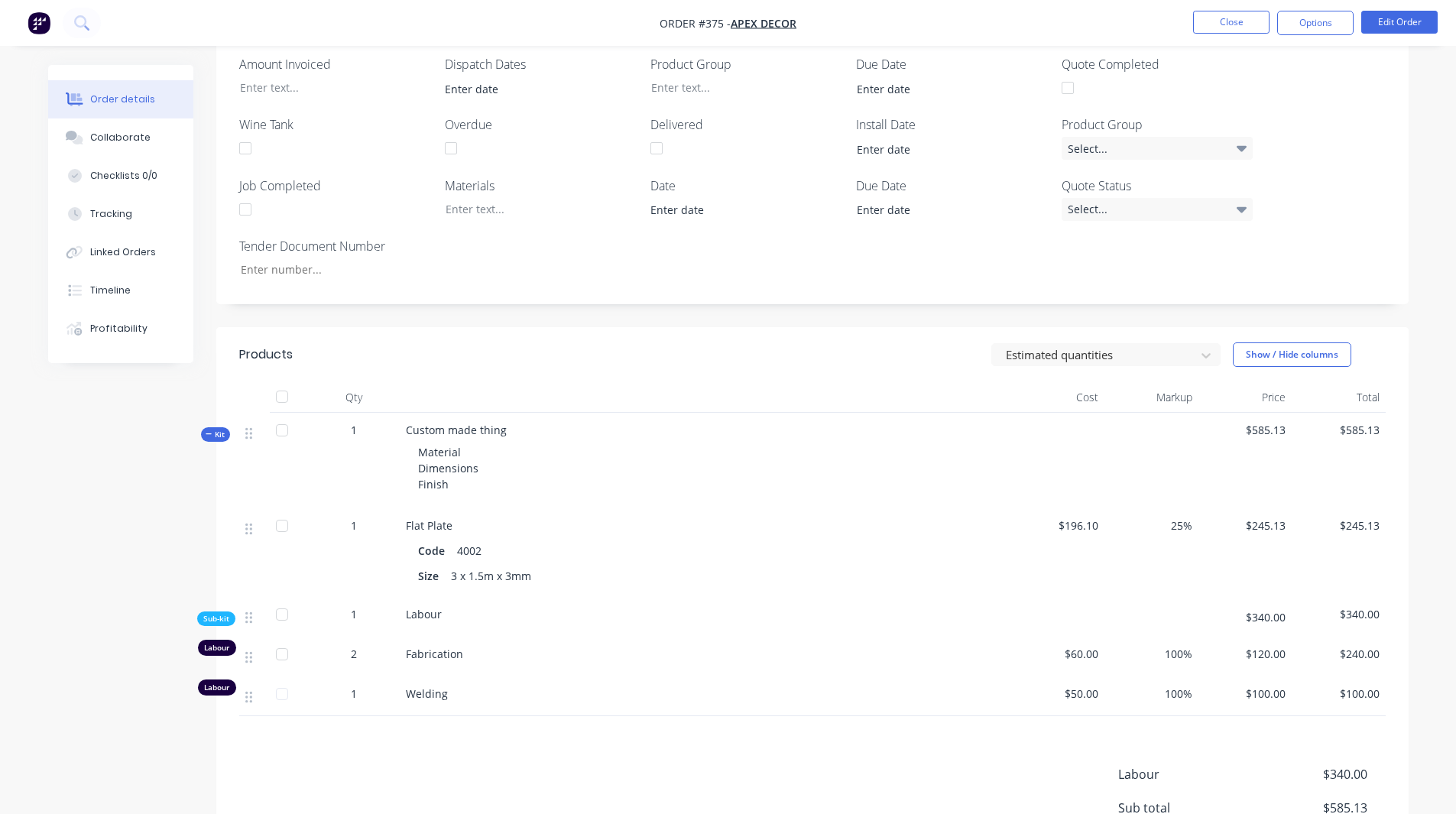
scroll to position [613, 0]
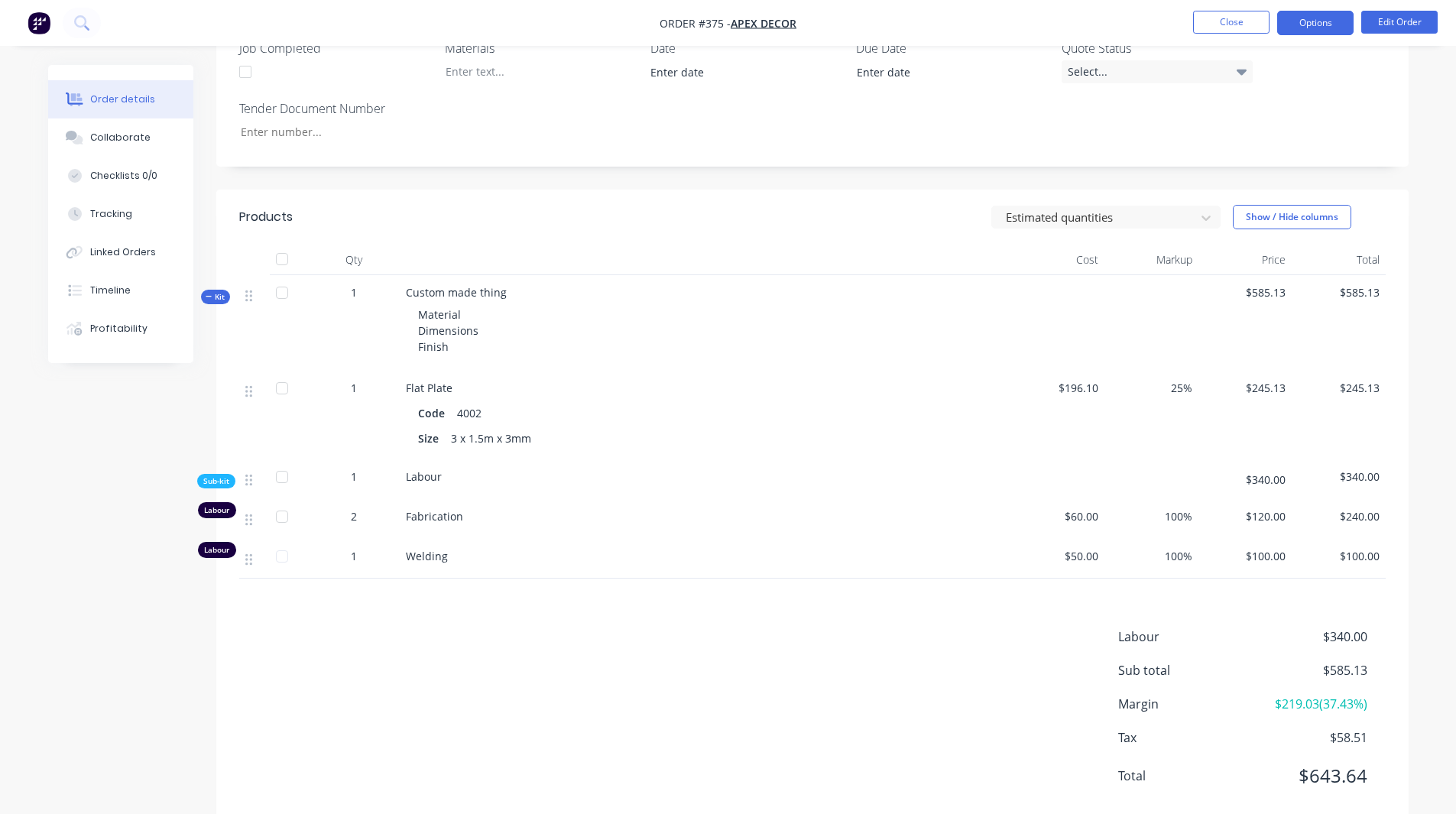
click at [954, 18] on button "Options" at bounding box center [1315, 22] width 77 height 25
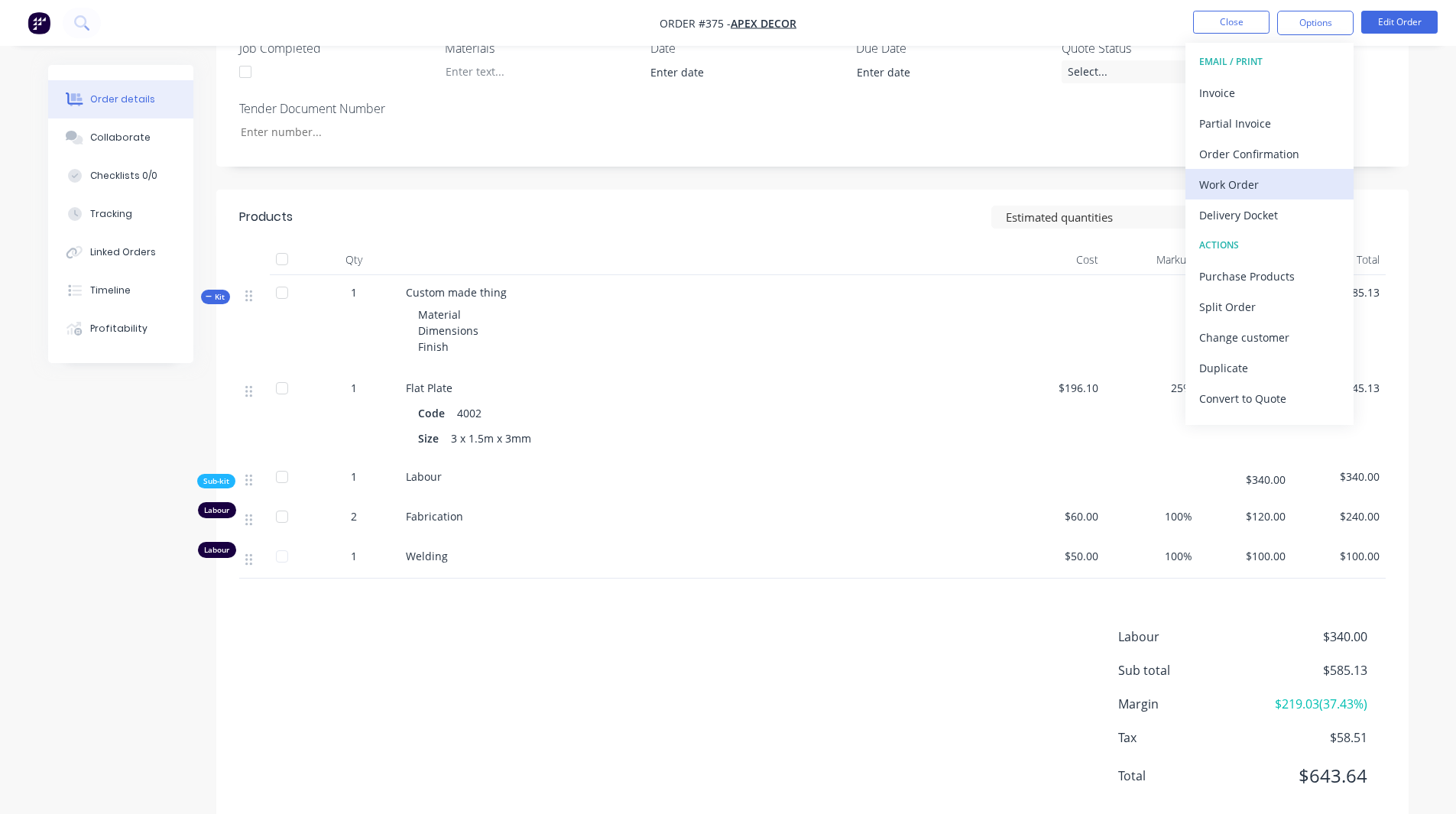
click at [954, 190] on div "Work Order" at bounding box center [1270, 185] width 141 height 22
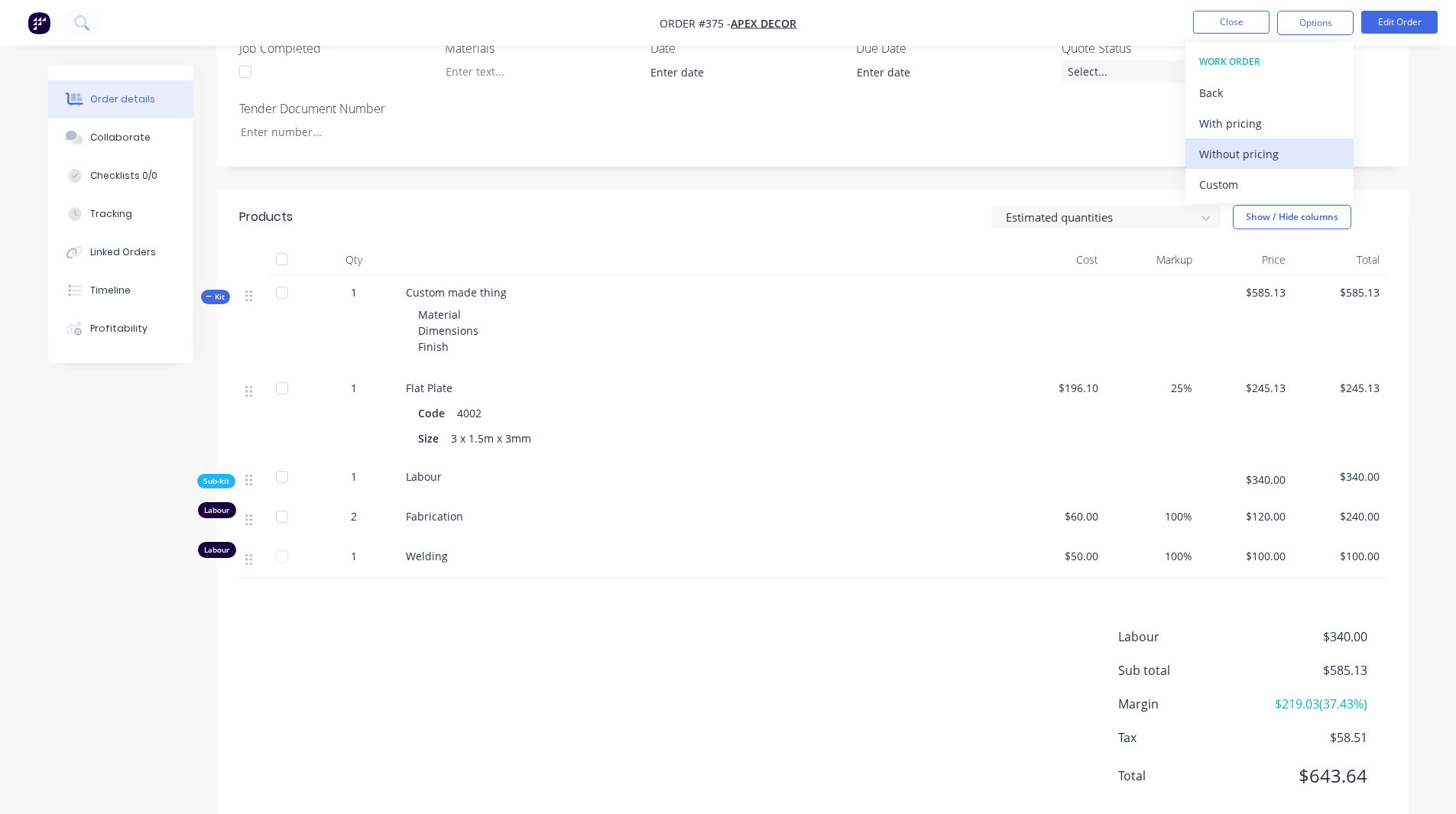
click at [954, 161] on div "Without pricing" at bounding box center [1270, 154] width 141 height 22
click at [796, 426] on div "Products Estimated quantities Show / Hide columns Qty Cost Markup Price Total K…" at bounding box center [812, 508] width 1192 height 638
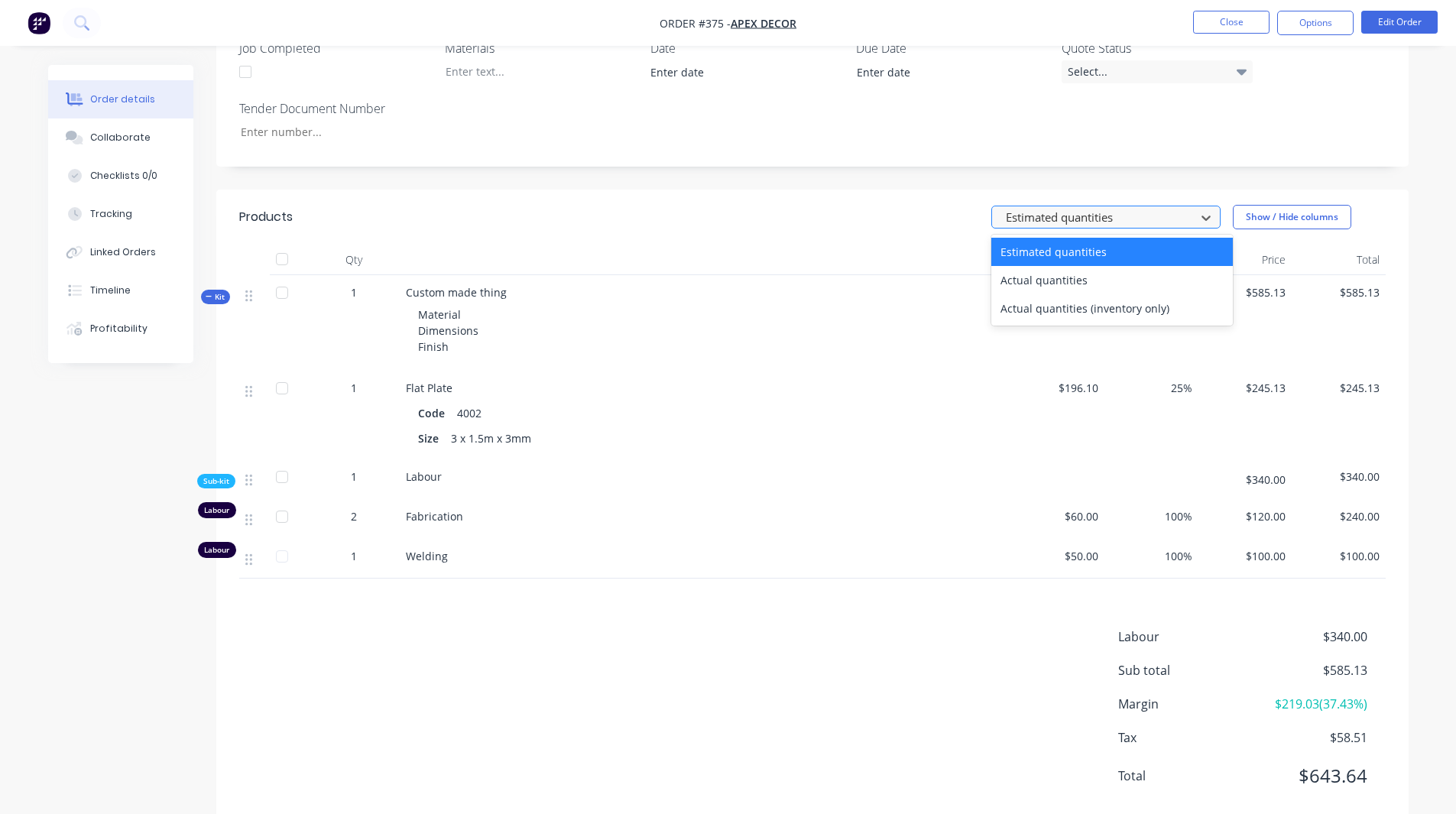
click at [954, 208] on div at bounding box center [1096, 217] width 184 height 19
click at [954, 266] on div "Actual quantities" at bounding box center [1112, 280] width 241 height 28
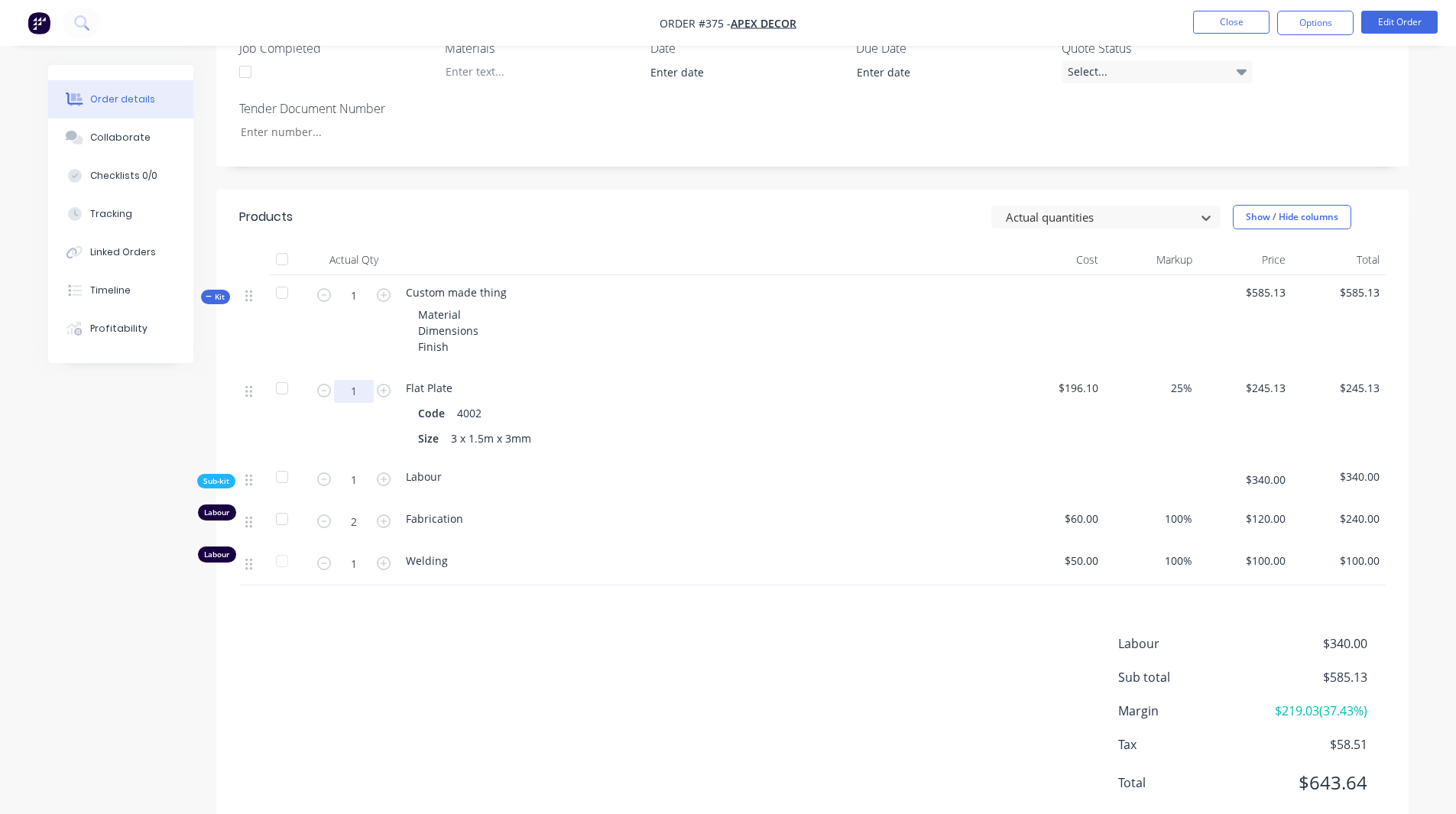
click at [359, 380] on input "1" at bounding box center [354, 391] width 40 height 23
type input "0.5"
click at [372, 426] on div "Products Actual quantities Show / Hide columns Actual Qty Cost Markup Price Tot…" at bounding box center [812, 512] width 1192 height 645
click at [317, 426] on icon "button" at bounding box center [323, 521] width 14 height 14
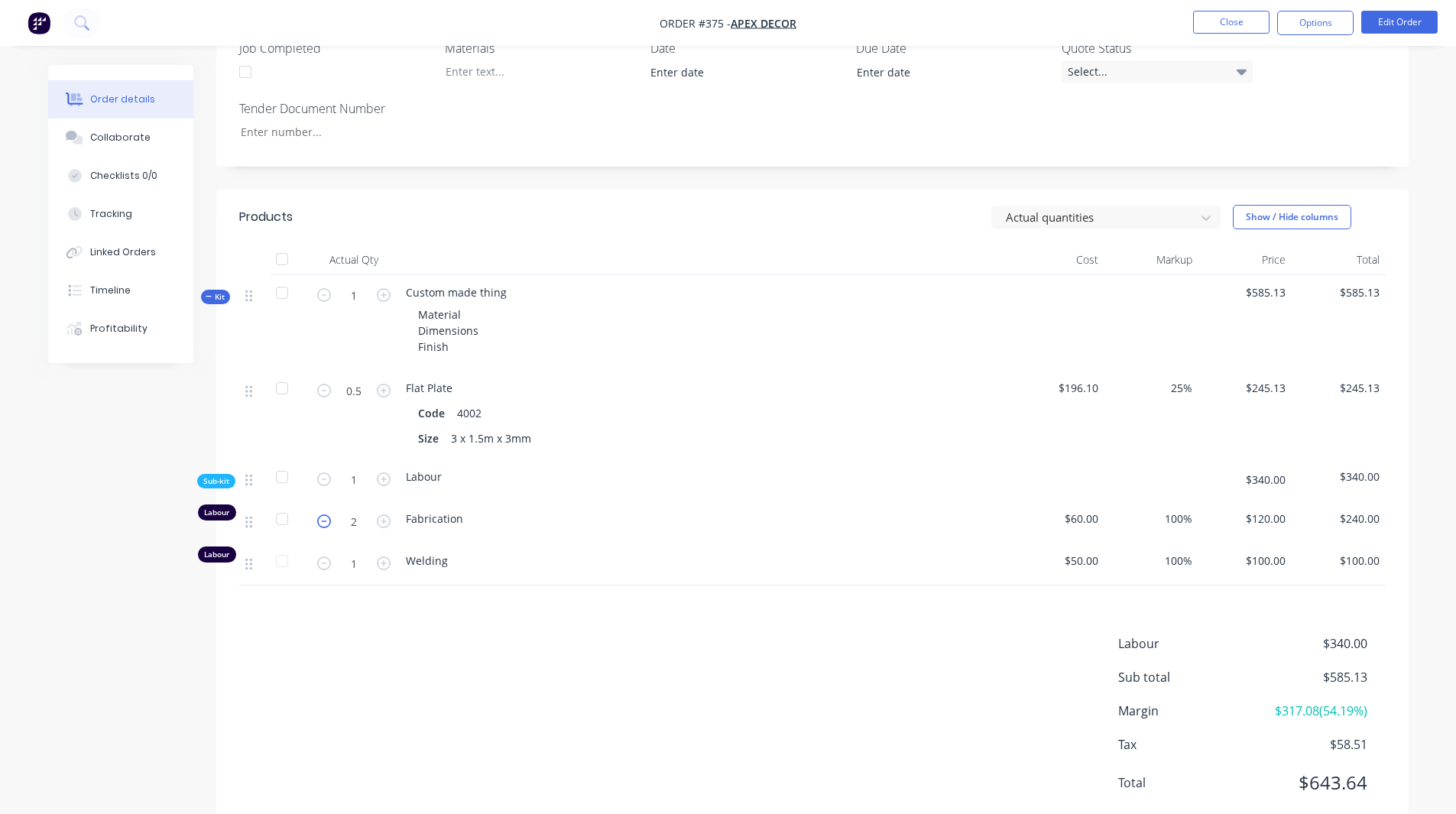
type input "1"
click at [379, 426] on form "1" at bounding box center [354, 562] width 80 height 23
click at [387, 426] on icon "button" at bounding box center [383, 563] width 14 height 14
type input "2"
click at [419, 426] on div "Labour $340.00 Sub total $585.13 Margin $327.08 ( 55.90 %) Tax $58.51 Total $64…" at bounding box center [812, 723] width 1146 height 177
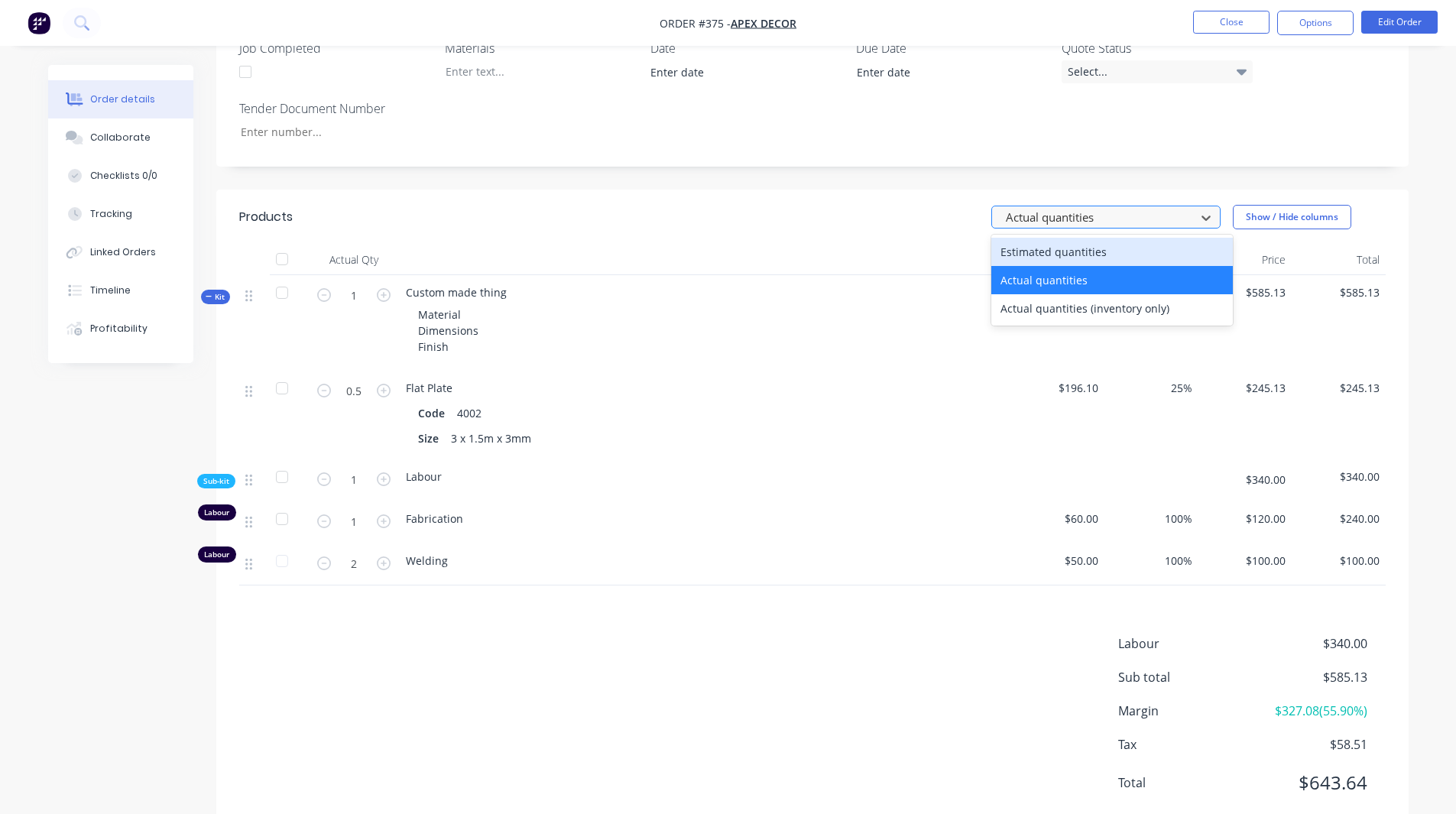
click at [954, 208] on div at bounding box center [1096, 217] width 184 height 19
click at [954, 238] on div "Estimated quantities" at bounding box center [1112, 252] width 241 height 28
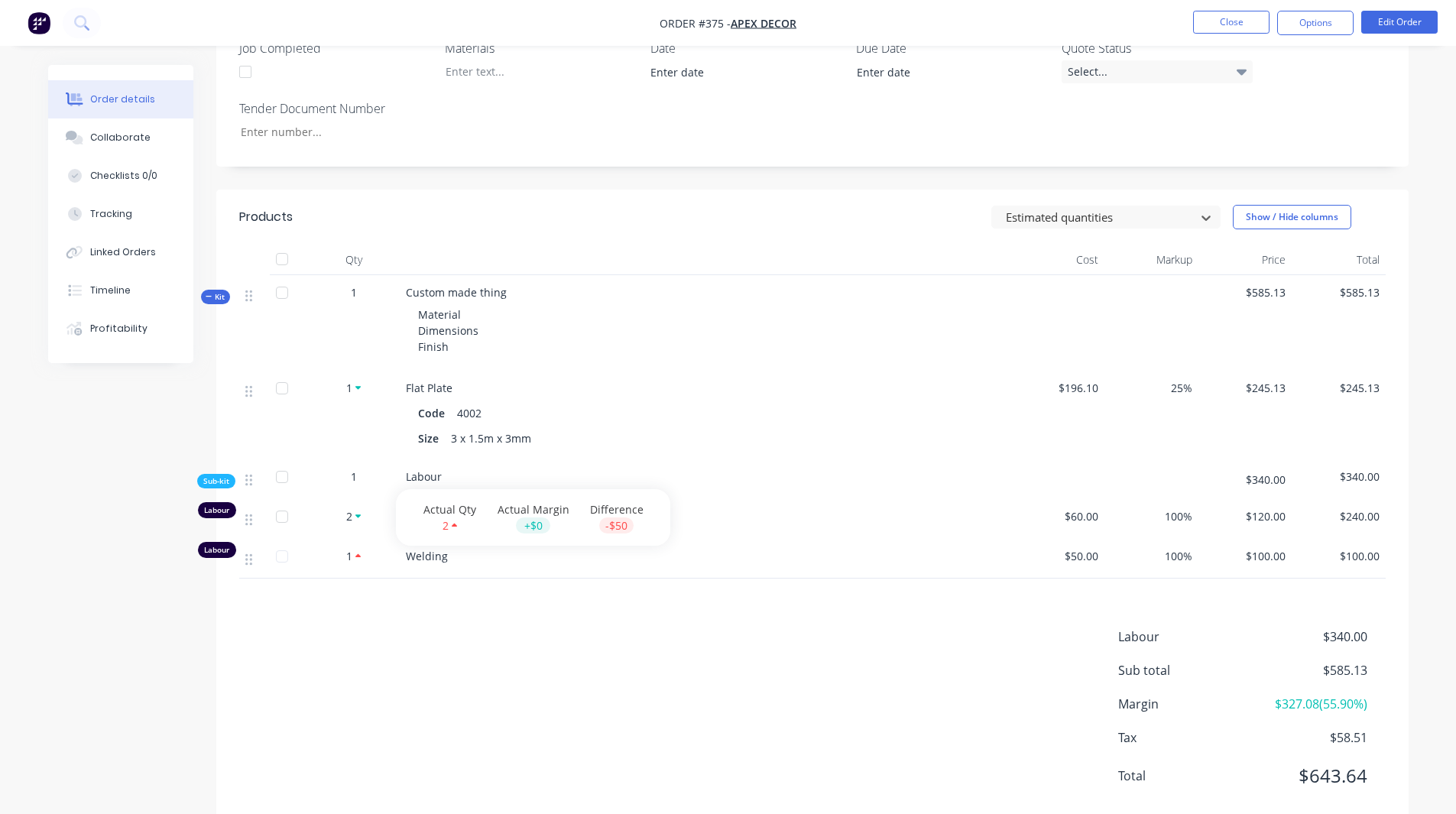
click at [93, 371] on div "Created by Admin Created [DATE] Required [DATE] Assigned to Add team member Inv…" at bounding box center [728, 152] width 1360 height 1398
click at [129, 326] on div "Profitability" at bounding box center [119, 328] width 58 height 14
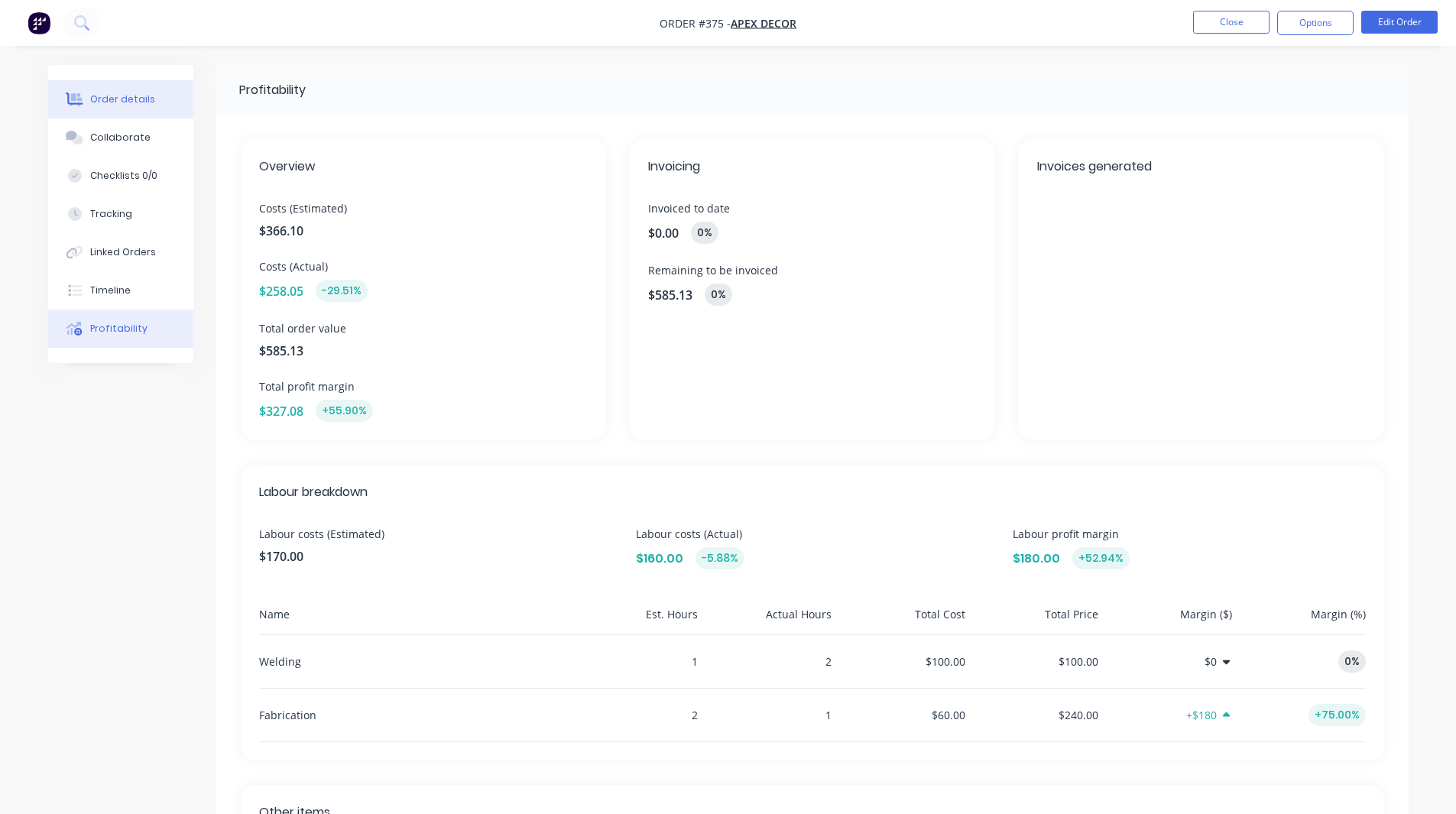
click at [123, 101] on div "Order details" at bounding box center [122, 99] width 65 height 14
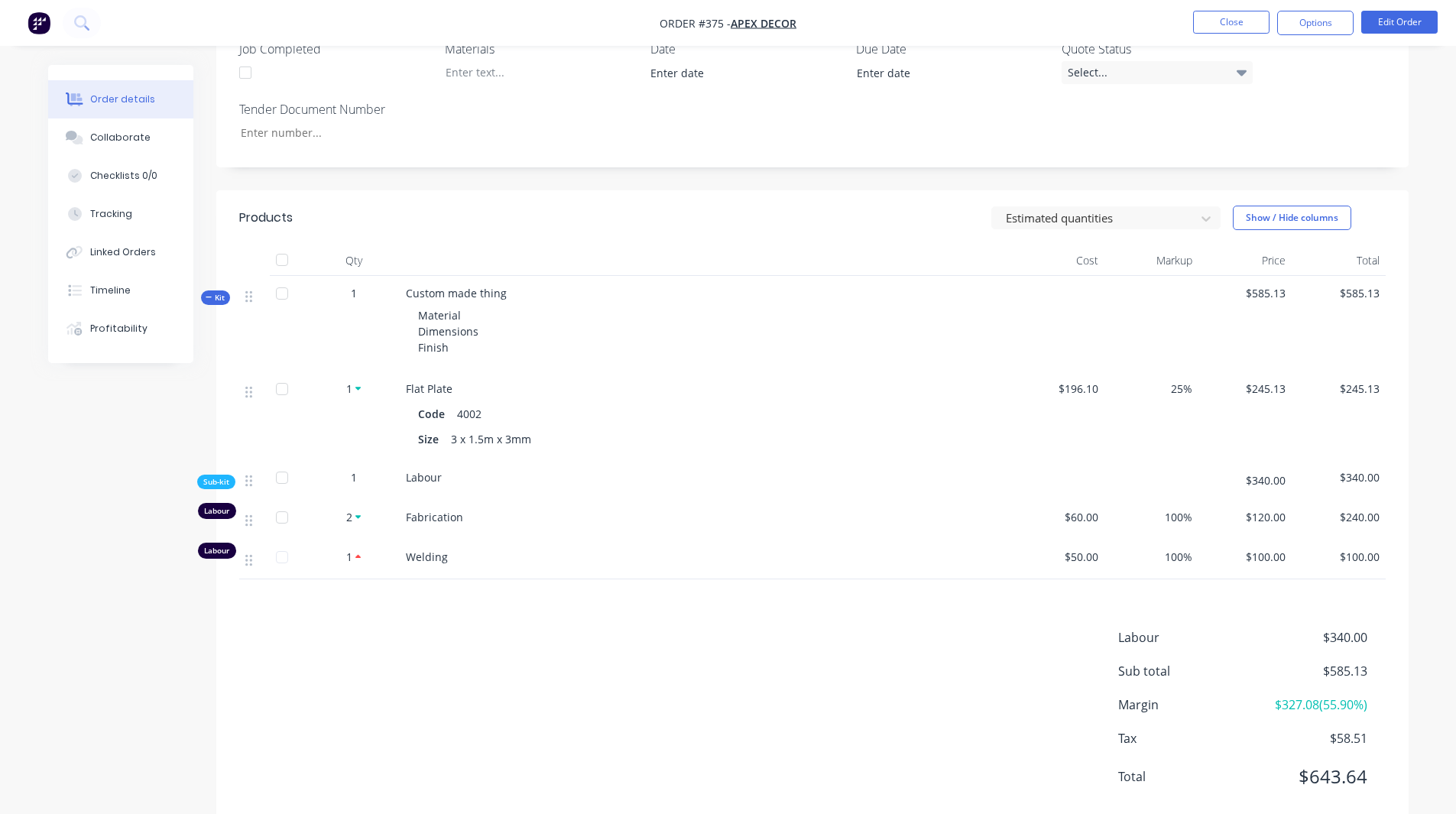
scroll to position [613, 0]
click at [954, 28] on button "Edit Order" at bounding box center [1399, 22] width 77 height 23
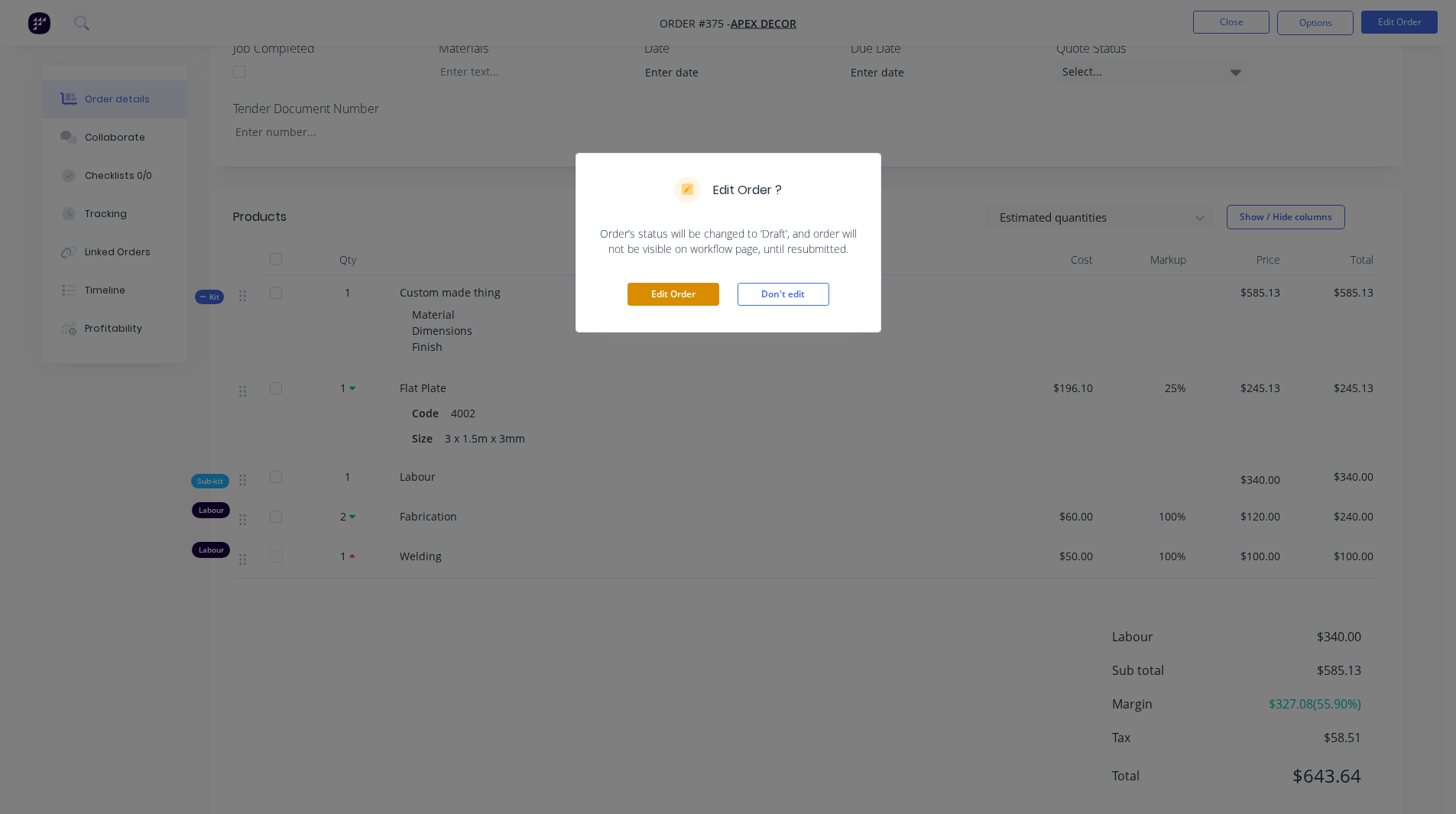
click at [688, 290] on button "Edit Order" at bounding box center [673, 294] width 92 height 23
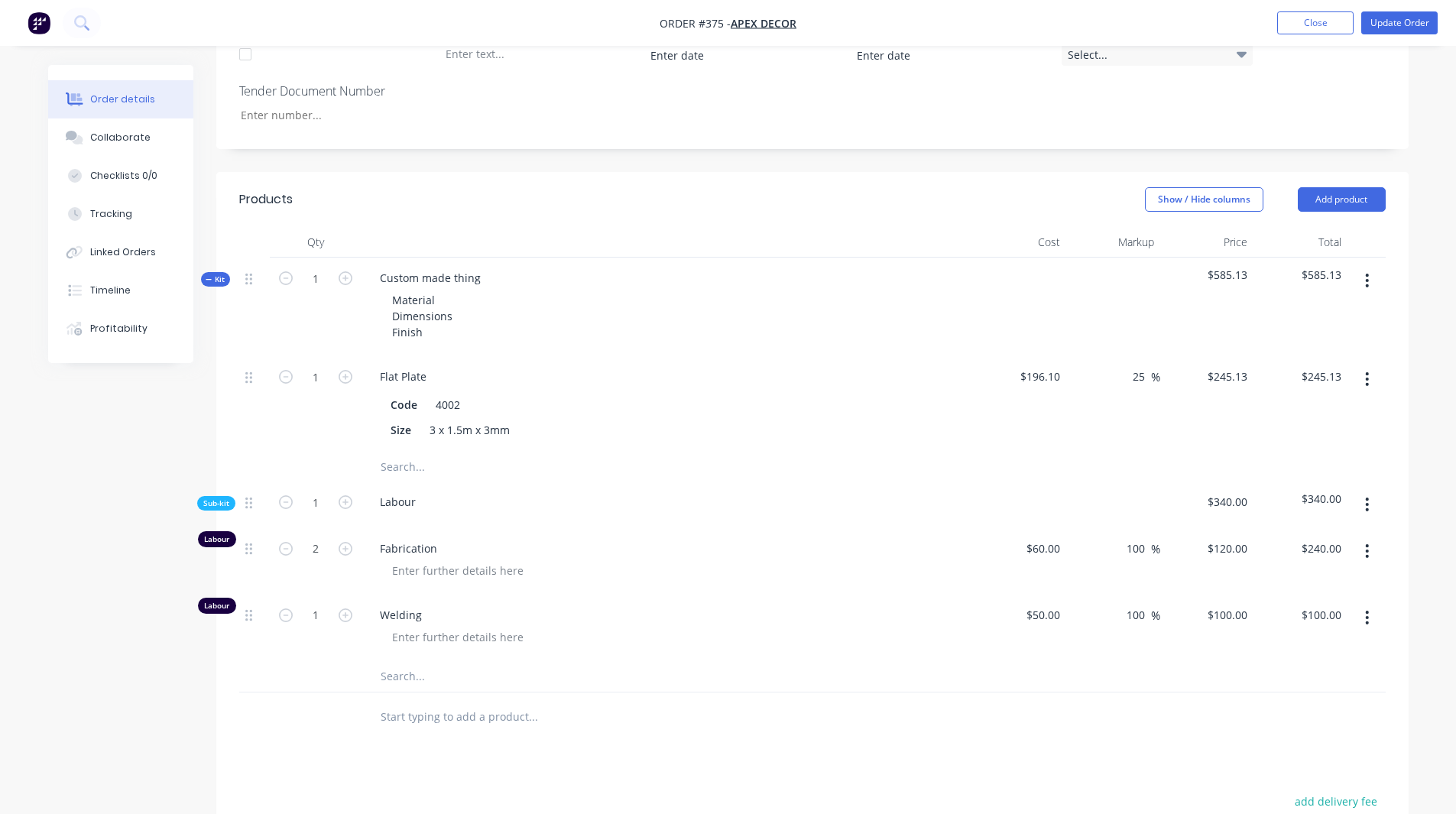
scroll to position [674, 0]
click at [474, 426] on input "text" at bounding box center [533, 717] width 306 height 30
type input "u"
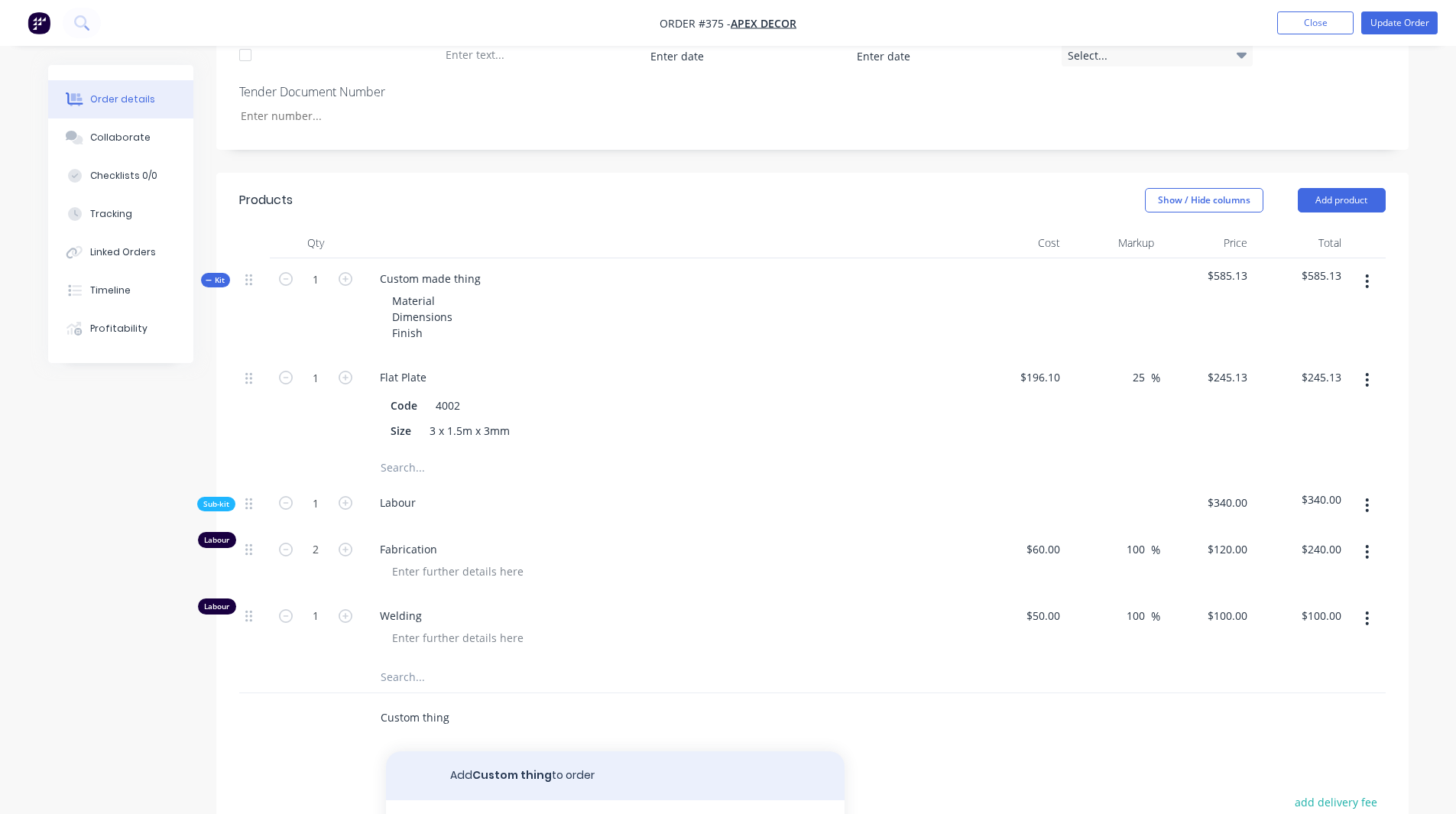
type input "Custom thing"
click at [497, 426] on button "Add Custom thing to order" at bounding box center [615, 776] width 458 height 49
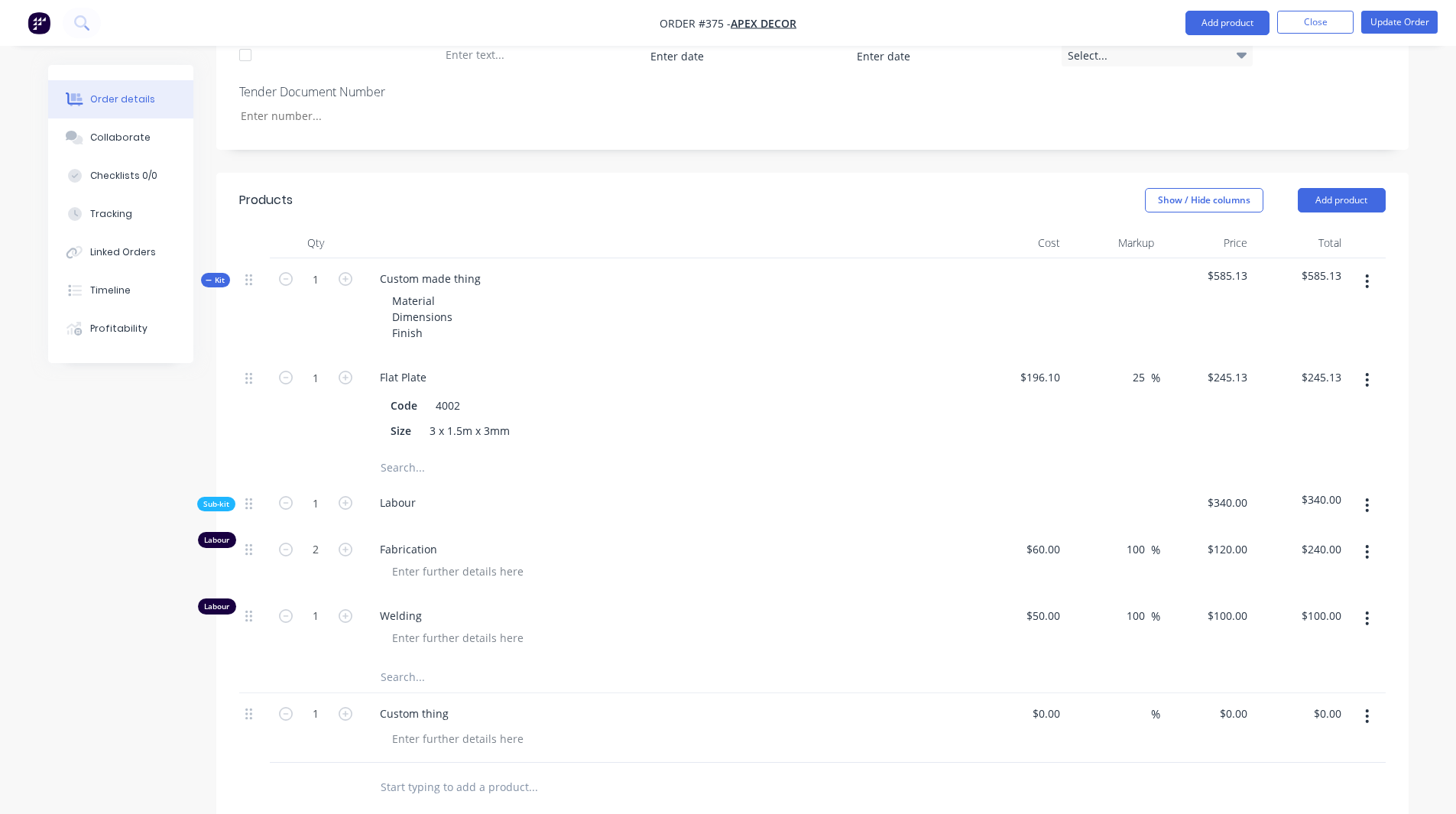
scroll to position [941, 0]
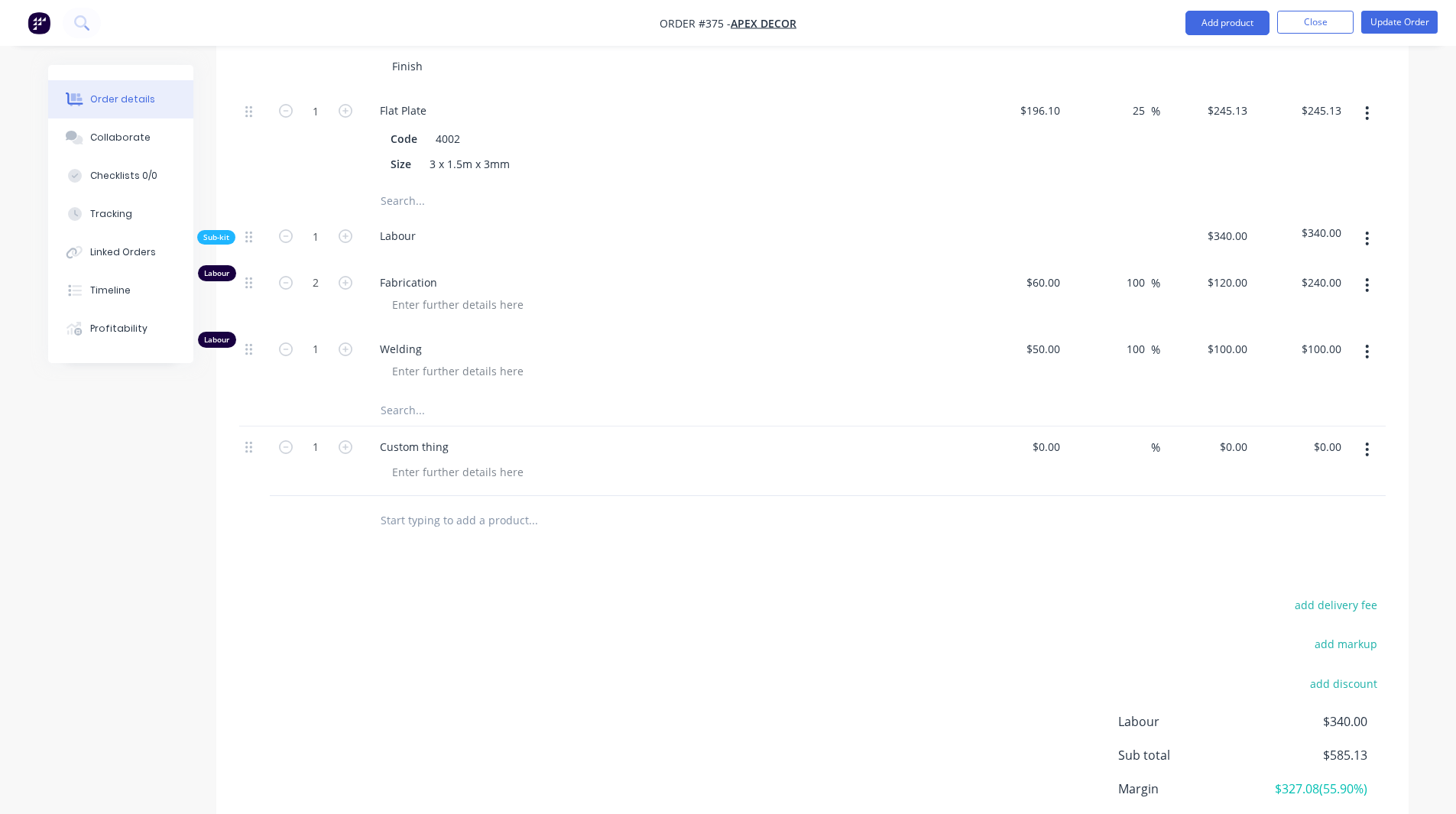
click at [954, 426] on button "button" at bounding box center [1367, 449] width 36 height 27
click at [505, 426] on div "Products Show / Hide columns Add product Qty Cost Markup Price Total Kit 1 Cust…" at bounding box center [812, 409] width 1192 height 1007
click at [954, 426] on button "button" at bounding box center [1367, 449] width 36 height 27
click at [954, 426] on div "Delete" at bounding box center [1312, 582] width 117 height 22
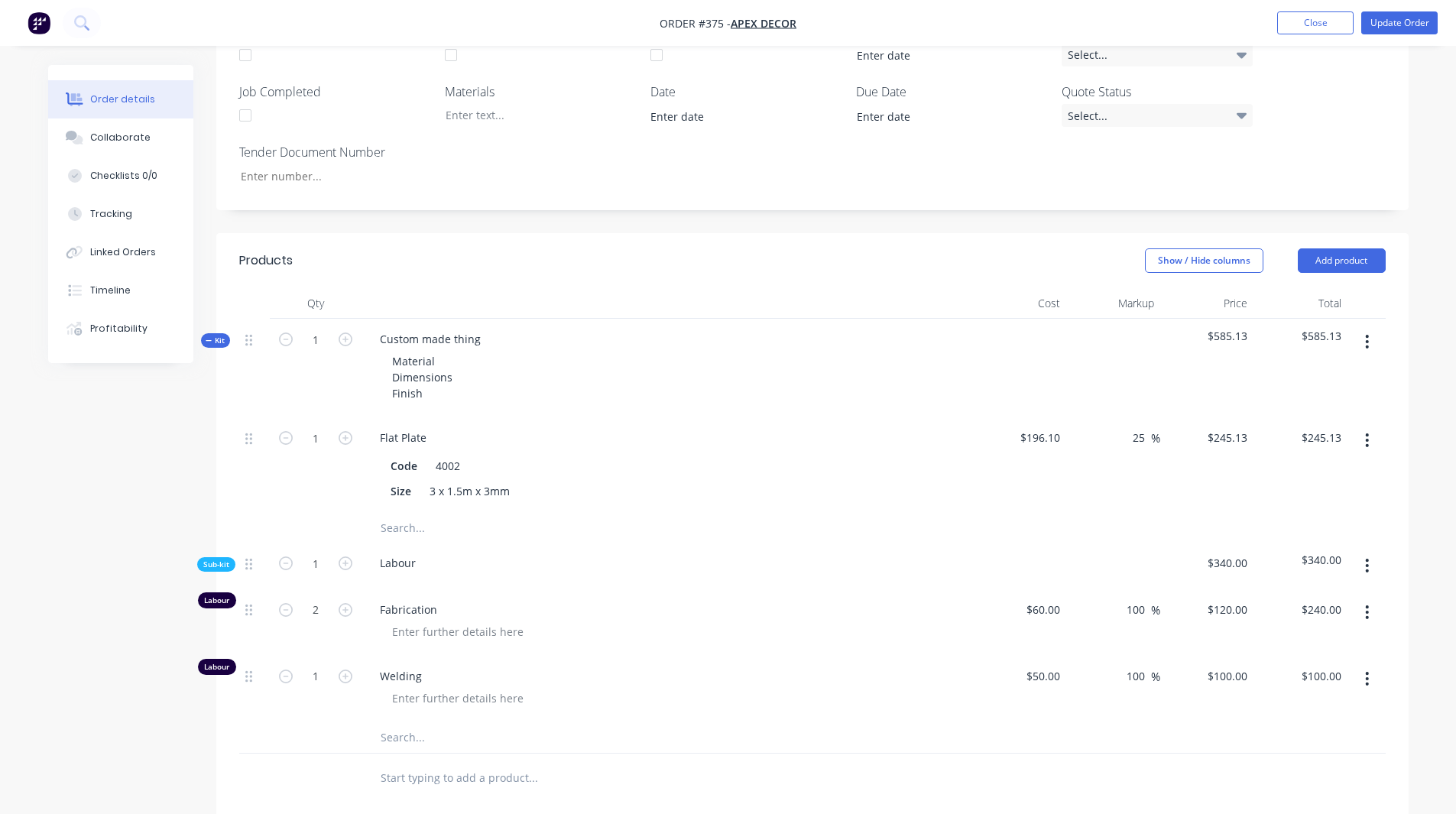
scroll to position [613, 0]
click at [954, 426] on div "Products Show / Hide columns Add product Qty Cost Markup Price Total Kit 1 Cust…" at bounding box center [812, 702] width 1192 height 937
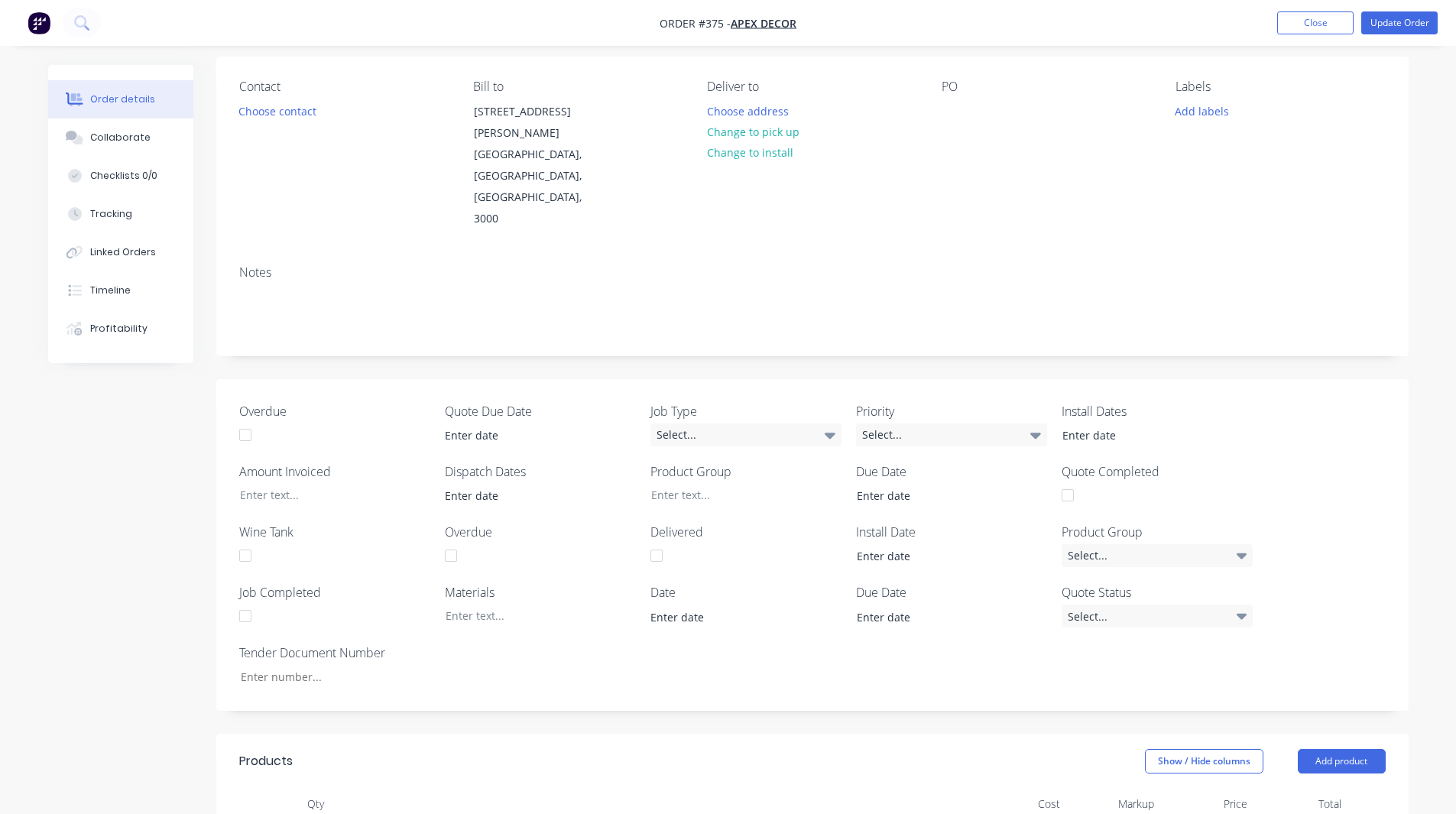
scroll to position [0, 0]
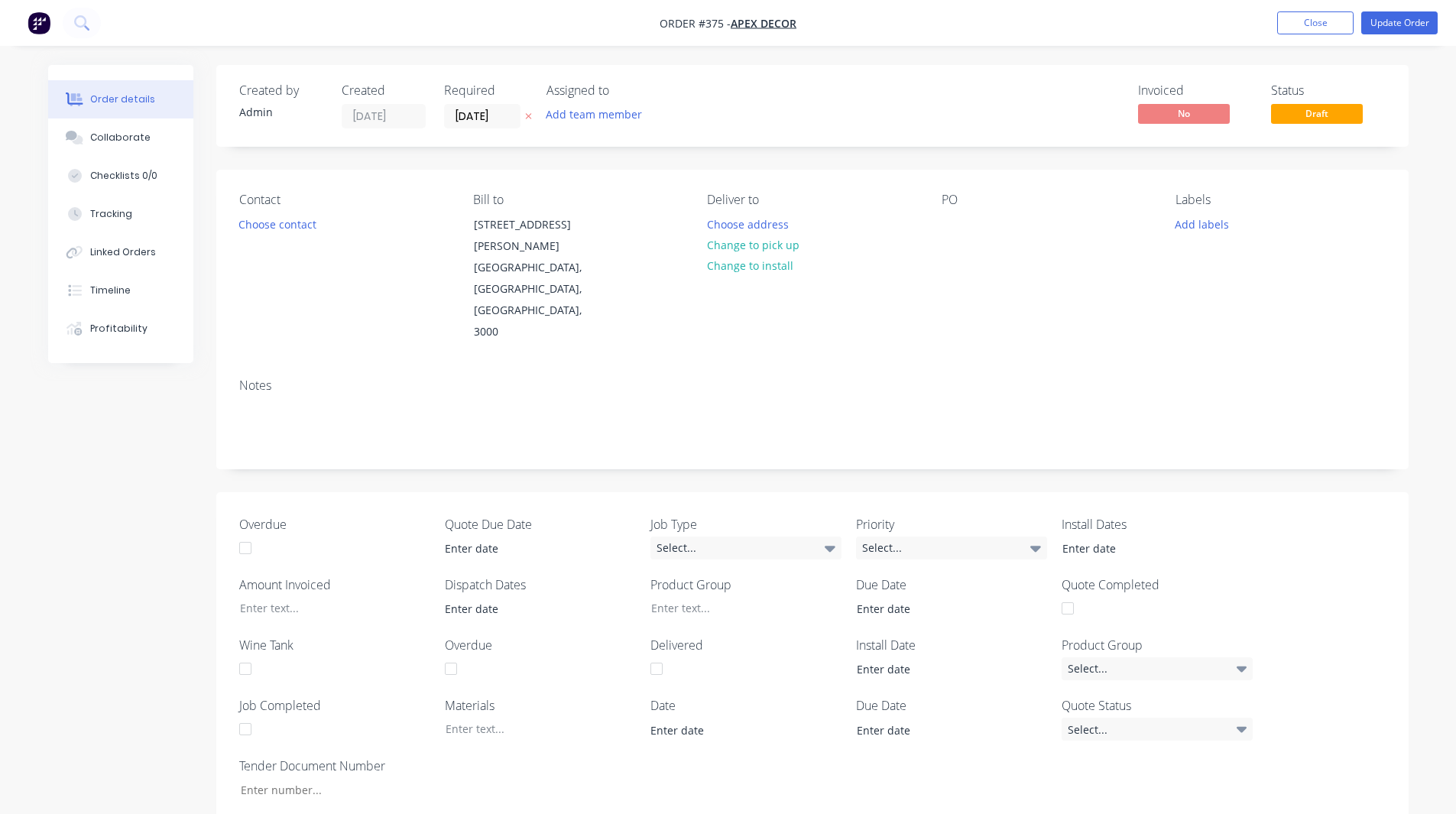
click at [46, 26] on img "button" at bounding box center [38, 22] width 23 height 23
